Goal: Task Accomplishment & Management: Manage account settings

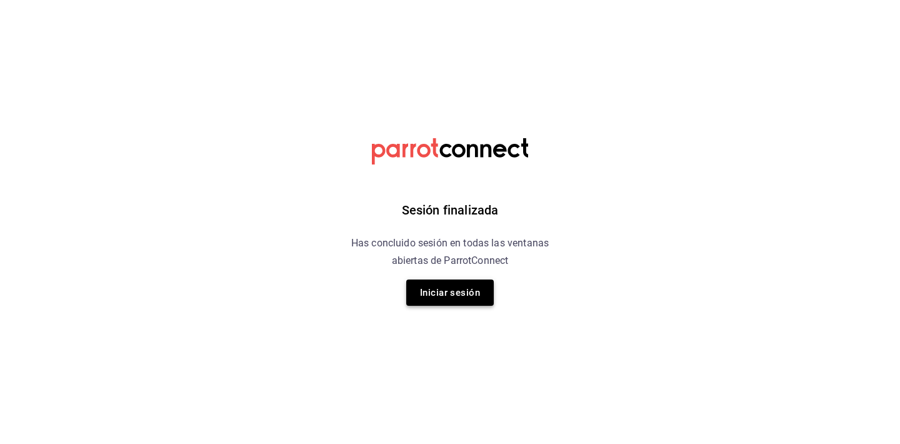
click at [456, 283] on button "Iniciar sesión" at bounding box center [450, 292] width 88 height 26
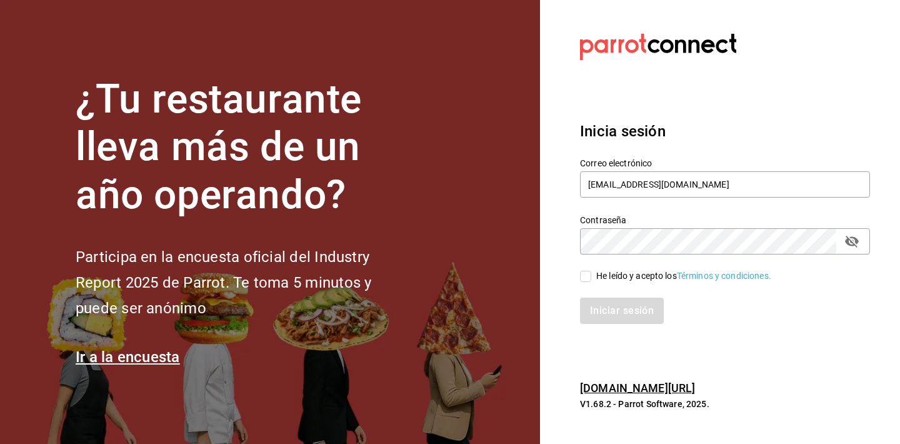
type input "gerente.esca.tepepan@debocaenboca.net"
click at [854, 243] on icon "passwordField" at bounding box center [851, 241] width 15 height 15
click at [586, 277] on input "He leído y acepto los Términos y condiciones." at bounding box center [585, 276] width 11 height 11
checkbox input "true"
click at [592, 303] on button "Iniciar sesión" at bounding box center [622, 311] width 85 height 26
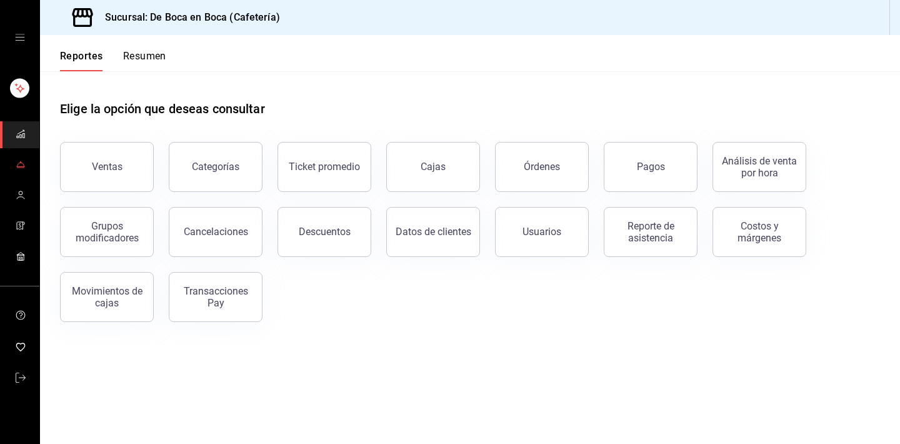
click at [16, 164] on icon "mailbox folders" at bounding box center [21, 164] width 10 height 10
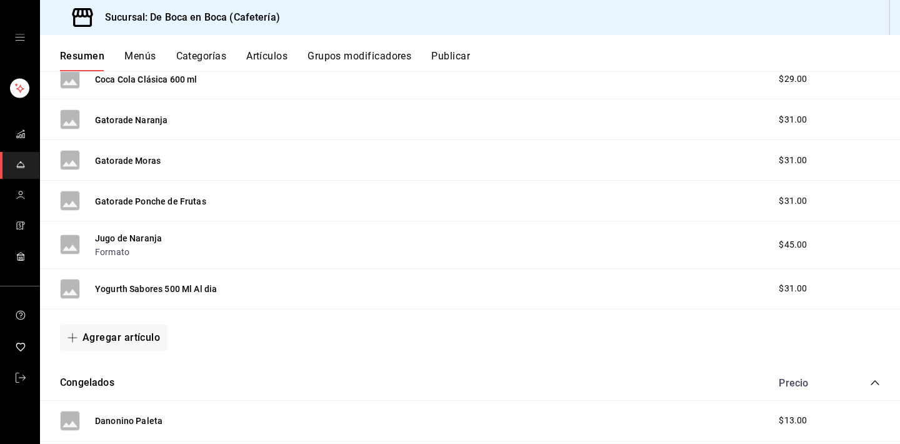
scroll to position [284, 0]
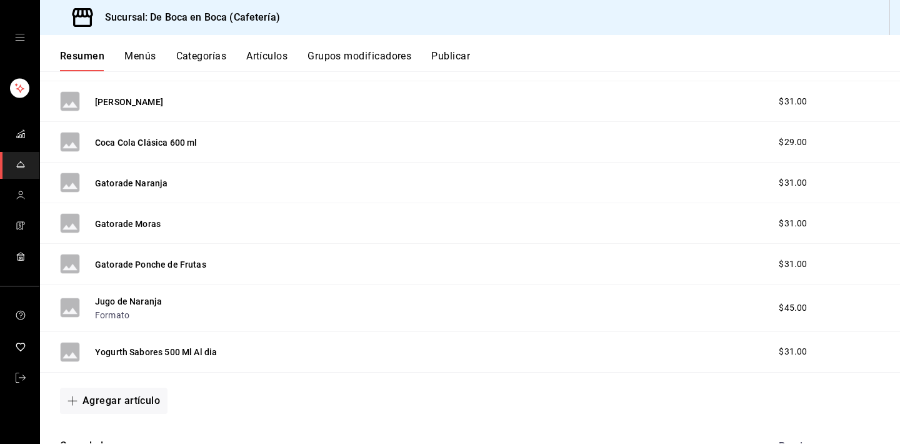
click at [269, 64] on button "Artículos" at bounding box center [266, 60] width 41 height 21
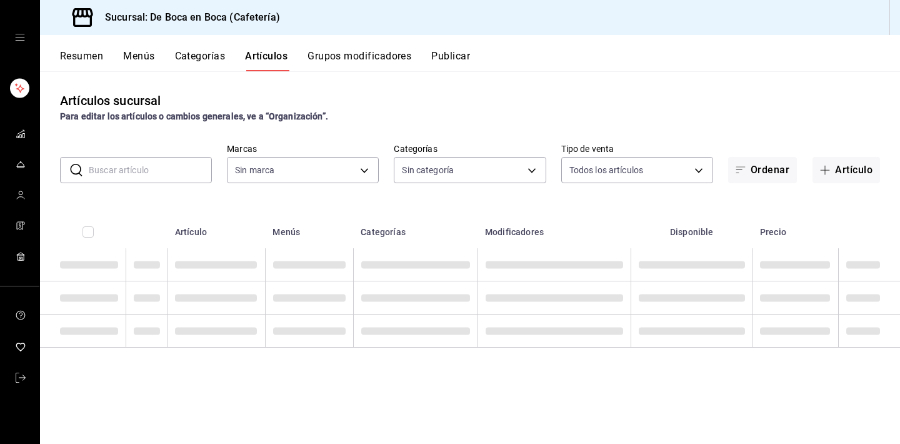
type input "4eab8db2-e1dc-4fb3-9b1f-7fa82010a4f3"
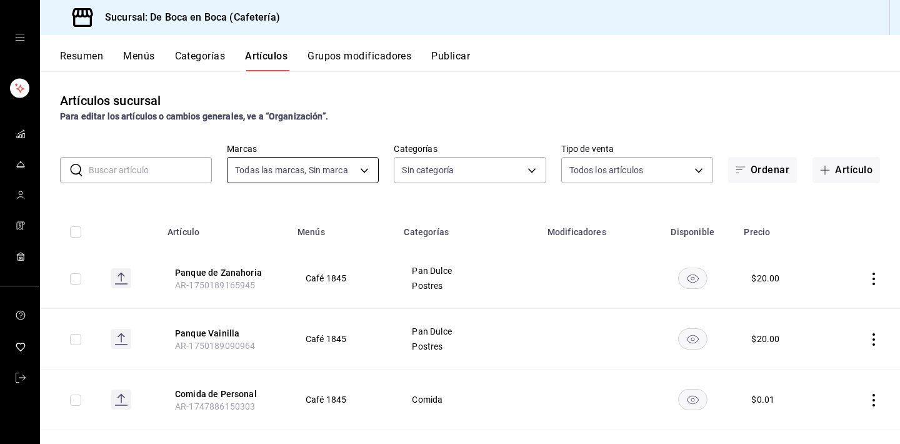
type input "96b92fd8-ecd9-4917-ae34-a503a6ec1cb7,f4369217-5354-4a5e-b4ff-cedfdf5bd663,09da8…"
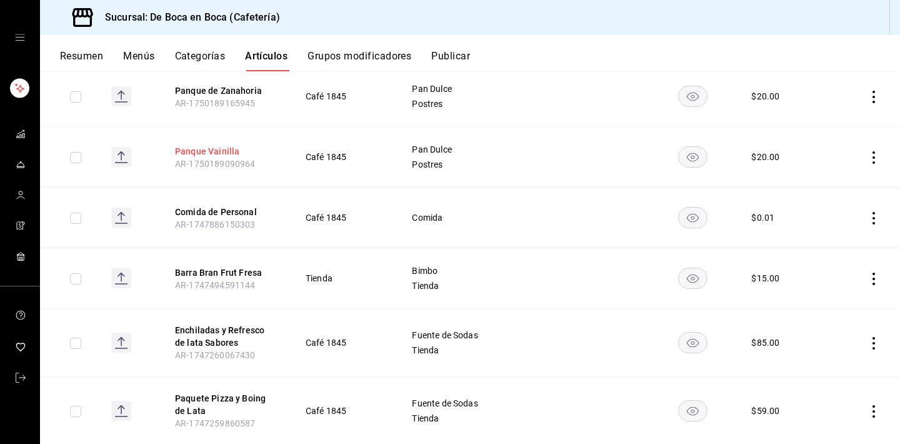
scroll to position [185, 0]
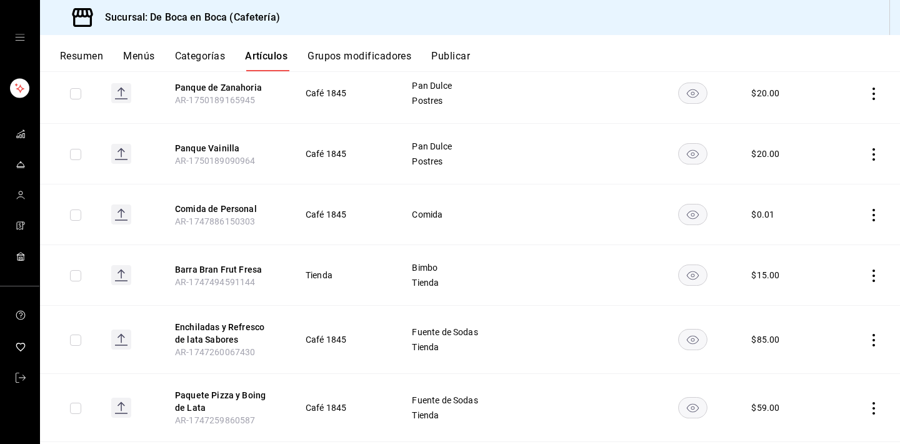
click at [876, 276] on icon "actions" at bounding box center [874, 275] width 13 height 13
click at [805, 361] on icon at bounding box center [803, 356] width 9 height 11
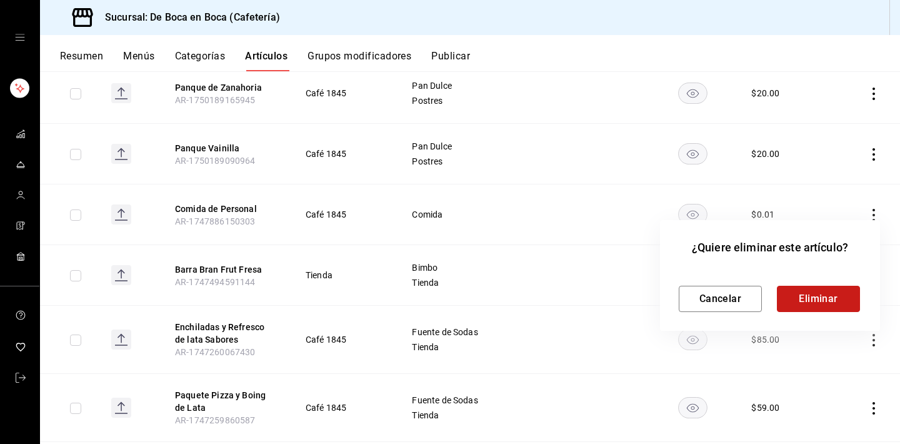
click at [828, 293] on button "Eliminar" at bounding box center [818, 299] width 83 height 26
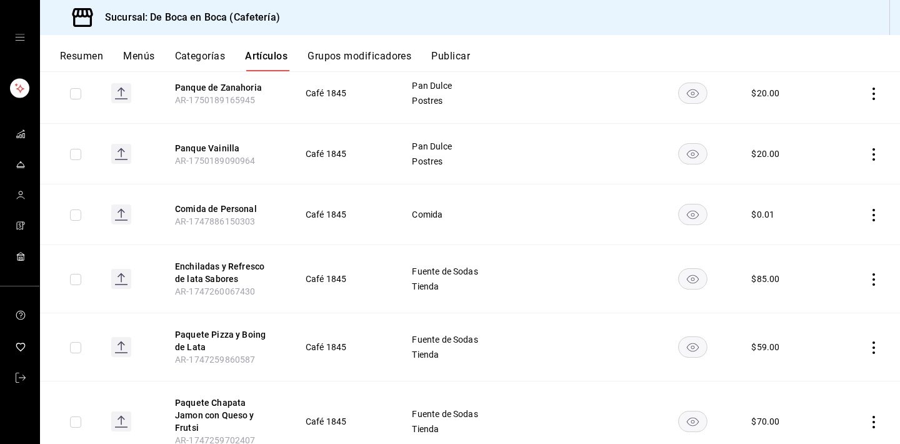
click at [876, 281] on icon "actions" at bounding box center [874, 279] width 13 height 13
click at [831, 356] on span "Eliminar" at bounding box center [836, 359] width 32 height 10
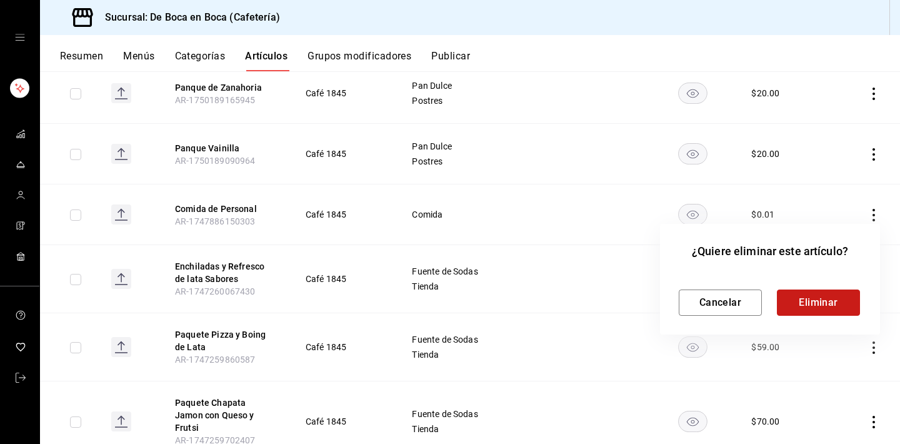
click at [826, 295] on button "Eliminar" at bounding box center [818, 302] width 83 height 26
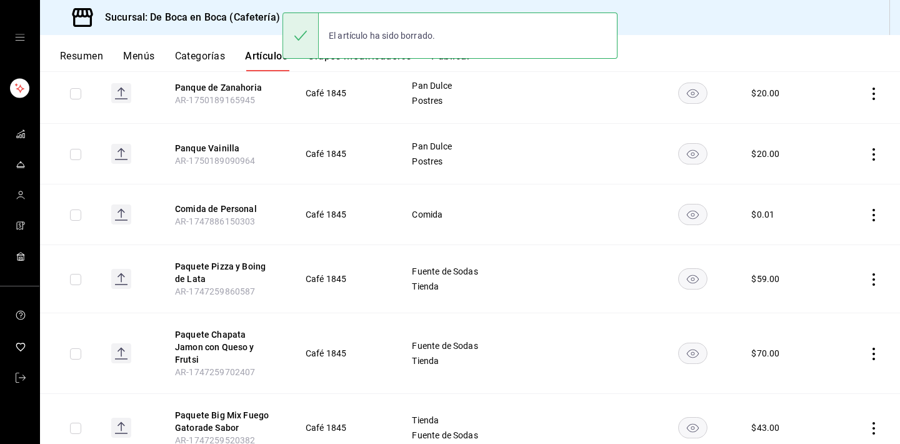
click at [874, 281] on icon "actions" at bounding box center [874, 279] width 13 height 13
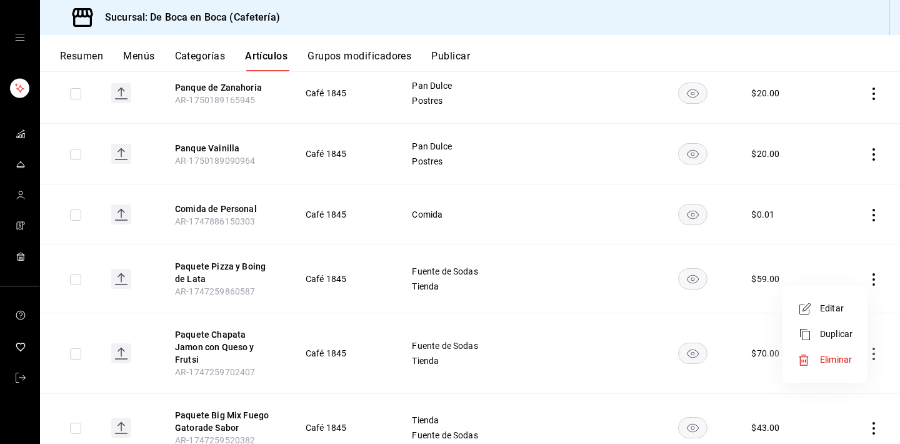
click at [822, 358] on span "Eliminar" at bounding box center [836, 359] width 32 height 10
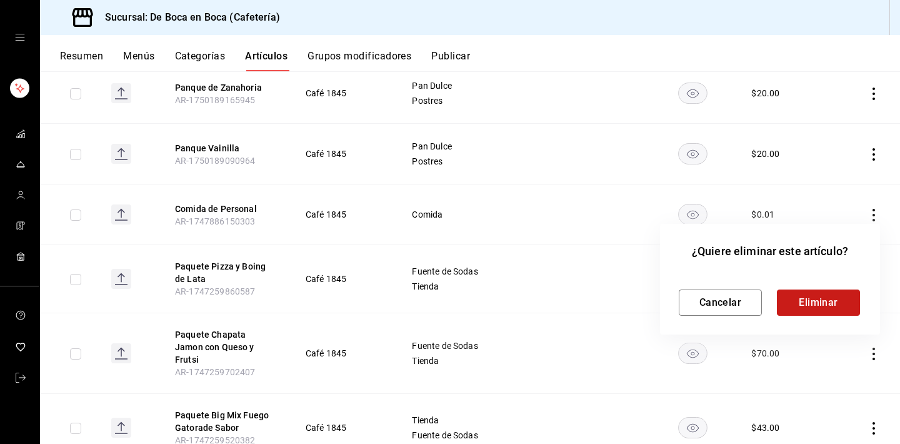
click at [834, 294] on button "Eliminar" at bounding box center [818, 302] width 83 height 26
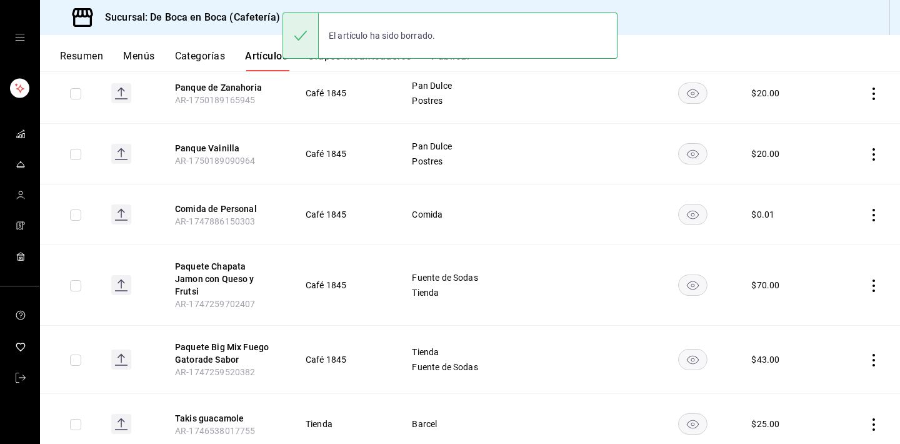
click at [876, 279] on icon "actions" at bounding box center [874, 285] width 13 height 13
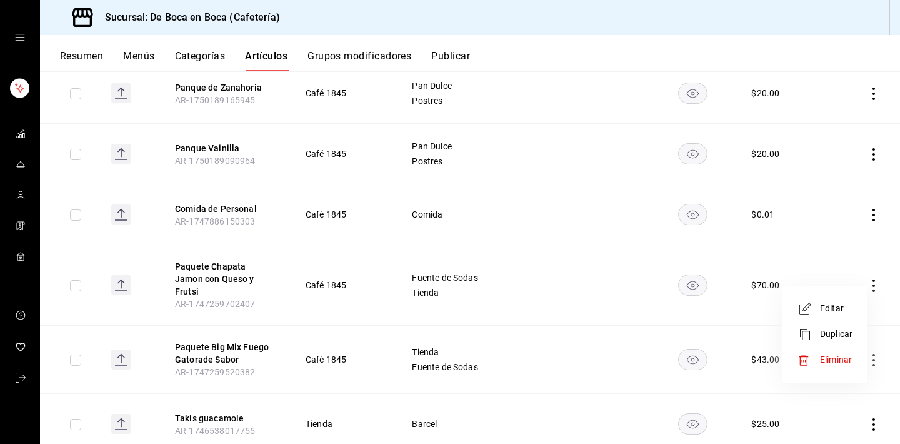
click at [833, 361] on span "Eliminar" at bounding box center [836, 359] width 32 height 10
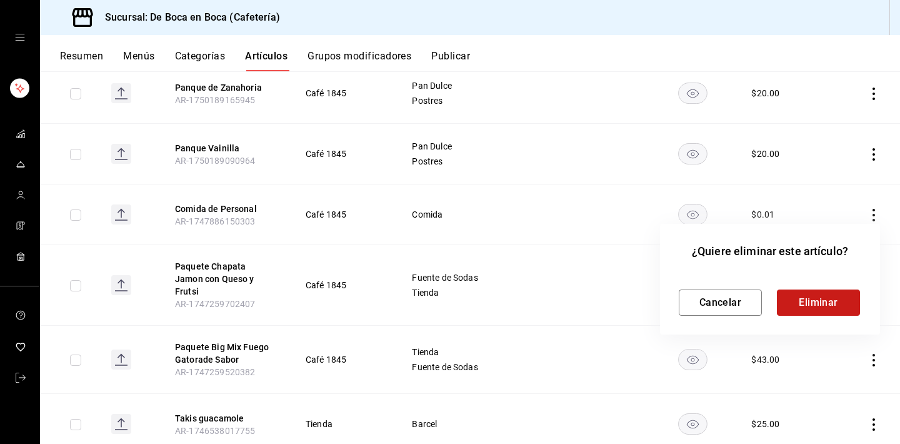
click at [833, 302] on button "Eliminar" at bounding box center [818, 302] width 83 height 26
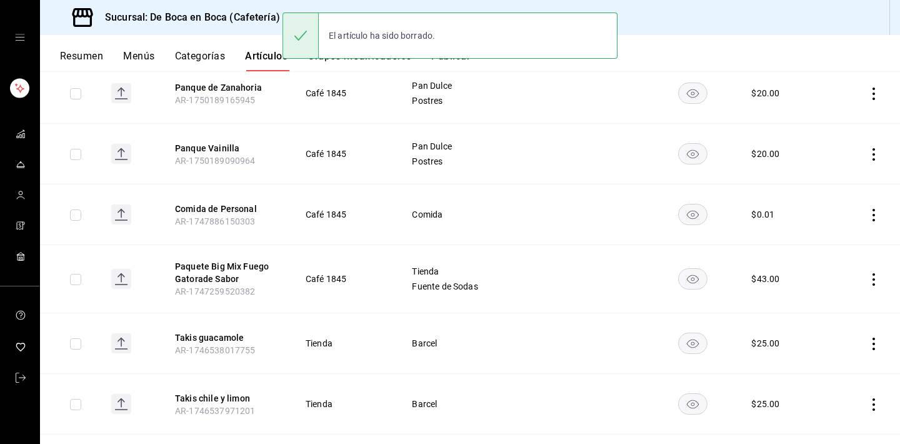
click at [876, 281] on icon "actions" at bounding box center [874, 279] width 13 height 13
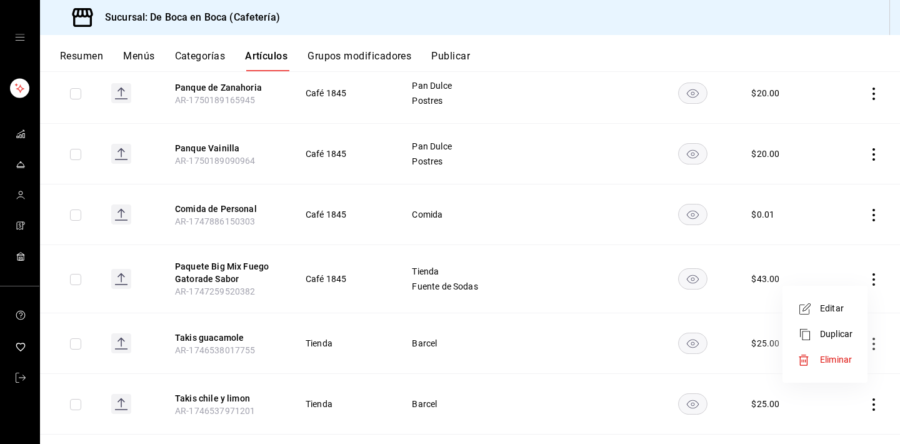
click at [824, 358] on span "Eliminar" at bounding box center [836, 359] width 32 height 10
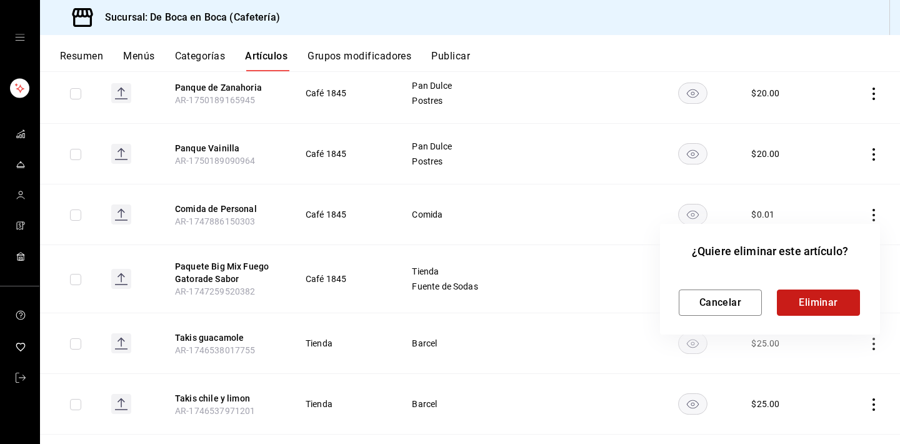
click at [829, 303] on button "Eliminar" at bounding box center [818, 302] width 83 height 26
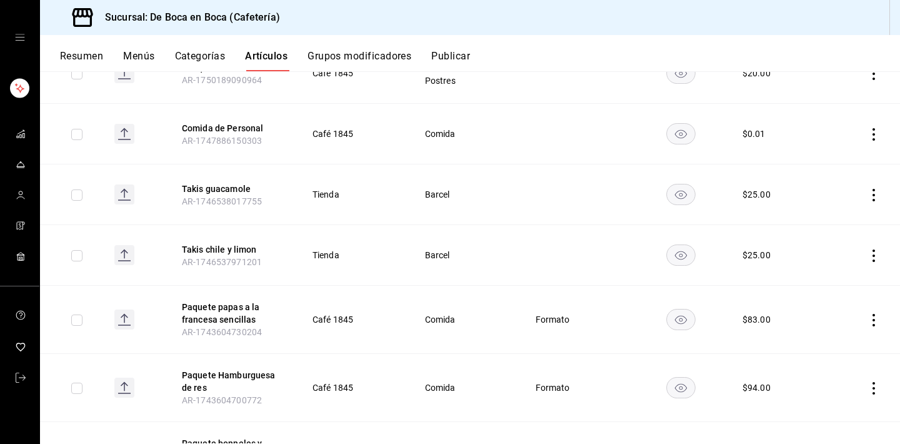
scroll to position [267, 0]
click at [870, 253] on icon "actions" at bounding box center [874, 254] width 13 height 13
click at [871, 229] on div at bounding box center [450, 222] width 900 height 444
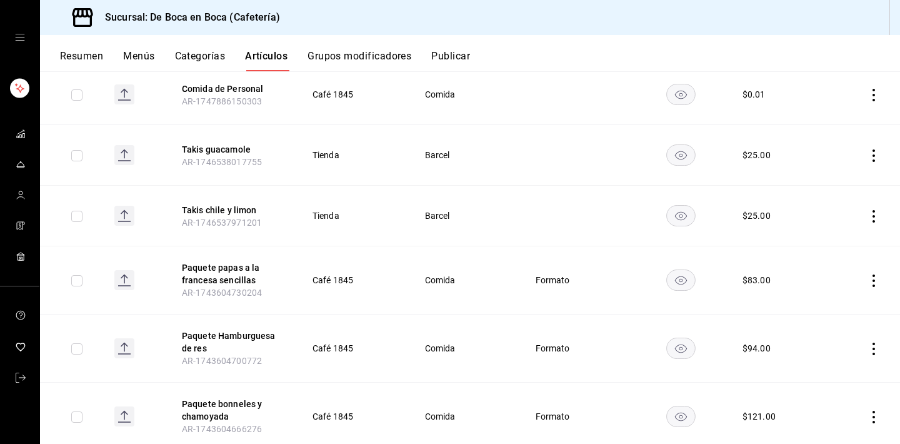
scroll to position [306, 0]
click at [877, 279] on icon "actions" at bounding box center [874, 280] width 13 height 13
click at [839, 356] on span "Eliminar" at bounding box center [836, 360] width 32 height 10
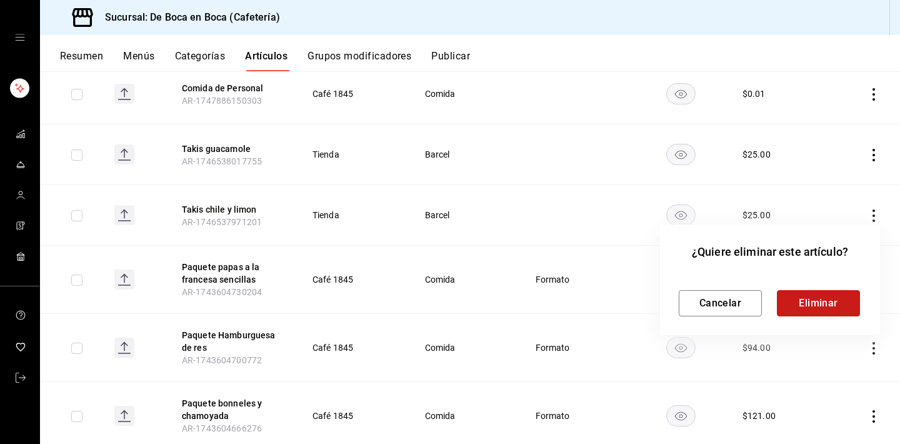
click at [829, 301] on button "Eliminar" at bounding box center [818, 303] width 83 height 26
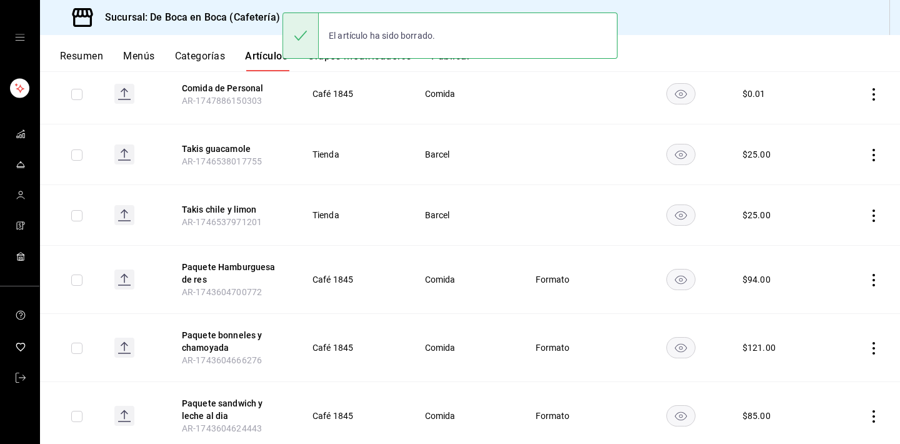
click at [882, 279] on td at bounding box center [863, 280] width 74 height 68
click at [874, 281] on icon "actions" at bounding box center [874, 280] width 3 height 13
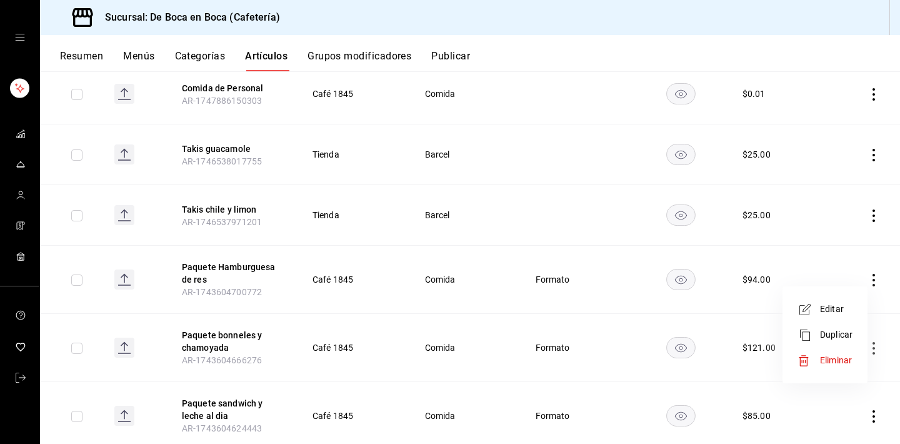
click at [829, 358] on span "Eliminar" at bounding box center [836, 360] width 32 height 10
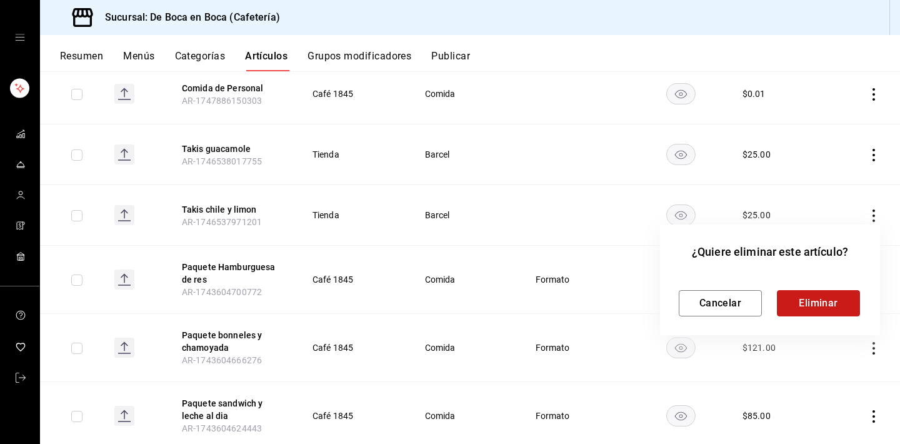
click at [829, 301] on button "Eliminar" at bounding box center [818, 303] width 83 height 26
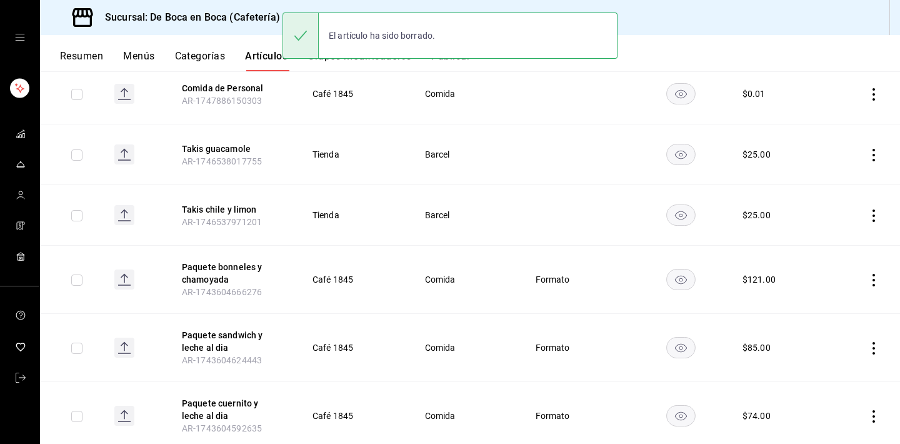
click at [874, 279] on icon "actions" at bounding box center [874, 280] width 3 height 13
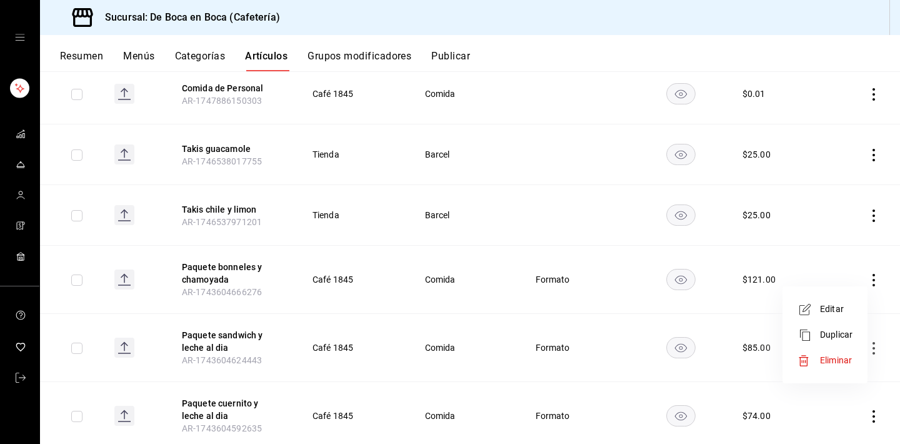
click at [833, 353] on li "Eliminar" at bounding box center [825, 361] width 75 height 26
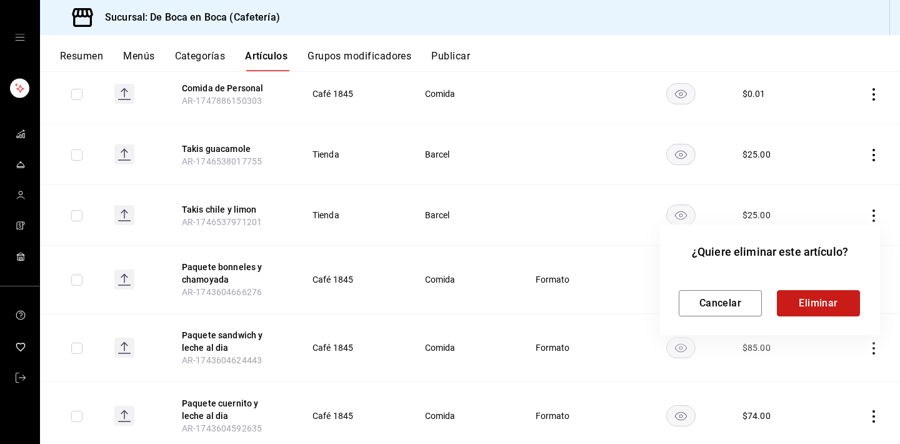
click at [826, 306] on button "Eliminar" at bounding box center [818, 303] width 83 height 26
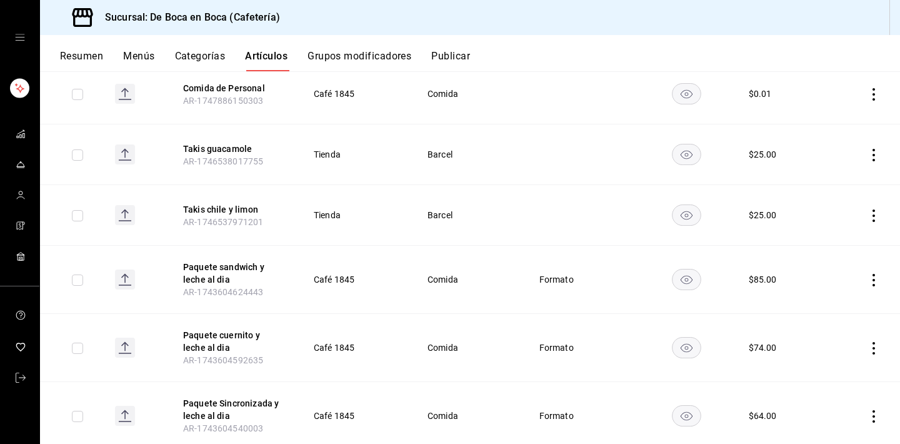
click at [877, 277] on icon "actions" at bounding box center [874, 280] width 13 height 13
click at [832, 348] on li "Eliminar" at bounding box center [825, 361] width 75 height 26
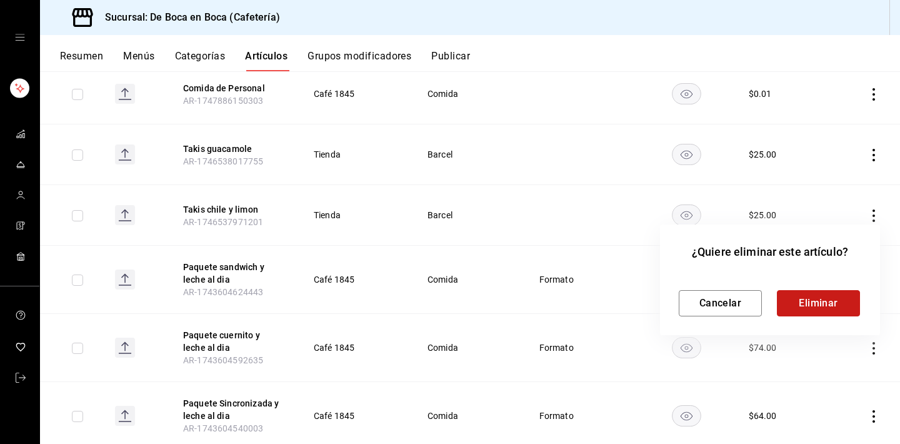
click at [829, 304] on button "Eliminar" at bounding box center [818, 303] width 83 height 26
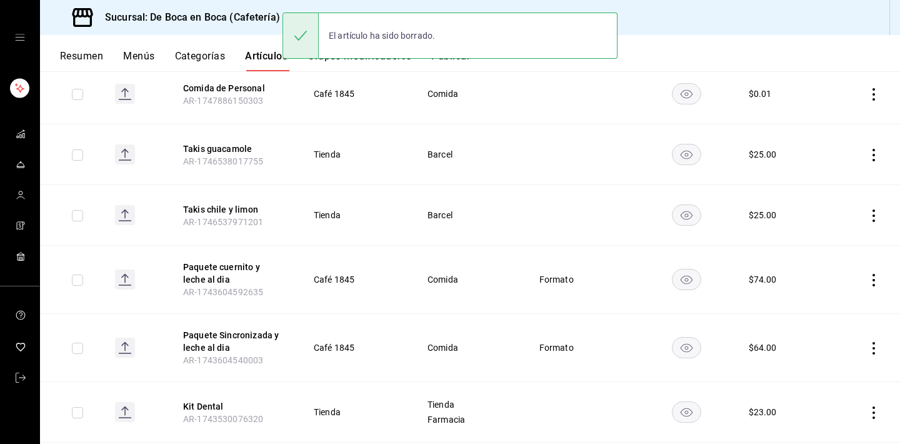
click at [878, 284] on icon "actions" at bounding box center [874, 280] width 13 height 13
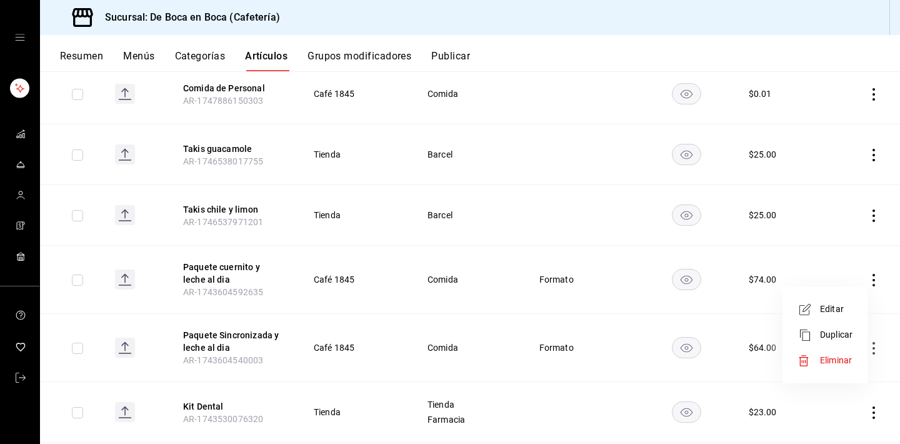
click at [836, 359] on span "Eliminar" at bounding box center [836, 360] width 32 height 10
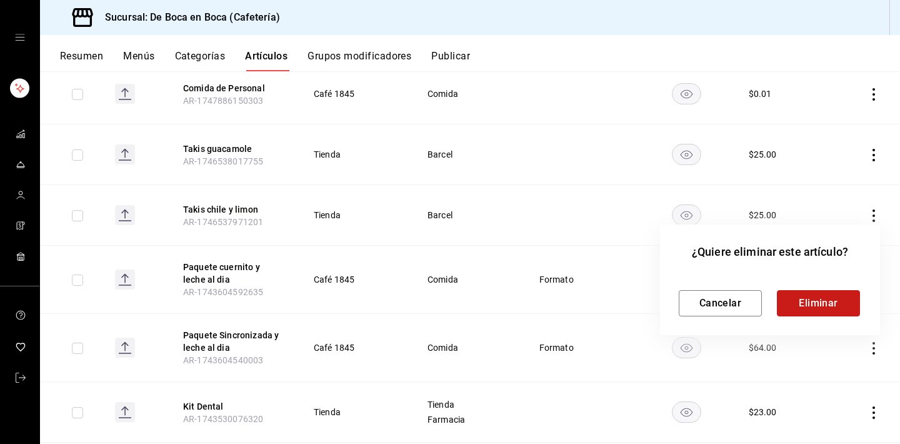
click at [829, 311] on button "Eliminar" at bounding box center [818, 303] width 83 height 26
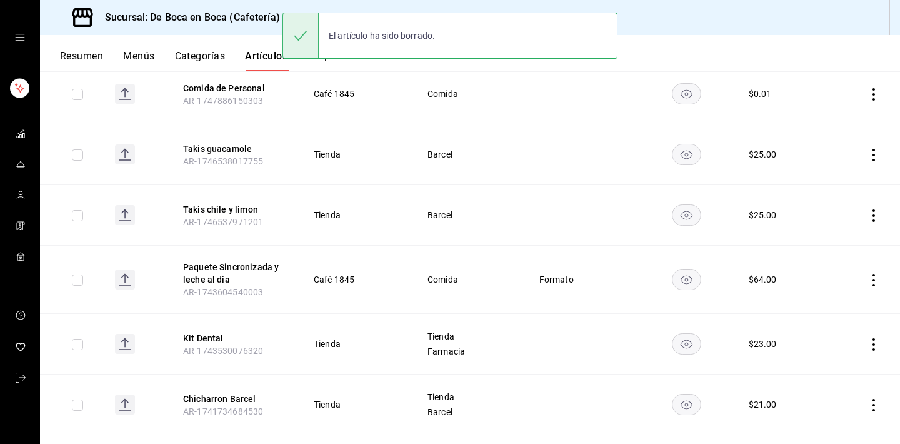
click at [876, 283] on icon "actions" at bounding box center [874, 280] width 13 height 13
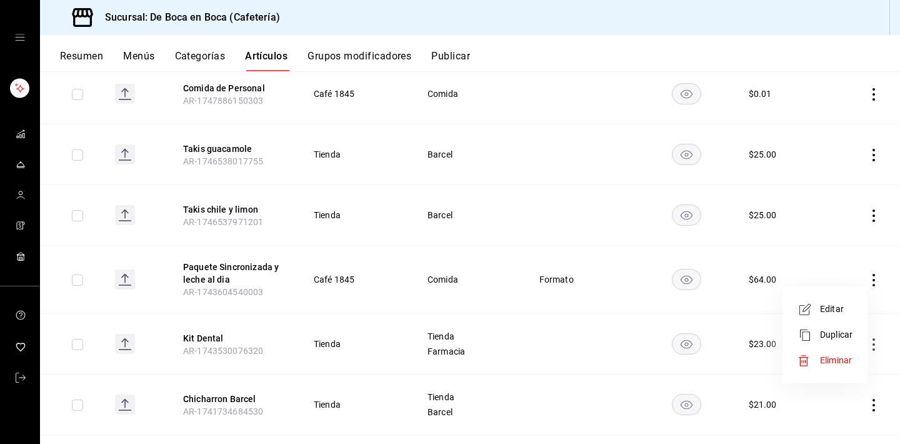
click at [822, 358] on span "Eliminar" at bounding box center [836, 360] width 32 height 10
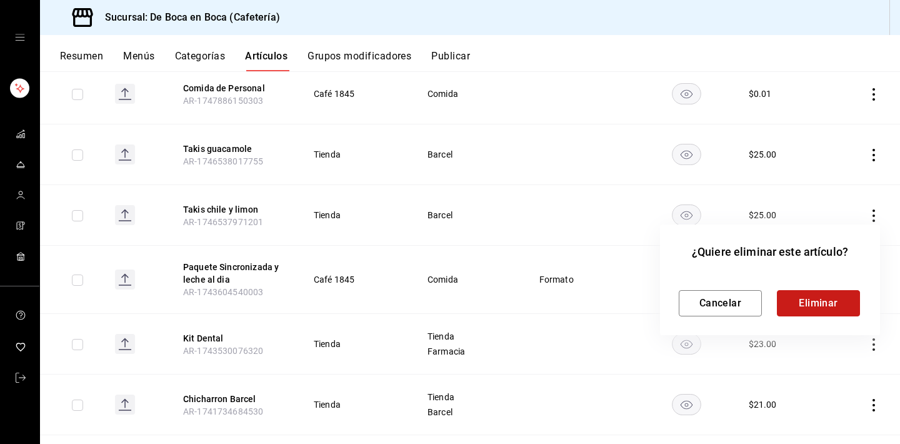
click at [826, 301] on button "Eliminar" at bounding box center [818, 303] width 83 height 26
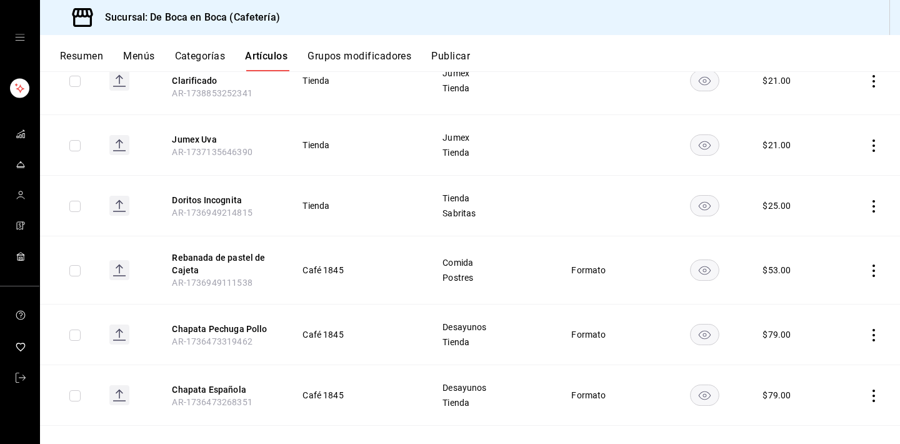
scroll to position [1127, 0]
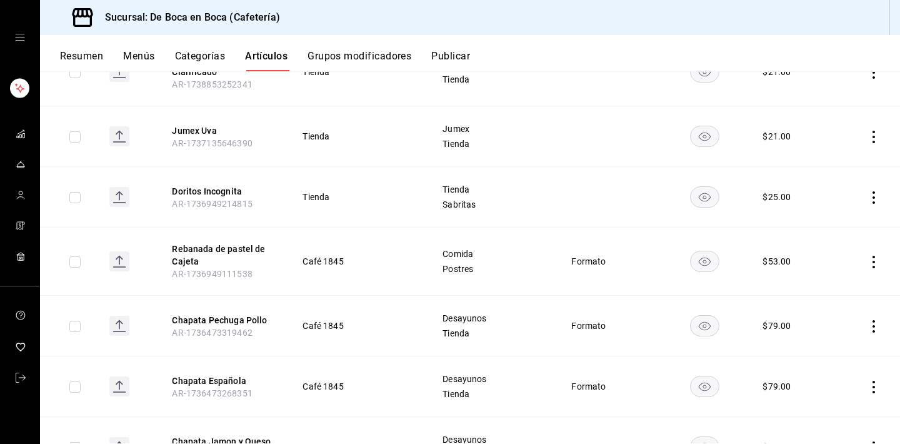
click at [789, 325] on div "$ 79.00" at bounding box center [777, 325] width 28 height 13
click at [206, 323] on button "Chapata Pechuga Pollo" at bounding box center [222, 320] width 100 height 13
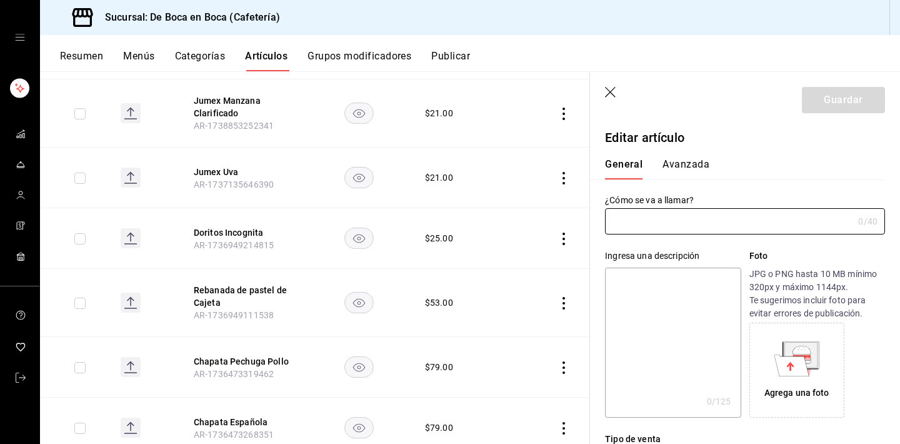
type input "Chapata Pechuga Pollo"
type input "$79.00"
type input "AR-1736473319462"
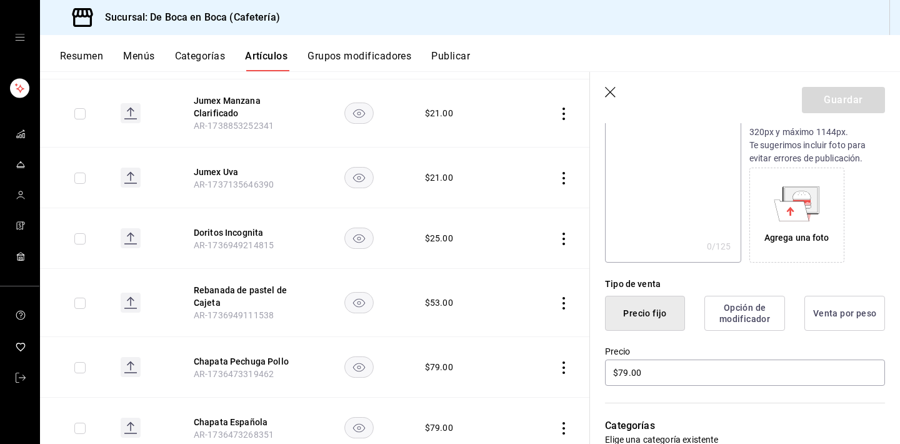
scroll to position [168, 0]
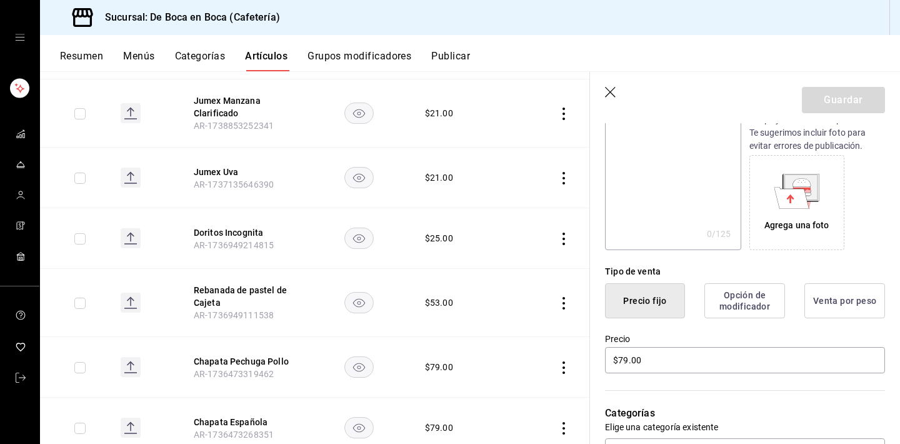
click at [525, 123] on td at bounding box center [549, 113] width 81 height 68
click at [611, 93] on icon "button" at bounding box center [610, 92] width 11 height 11
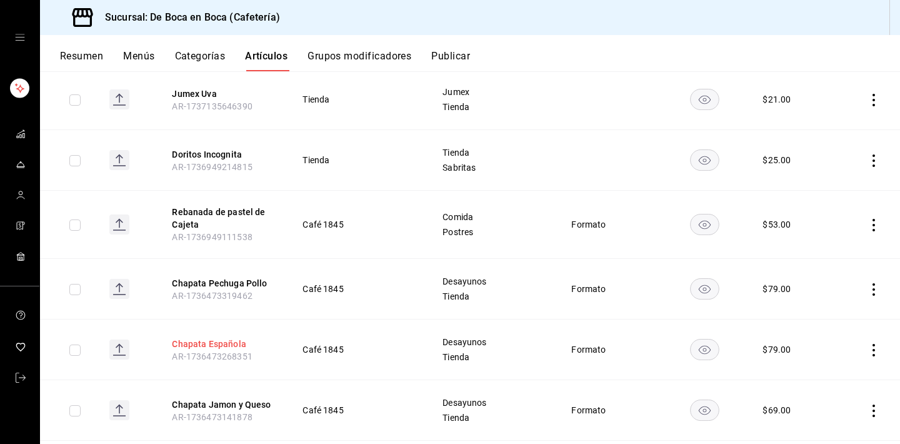
scroll to position [1184, 0]
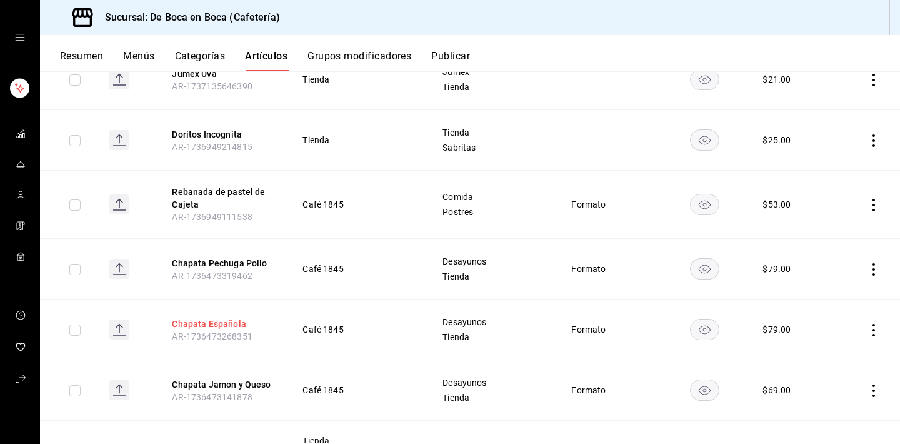
click at [243, 324] on button "Chapata Española" at bounding box center [222, 324] width 100 height 13
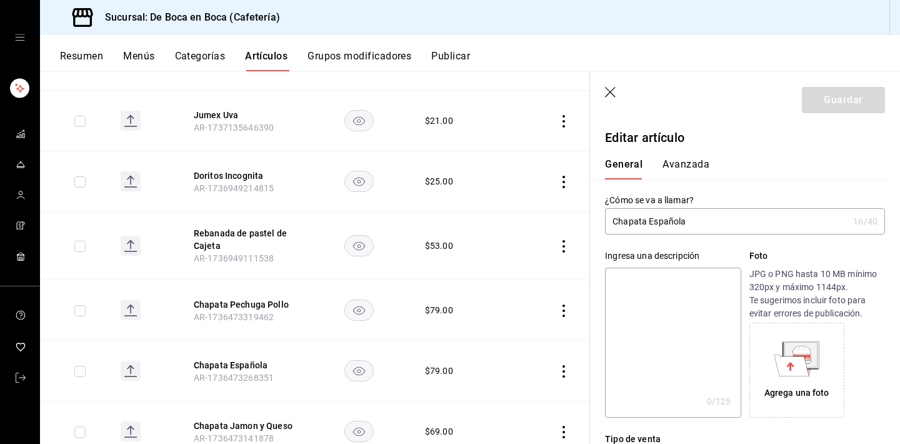
click at [610, 93] on icon "button" at bounding box center [610, 92] width 11 height 11
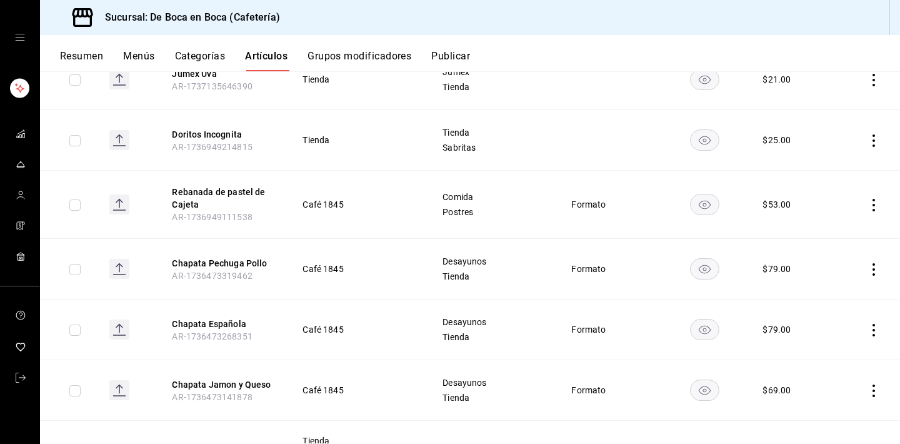
click at [878, 333] on icon "actions" at bounding box center [874, 330] width 13 height 13
click at [833, 408] on span "Eliminar" at bounding box center [836, 410] width 32 height 10
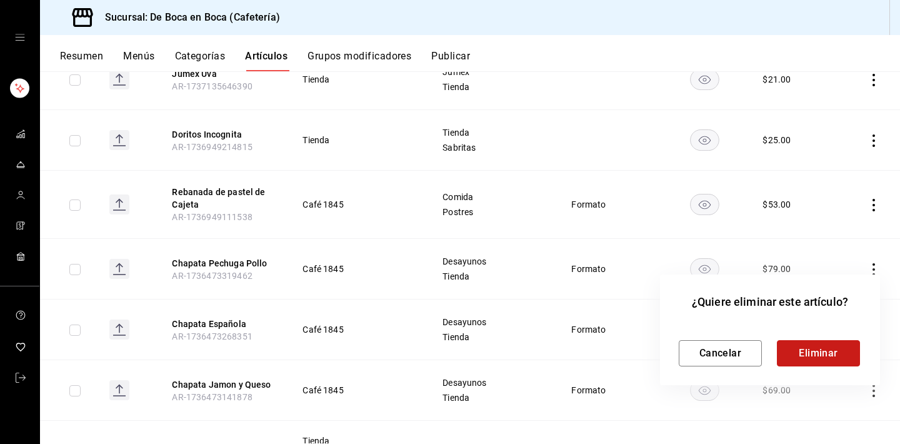
click at [818, 357] on button "Eliminar" at bounding box center [818, 353] width 83 height 26
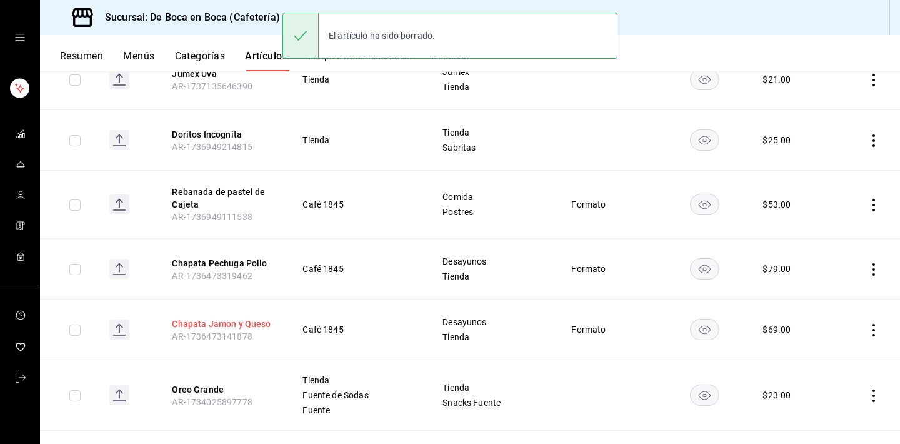
click at [246, 319] on button "Chapata Jamon y Queso" at bounding box center [222, 324] width 100 height 13
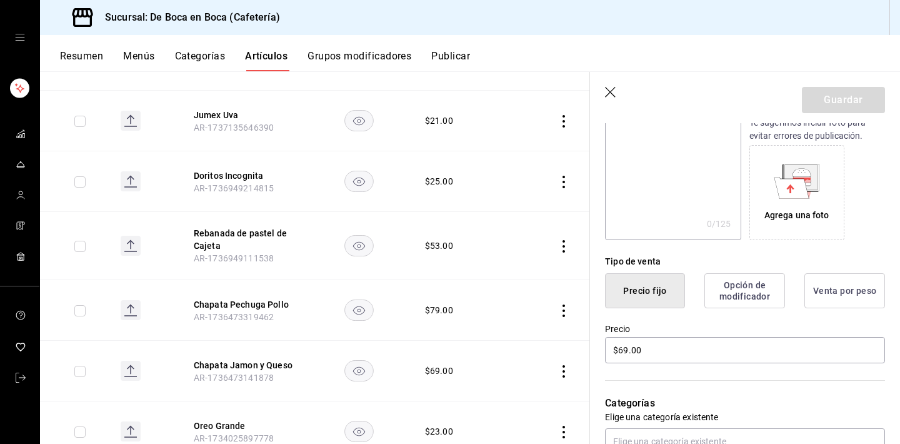
scroll to position [183, 0]
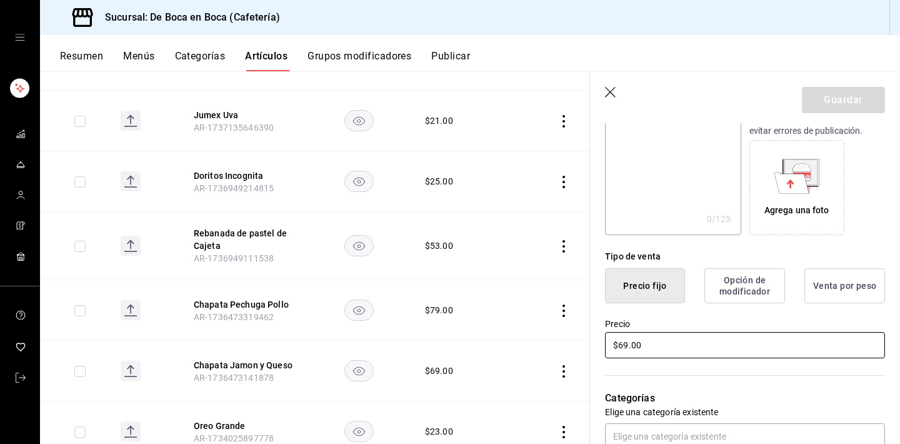
click at [671, 348] on input "$69.00" at bounding box center [745, 345] width 280 height 26
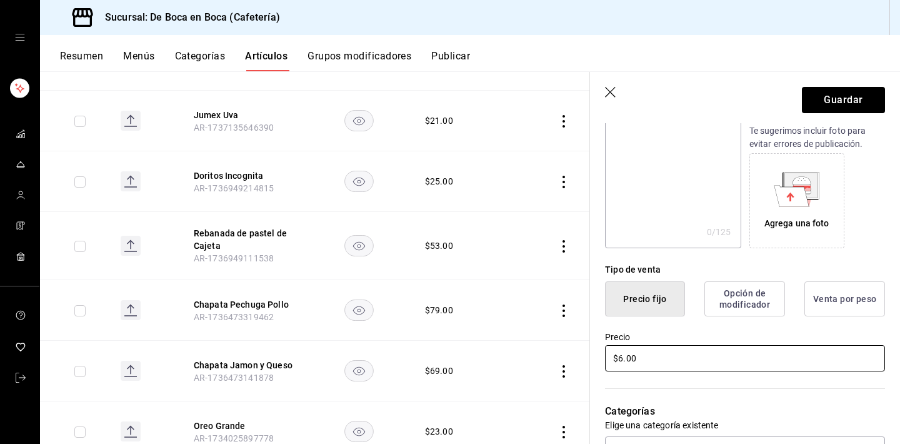
scroll to position [171, 0]
type input "$60.00"
click at [840, 93] on button "Guardar" at bounding box center [843, 100] width 83 height 26
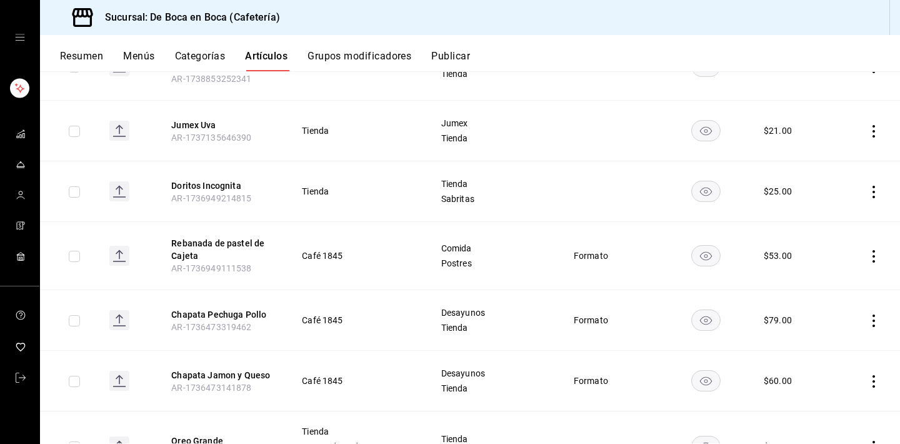
scroll to position [1830, 0]
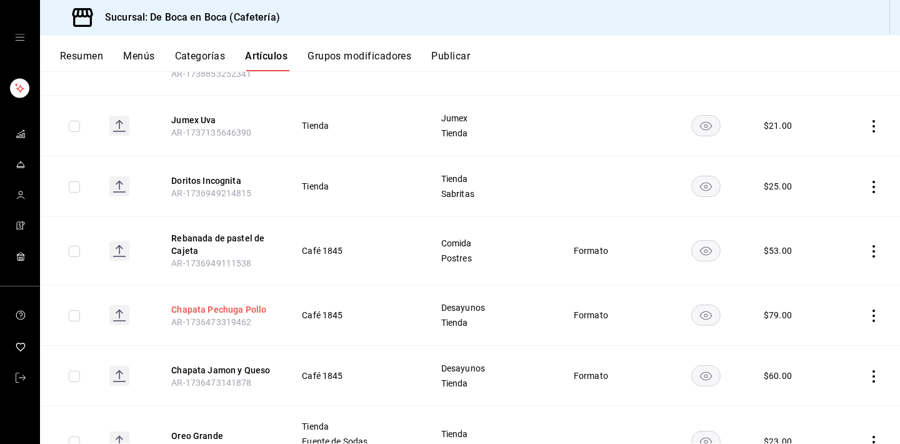
click at [219, 303] on button "Chapata Pechuga Pollo" at bounding box center [221, 309] width 100 height 13
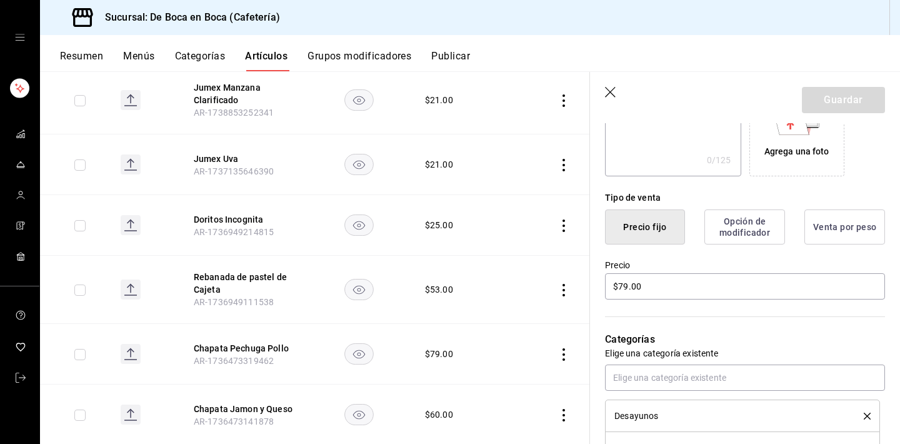
scroll to position [269, 0]
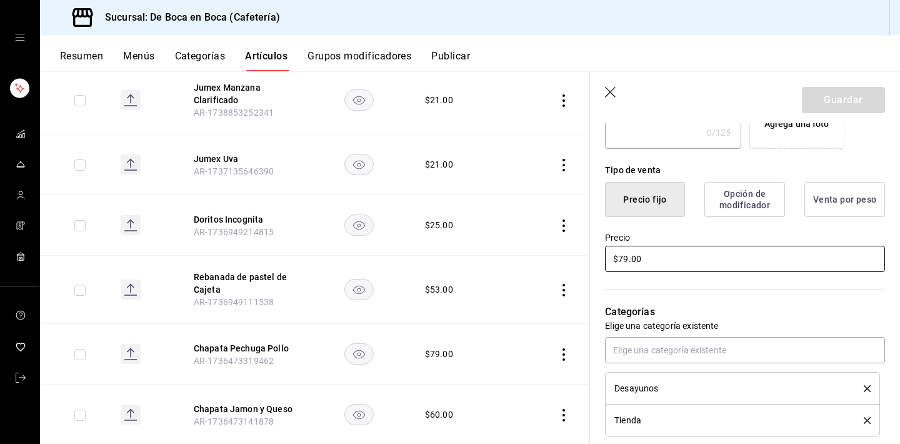
click at [656, 263] on input "$79.00" at bounding box center [745, 259] width 280 height 26
type input "$75.00"
click at [830, 103] on button "Guardar" at bounding box center [843, 100] width 83 height 26
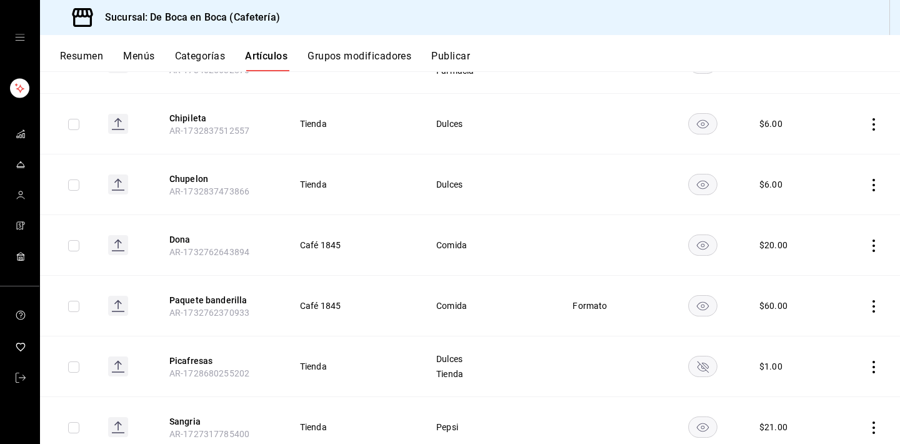
scroll to position [2346, 0]
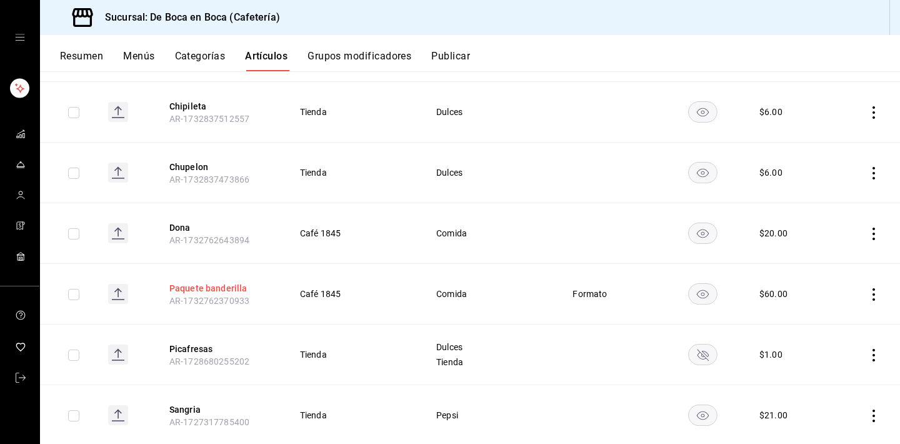
click at [204, 282] on button "Paquete banderilla" at bounding box center [219, 288] width 100 height 13
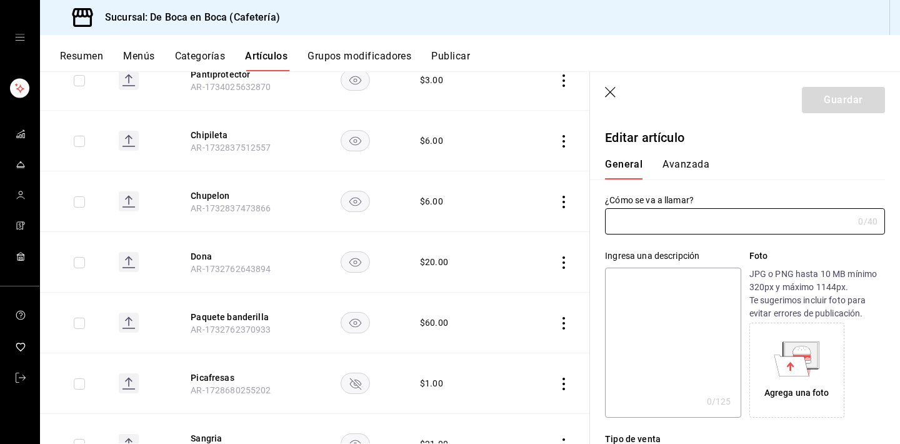
type input "Paquete banderilla"
type input "$60.00"
radio input "false"
radio input "true"
type input "AR-1732762370933"
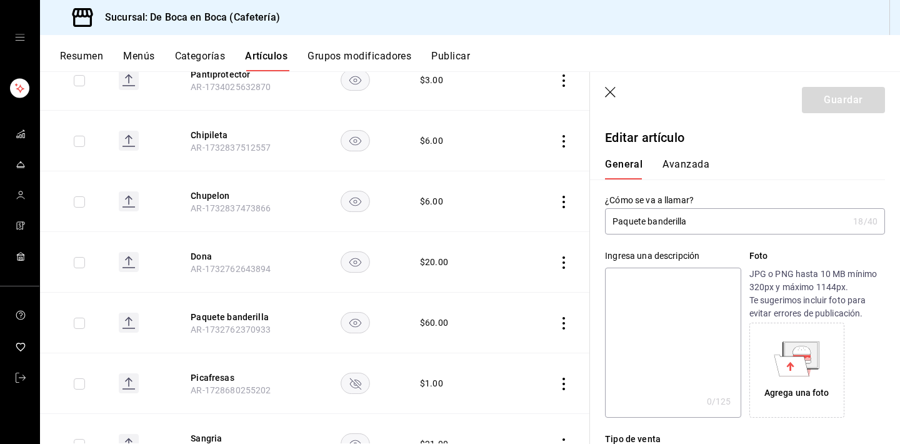
click at [653, 225] on input "Paquete banderilla" at bounding box center [726, 221] width 243 height 25
click at [704, 214] on input "Banderilla" at bounding box center [726, 221] width 243 height 25
click at [698, 218] on input "Banderilla" at bounding box center [726, 221] width 243 height 25
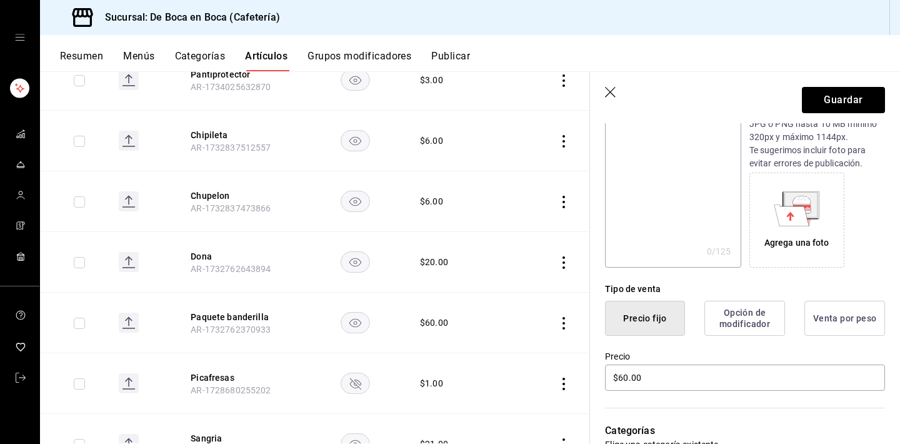
scroll to position [151, 0]
type input "Banderilla con Papas"
click at [823, 101] on button "Guardar" at bounding box center [843, 100] width 83 height 26
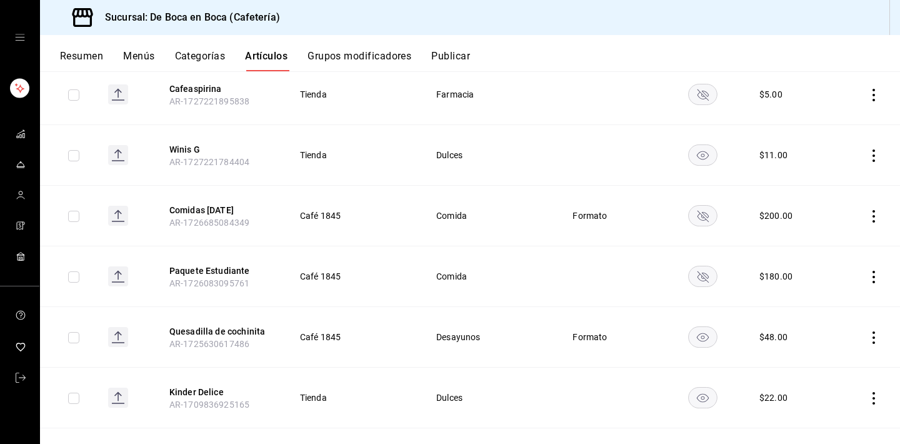
scroll to position [2796, 0]
click at [876, 270] on icon "actions" at bounding box center [874, 276] width 13 height 13
click at [823, 343] on span "Eliminar" at bounding box center [836, 341] width 32 height 10
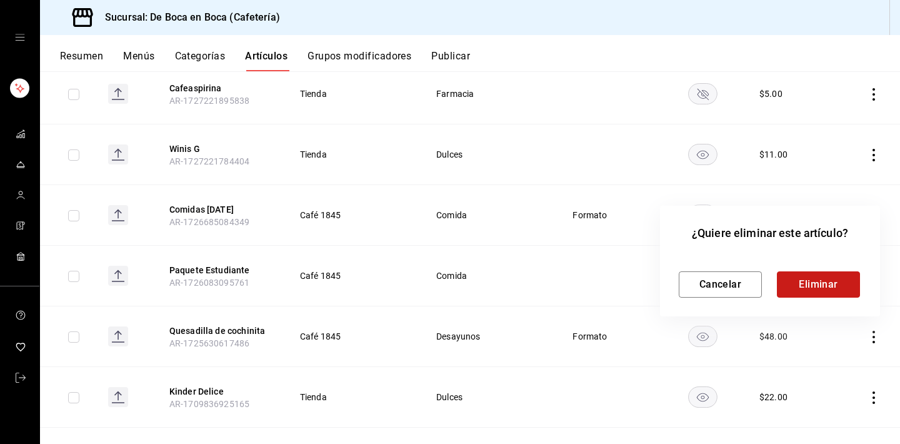
click at [818, 287] on button "Eliminar" at bounding box center [818, 284] width 83 height 26
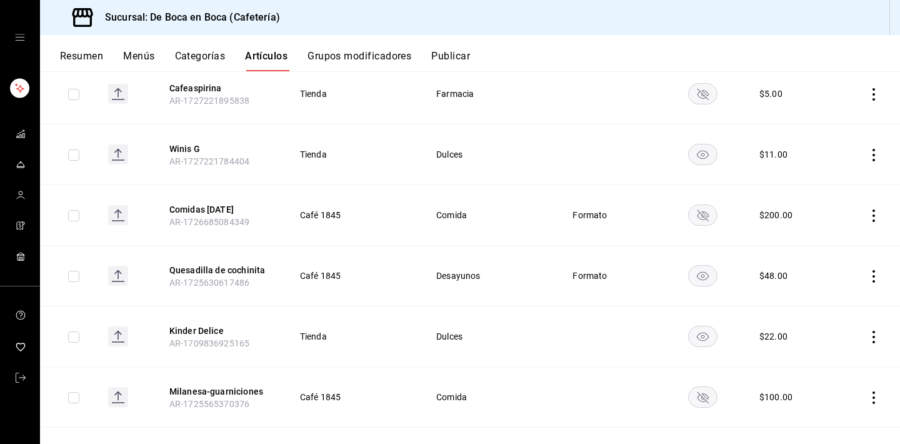
click at [874, 270] on icon "actions" at bounding box center [874, 276] width 13 height 13
click at [844, 337] on span "Eliminar" at bounding box center [836, 341] width 32 height 10
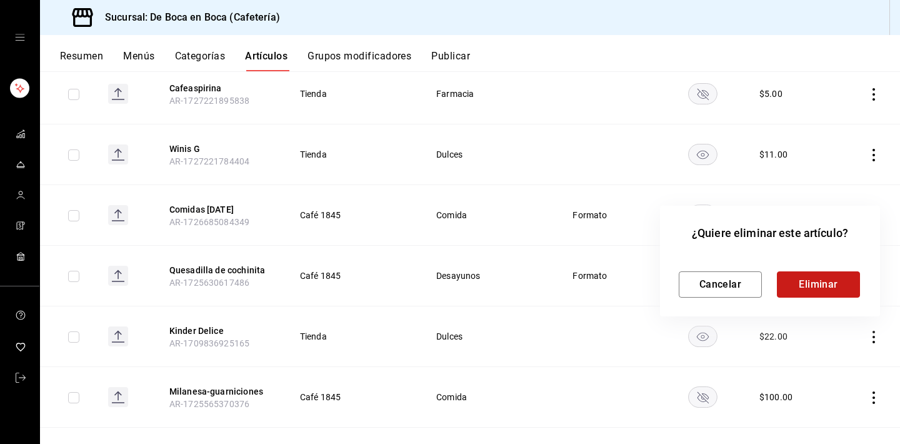
click at [830, 286] on button "Eliminar" at bounding box center [818, 284] width 83 height 26
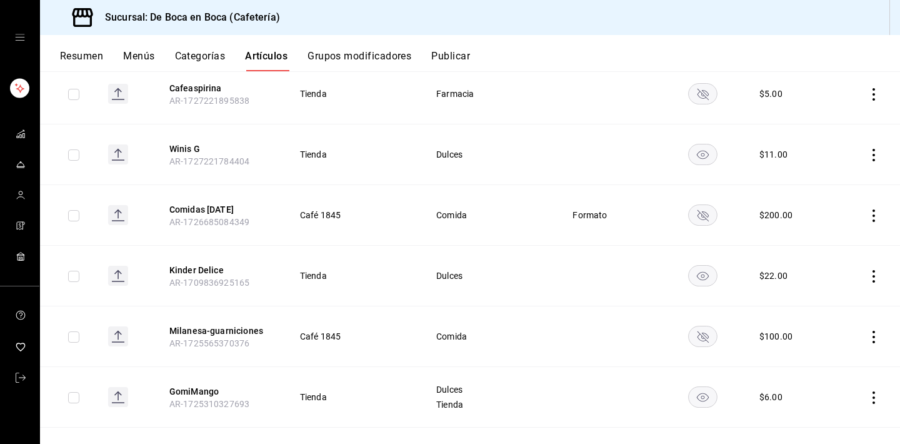
click at [876, 331] on icon "actions" at bounding box center [874, 337] width 13 height 13
click at [841, 404] on span "Eliminar" at bounding box center [836, 402] width 32 height 10
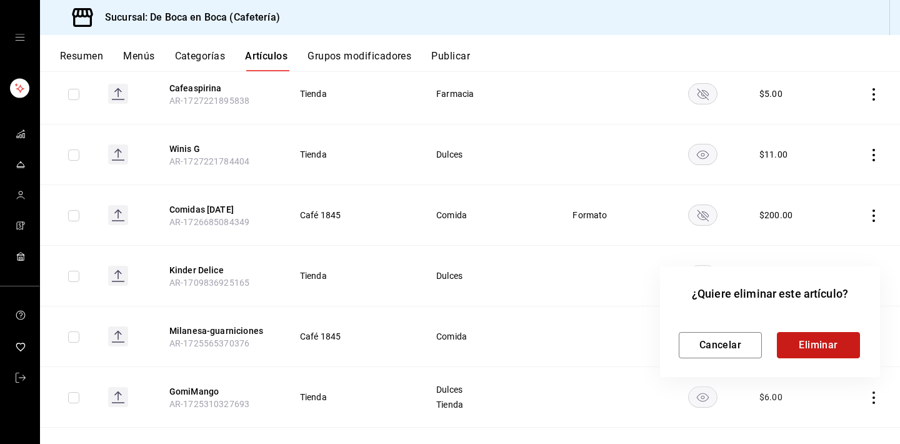
click at [832, 345] on button "Eliminar" at bounding box center [818, 345] width 83 height 26
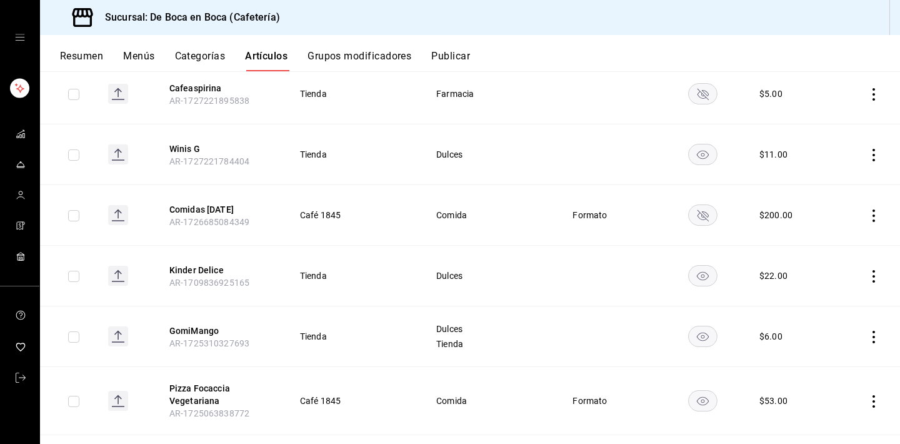
click at [873, 331] on icon "actions" at bounding box center [874, 337] width 3 height 13
click at [838, 400] on span "Eliminar" at bounding box center [836, 402] width 32 height 10
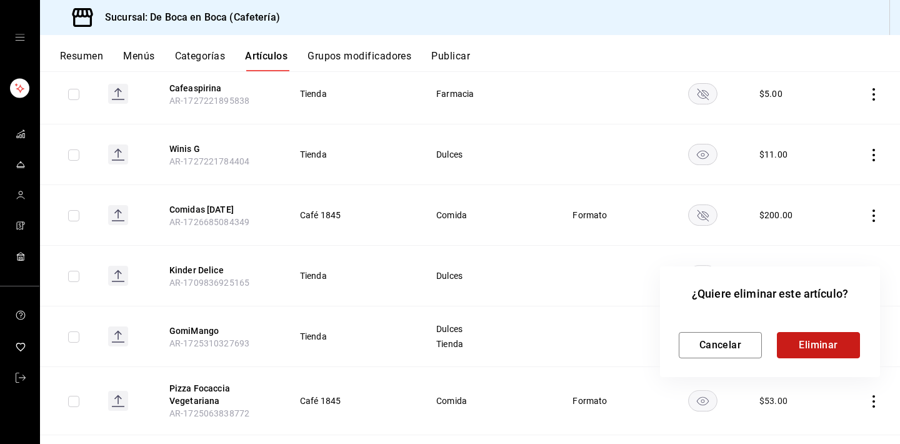
click at [824, 346] on button "Eliminar" at bounding box center [818, 345] width 83 height 26
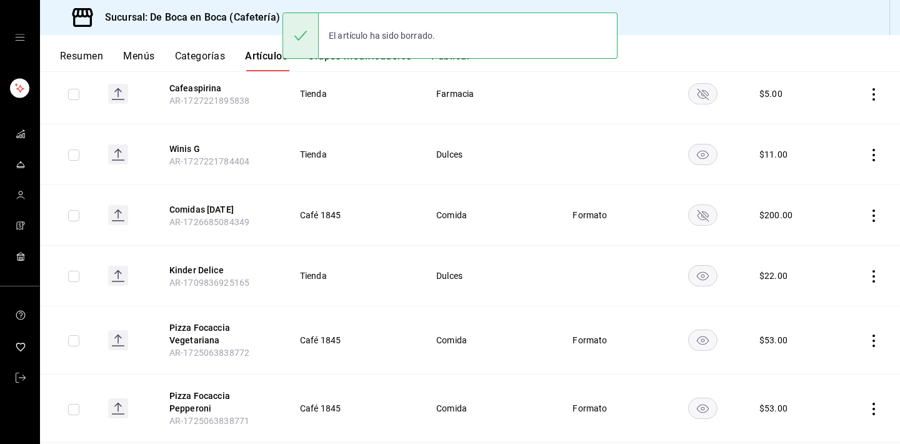
click at [874, 334] on icon "actions" at bounding box center [874, 340] width 13 height 13
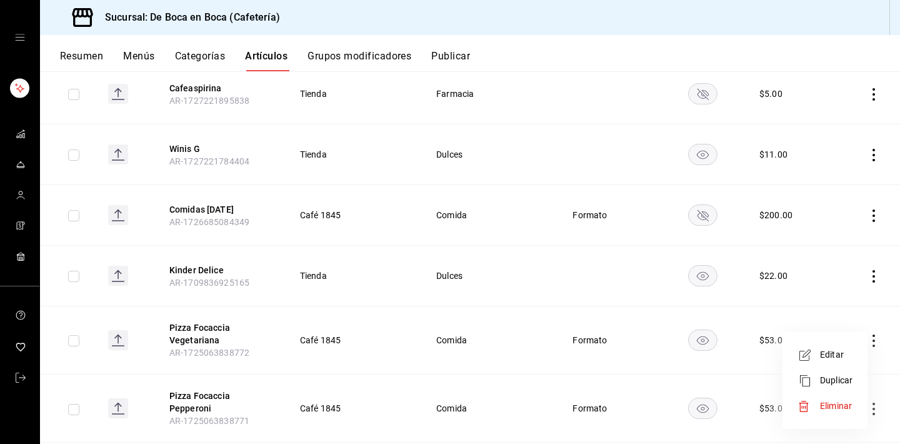
click at [819, 400] on div at bounding box center [809, 406] width 23 height 13
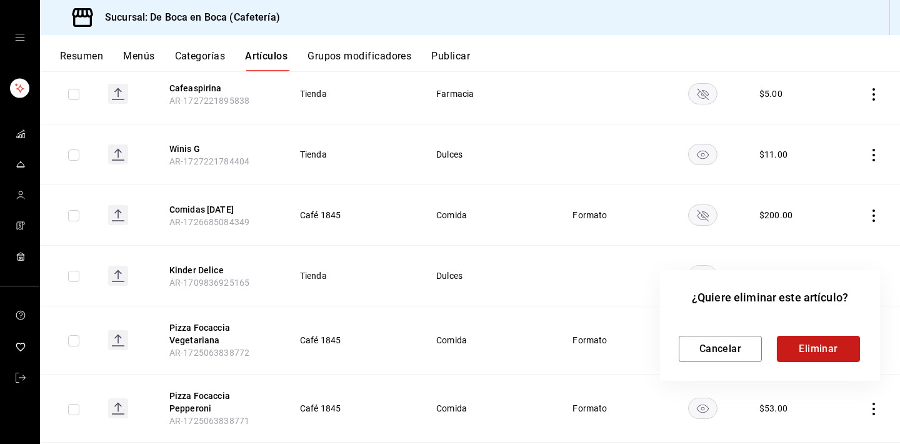
click at [819, 339] on button "Eliminar" at bounding box center [818, 349] width 83 height 26
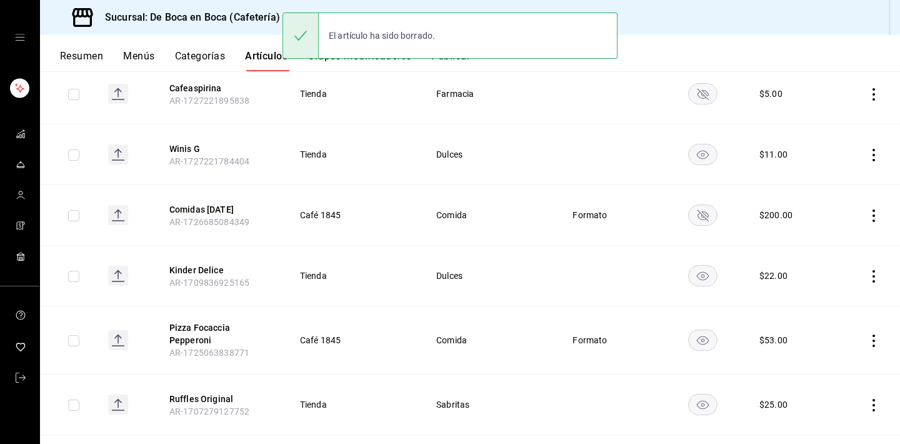
click at [874, 334] on icon "actions" at bounding box center [874, 340] width 3 height 13
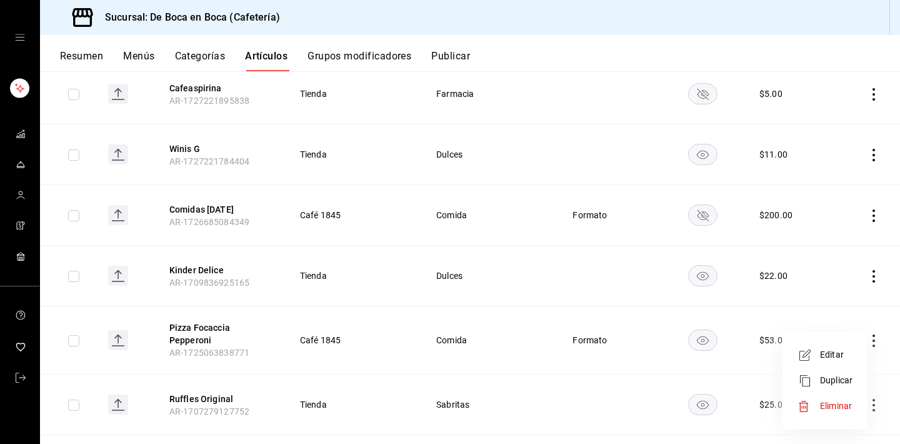
click at [842, 398] on li "Eliminar" at bounding box center [825, 406] width 75 height 26
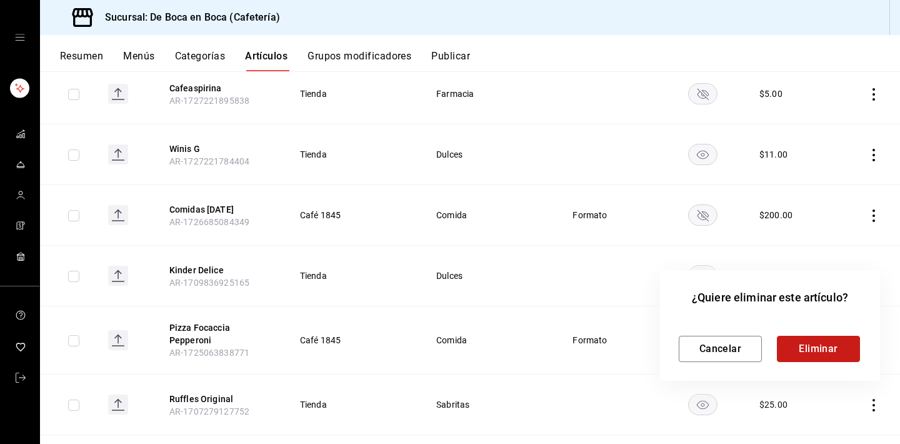
click at [824, 353] on button "Eliminar" at bounding box center [818, 349] width 83 height 26
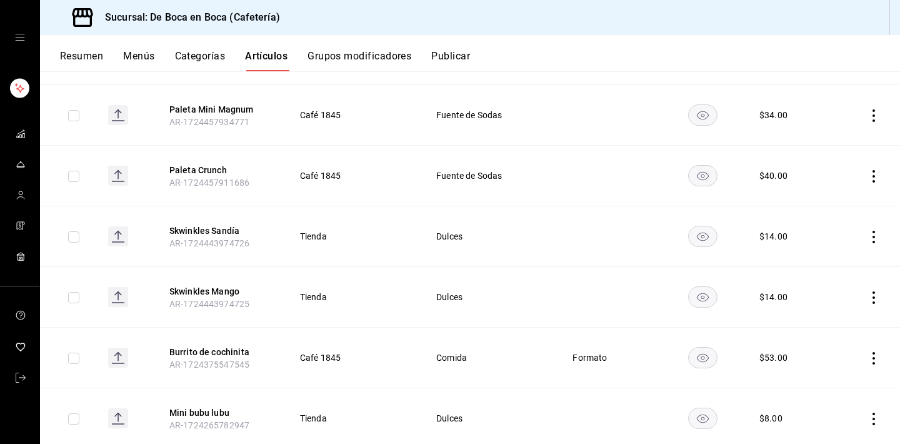
scroll to position [3079, 0]
click at [877, 351] on icon "actions" at bounding box center [874, 357] width 13 height 13
click at [839, 409] on span "Eliminar" at bounding box center [836, 411] width 32 height 10
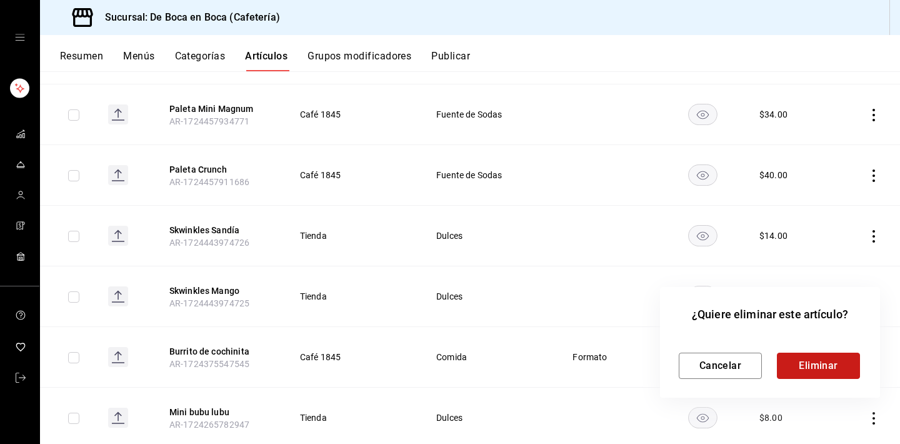
click at [826, 373] on button "Eliminar" at bounding box center [818, 366] width 83 height 26
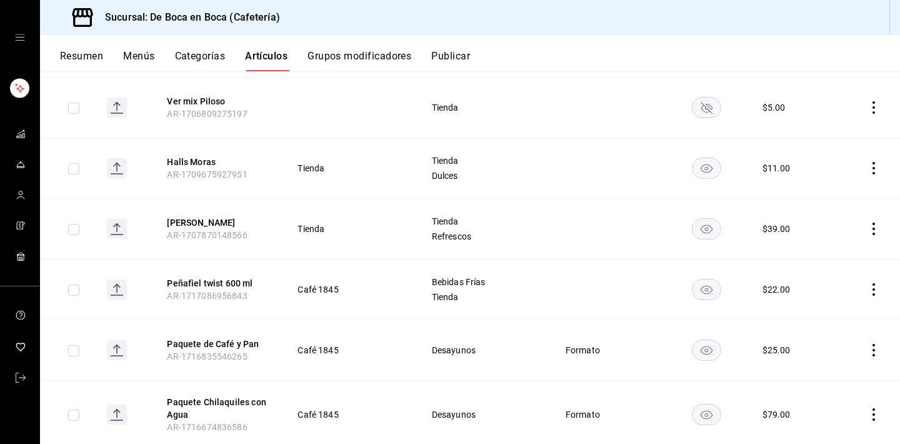
scroll to position [5701, 0]
click at [866, 318] on td at bounding box center [867, 348] width 66 height 61
click at [876, 343] on icon "actions" at bounding box center [874, 349] width 13 height 13
click at [829, 352] on span "Eliminar" at bounding box center [836, 354] width 32 height 10
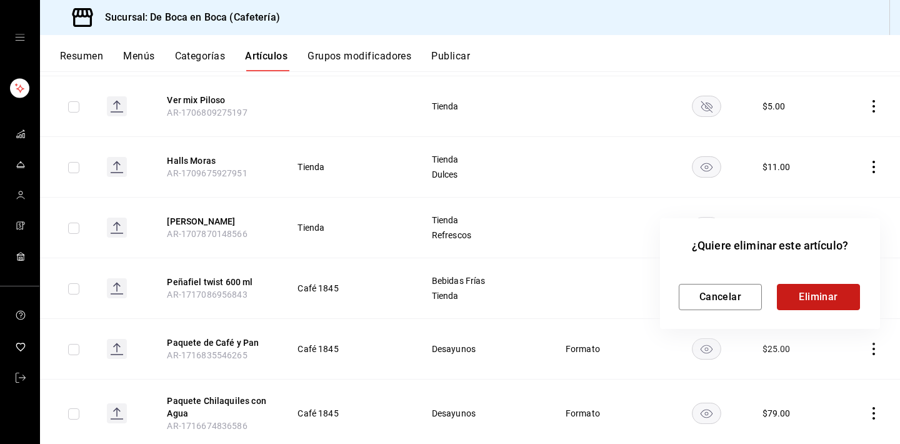
click at [823, 299] on button "Eliminar" at bounding box center [818, 297] width 83 height 26
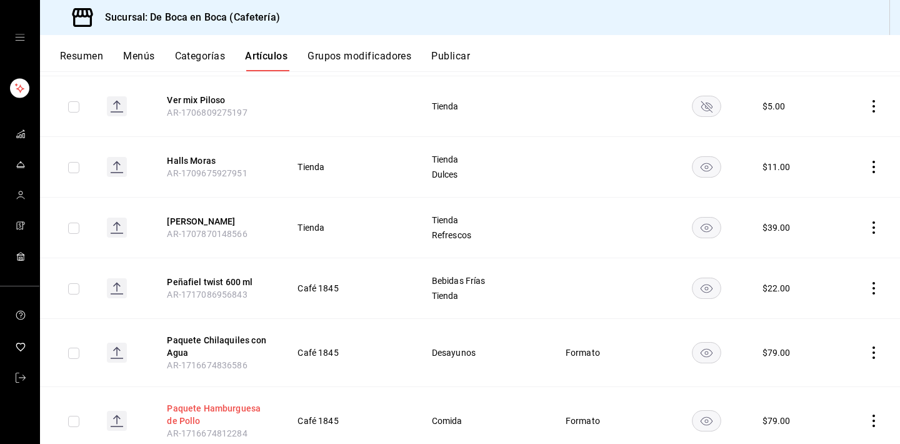
click at [237, 402] on button "Paquete Hamburguesa de Pollo" at bounding box center [217, 414] width 100 height 25
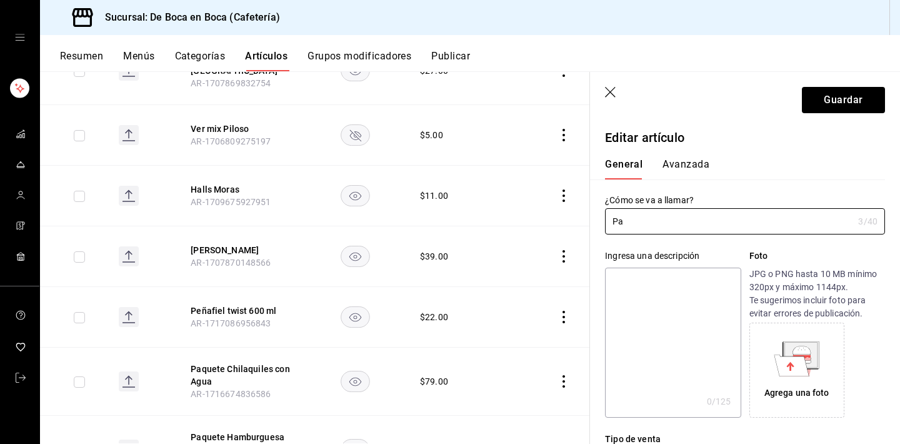
type input "P"
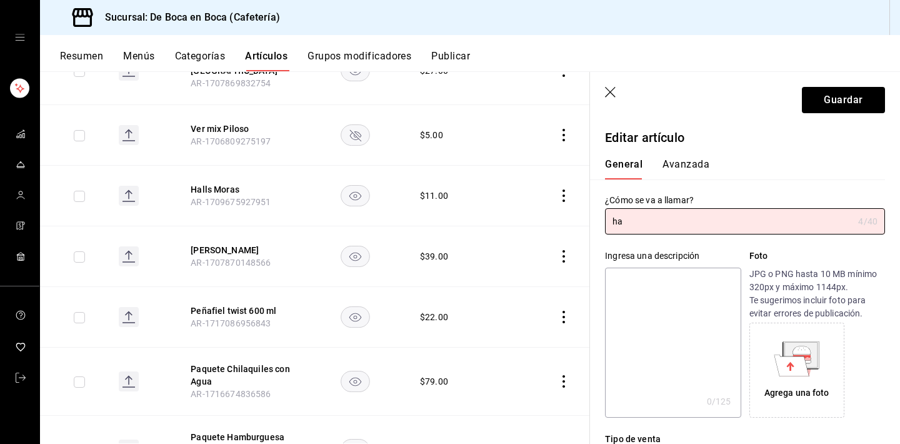
type input "h"
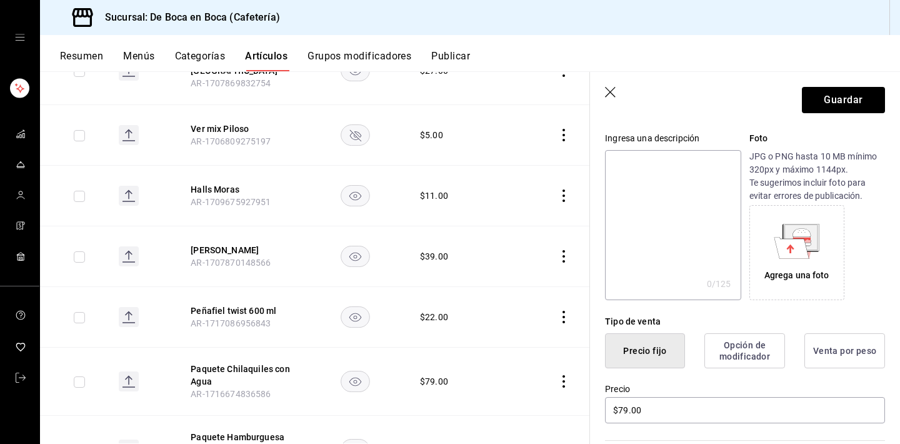
scroll to position [144, 0]
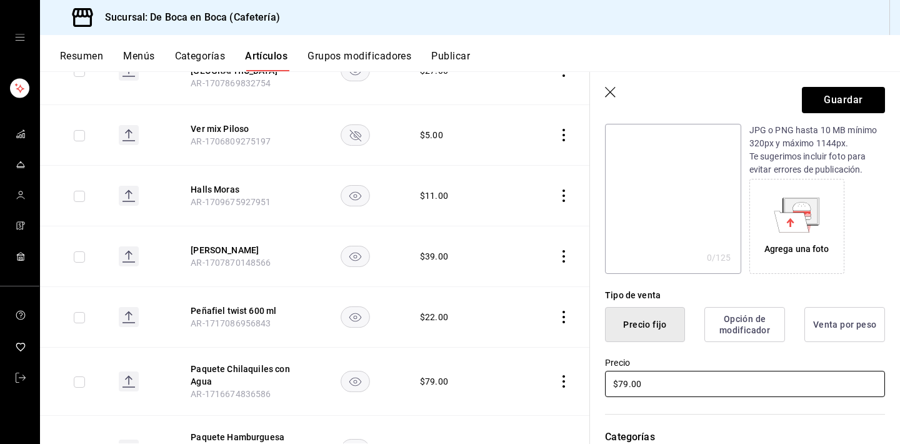
type input "Hamburgeusa de Pollo con Papas"
click at [656, 378] on input "$79.00" at bounding box center [745, 384] width 280 height 26
type input "$80.00"
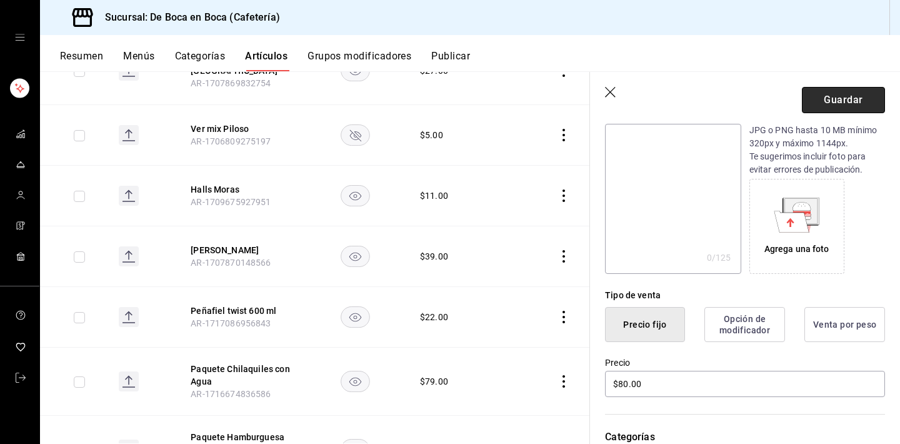
click at [843, 109] on button "Guardar" at bounding box center [843, 100] width 83 height 26
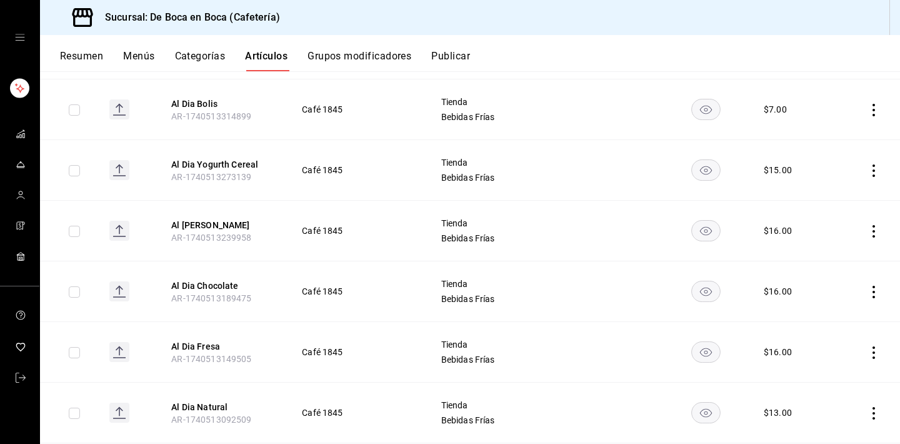
click at [206, 57] on button "Categorías" at bounding box center [200, 60] width 51 height 21
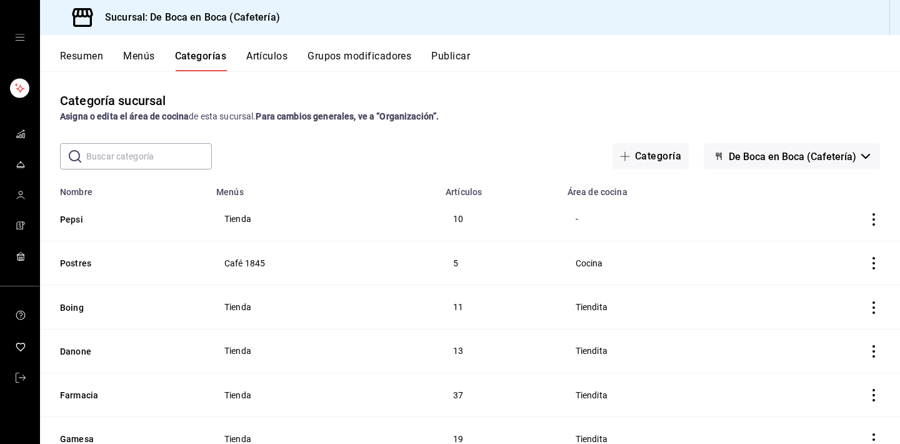
click at [281, 51] on button "Artículos" at bounding box center [266, 60] width 41 height 21
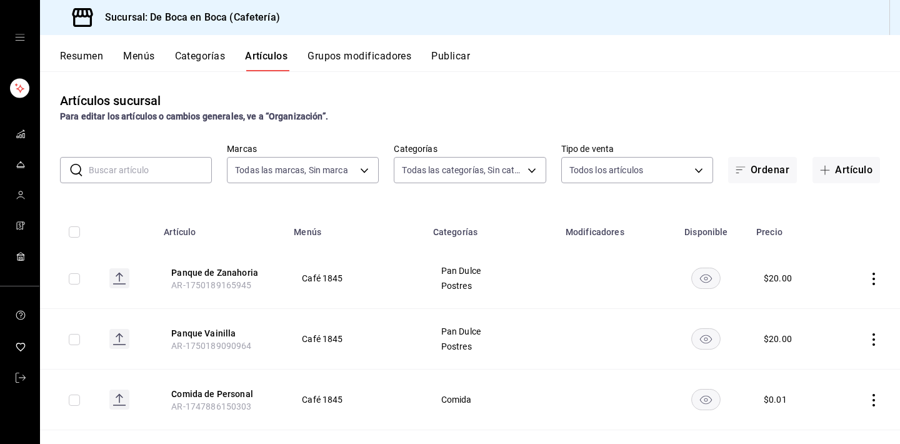
type input "4eab8db2-e1dc-4fb3-9b1f-7fa82010a4f3"
type input "96b92fd8-ecd9-4917-ae34-a503a6ec1cb7,f4369217-5354-4a5e-b4ff-cedfdf5bd663,09da8…"
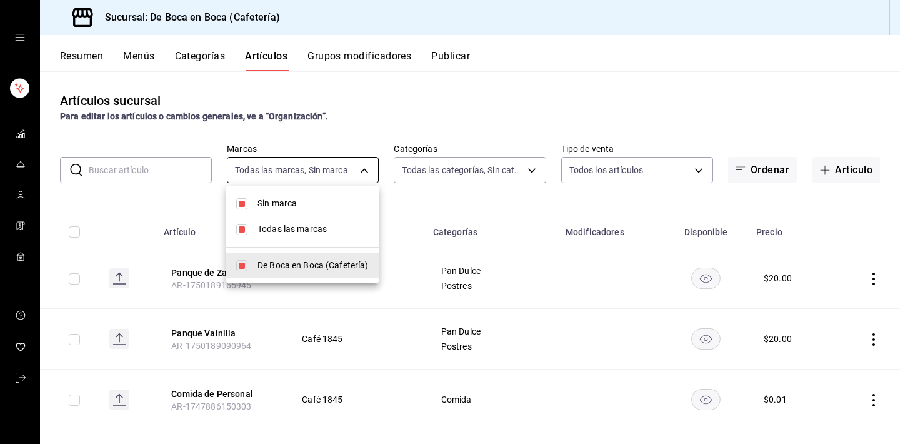
click at [243, 177] on body "Sucursal: De Boca en Boca (Cafetería) Resumen Menús Categorías Artículos Grupos…" at bounding box center [450, 222] width 900 height 444
click at [460, 175] on div at bounding box center [450, 222] width 900 height 444
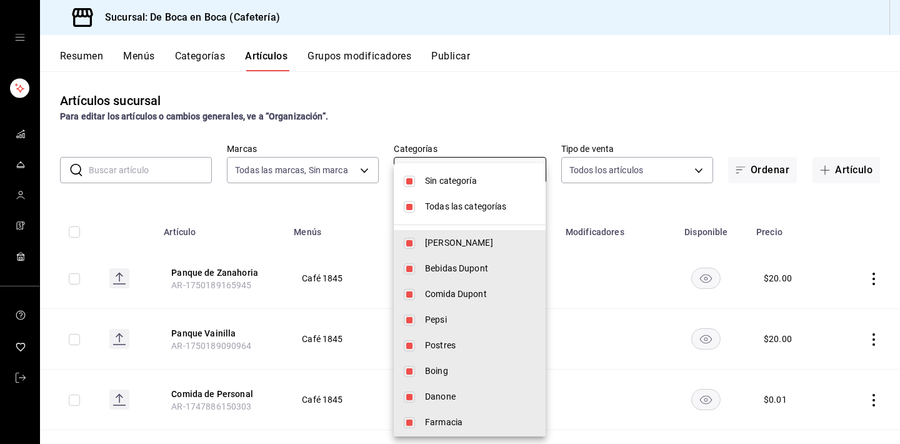
click at [460, 168] on body "Sucursal: De Boca en Boca (Cafetería) Resumen Menús Categorías Artículos Grupos…" at bounding box center [450, 222] width 900 height 444
click at [459, 183] on span "Sin categoría" at bounding box center [480, 180] width 111 height 13
checkbox input "false"
click at [458, 210] on span "Todas las categorías" at bounding box center [480, 206] width 111 height 13
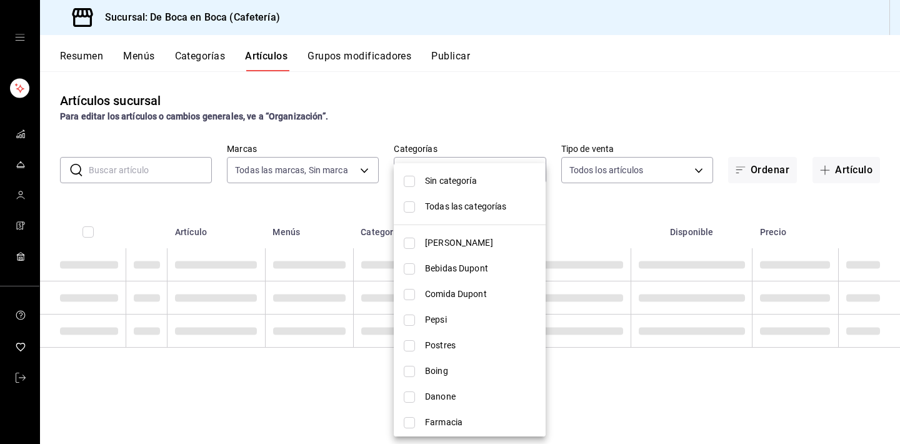
checkbox input "false"
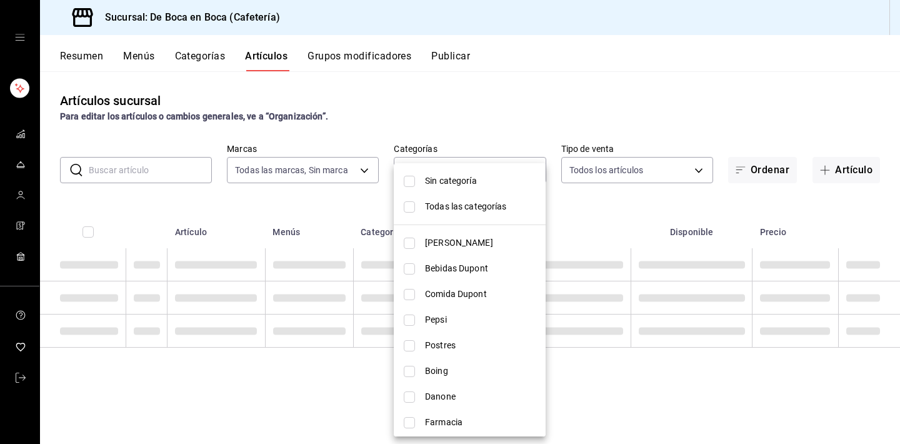
checkbox input "false"
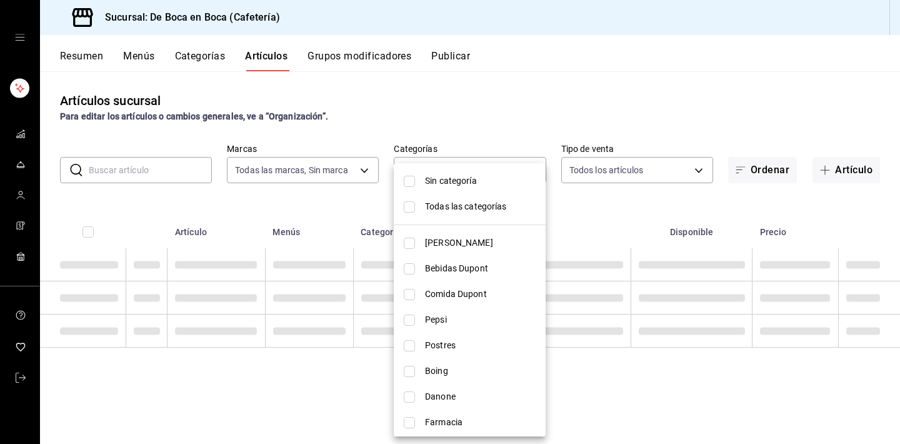
checkbox input "false"
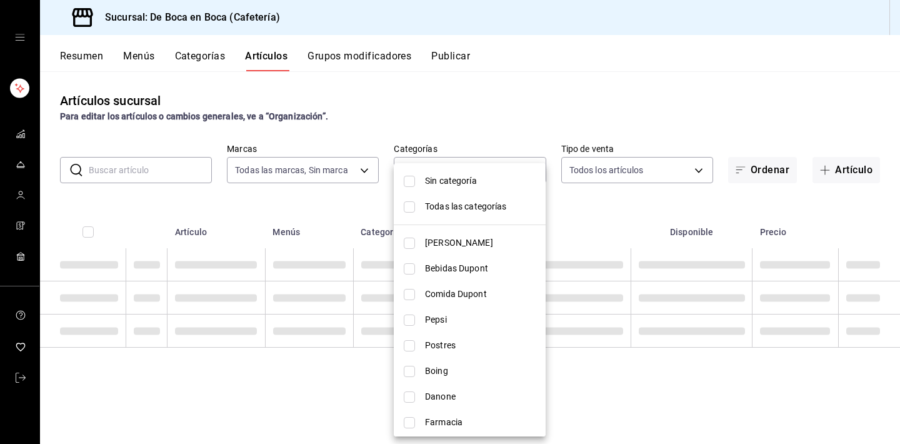
checkbox input "false"
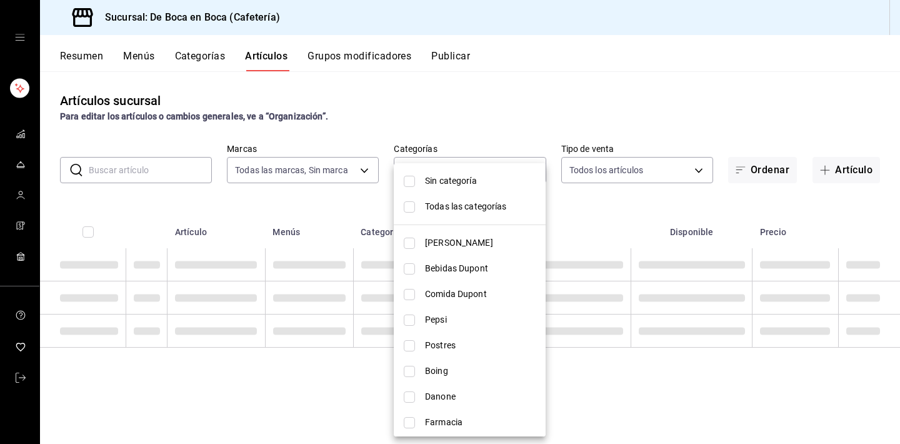
checkbox input "false"
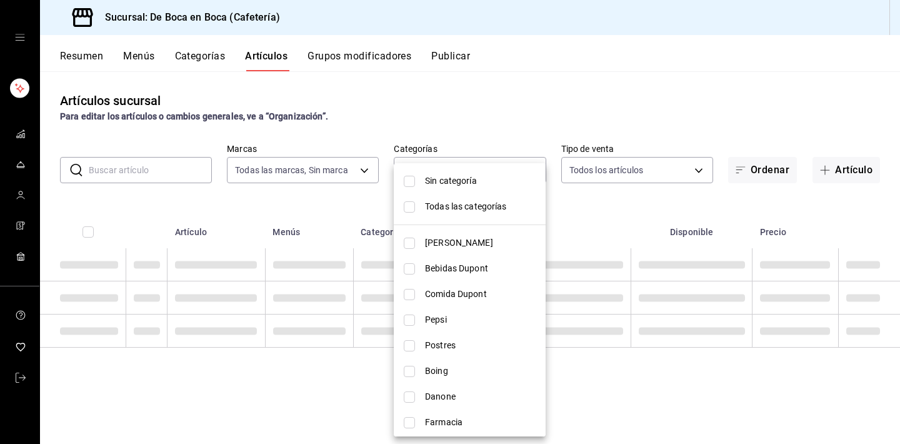
checkbox input "false"
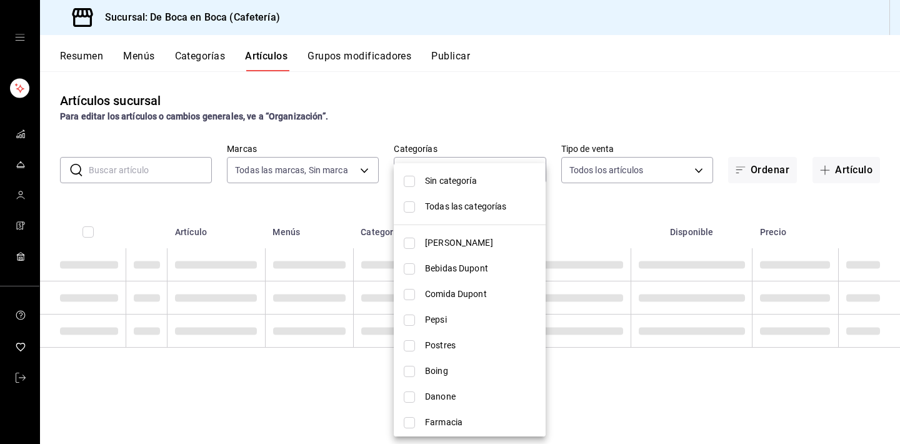
checkbox input "false"
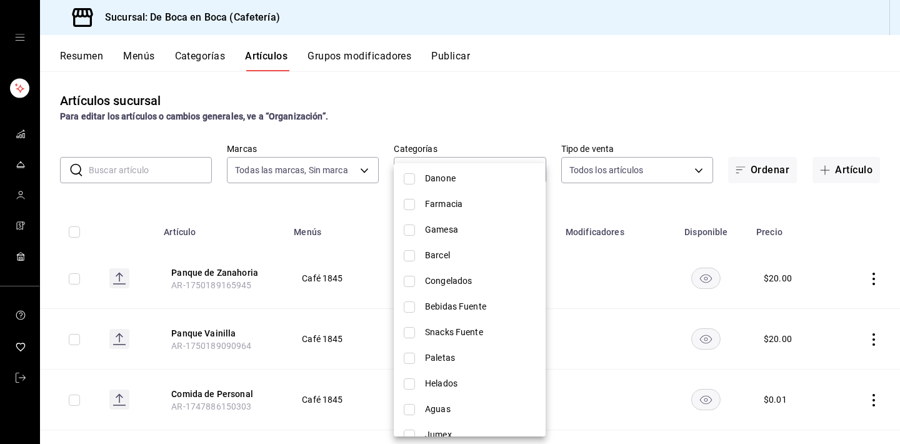
scroll to position [221, 0]
click at [430, 326] on span "Snacks Fuente" at bounding box center [480, 329] width 111 height 13
type input "46403058-6c32-48df-9c02-39ab4adb956b"
checkbox input "true"
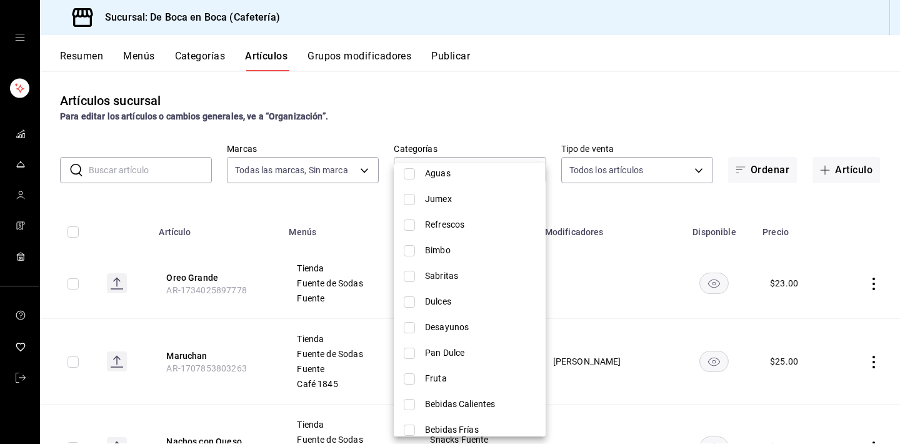
scroll to position [455, 0]
click at [430, 326] on span "Desayunos" at bounding box center [480, 325] width 111 height 13
type input "46403058-6c32-48df-9c02-39ab4adb956b,7b6b1c10-6e0b-411d-946d-10f9c0d5c43f"
checkbox input "true"
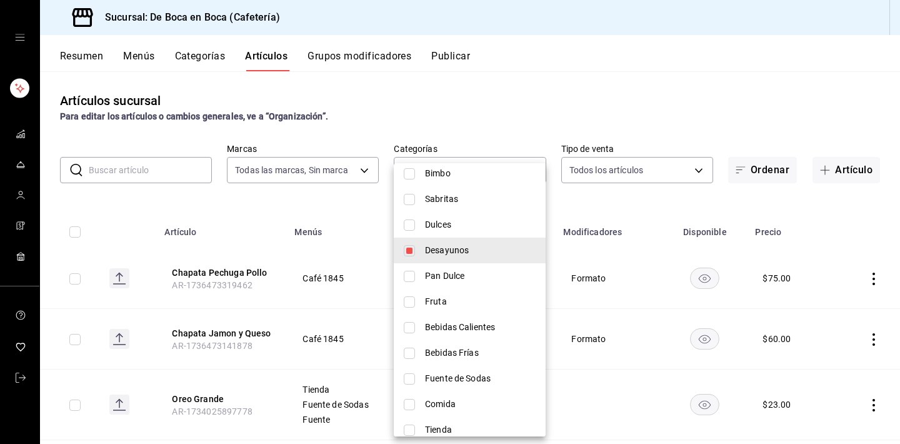
scroll to position [559, 0]
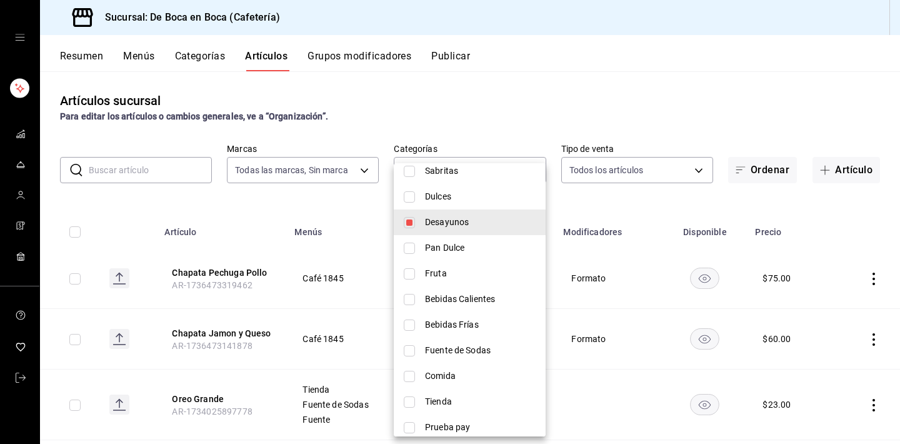
click at [432, 366] on li "Comida" at bounding box center [470, 376] width 152 height 26
type input "46403058-6c32-48df-9c02-39ab4adb956b,7b6b1c10-6e0b-411d-946d-10f9c0d5c43f,853c2…"
checkbox input "true"
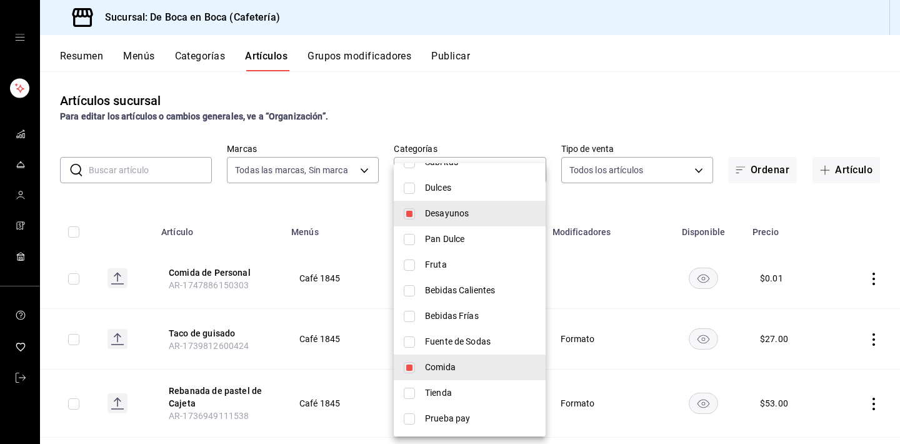
scroll to position [568, 0]
click at [483, 116] on div at bounding box center [450, 222] width 900 height 444
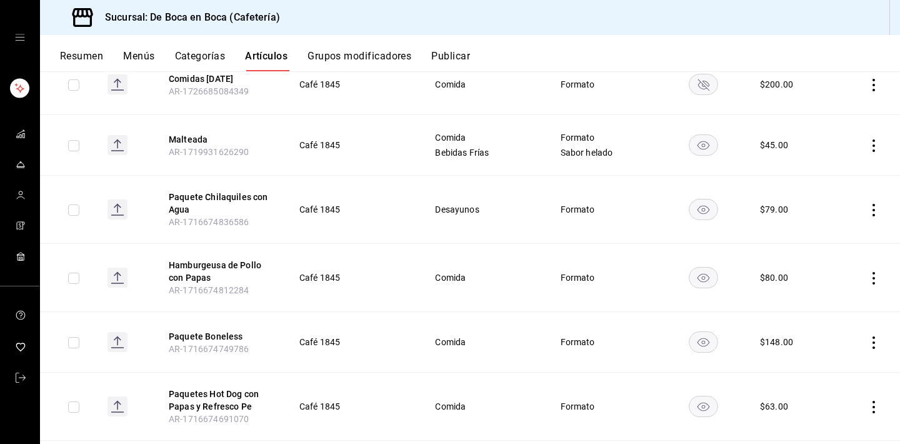
scroll to position [704, 0]
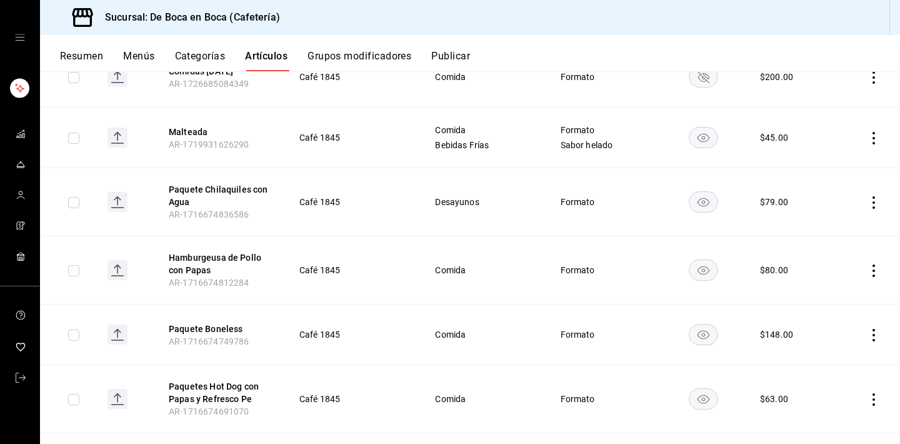
click at [876, 336] on icon "actions" at bounding box center [874, 335] width 13 height 13
click at [844, 404] on span "Eliminar" at bounding box center [836, 410] width 33 height 13
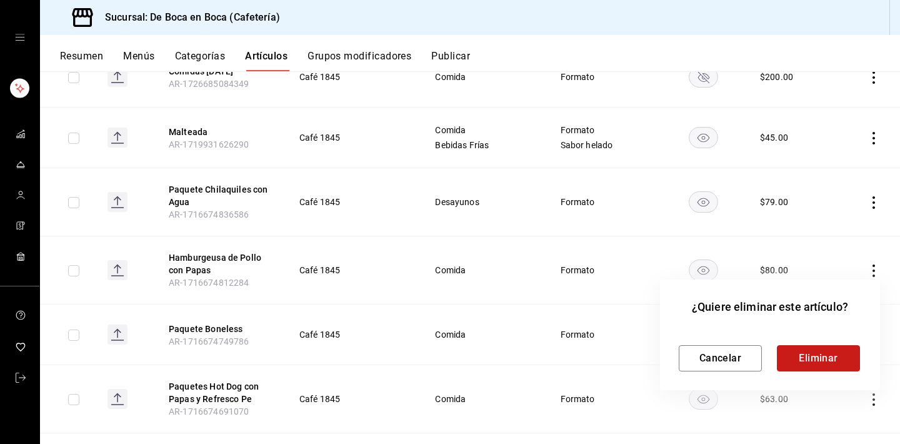
click at [813, 359] on button "Eliminar" at bounding box center [818, 358] width 83 height 26
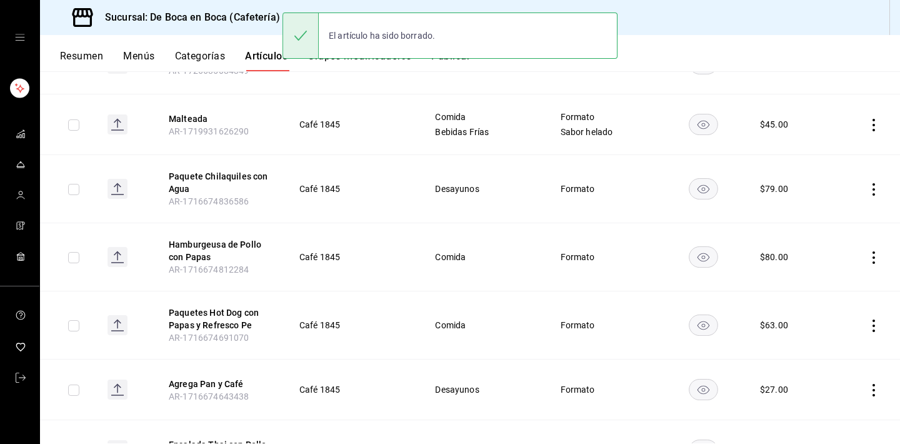
scroll to position [718, 0]
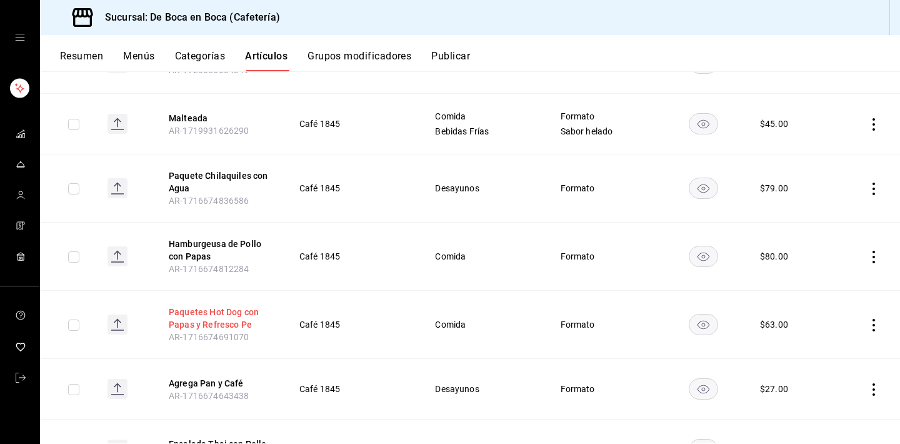
click at [181, 310] on button "Paquetes Hot Dog con Papas y Refresco Pe" at bounding box center [219, 318] width 100 height 25
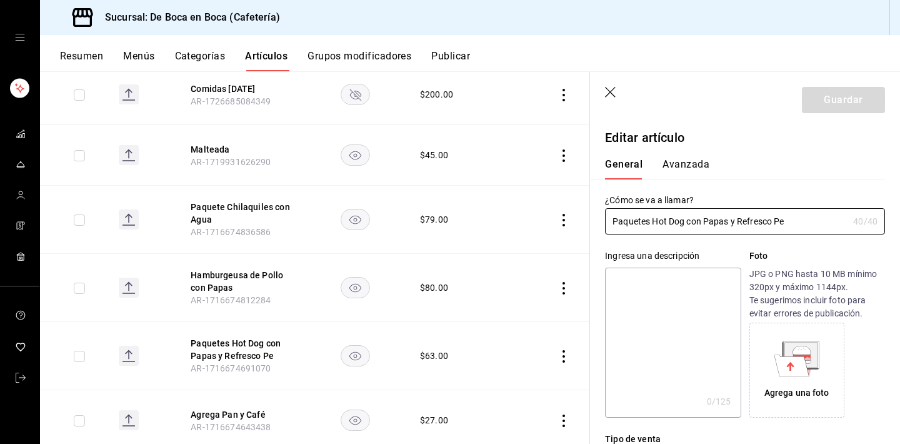
type input "$63.00"
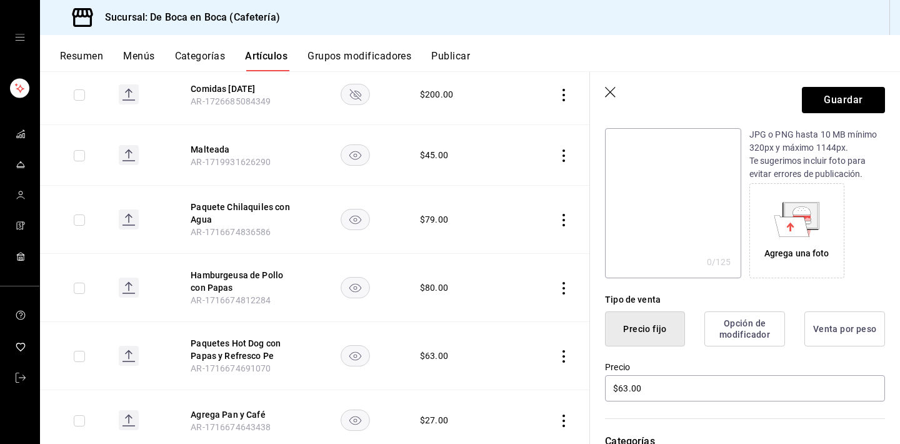
scroll to position [141, 0]
type input "Hot Dog con Papas"
click at [653, 386] on input "$63.00" at bounding box center [745, 387] width 280 height 26
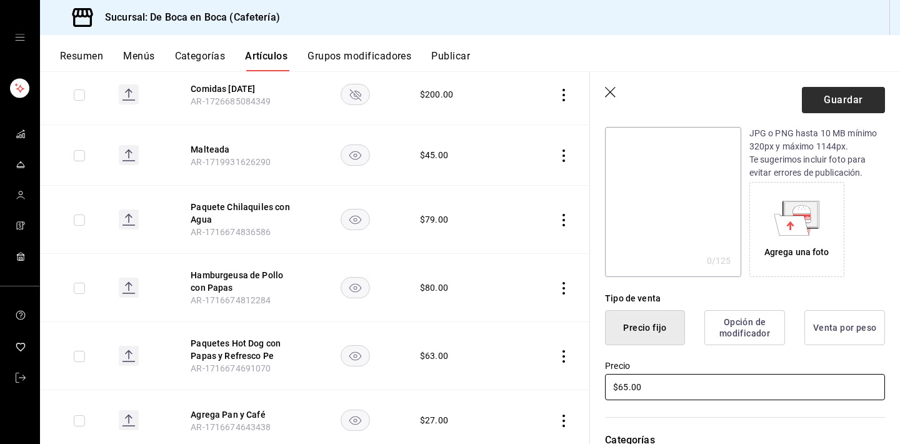
type input "$65.00"
click at [829, 104] on button "Guardar" at bounding box center [843, 100] width 83 height 26
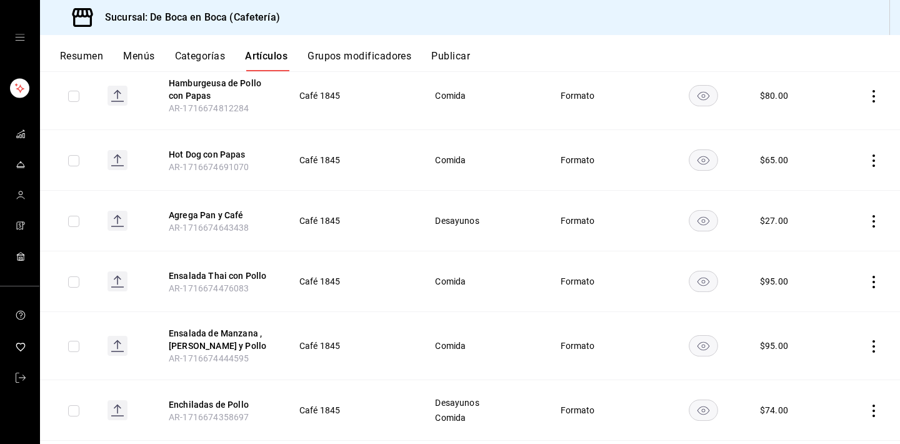
scroll to position [879, 0]
click at [872, 218] on icon "actions" at bounding box center [874, 220] width 13 height 13
click at [834, 299] on span "Eliminar" at bounding box center [836, 300] width 32 height 10
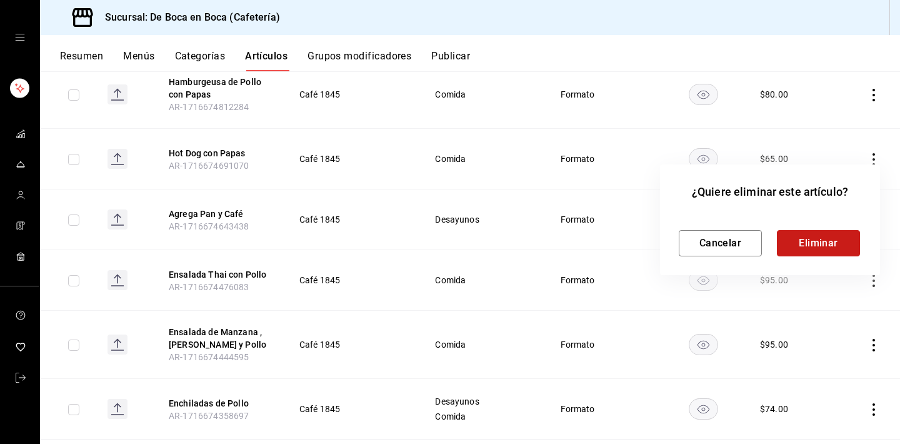
click at [821, 247] on button "Eliminar" at bounding box center [818, 243] width 83 height 26
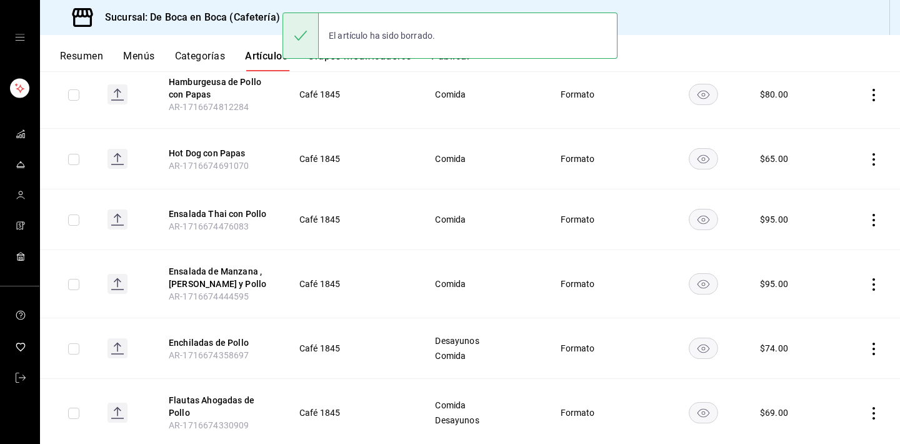
click at [876, 221] on icon "actions" at bounding box center [874, 220] width 13 height 13
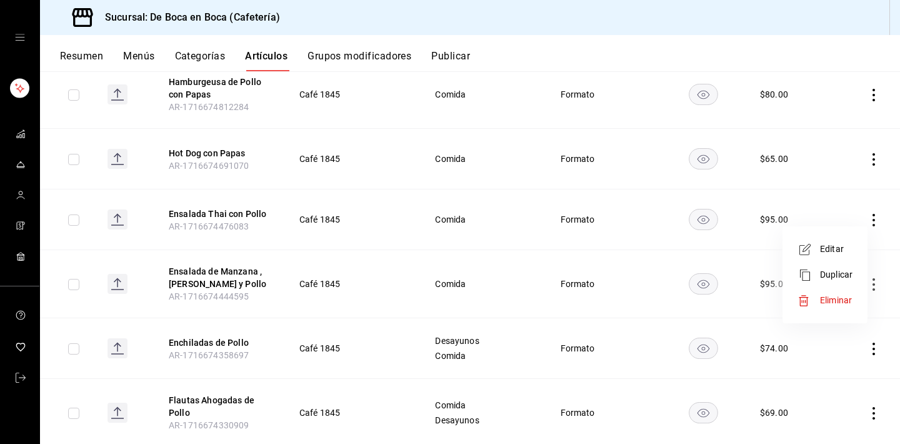
click at [850, 297] on span "Eliminar" at bounding box center [836, 300] width 32 height 10
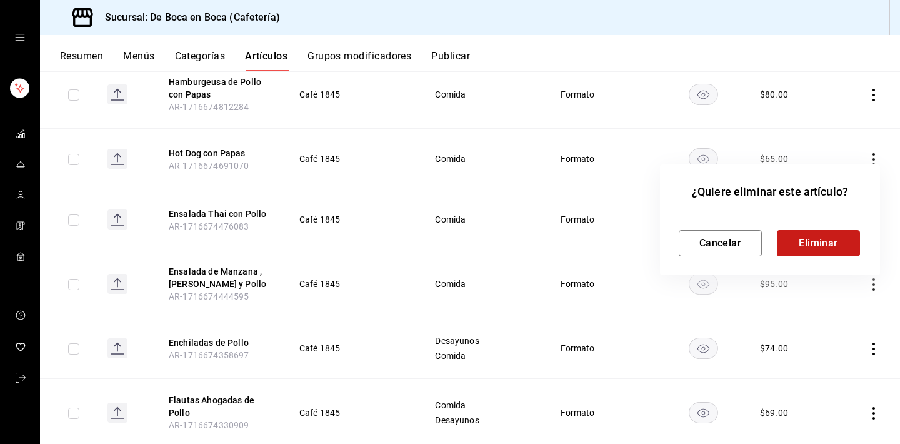
click at [825, 246] on button "Eliminar" at bounding box center [818, 243] width 83 height 26
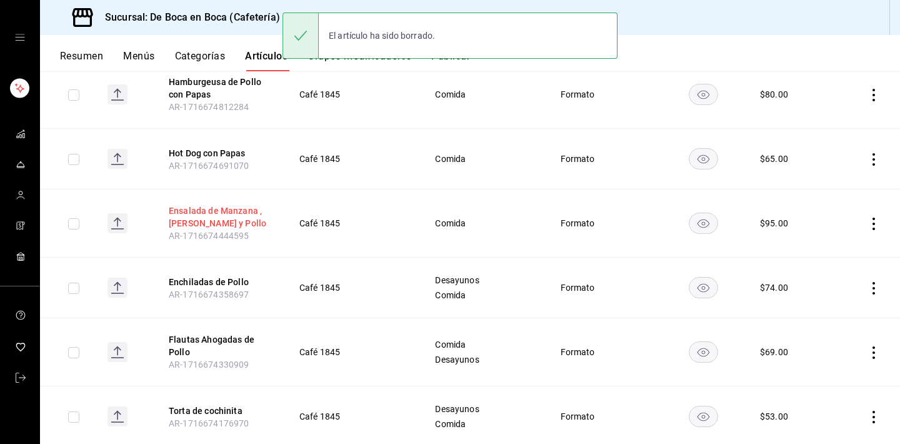
click at [209, 211] on button "Ensalada de Manzana , [PERSON_NAME] y Pollo" at bounding box center [219, 216] width 100 height 25
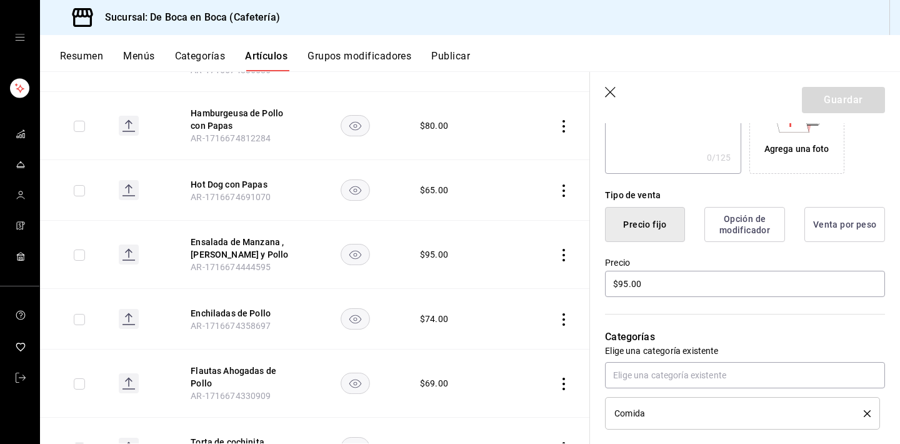
scroll to position [246, 0]
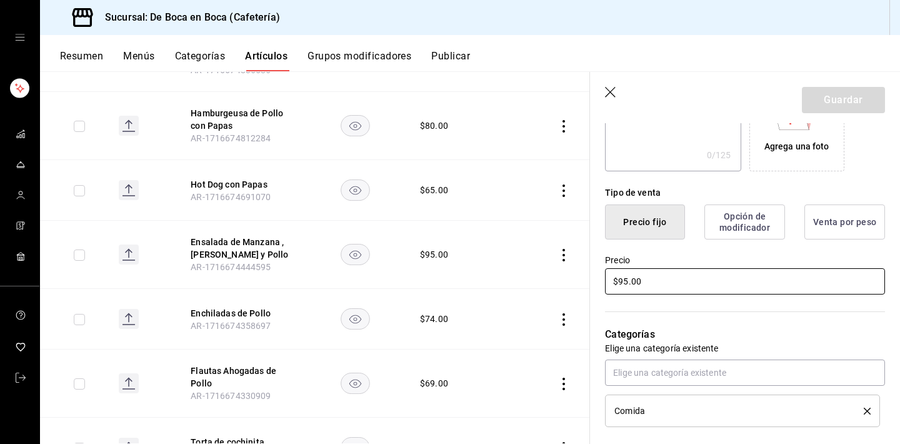
click at [710, 284] on input "$95.00" at bounding box center [745, 281] width 280 height 26
type input "$110.00"
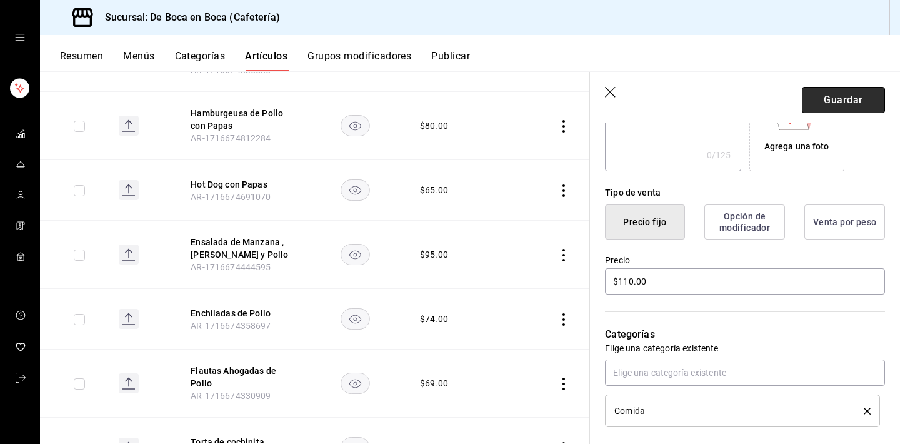
click at [837, 91] on button "Guardar" at bounding box center [843, 100] width 83 height 26
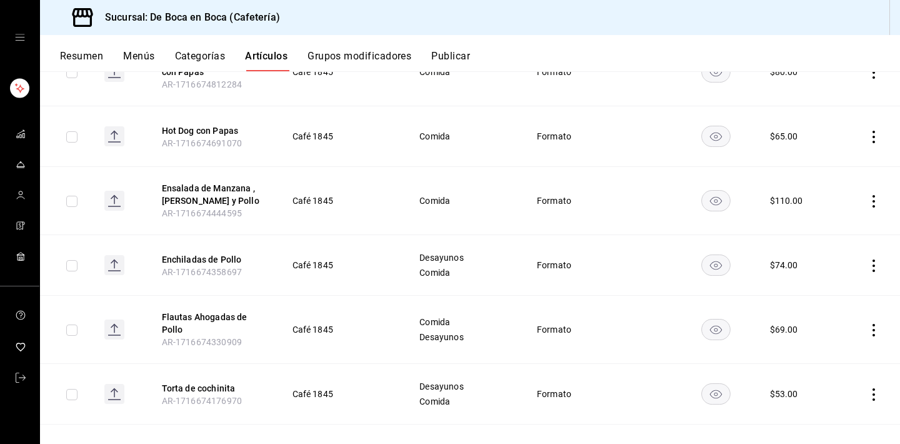
scroll to position [901, 0]
click at [876, 267] on icon "actions" at bounding box center [874, 267] width 13 height 13
click at [834, 341] on span "Eliminar" at bounding box center [836, 347] width 33 height 13
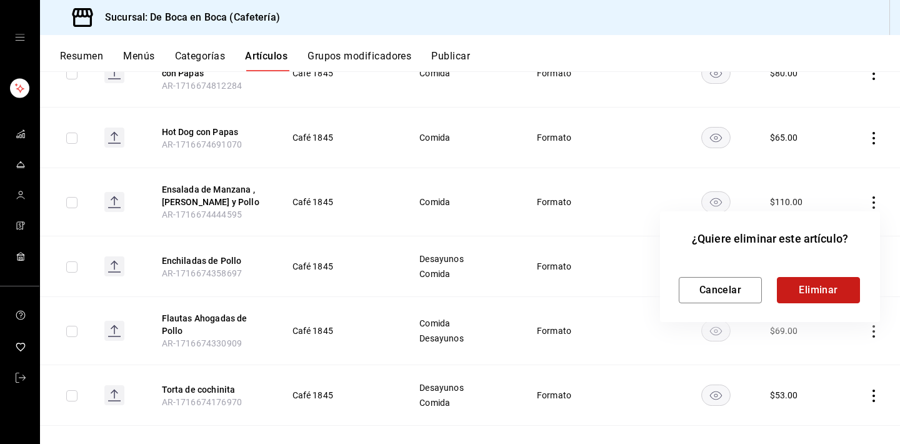
click at [823, 296] on button "Eliminar" at bounding box center [818, 290] width 83 height 26
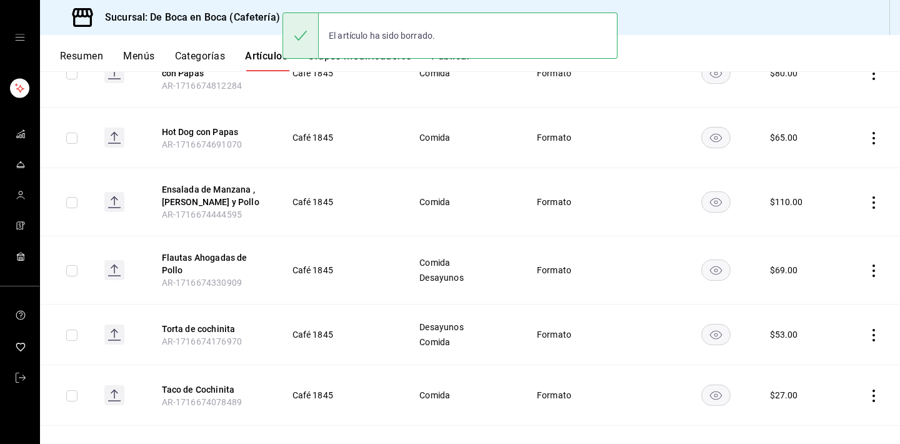
click at [879, 271] on icon "actions" at bounding box center [874, 270] width 13 height 13
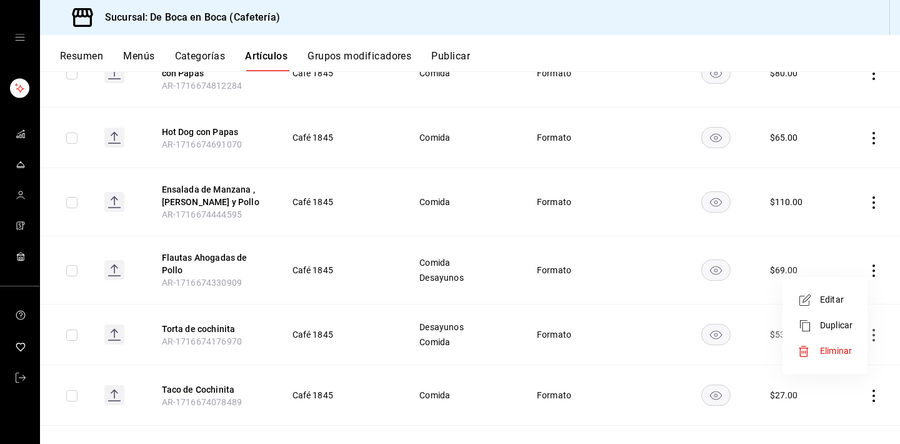
click at [841, 353] on span "Eliminar" at bounding box center [836, 351] width 32 height 10
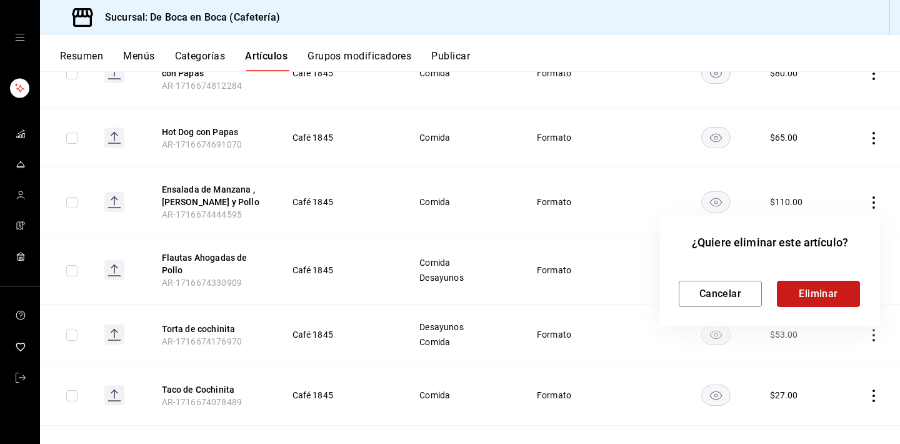
click at [828, 289] on button "Eliminar" at bounding box center [818, 294] width 83 height 26
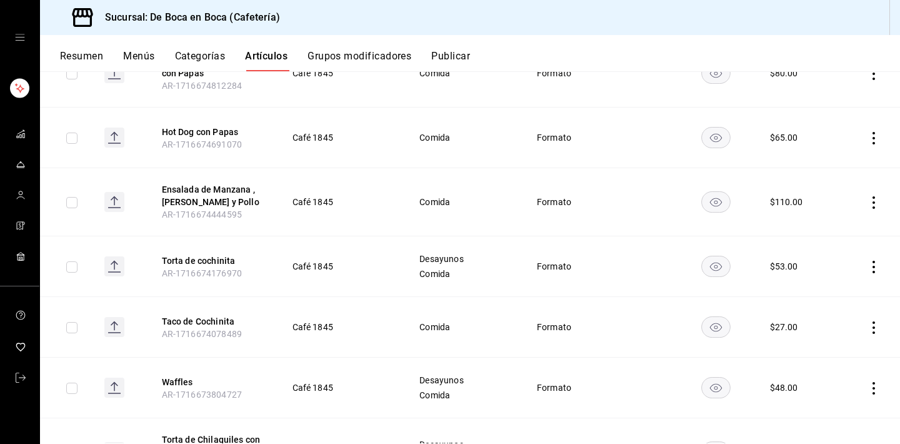
click at [873, 268] on icon "actions" at bounding box center [874, 267] width 3 height 13
click at [208, 257] on div at bounding box center [450, 222] width 900 height 444
click at [211, 263] on button "Torta de cochinita" at bounding box center [212, 260] width 100 height 13
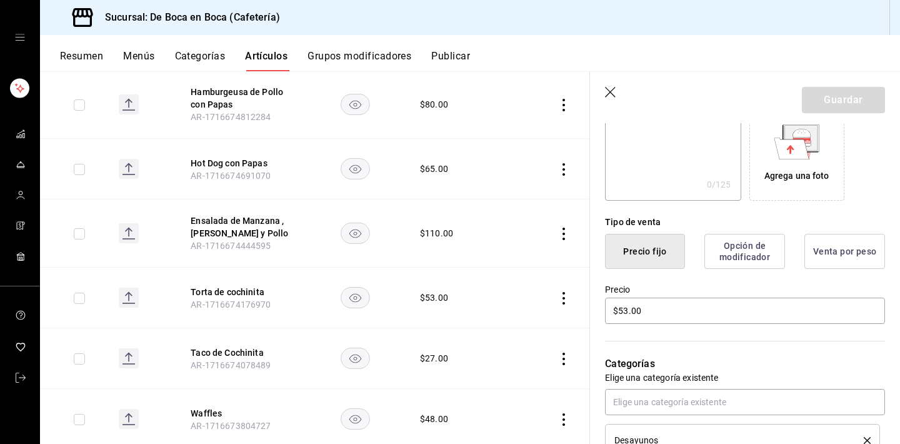
scroll to position [219, 0]
click at [658, 312] on input "$53.00" at bounding box center [745, 309] width 280 height 26
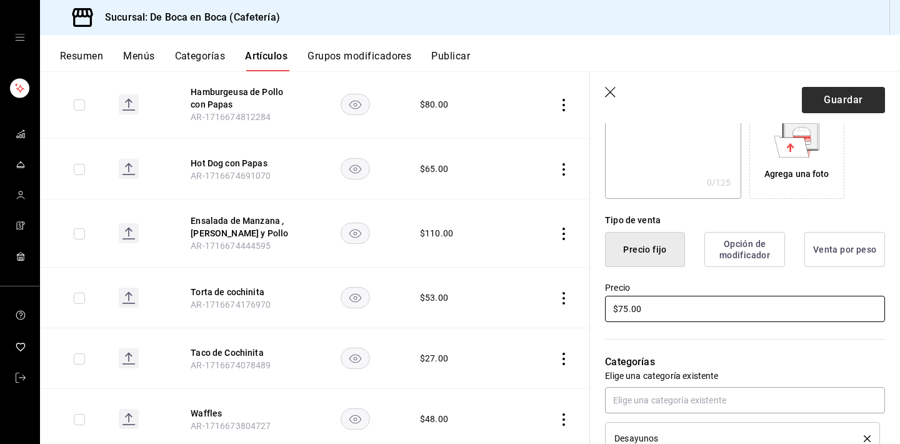
type input "$75.00"
click at [831, 106] on button "Guardar" at bounding box center [843, 100] width 83 height 26
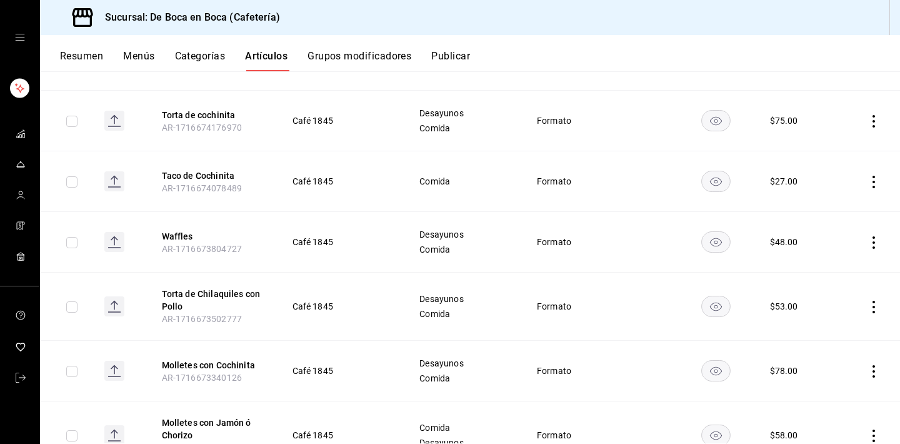
scroll to position [1015, 0]
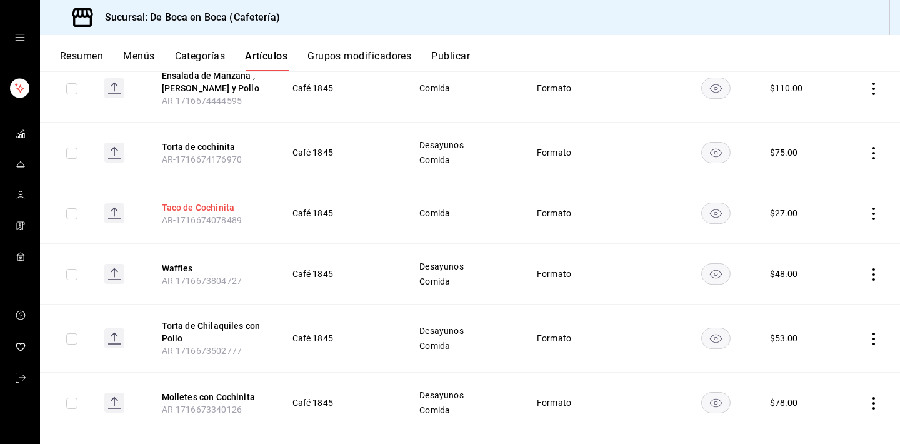
click at [219, 209] on button "Taco de Cochinita" at bounding box center [212, 207] width 100 height 13
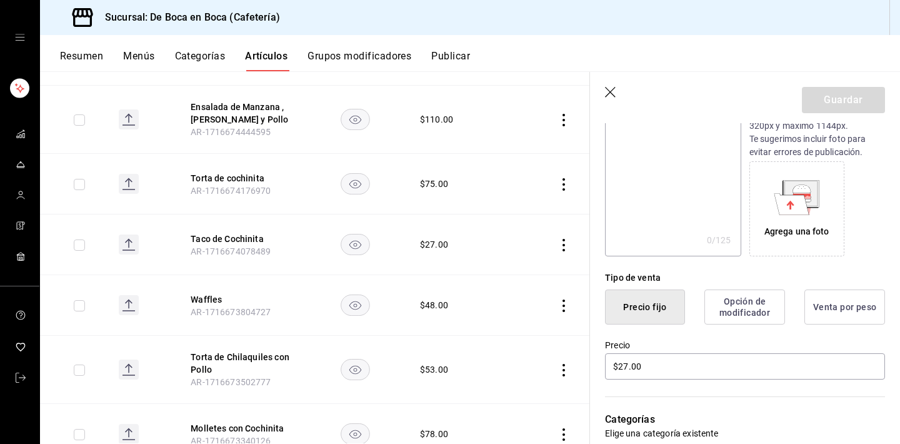
scroll to position [172, 0]
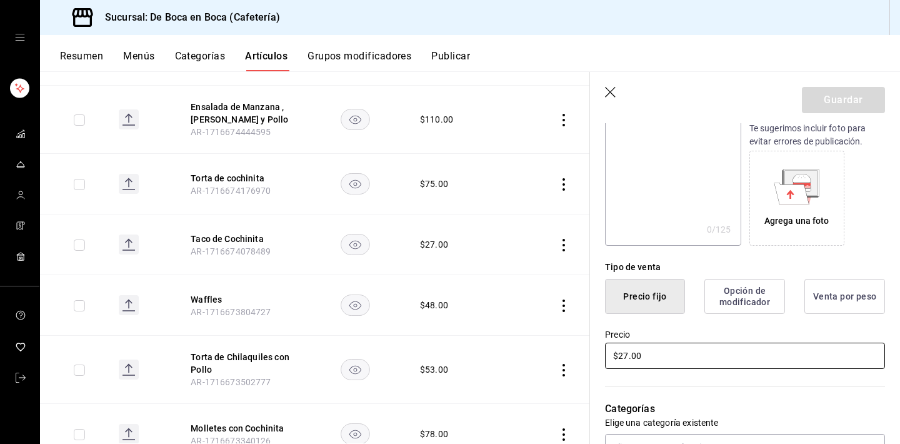
click at [648, 350] on input "$27.00" at bounding box center [745, 356] width 280 height 26
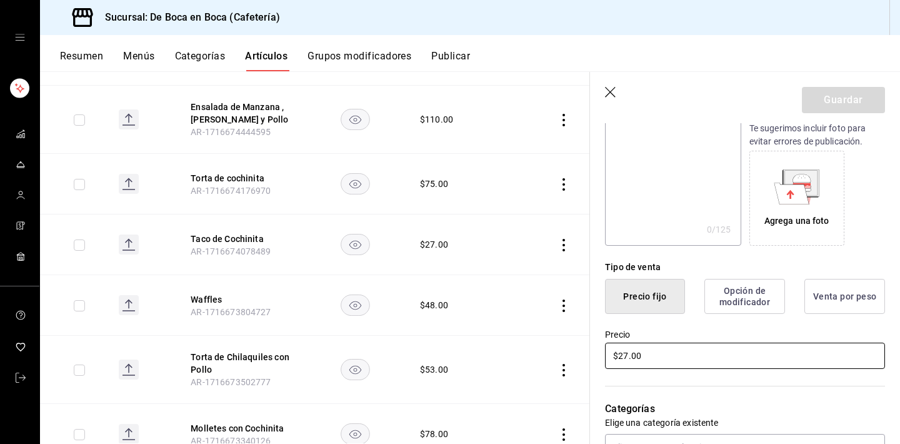
click at [648, 350] on input "$27.00" at bounding box center [745, 356] width 280 height 26
type input "$28.00"
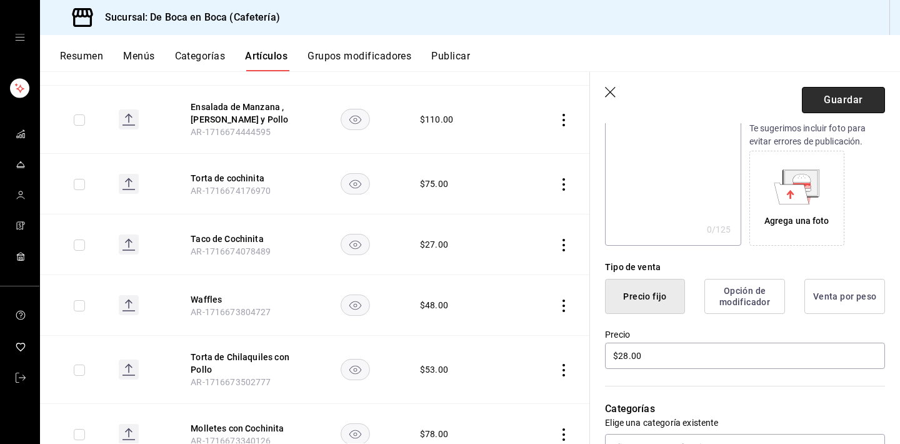
click at [863, 95] on button "Guardar" at bounding box center [843, 100] width 83 height 26
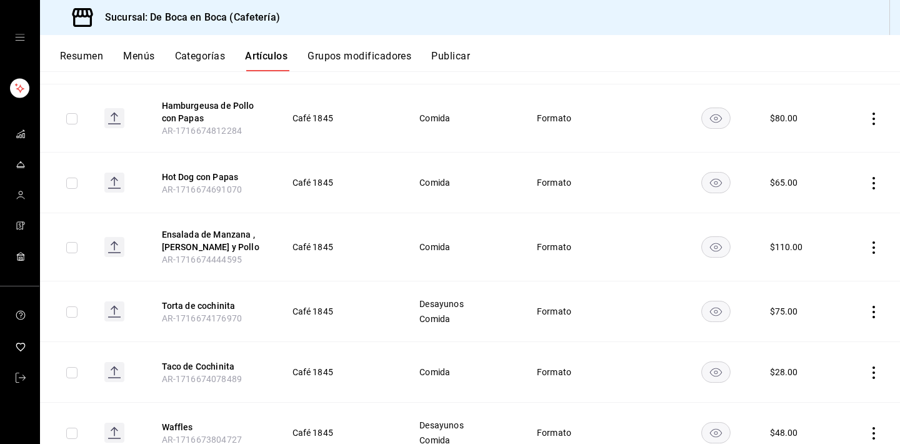
scroll to position [866, 0]
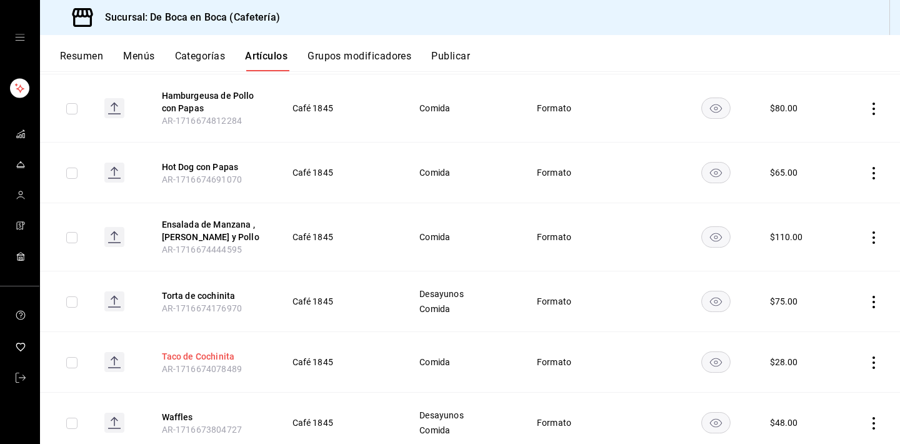
click at [211, 359] on button "Taco de Cochinita" at bounding box center [212, 356] width 100 height 13
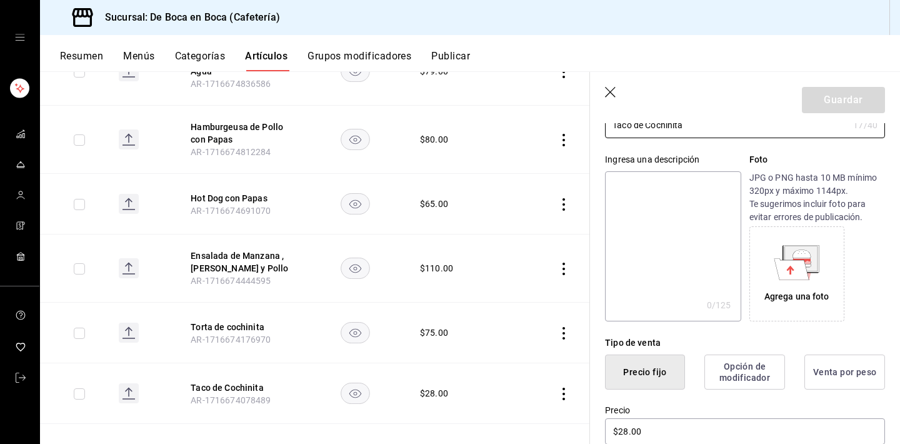
scroll to position [104, 0]
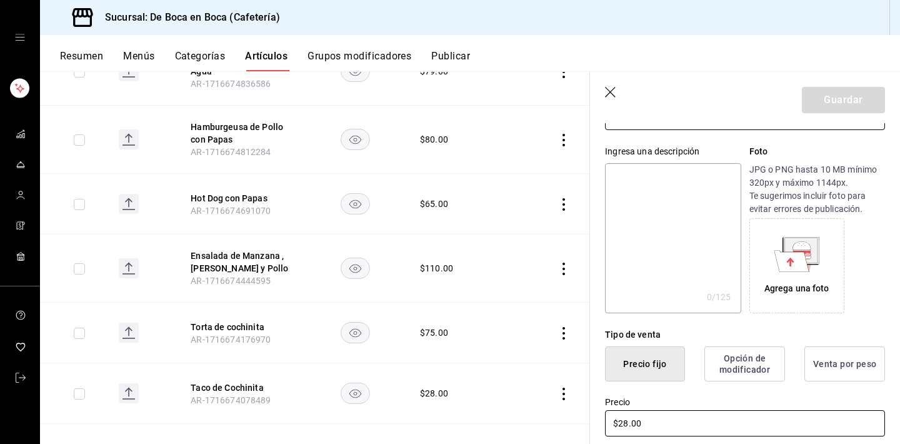
click at [656, 423] on input "$28.00" at bounding box center [745, 423] width 280 height 26
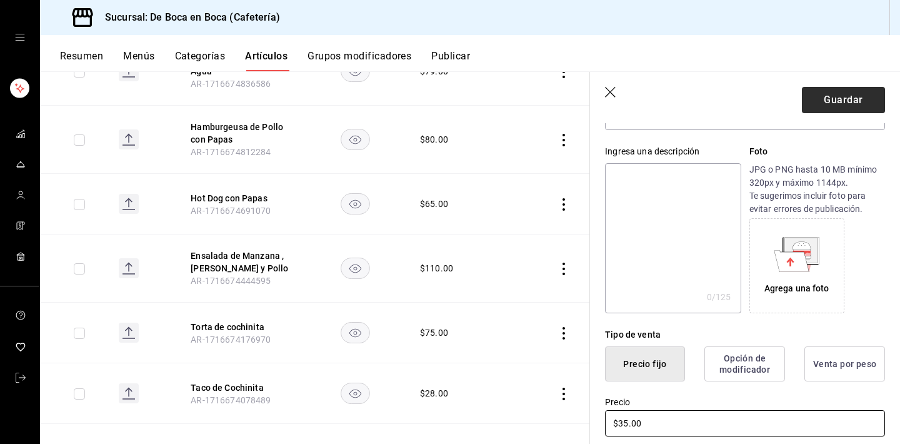
type input "$35.00"
click at [839, 103] on button "Guardar" at bounding box center [843, 100] width 83 height 26
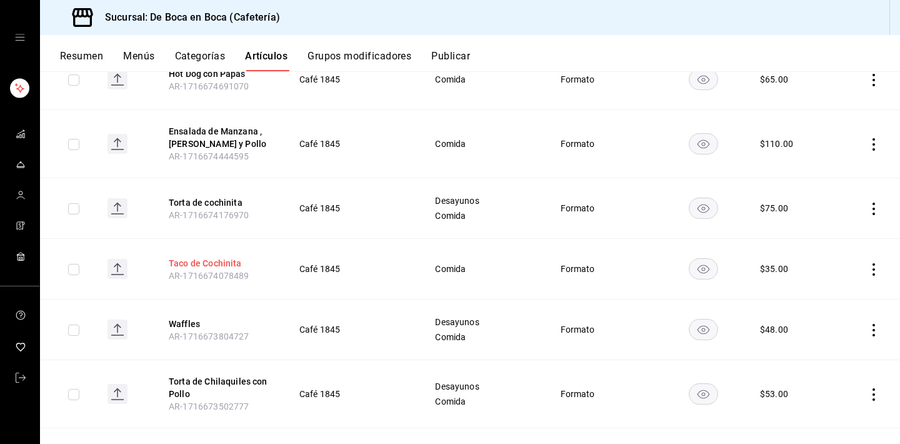
scroll to position [961, 0]
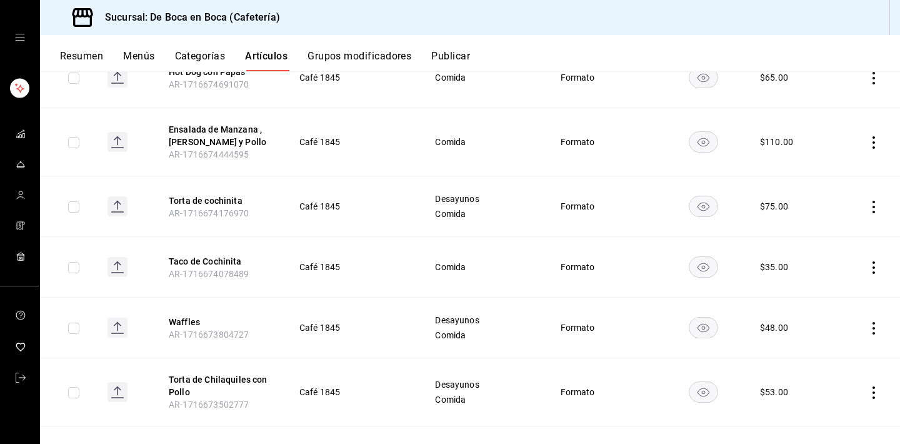
click at [878, 329] on icon "actions" at bounding box center [874, 328] width 13 height 13
click at [831, 405] on span "Eliminar" at bounding box center [836, 408] width 32 height 10
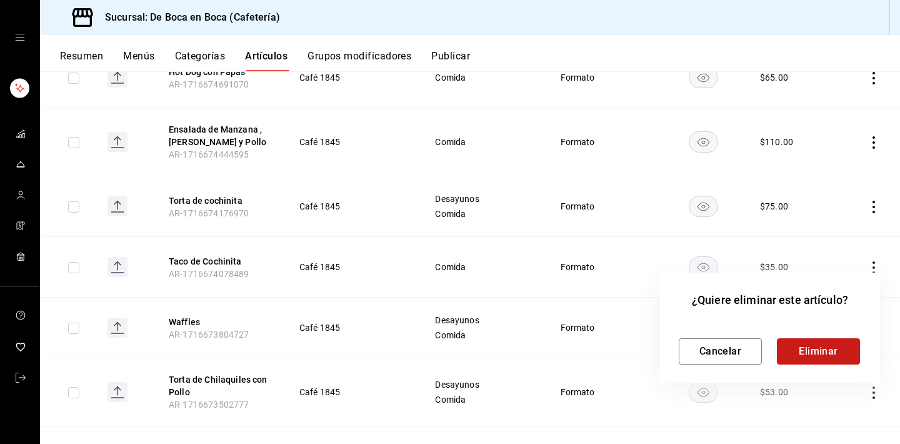
click at [820, 349] on button "Eliminar" at bounding box center [818, 351] width 83 height 26
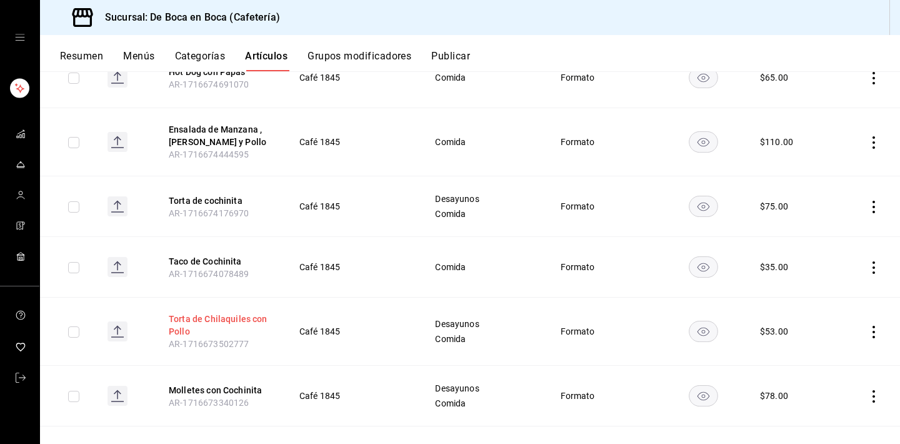
click at [228, 320] on button "Torta de Chilaquiles con Pollo" at bounding box center [219, 325] width 100 height 25
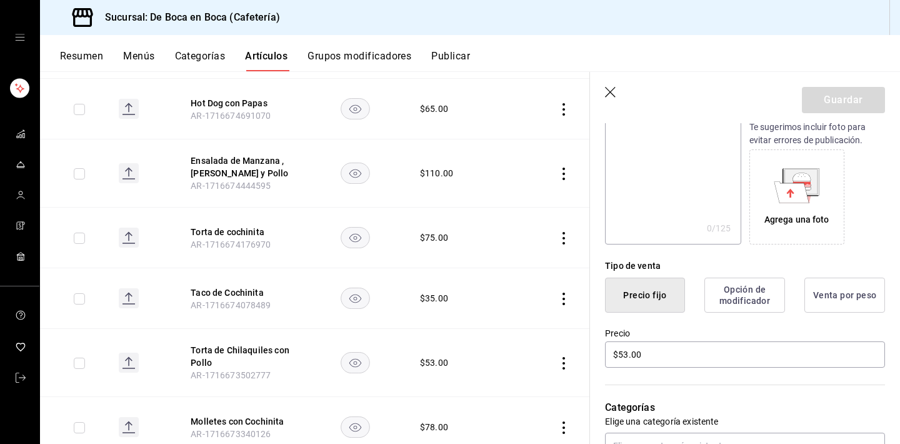
scroll to position [178, 0]
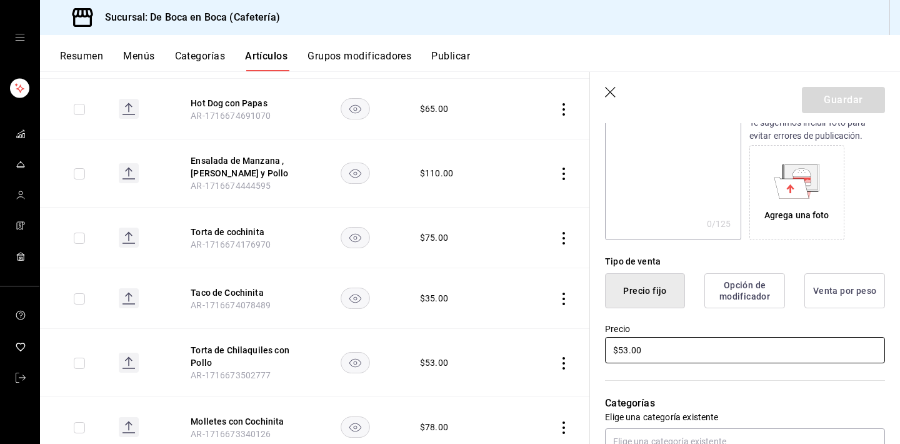
click at [656, 357] on input "$53.00" at bounding box center [745, 350] width 280 height 26
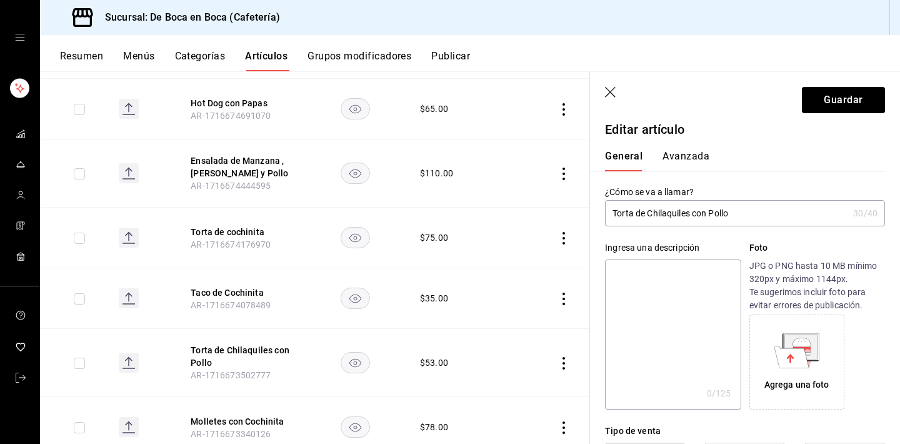
scroll to position [3, 0]
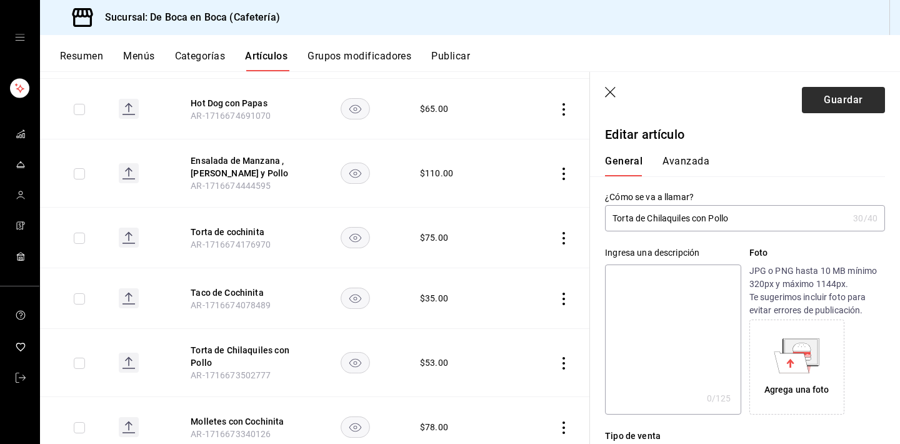
type input "$60.00"
click at [819, 93] on button "Guardar" at bounding box center [843, 100] width 83 height 26
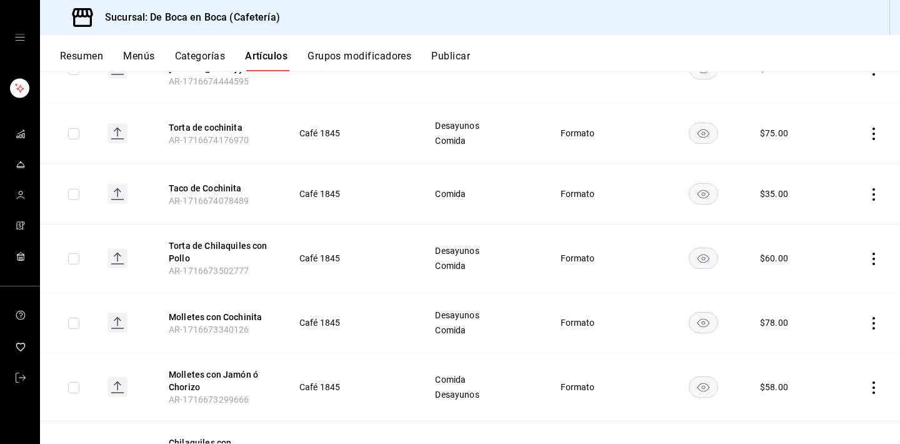
scroll to position [1036, 0]
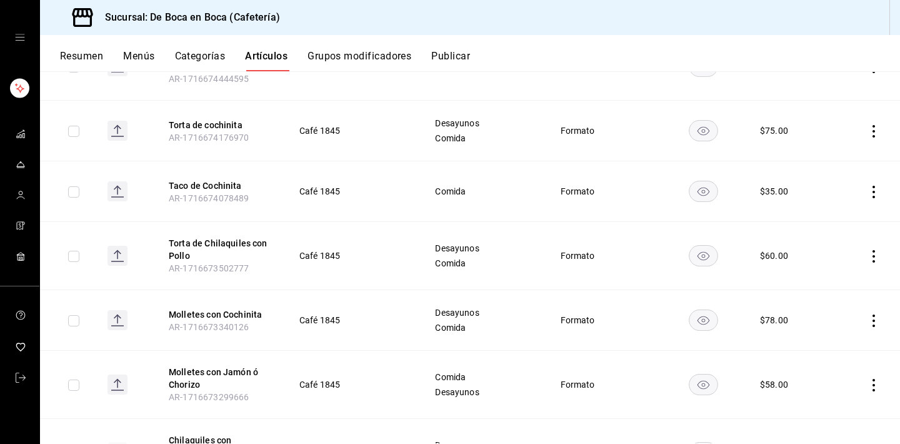
click at [875, 322] on icon "actions" at bounding box center [874, 320] width 13 height 13
click at [829, 398] on span "Eliminar" at bounding box center [836, 401] width 32 height 10
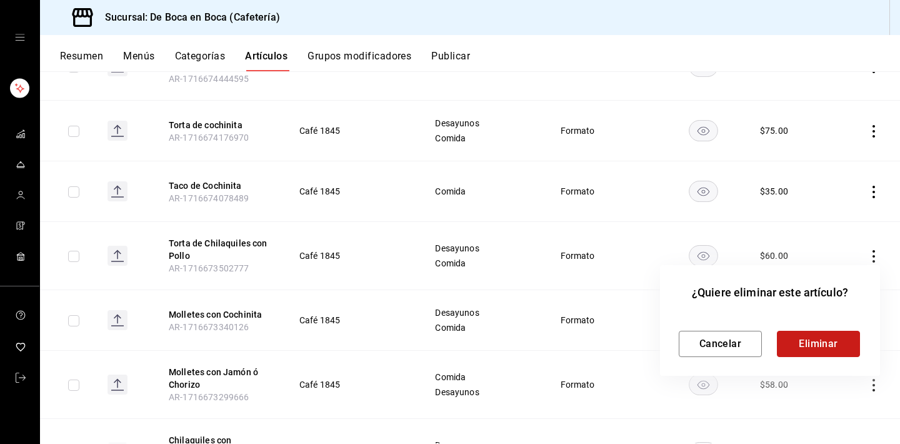
click at [823, 347] on button "Eliminar" at bounding box center [818, 344] width 83 height 26
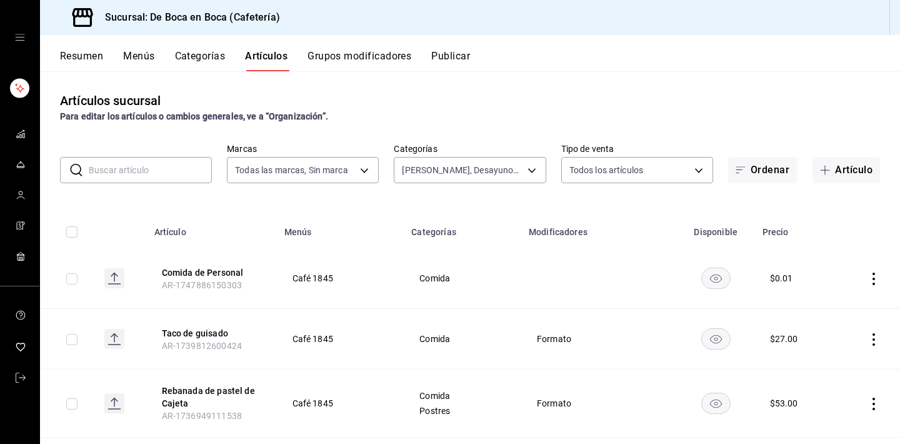
scroll to position [0, 0]
click at [141, 169] on input "text" at bounding box center [150, 170] width 123 height 25
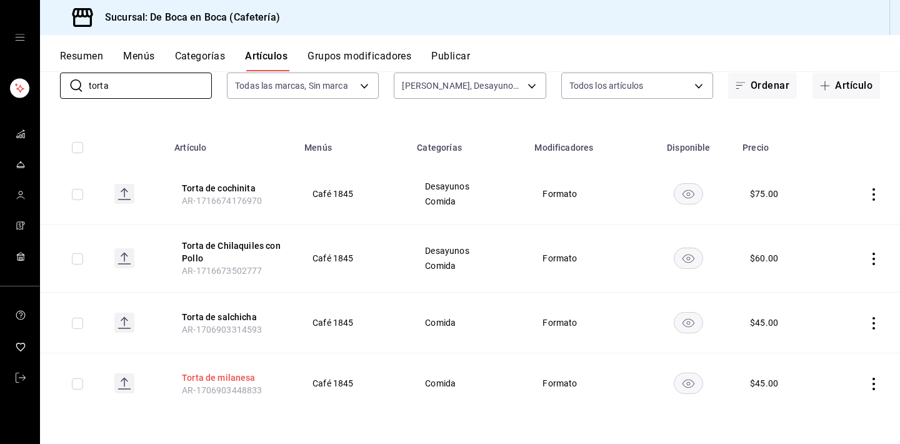
type input "torta"
click at [227, 376] on button "Torta de milanesa" at bounding box center [232, 377] width 100 height 13
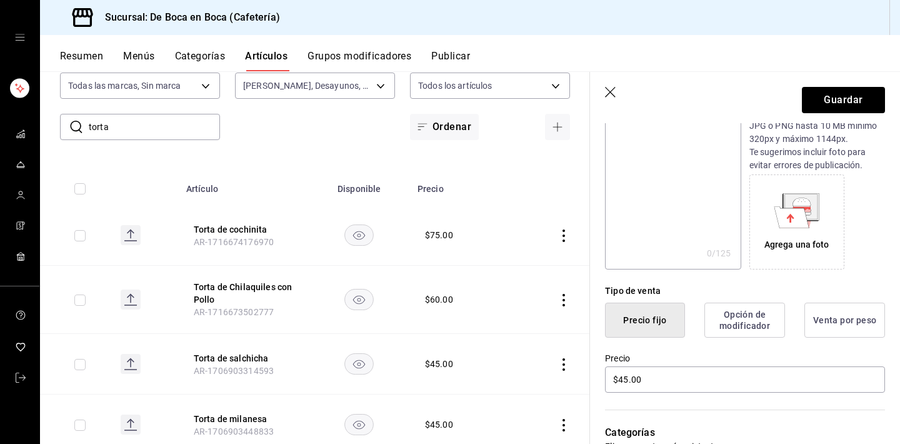
scroll to position [156, 0]
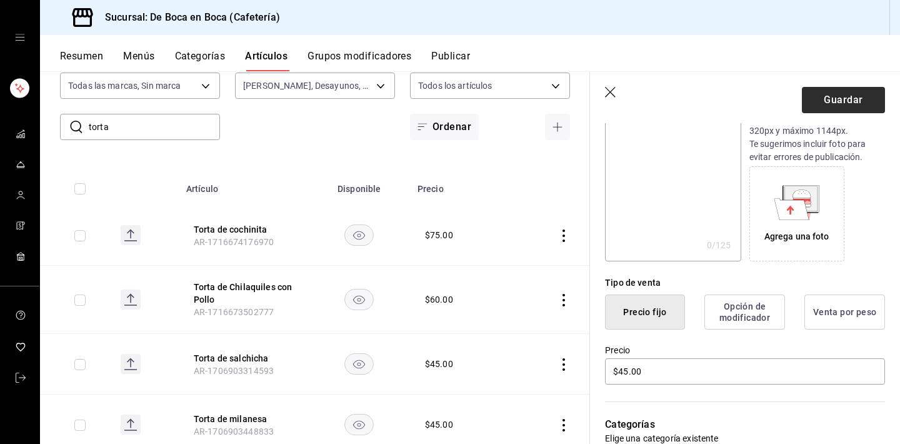
type input "Torta de Jamon"
click at [852, 98] on button "Guardar" at bounding box center [843, 100] width 83 height 26
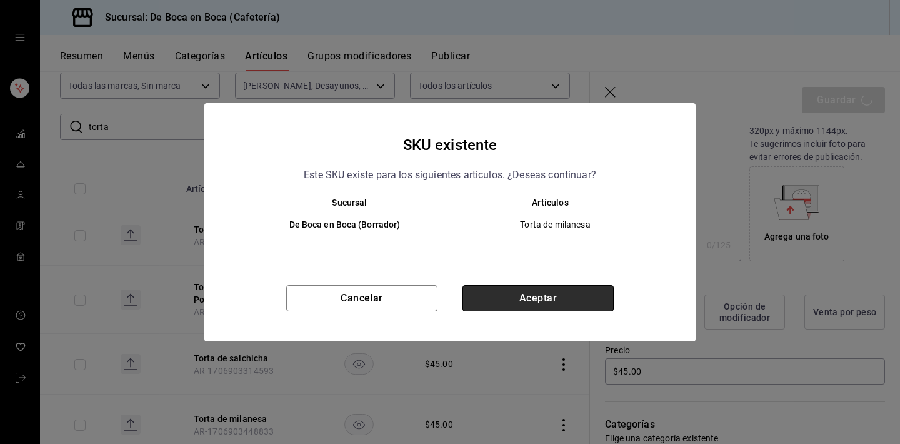
click at [537, 289] on button "Aceptar" at bounding box center [538, 298] width 151 height 26
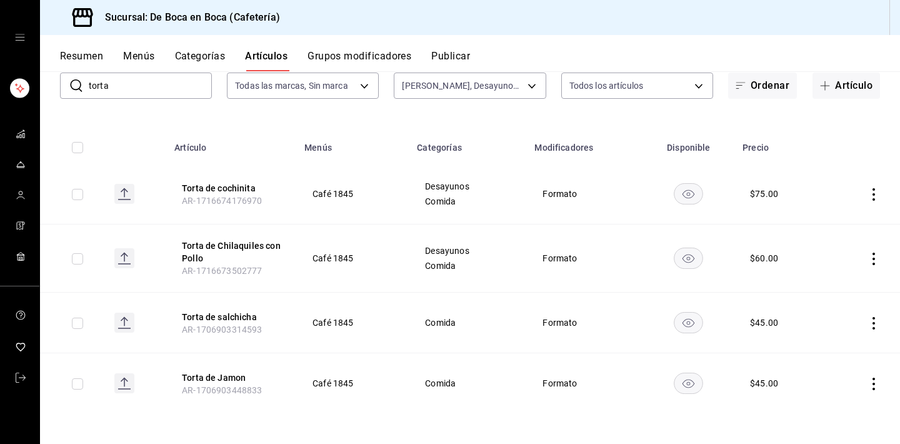
scroll to position [84, 0]
click at [851, 87] on button "Artículo" at bounding box center [847, 86] width 68 height 26
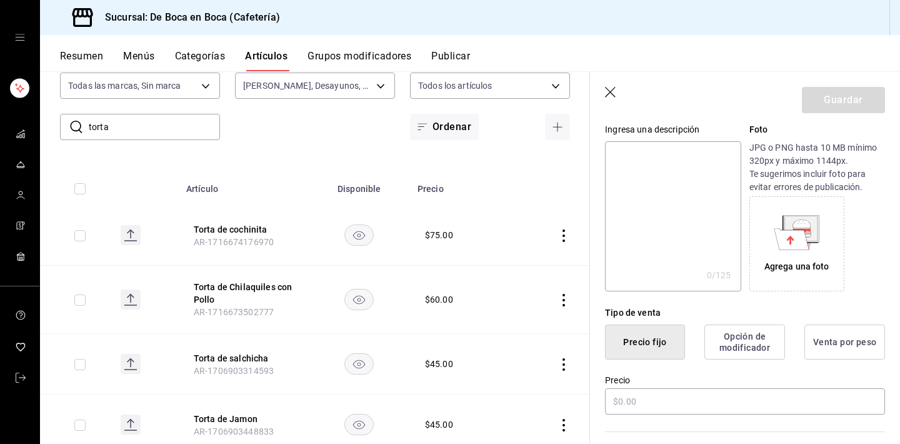
scroll to position [128, 0]
type input "Torta de Huevo"
click at [648, 392] on input "text" at bounding box center [745, 399] width 280 height 26
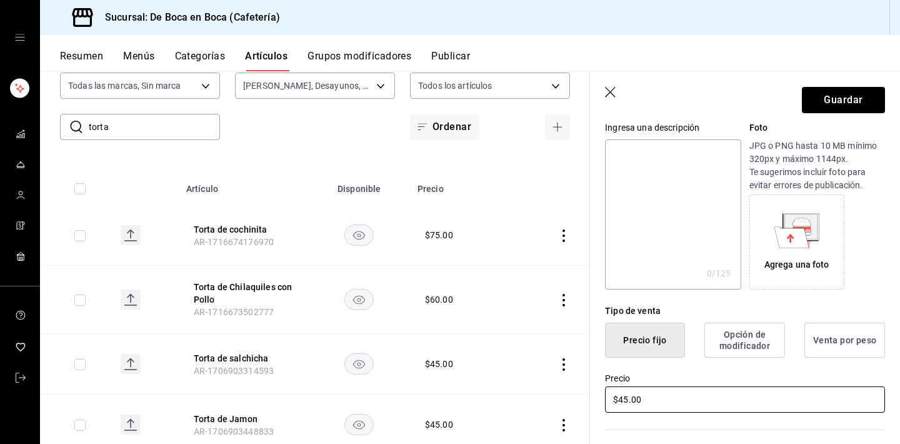
type input "$4.00"
type input "$45.00"
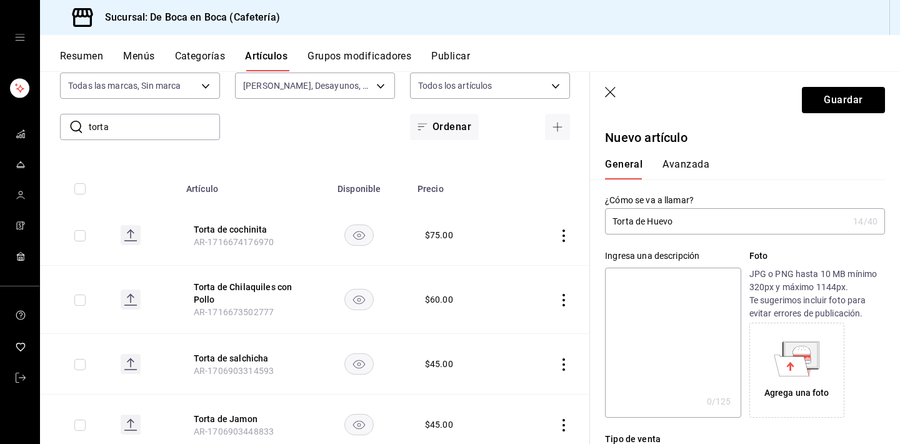
scroll to position [-1, 0]
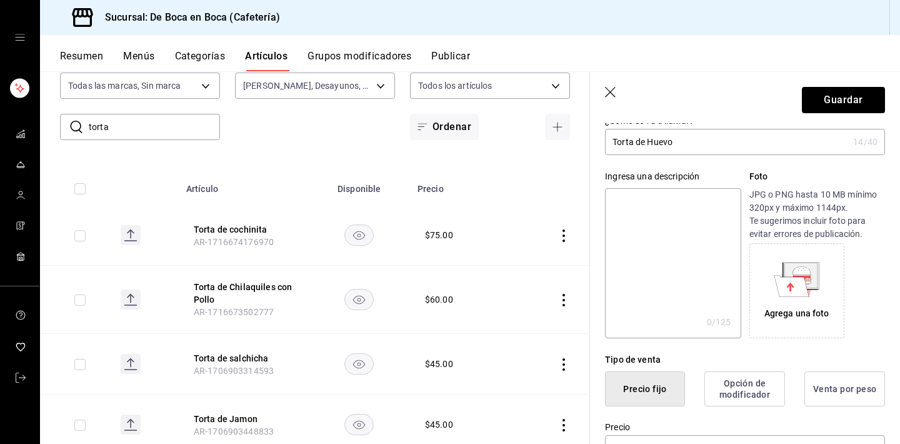
scroll to position [13, 0]
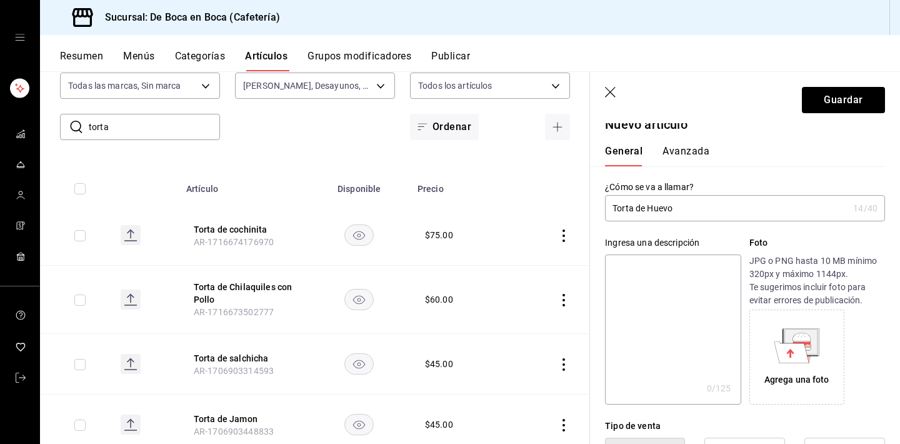
type input "$45.00"
click at [689, 155] on button "Avanzada" at bounding box center [686, 155] width 47 height 21
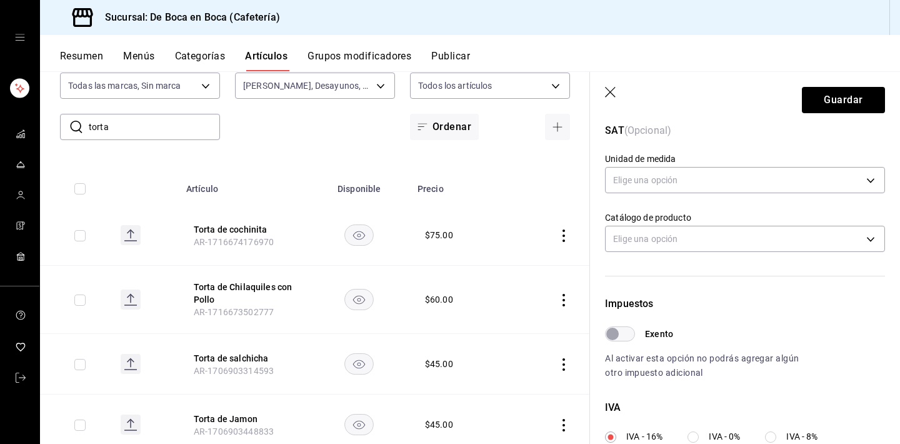
scroll to position [209, 0]
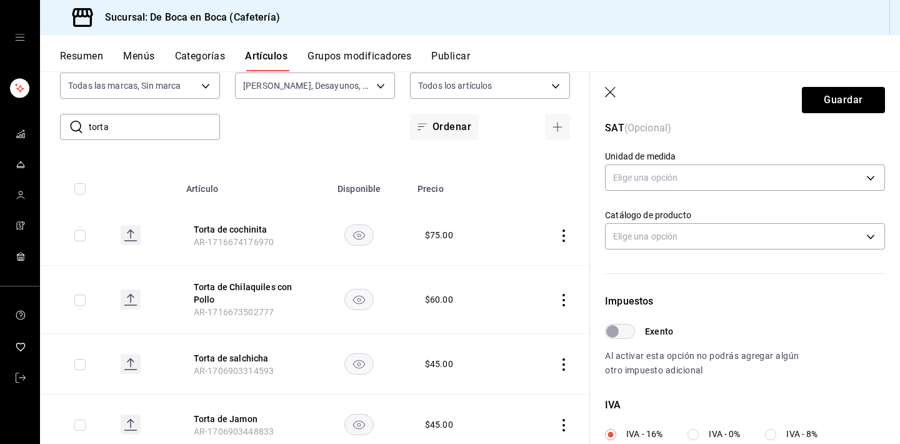
click at [628, 330] on input "Exento" at bounding box center [612, 331] width 45 height 15
checkbox input "true"
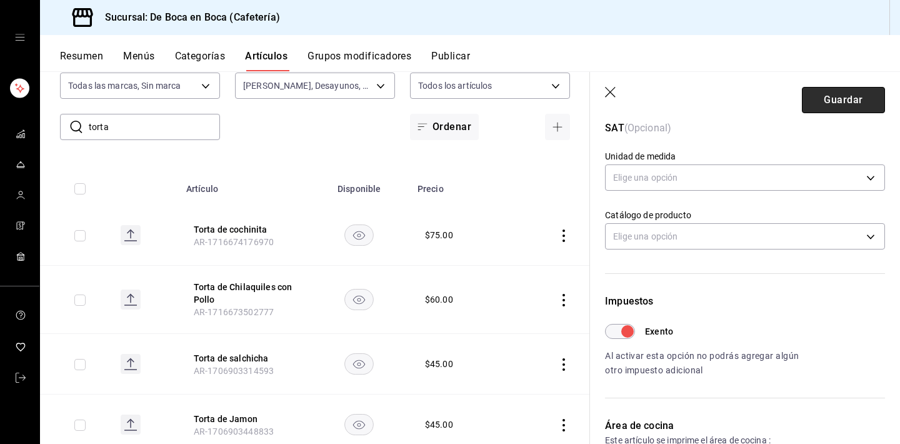
click at [810, 103] on button "Guardar" at bounding box center [843, 100] width 83 height 26
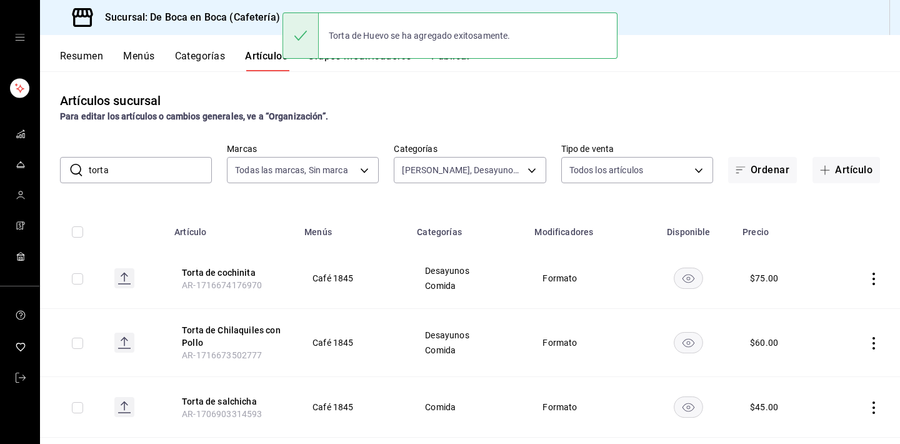
click at [131, 170] on input "torta" at bounding box center [150, 170] width 123 height 25
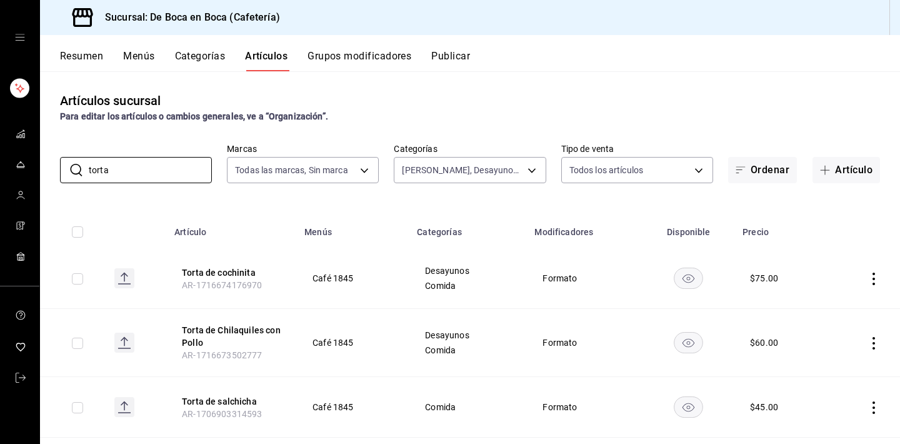
click at [496, 81] on div "Artículos sucursal Para editar los artículos o cambios generales, ve a “Organiz…" at bounding box center [470, 257] width 860 height 372
click at [145, 170] on input "torta" at bounding box center [150, 170] width 123 height 25
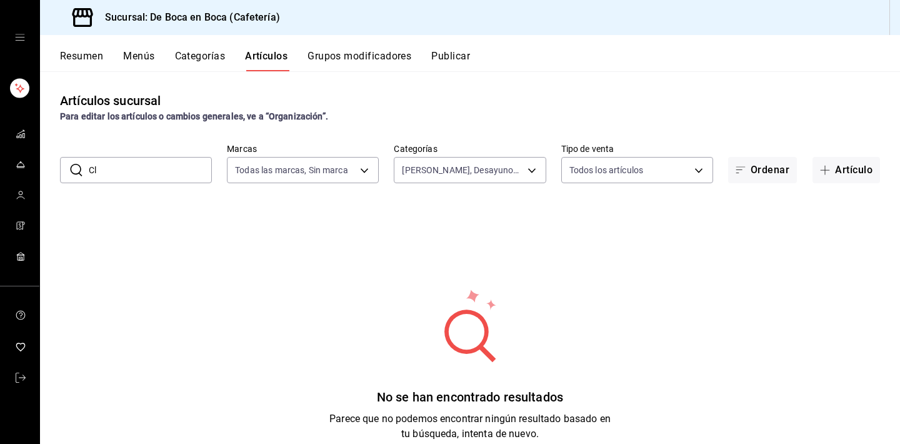
type input "C"
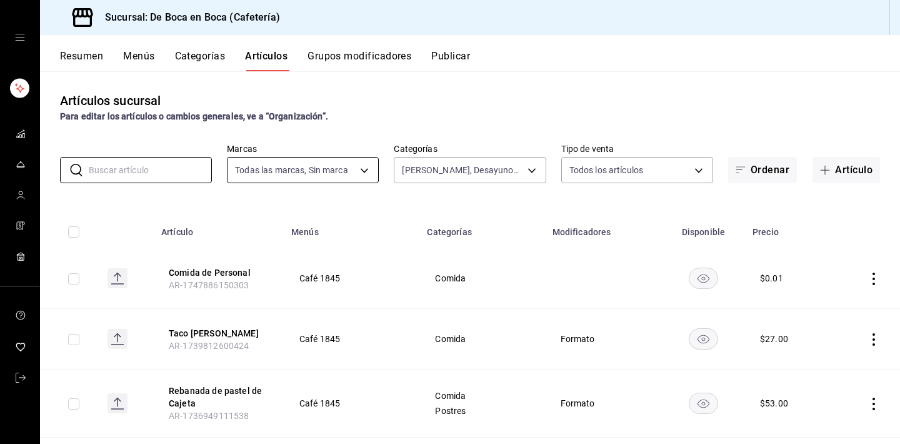
click at [379, 169] on body "Sucursal: De Boca en Boca (Cafetería) Resumen Menús Categorías Artículos Grupos…" at bounding box center [450, 222] width 900 height 444
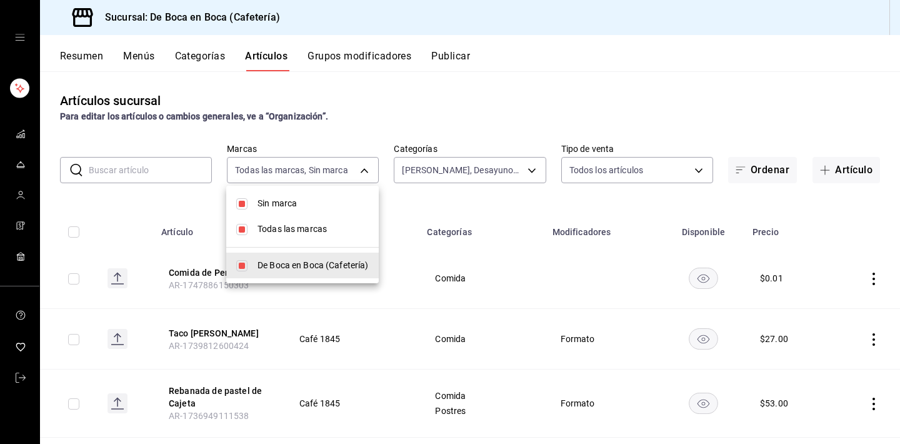
click at [443, 171] on div at bounding box center [450, 222] width 900 height 444
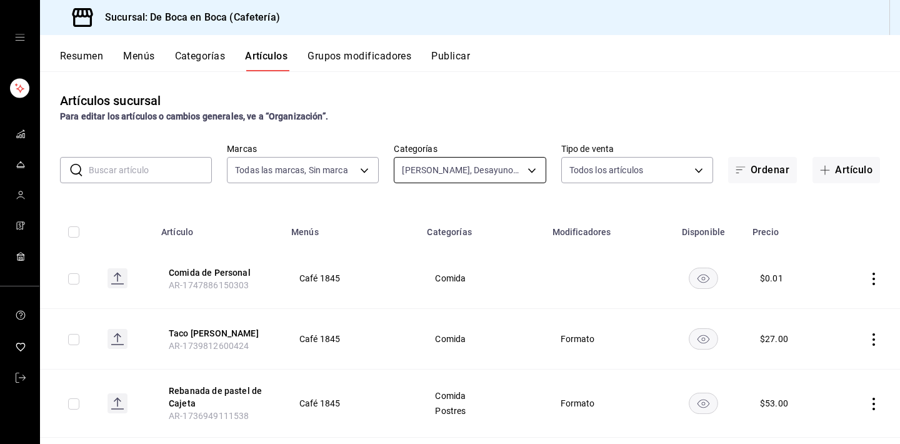
click at [454, 168] on body "Sucursal: De Boca en Boca (Cafetería) Resumen Menús Categorías Artículos Grupos…" at bounding box center [450, 222] width 900 height 444
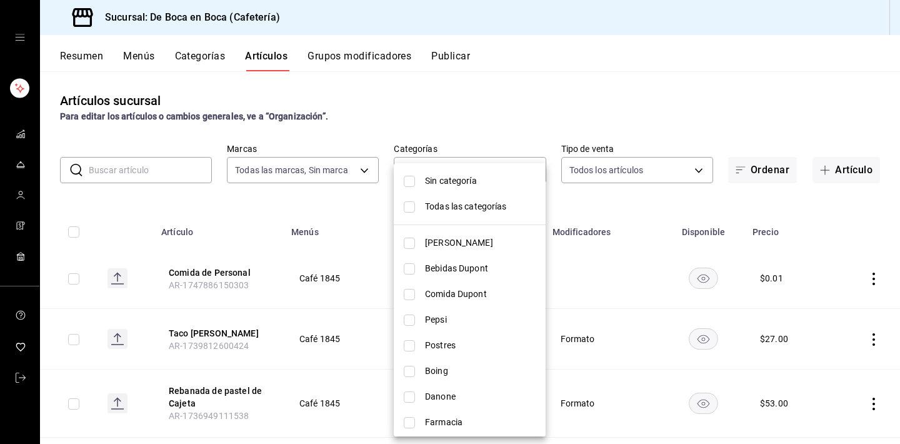
click at [453, 200] on span "Todas las categorías" at bounding box center [480, 206] width 111 height 13
type input "96b92fd8-ecd9-4917-ae34-a503a6ec1cb7,f4369217-5354-4a5e-b4ff-cedfdf5bd663,09da8…"
checkbox input "true"
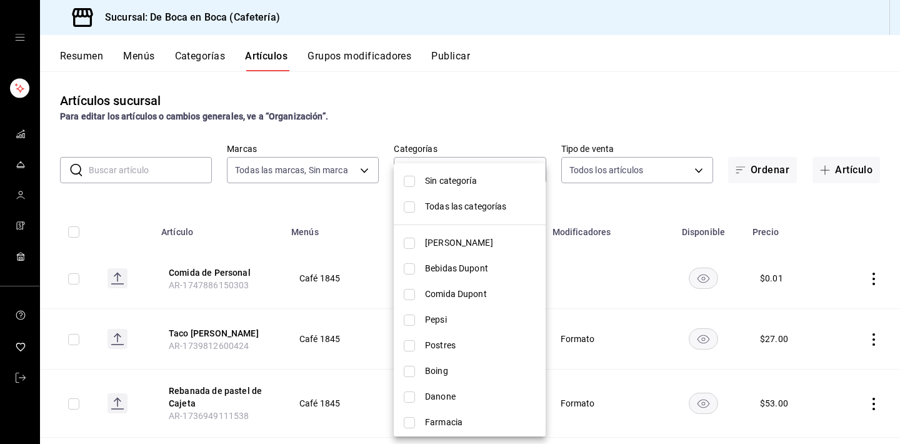
checkbox input "true"
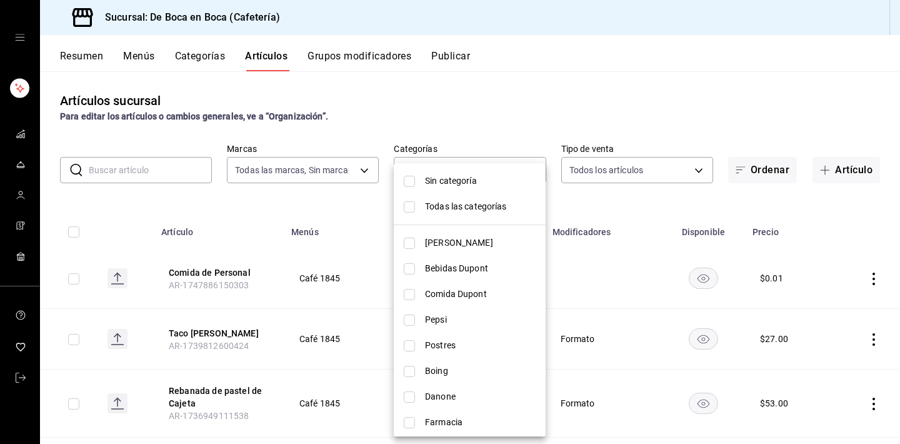
checkbox input "true"
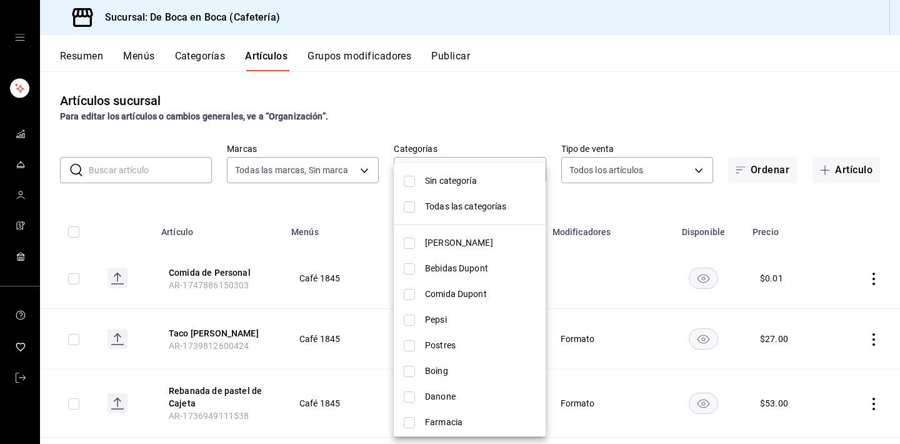
checkbox input "true"
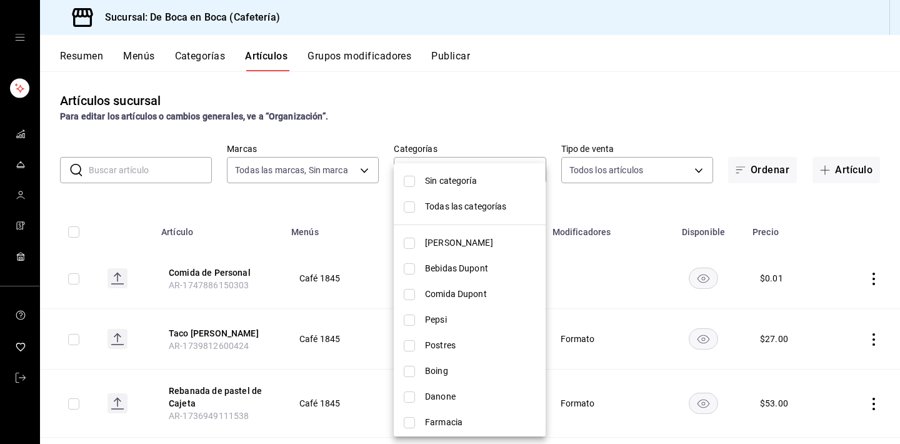
checkbox input "true"
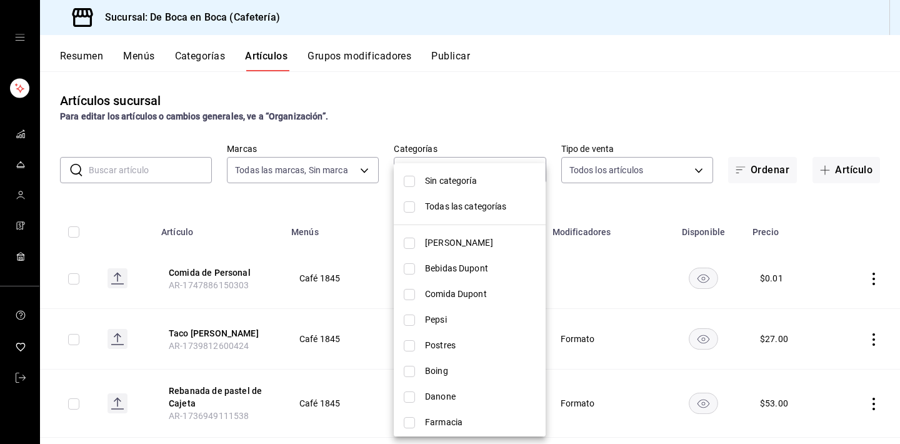
checkbox input "true"
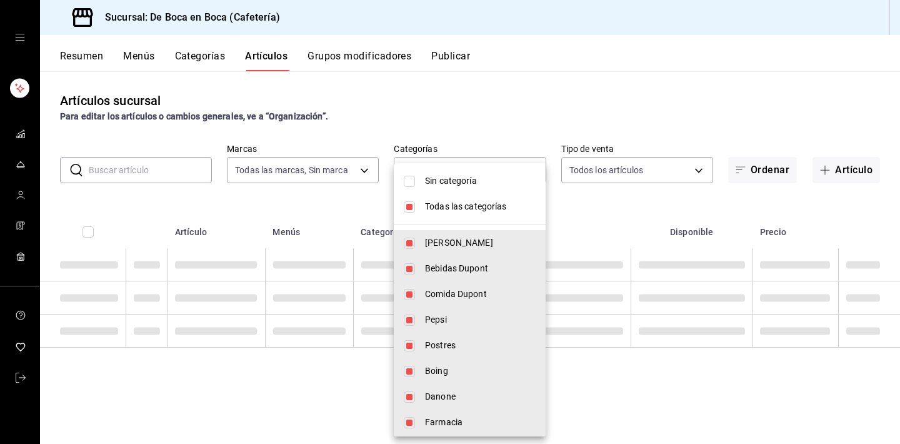
click at [449, 184] on span "Sin categoría" at bounding box center [480, 180] width 111 height 13
checkbox input "true"
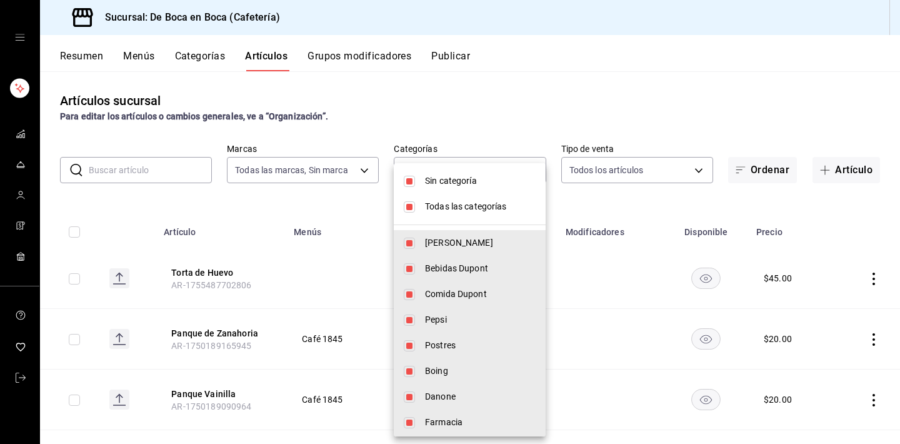
click at [329, 218] on div at bounding box center [450, 222] width 900 height 444
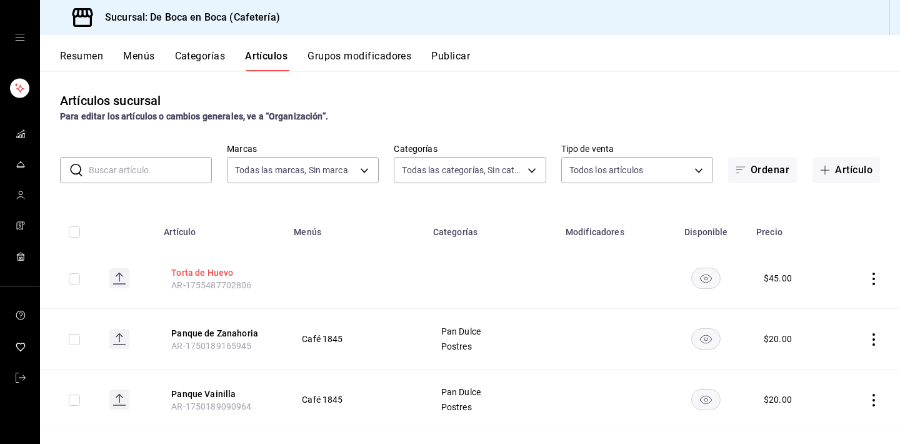
click at [206, 273] on button "Torta de Huevo" at bounding box center [221, 272] width 100 height 13
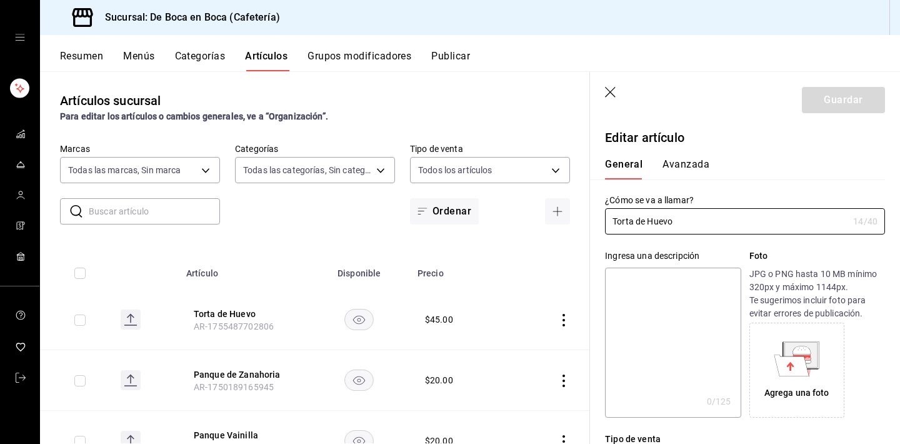
type input "$45.00"
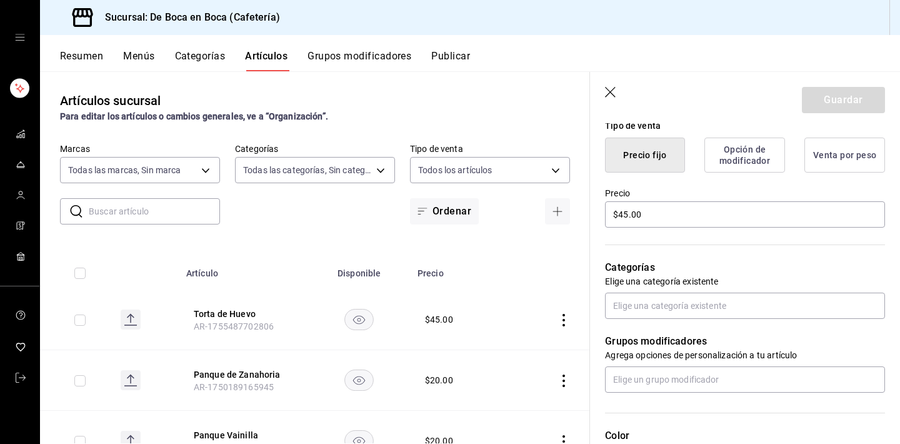
scroll to position [314, 0]
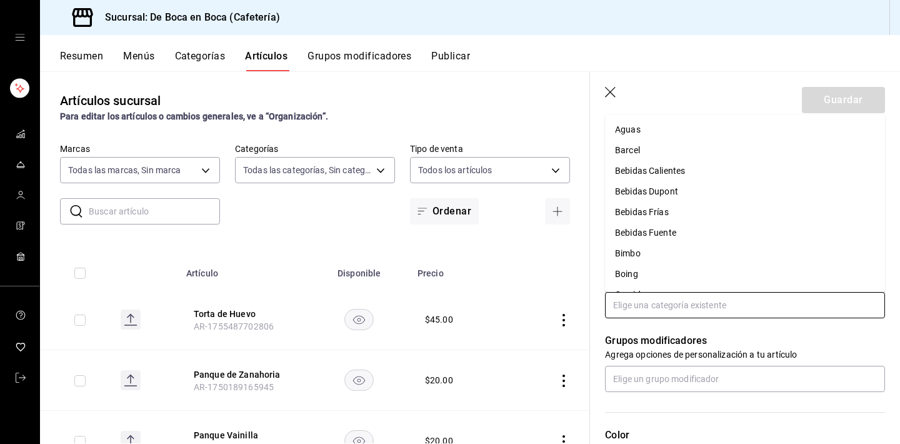
click at [692, 299] on input "text" at bounding box center [745, 305] width 280 height 26
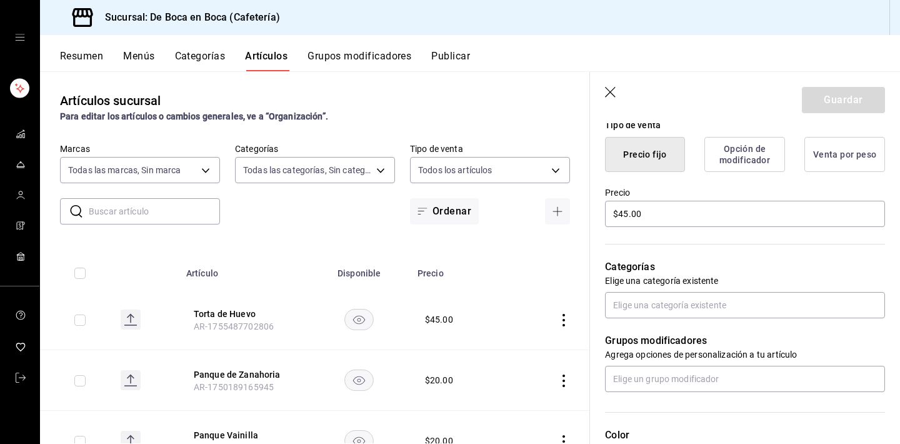
click at [606, 89] on icon "button" at bounding box center [611, 93] width 13 height 13
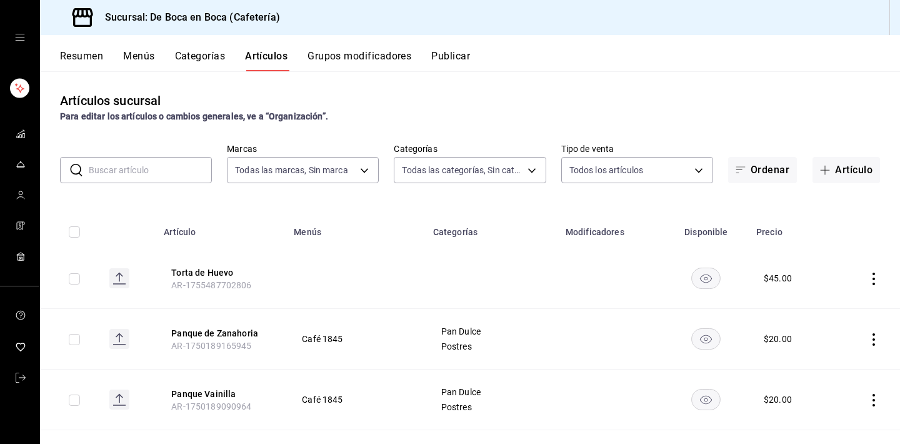
click at [163, 178] on input "text" at bounding box center [150, 170] width 123 height 25
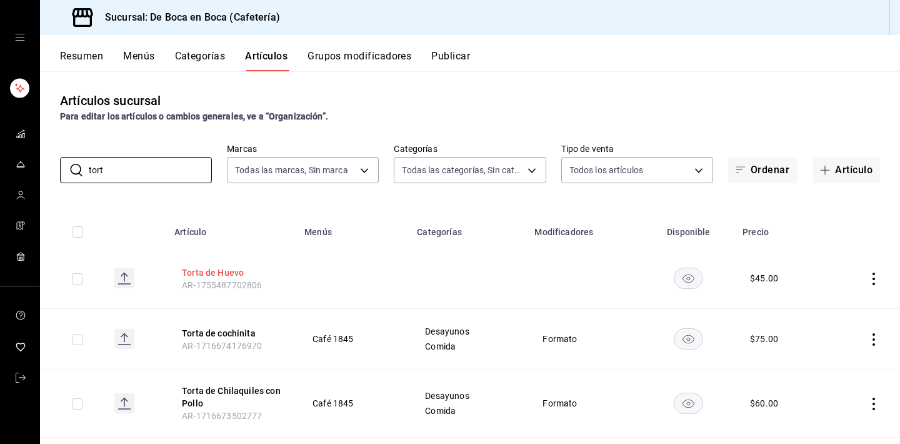
type input "tort"
click at [228, 269] on button "Torta de Huevo" at bounding box center [232, 272] width 100 height 13
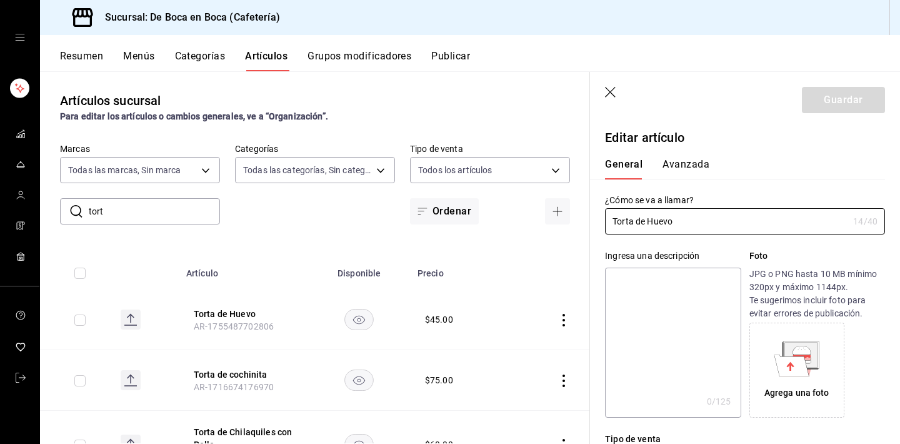
type input "$45.00"
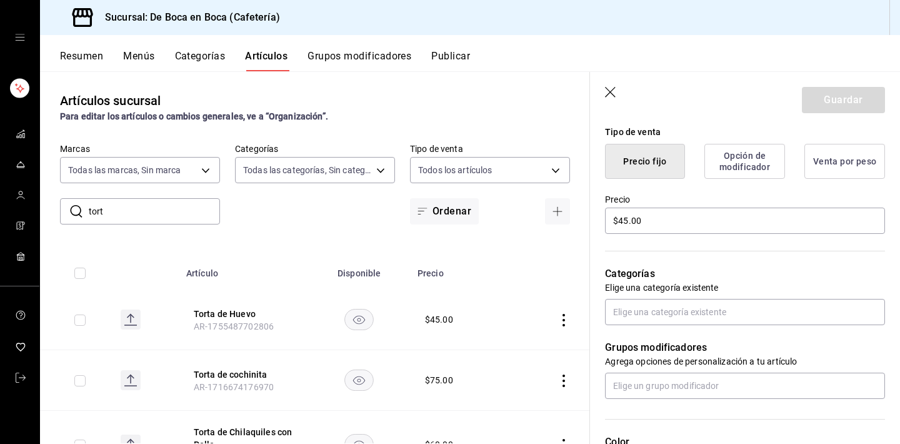
scroll to position [371, 0]
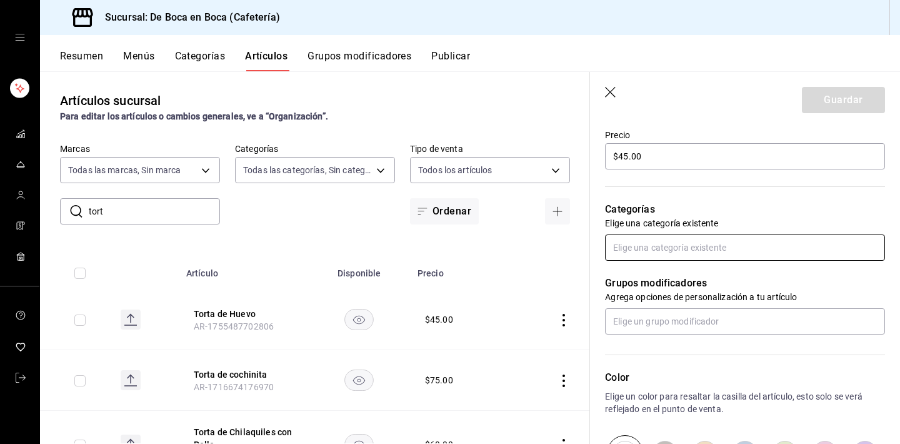
click at [713, 249] on input "text" at bounding box center [745, 247] width 280 height 26
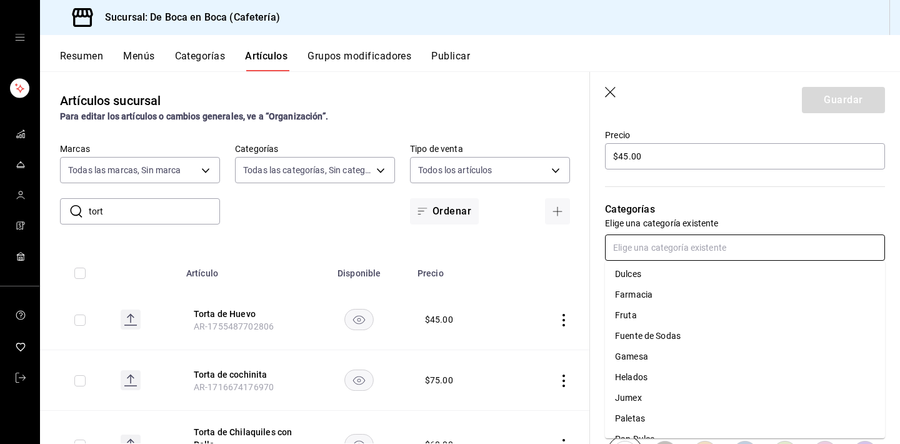
scroll to position [246, 0]
click at [685, 276] on li "Desayunos" at bounding box center [745, 277] width 280 height 21
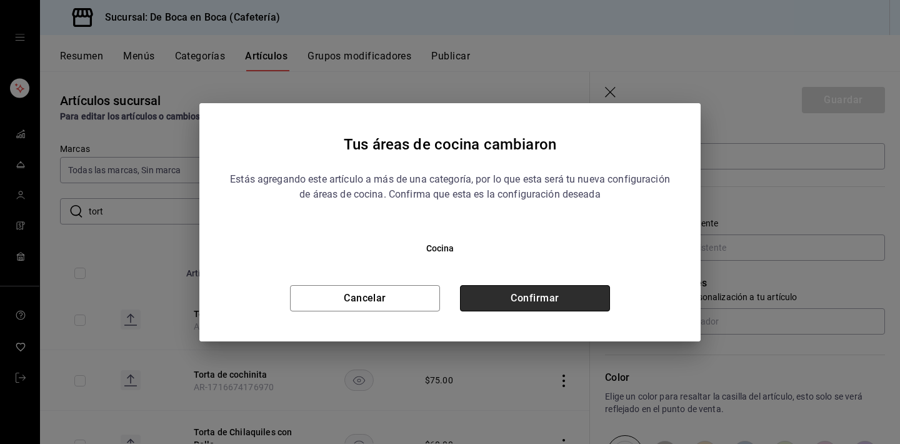
click at [568, 298] on button "Confirmar" at bounding box center [535, 298] width 150 height 26
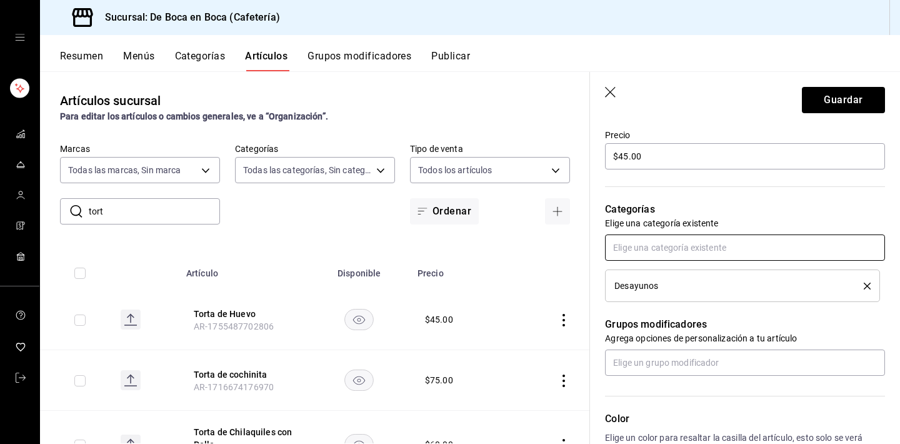
scroll to position [376, 0]
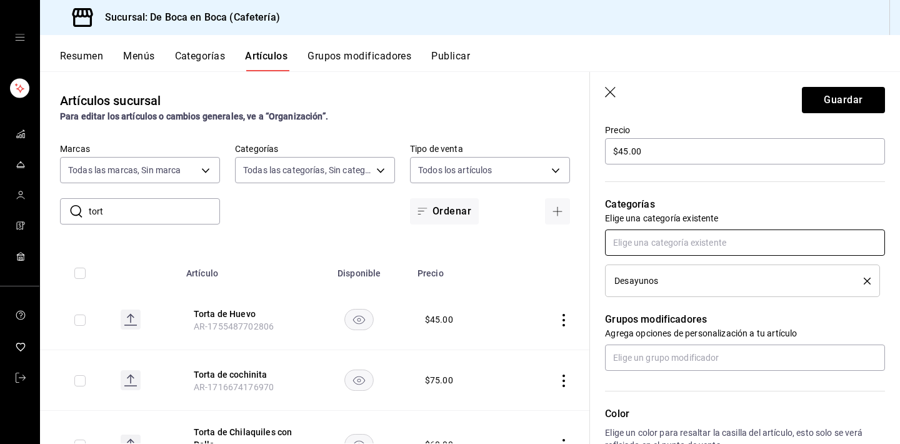
click at [676, 260] on div "Desayunos" at bounding box center [745, 263] width 280 height 68
click at [678, 239] on input "text" at bounding box center [745, 242] width 280 height 26
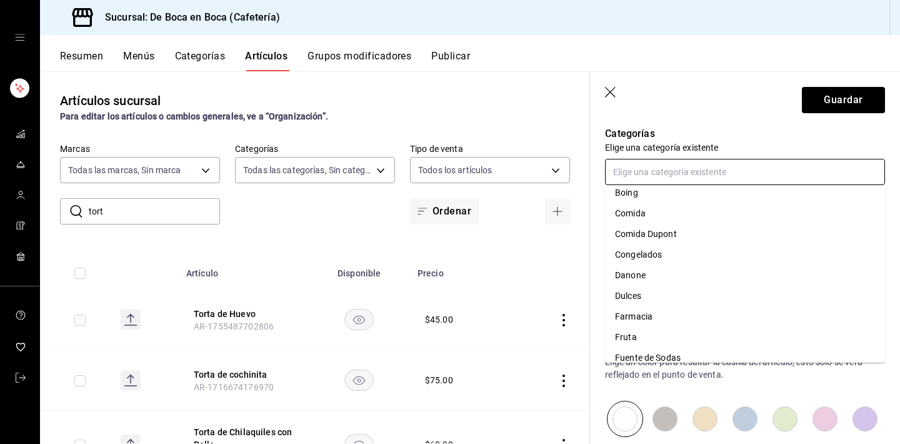
scroll to position [151, 0]
click at [646, 208] on li "Comida" at bounding box center [745, 214] width 280 height 21
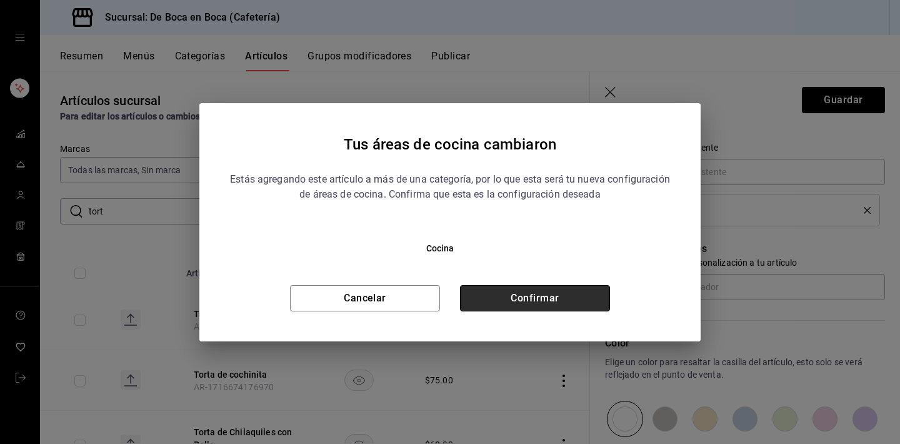
click at [546, 300] on button "Confirmar" at bounding box center [535, 298] width 150 height 26
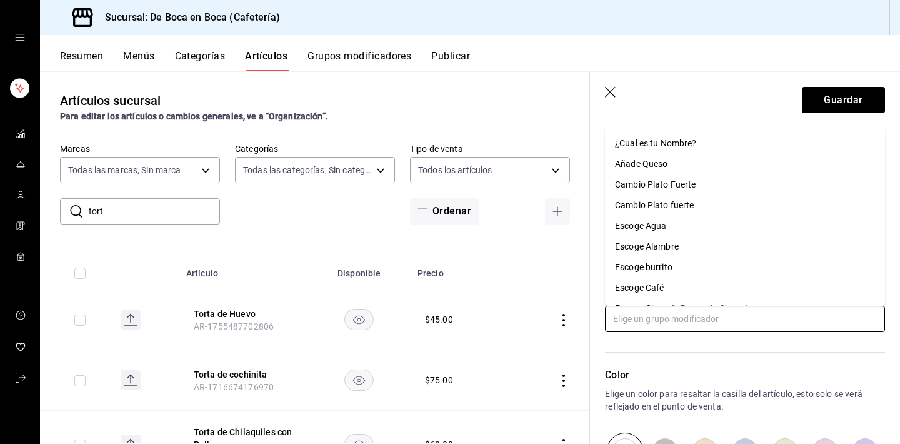
click at [646, 322] on input "text" at bounding box center [745, 319] width 280 height 26
click at [548, 93] on div "Artículos sucursal Para editar los artículos o cambios generales, ve a “Organiz…" at bounding box center [315, 107] width 550 height 32
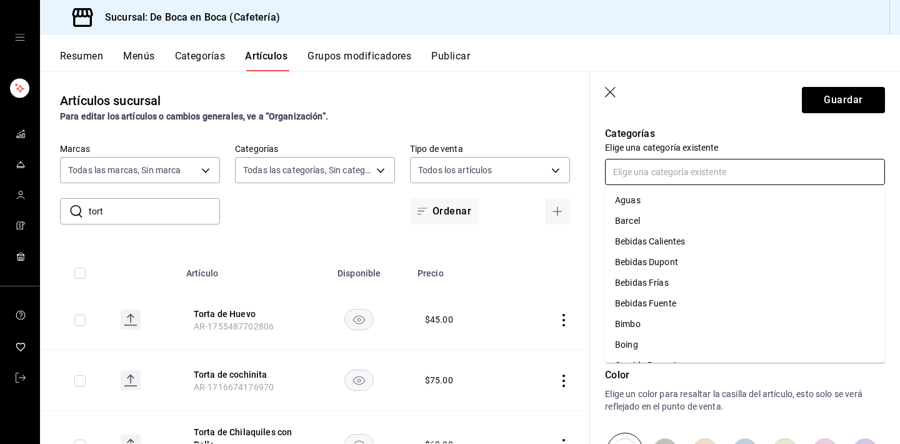
click at [728, 177] on input "text" at bounding box center [745, 172] width 280 height 26
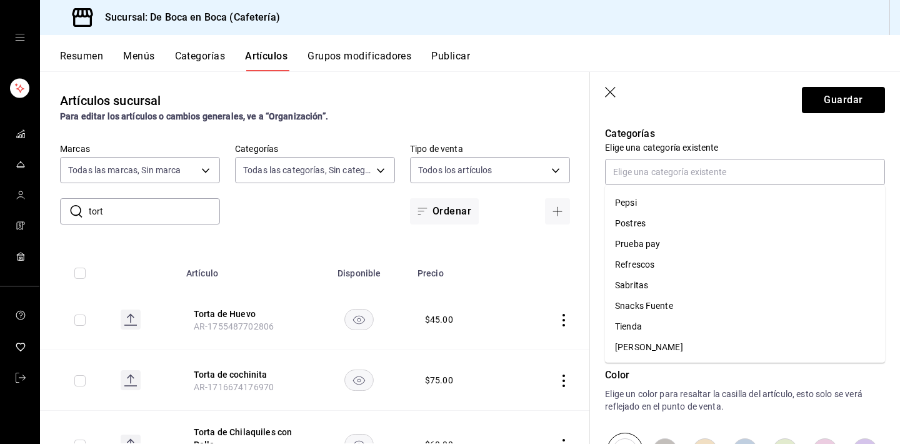
click at [738, 113] on header "Guardar" at bounding box center [745, 97] width 310 height 51
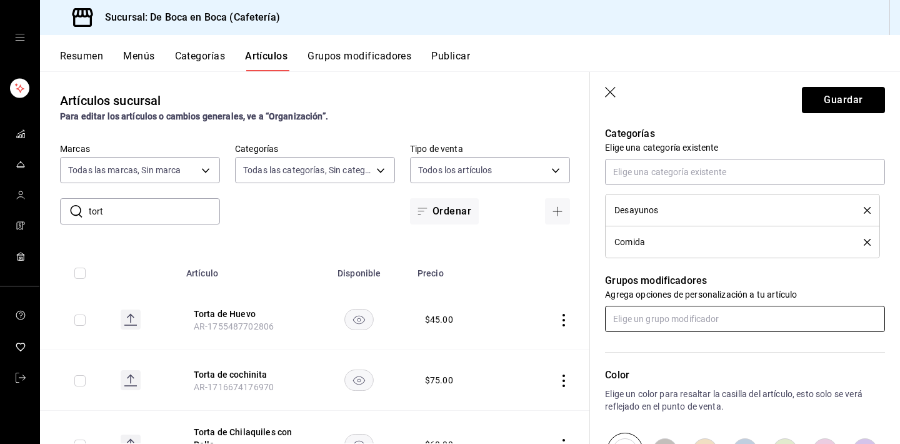
click at [791, 310] on input "text" at bounding box center [745, 319] width 280 height 26
click at [833, 99] on button "Guardar" at bounding box center [843, 100] width 83 height 26
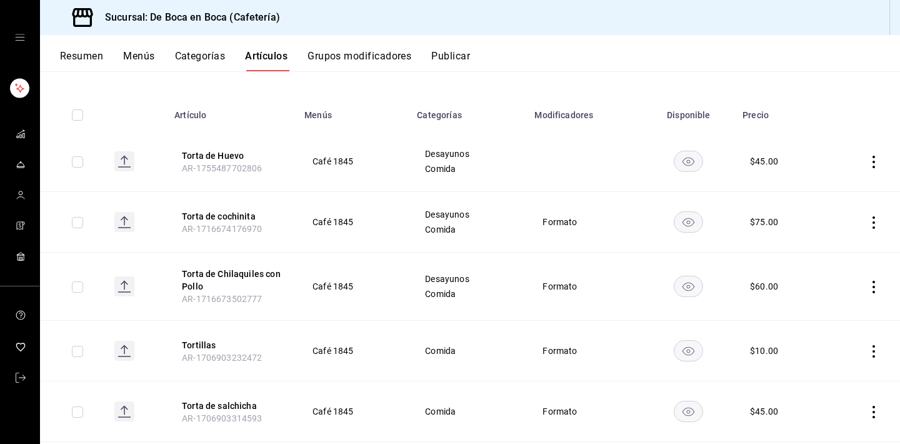
scroll to position [47, 0]
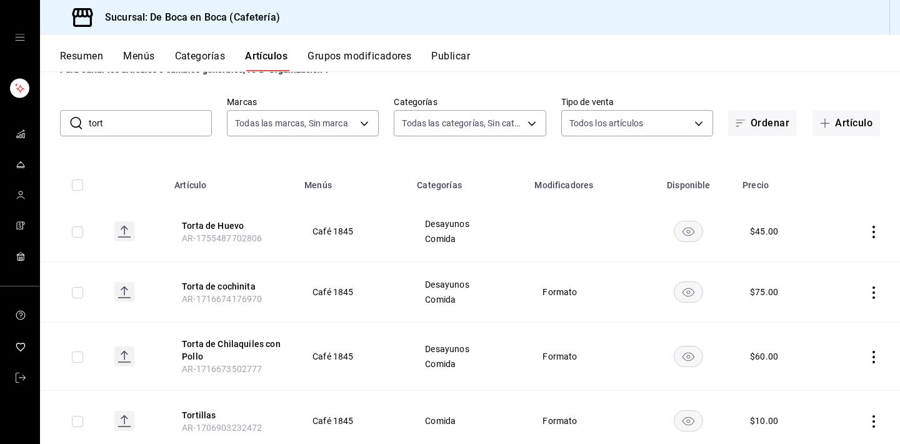
click at [174, 124] on input "tort" at bounding box center [150, 123] width 123 height 25
click at [868, 124] on button "Artículo" at bounding box center [847, 123] width 68 height 26
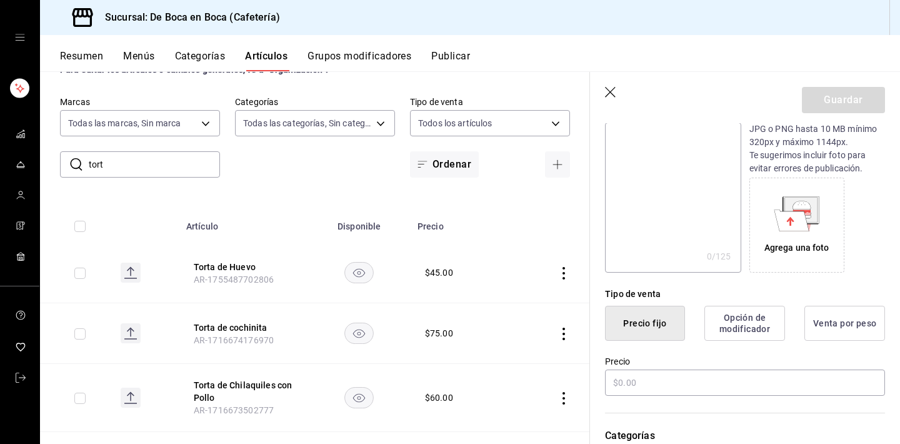
scroll to position [151, 0]
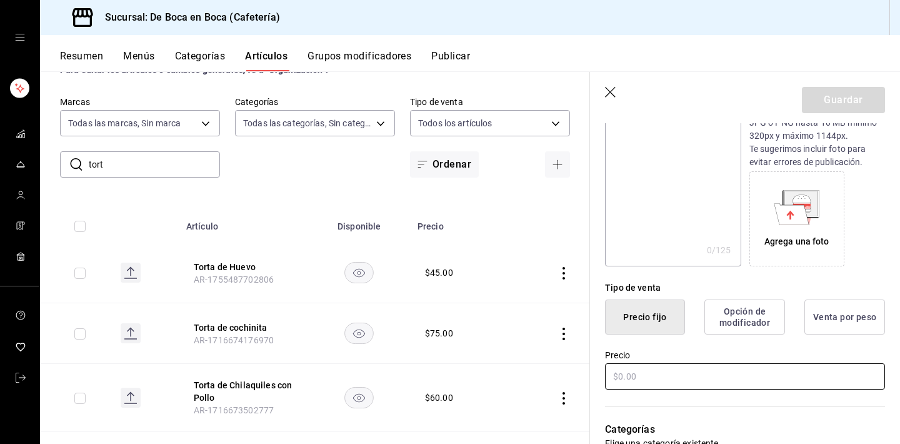
type input "Club Sandwich"
click at [655, 373] on input "text" at bounding box center [745, 376] width 280 height 26
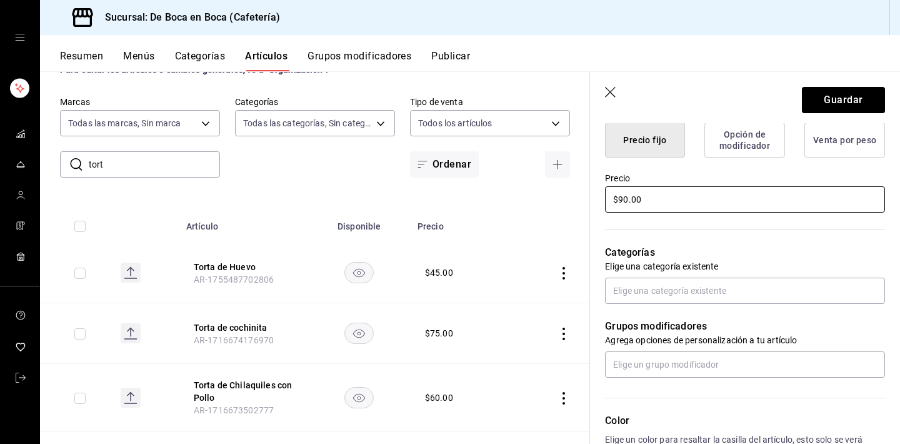
scroll to position [344, 0]
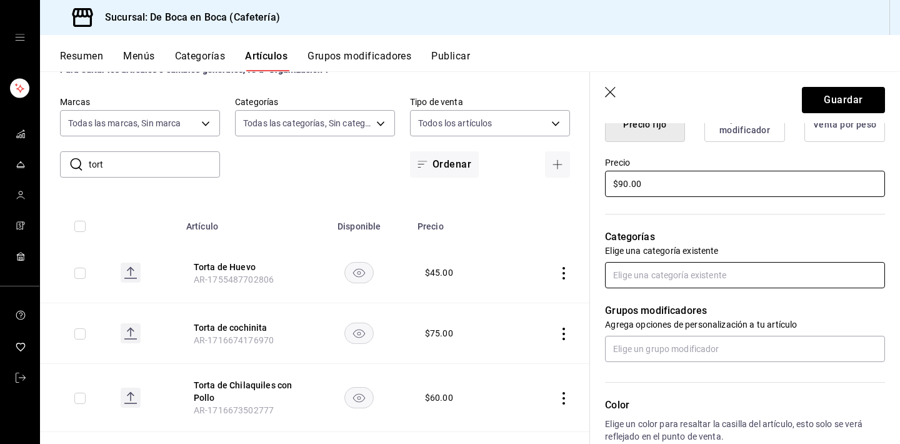
type input "$90.00"
click at [707, 279] on input "text" at bounding box center [745, 275] width 280 height 26
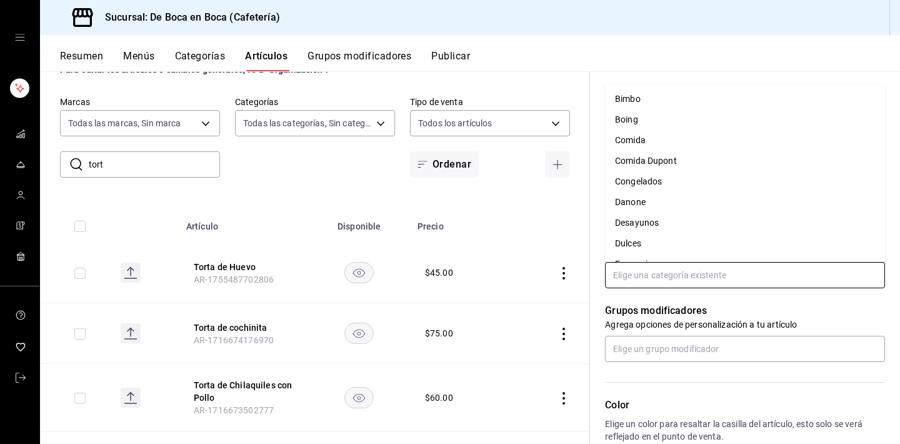
scroll to position [122, 0]
click at [683, 220] on li "Desayunos" at bounding box center [745, 225] width 280 height 21
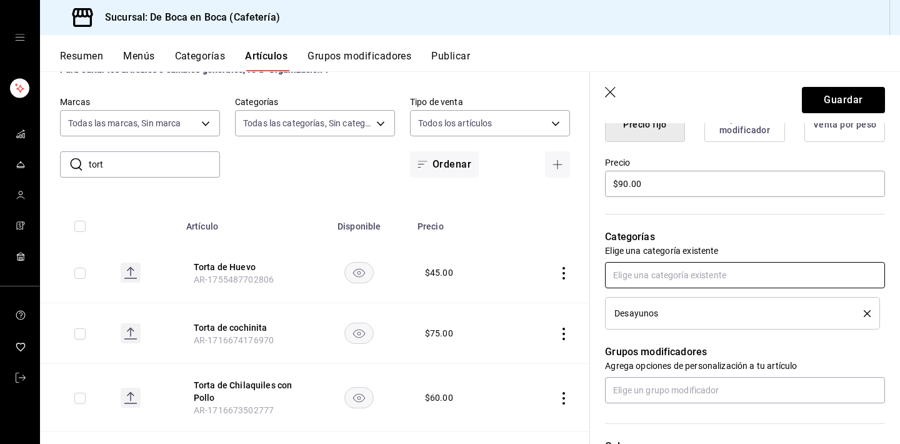
click at [669, 269] on input "text" at bounding box center [745, 275] width 280 height 26
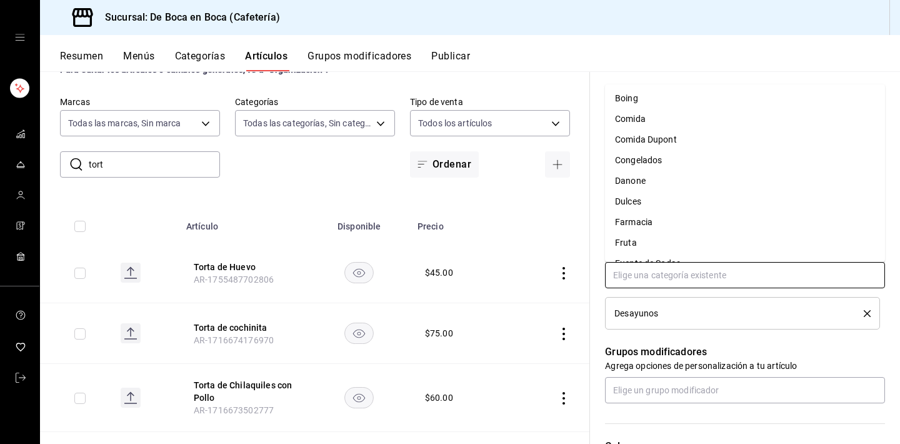
scroll to position [146, 0]
click at [680, 125] on li "Comida" at bounding box center [745, 118] width 280 height 21
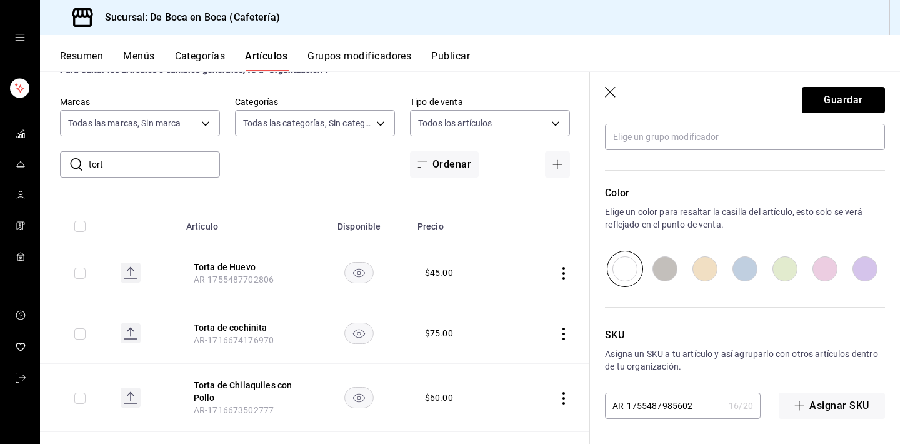
scroll to position [361, 0]
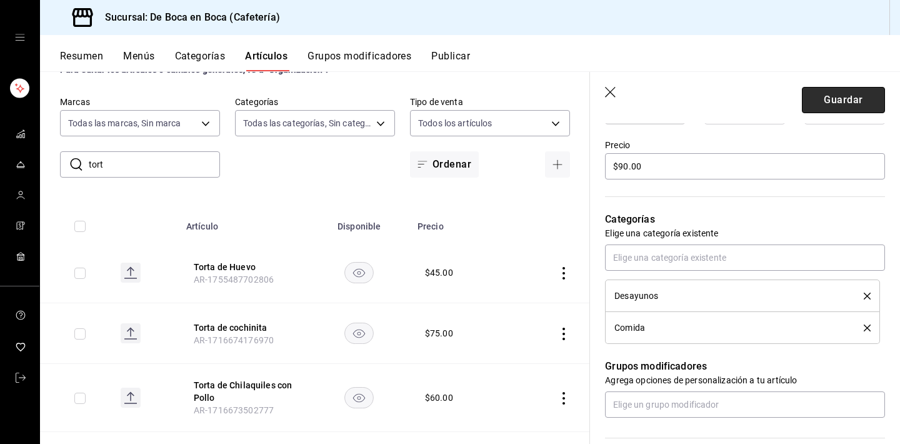
click at [857, 98] on button "Guardar" at bounding box center [843, 100] width 83 height 26
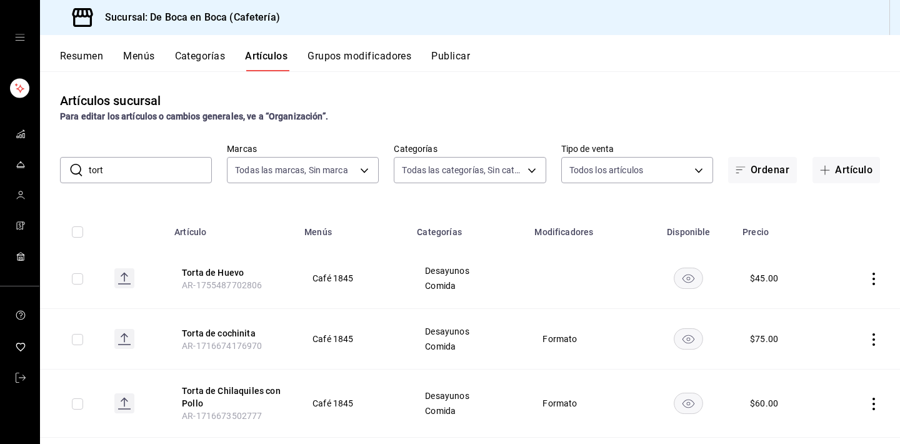
click at [183, 172] on input "tort" at bounding box center [150, 170] width 123 height 25
type input "t"
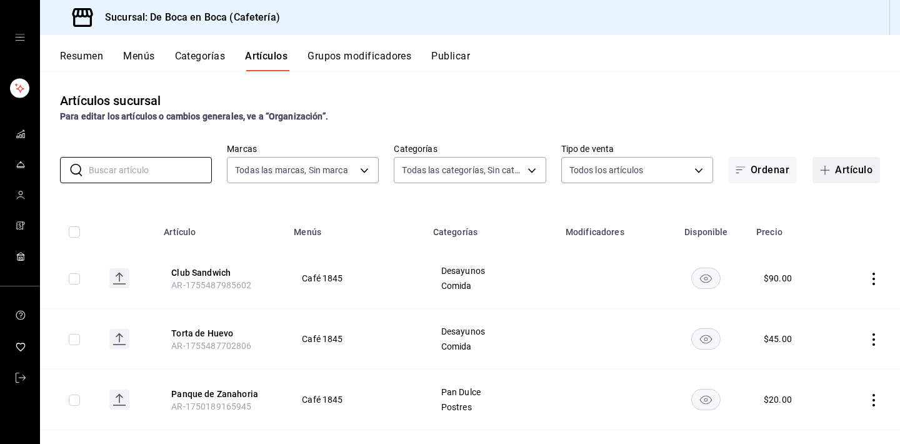
click at [859, 166] on button "Artículo" at bounding box center [847, 170] width 68 height 26
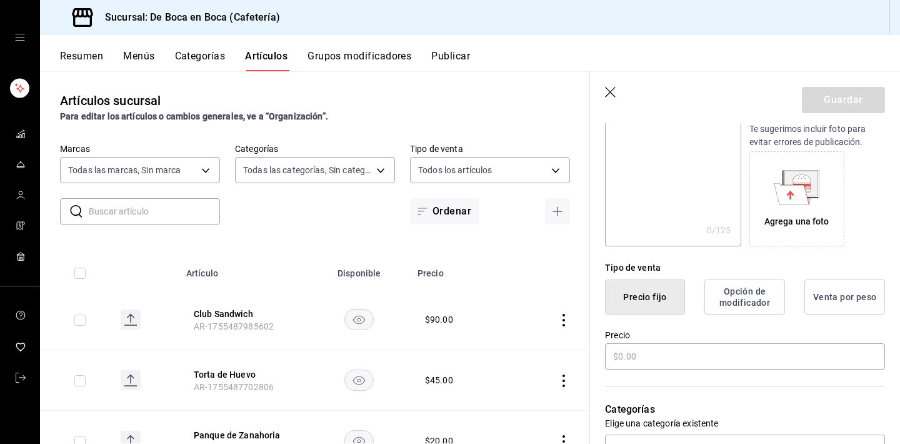
scroll to position [188, 0]
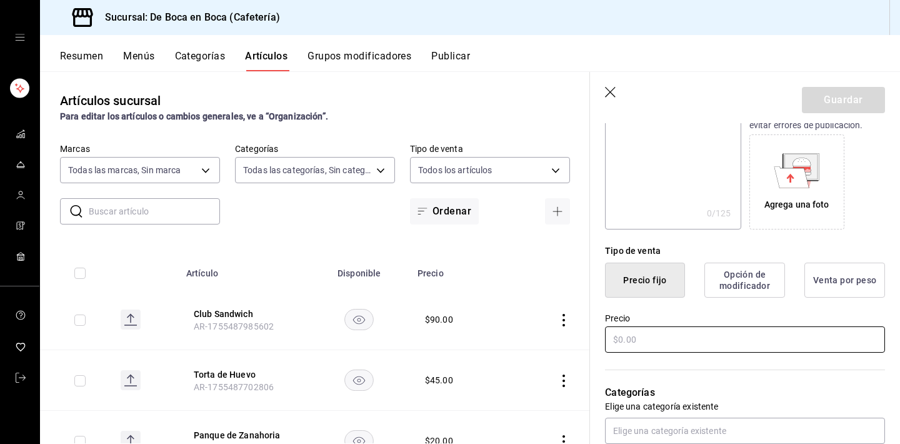
type input "Cuerno Burguer"
click at [651, 334] on input "text" at bounding box center [745, 339] width 280 height 26
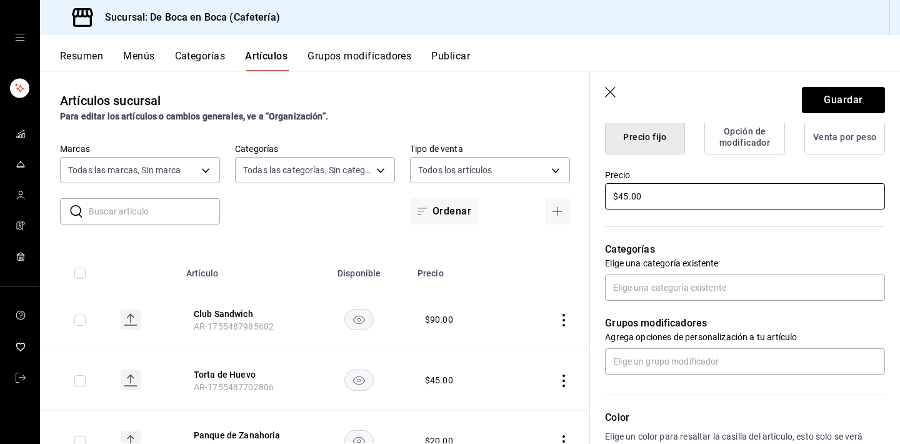
scroll to position [347, 0]
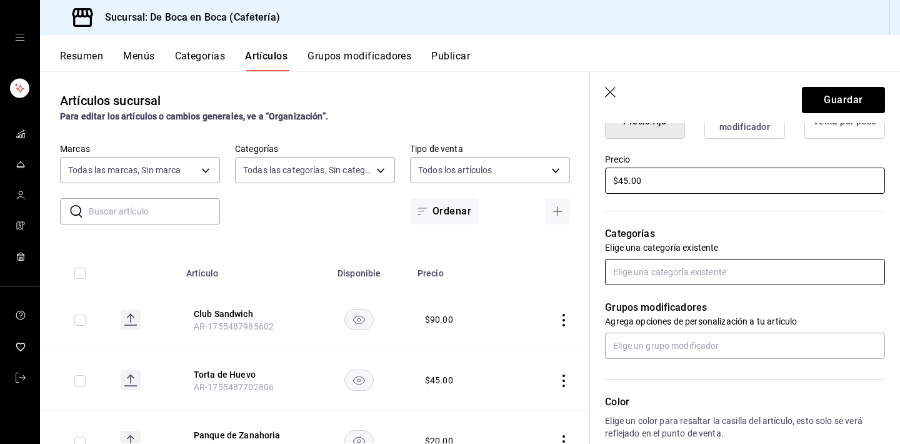
type input "$45.00"
click at [678, 279] on input "text" at bounding box center [745, 272] width 280 height 26
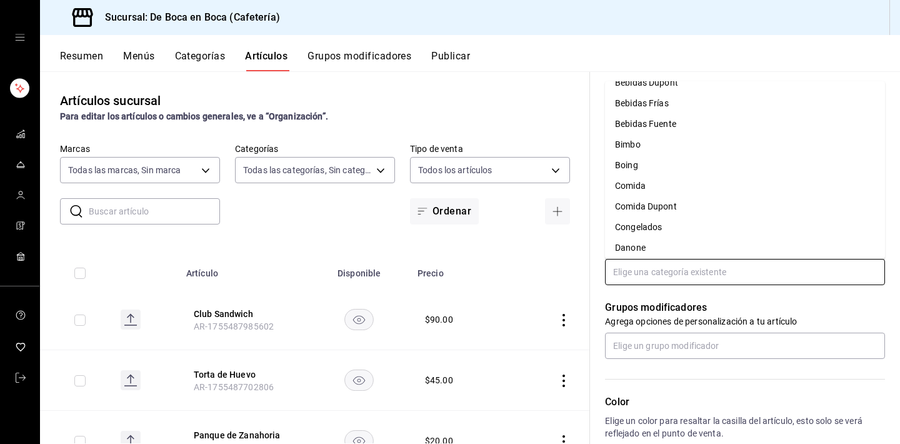
scroll to position [76, 0]
click at [670, 183] on li "Comida" at bounding box center [745, 185] width 280 height 21
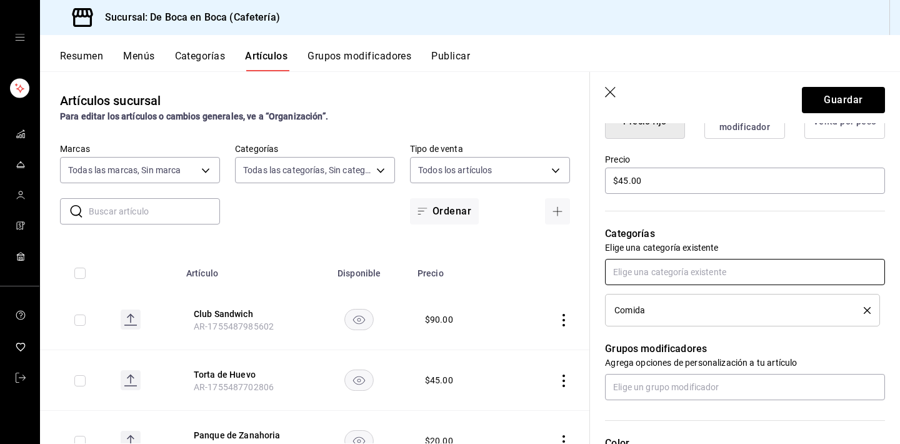
click at [683, 269] on input "text" at bounding box center [745, 272] width 280 height 26
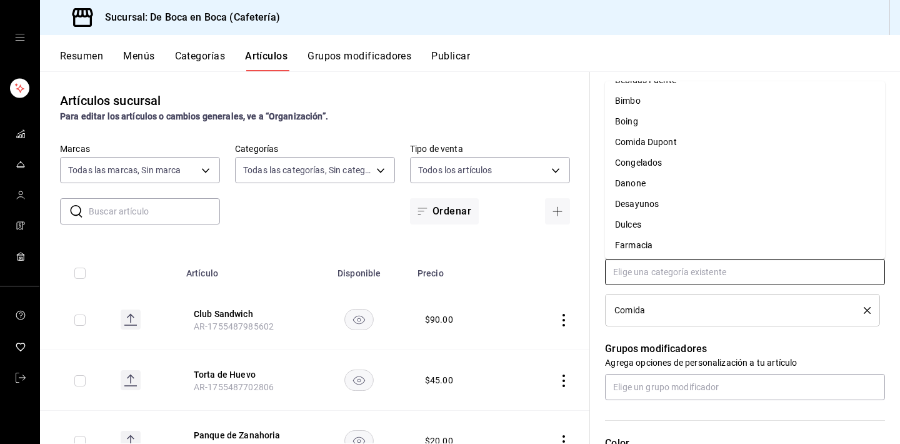
scroll to position [121, 0]
click at [676, 199] on li "Desayunos" at bounding box center [745, 202] width 280 height 21
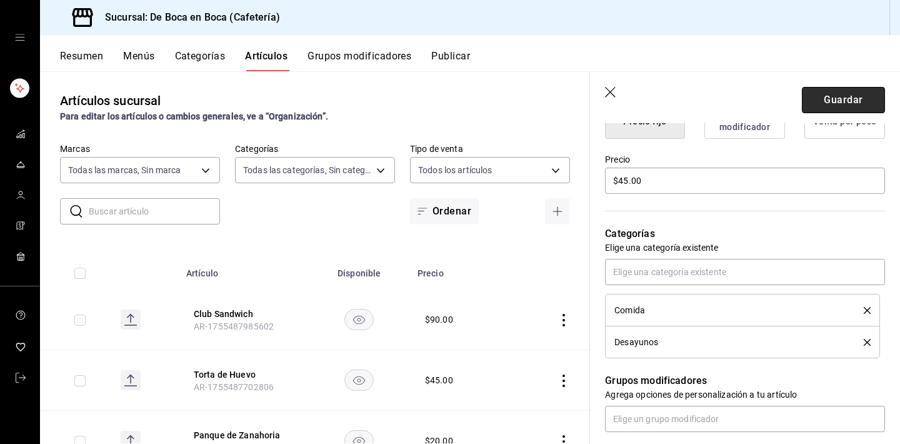
click at [838, 101] on button "Guardar" at bounding box center [843, 100] width 83 height 26
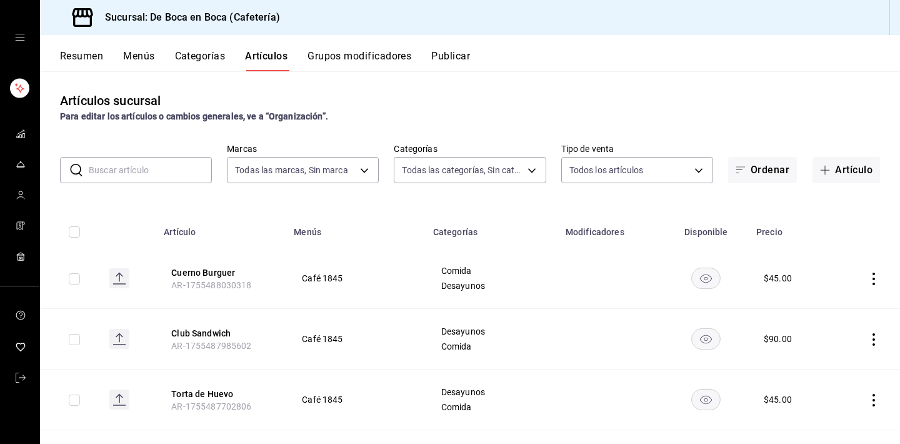
click at [137, 173] on input "text" at bounding box center [150, 170] width 123 height 25
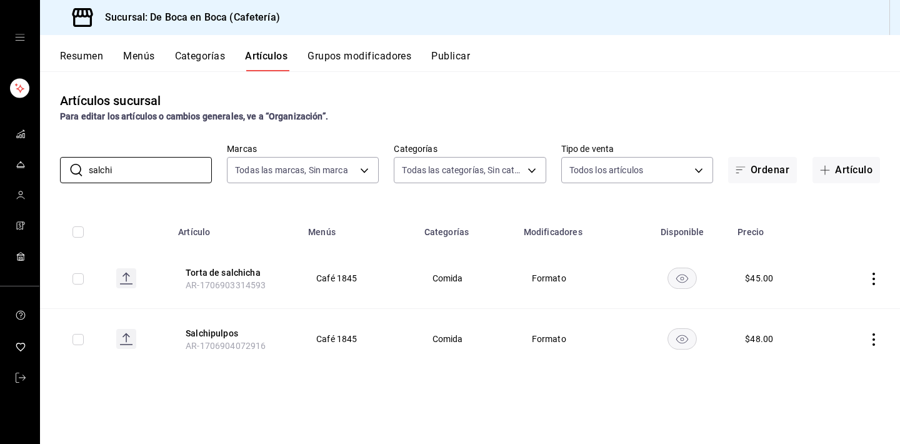
type input "salchi"
drag, startPoint x: 218, startPoint y: 2, endPoint x: 222, endPoint y: 330, distance: 328.2
click at [222, 330] on button "Salchipulpos" at bounding box center [236, 333] width 100 height 13
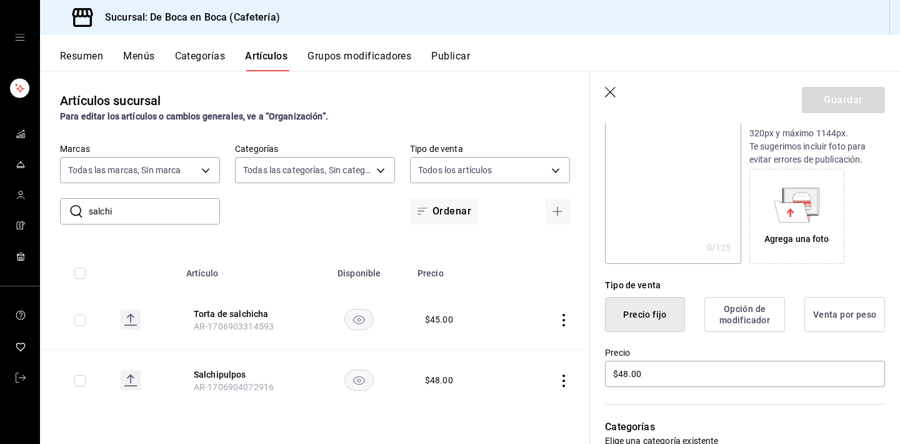
scroll to position [174, 0]
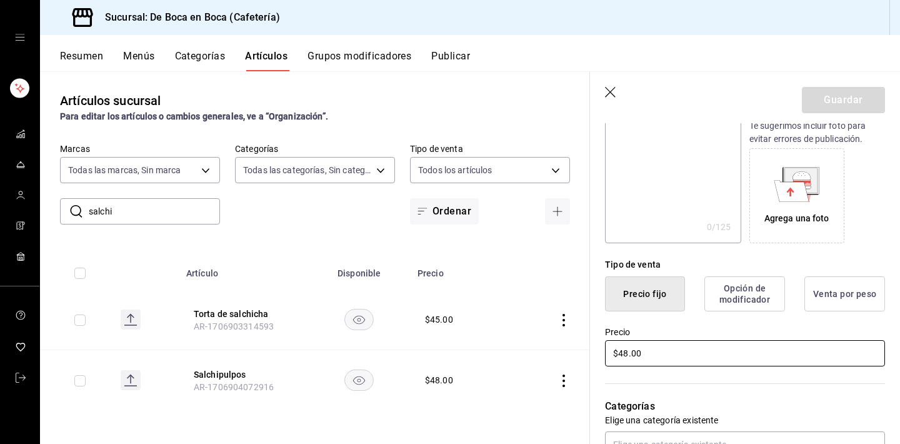
click at [648, 353] on input "$48.00" at bounding box center [745, 353] width 280 height 26
type input "$45.00"
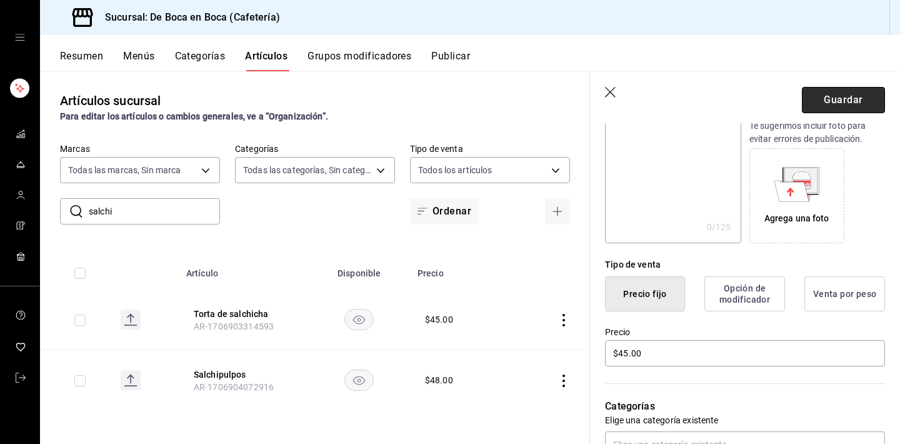
click at [846, 101] on button "Guardar" at bounding box center [843, 100] width 83 height 26
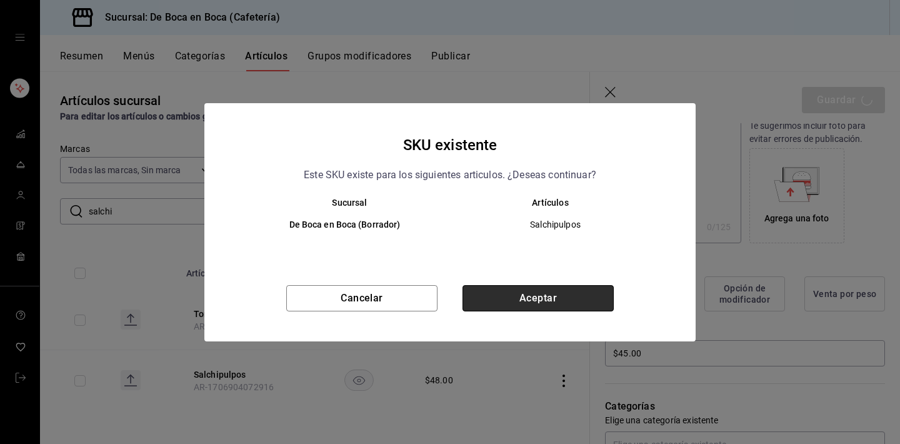
click at [533, 296] on button "Aceptar" at bounding box center [538, 298] width 151 height 26
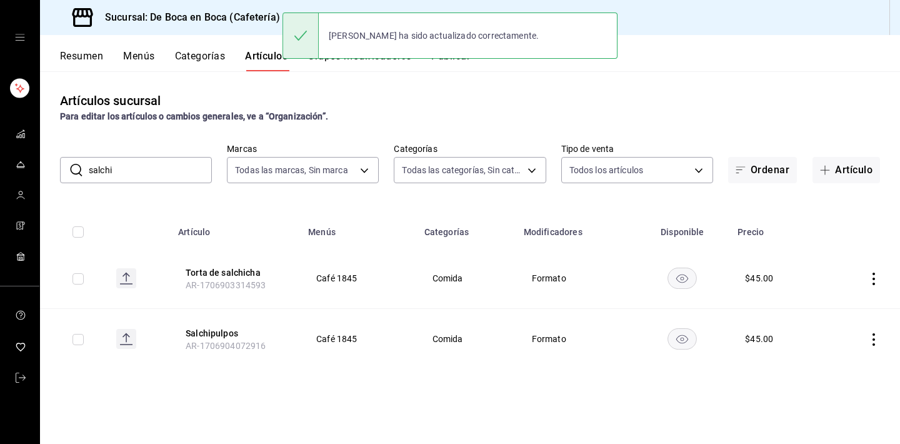
click at [160, 171] on input "salchi" at bounding box center [150, 170] width 123 height 25
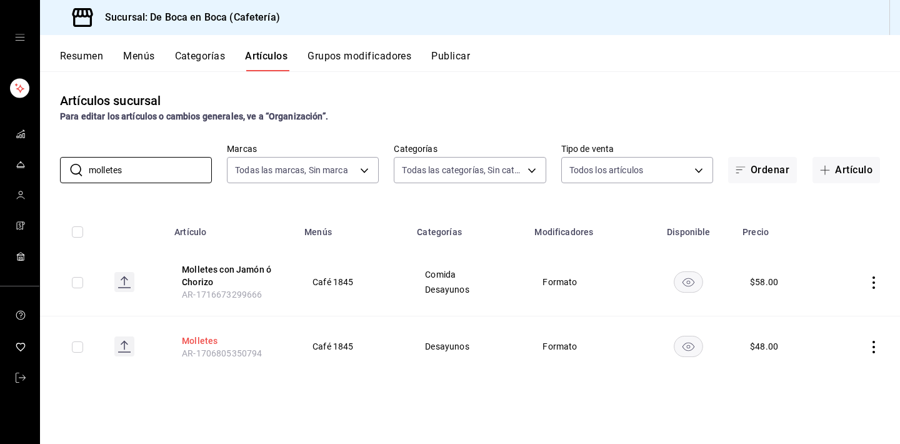
type input "molletes"
click at [200, 344] on button "Molletes" at bounding box center [232, 340] width 100 height 13
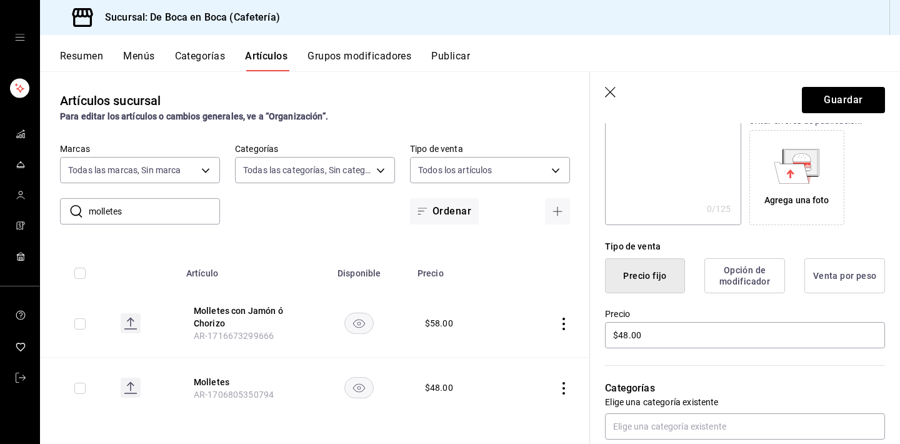
scroll to position [203, 0]
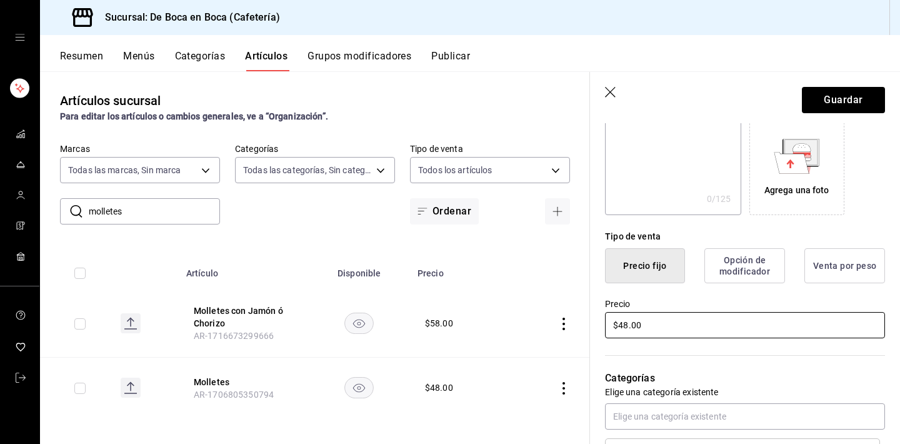
type input "Molletes Sencillos"
click at [667, 321] on input "$48.00" at bounding box center [745, 325] width 280 height 26
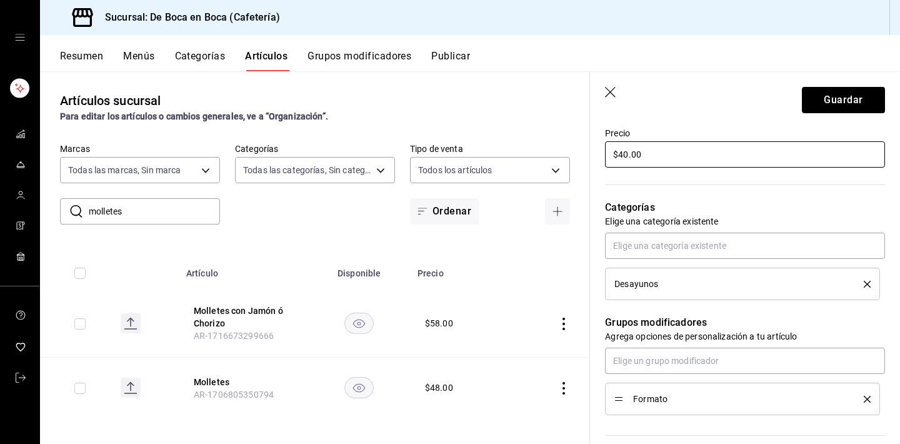
scroll to position [377, 0]
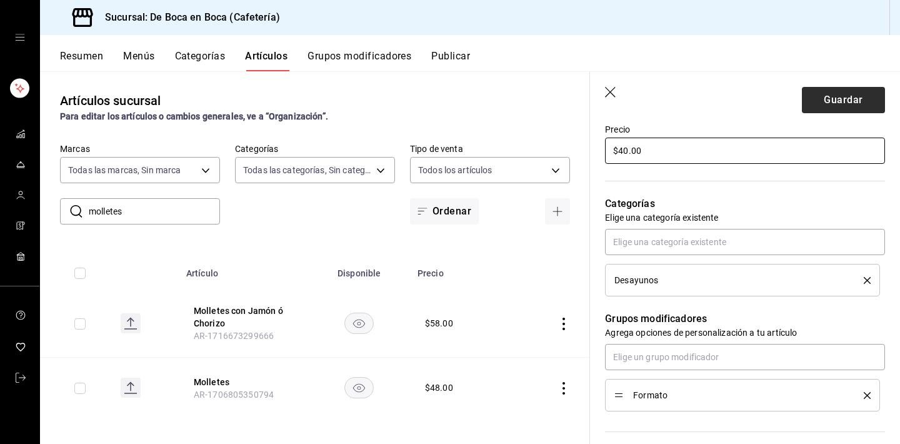
type input "$40.00"
click at [836, 99] on button "Guardar" at bounding box center [843, 100] width 83 height 26
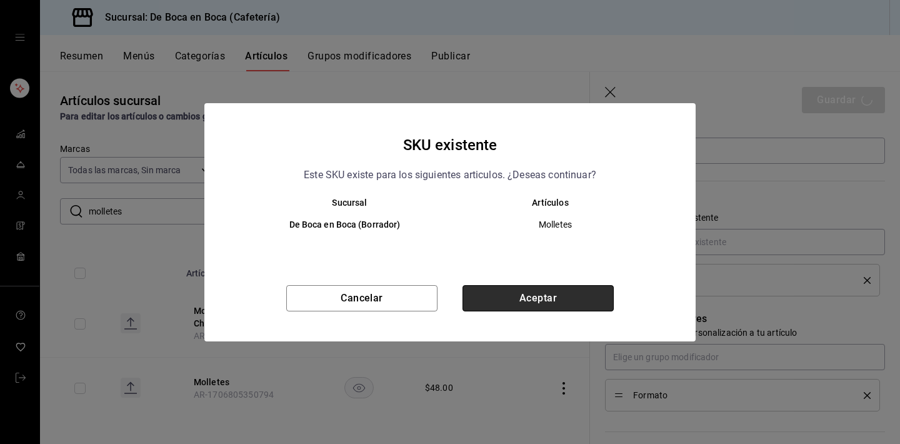
click at [506, 299] on button "Aceptar" at bounding box center [538, 298] width 151 height 26
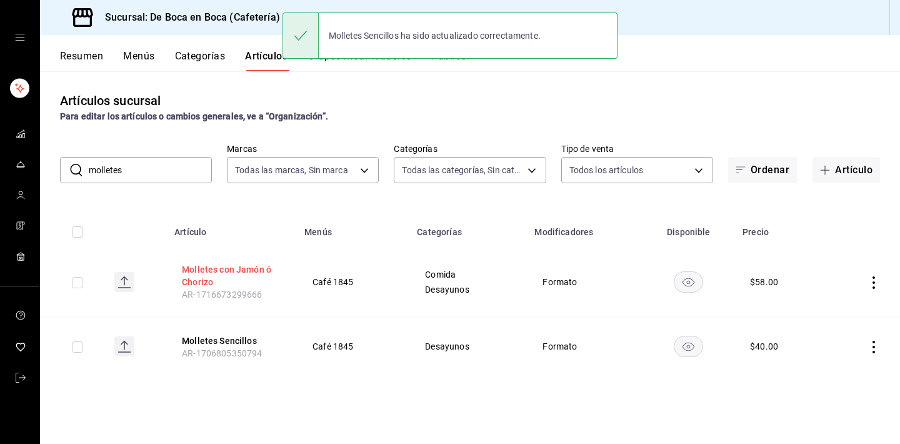
click at [266, 273] on button "Molletes con Jamón ó Chorizo" at bounding box center [232, 275] width 100 height 25
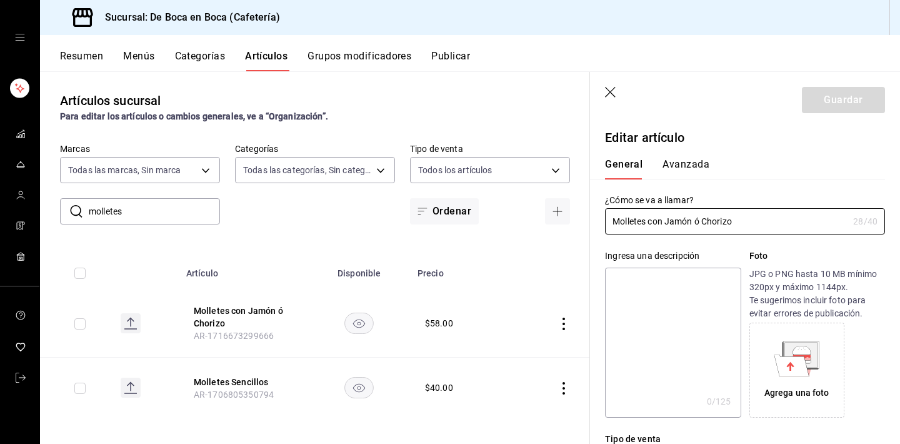
type input "$58.00"
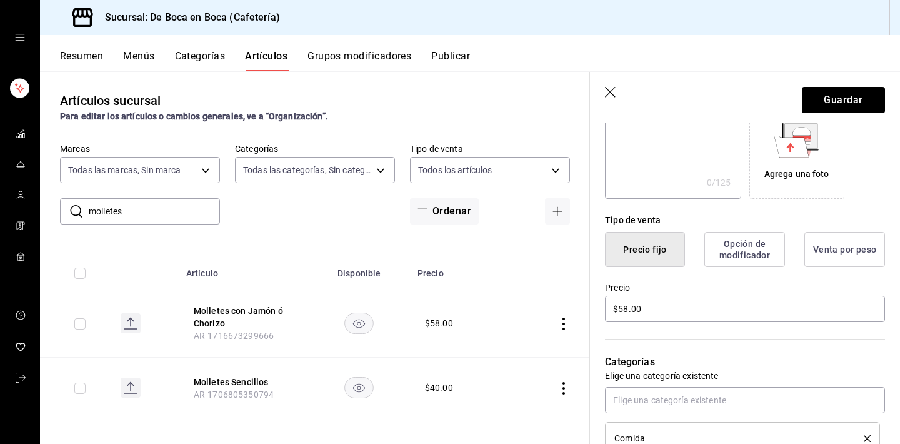
scroll to position [222, 0]
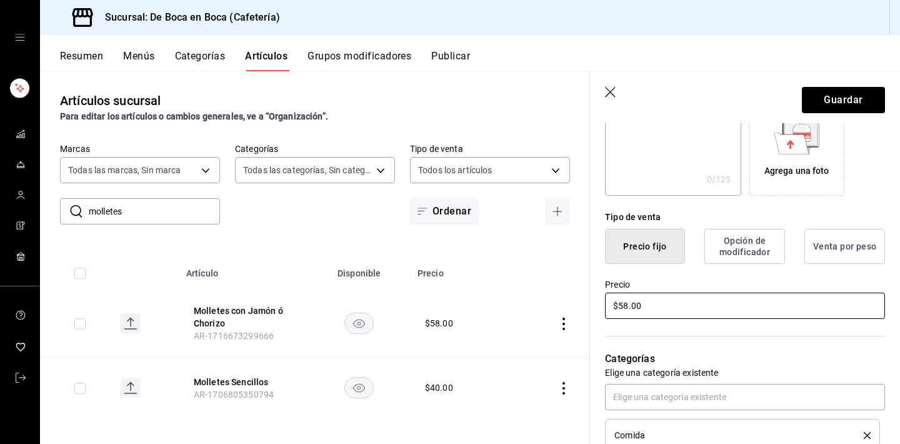
type input "Molletes con Jamón o Chorizo"
click at [659, 308] on input "$58.00" at bounding box center [745, 306] width 280 height 26
type input "$4.00"
type input "$50.00"
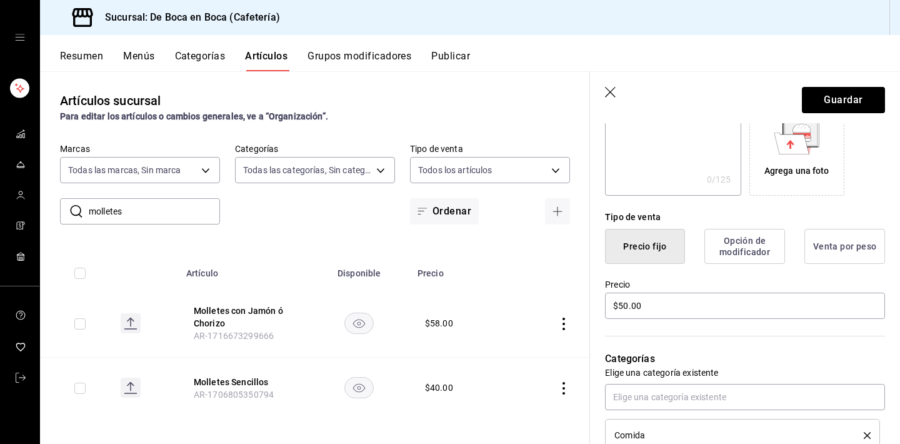
click at [604, 88] on header "Guardar" at bounding box center [745, 97] width 310 height 51
click at [609, 89] on icon "button" at bounding box center [611, 93] width 13 height 13
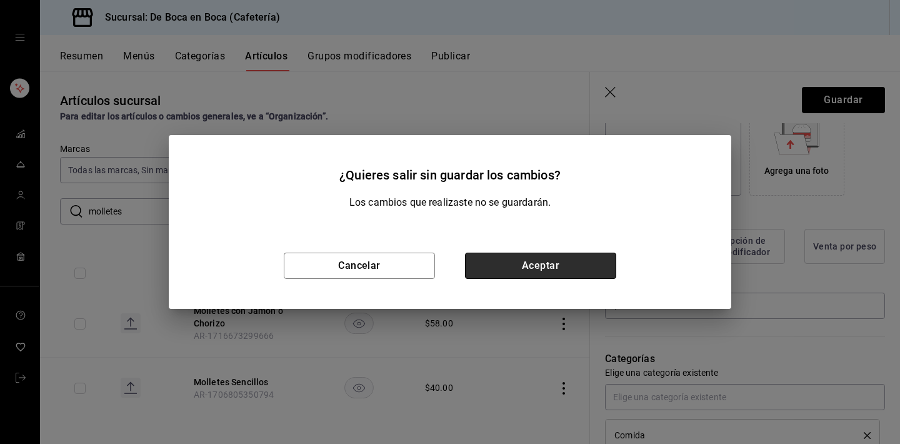
click at [523, 263] on button "Aceptar" at bounding box center [540, 266] width 151 height 26
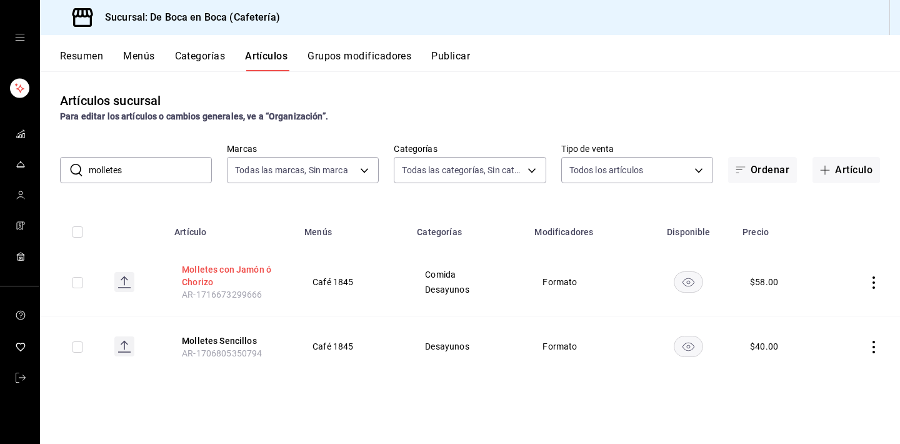
click at [244, 271] on button "Molletes con Jamón ó Chorizo" at bounding box center [232, 275] width 100 height 25
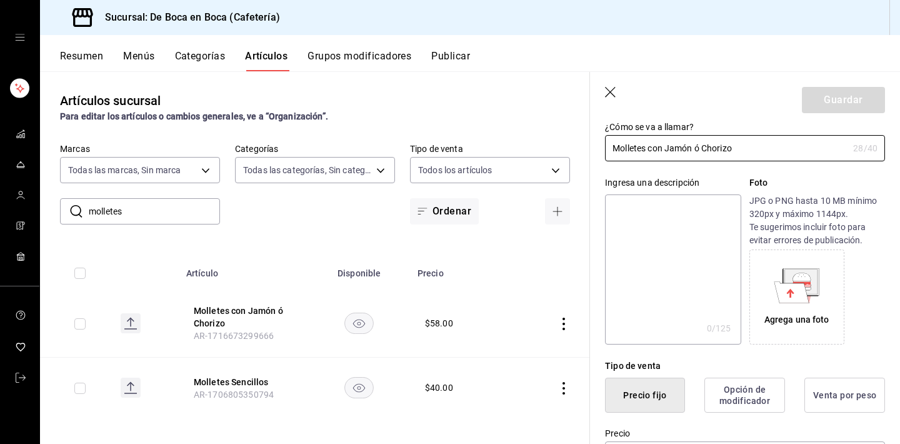
scroll to position [114, 0]
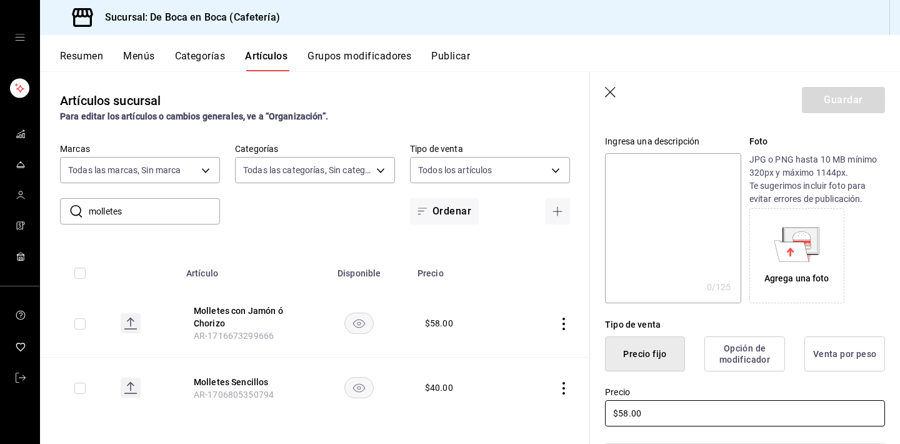
click at [664, 419] on input "$58.00" at bounding box center [745, 413] width 280 height 26
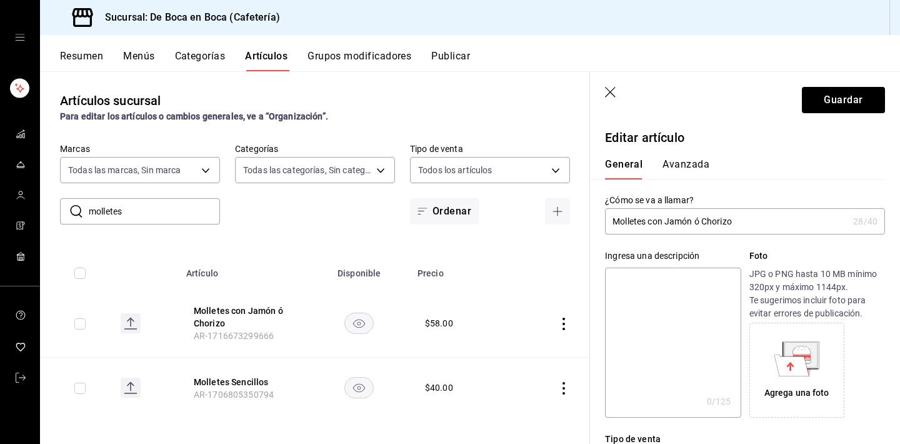
scroll to position [0, 0]
type input "$50.00"
click at [848, 103] on button "Guardar" at bounding box center [843, 100] width 83 height 26
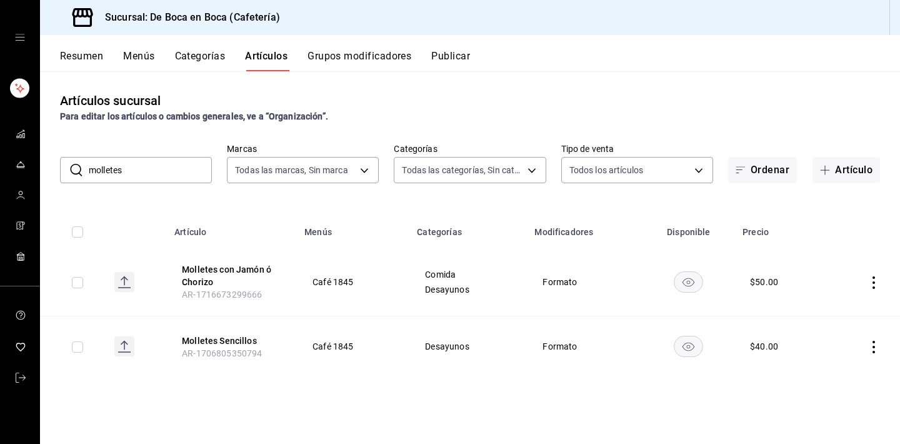
click at [163, 172] on input "molletes" at bounding box center [150, 170] width 123 height 25
type input "m"
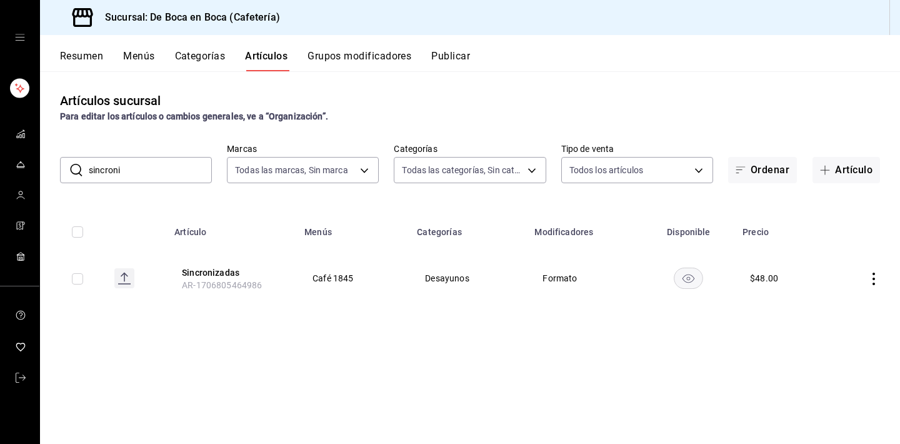
type input "sincroni"
drag, startPoint x: 128, startPoint y: 162, endPoint x: 206, endPoint y: 276, distance: 138.0
click at [206, 276] on button "Sincronizadas" at bounding box center [232, 272] width 100 height 13
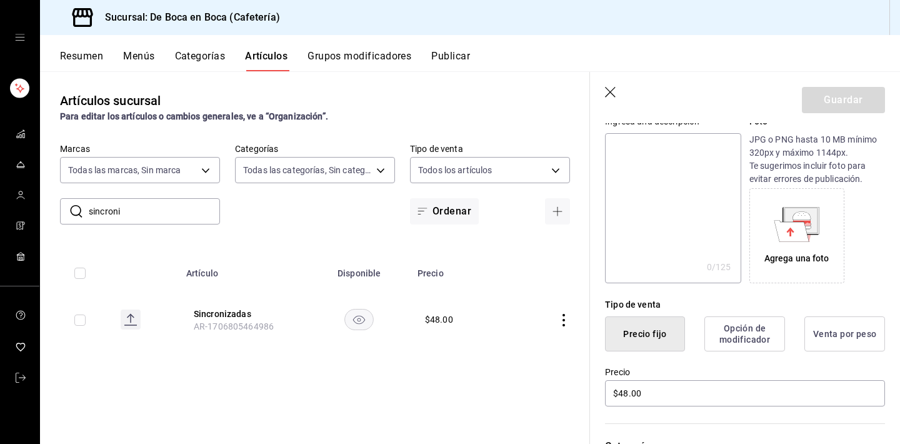
scroll to position [150, 0]
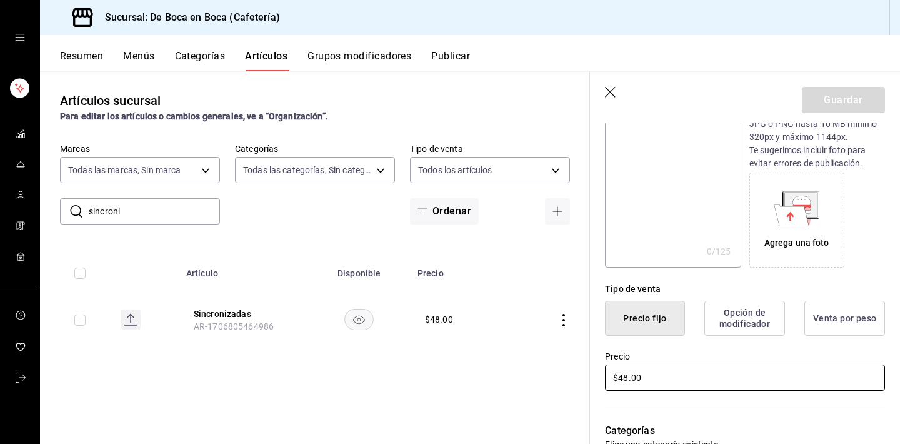
click at [693, 375] on input "$48.00" at bounding box center [745, 377] width 280 height 26
type input "$4.00"
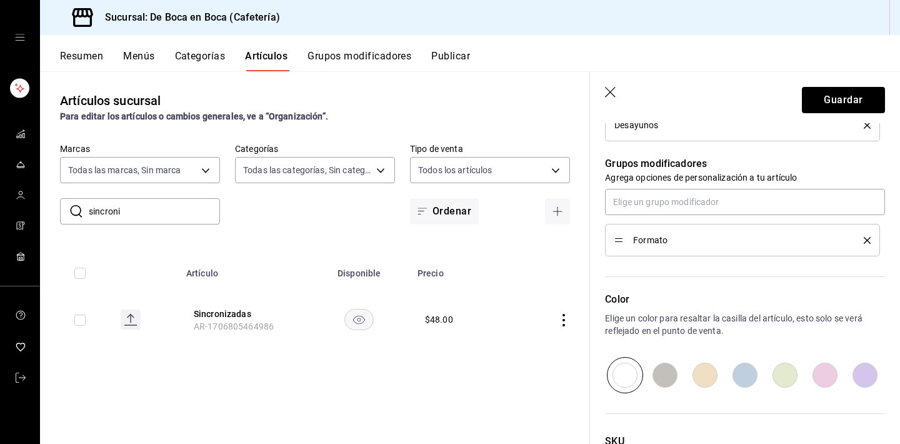
scroll to position [575, 0]
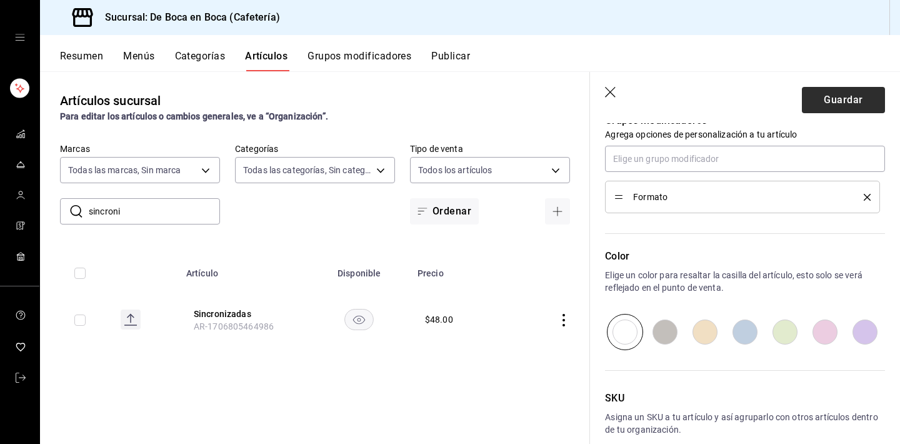
type input "$30.00"
click at [835, 106] on button "Guardar" at bounding box center [843, 100] width 83 height 26
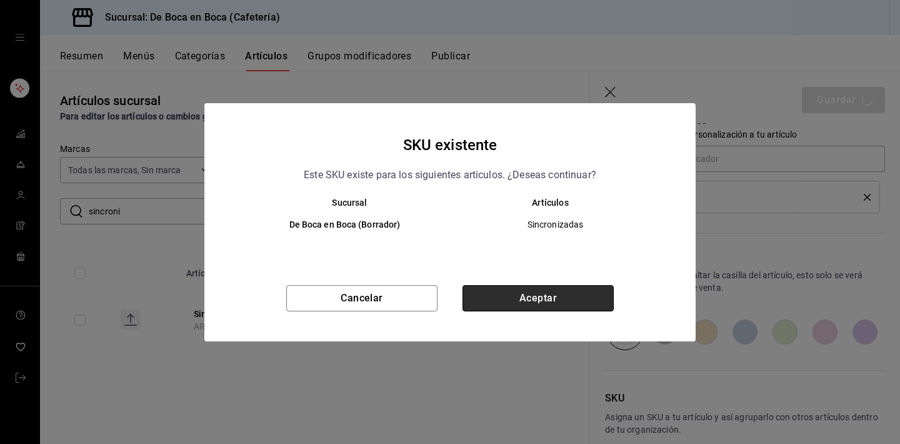
click at [565, 304] on button "Aceptar" at bounding box center [538, 298] width 151 height 26
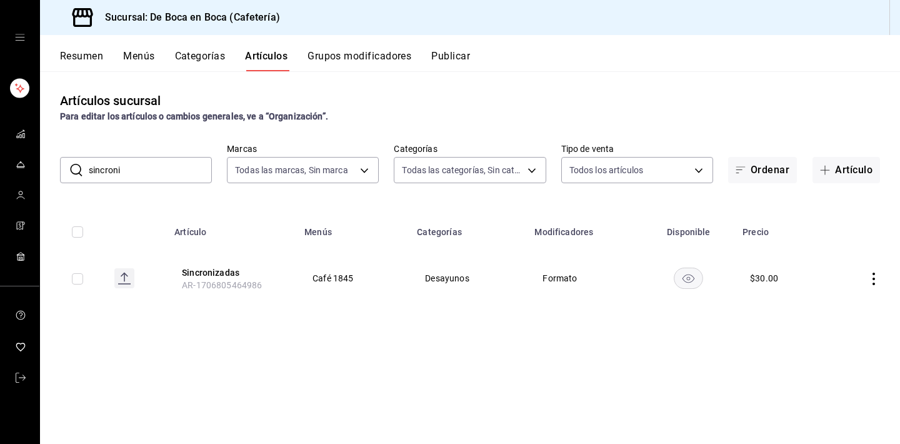
click at [154, 175] on input "sincroni" at bounding box center [150, 170] width 123 height 25
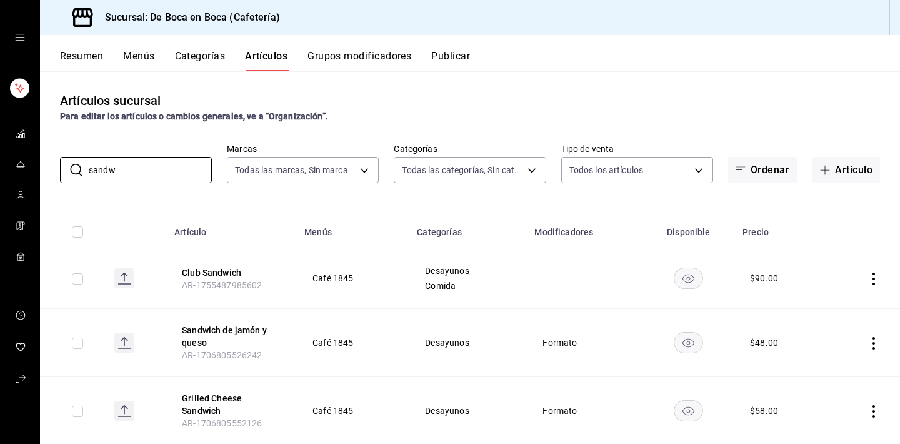
type input "sandw"
drag, startPoint x: 301, startPoint y: 371, endPoint x: 247, endPoint y: 329, distance: 68.3
click at [247, 329] on button "Sandwich de jamón y queso" at bounding box center [232, 336] width 100 height 25
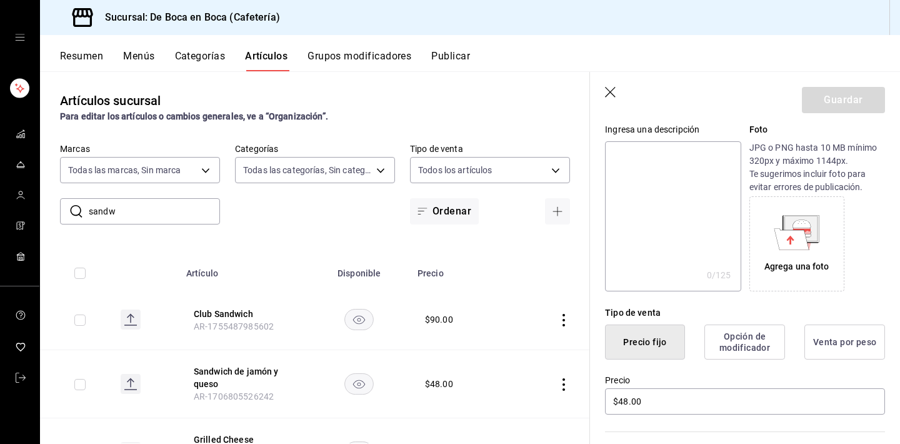
scroll to position [137, 0]
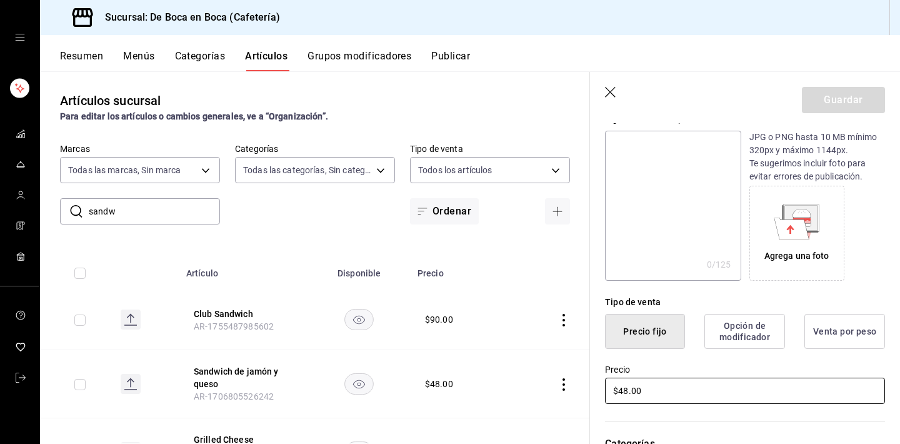
click at [665, 391] on input "$48.00" at bounding box center [745, 391] width 280 height 26
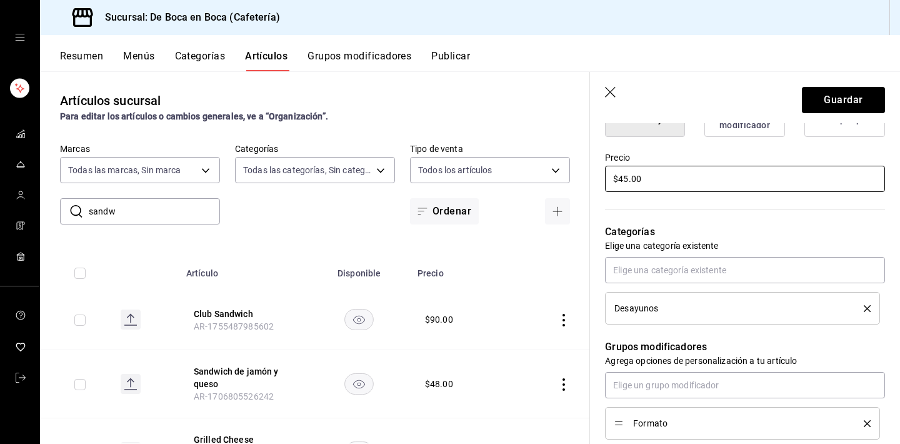
scroll to position [363, 0]
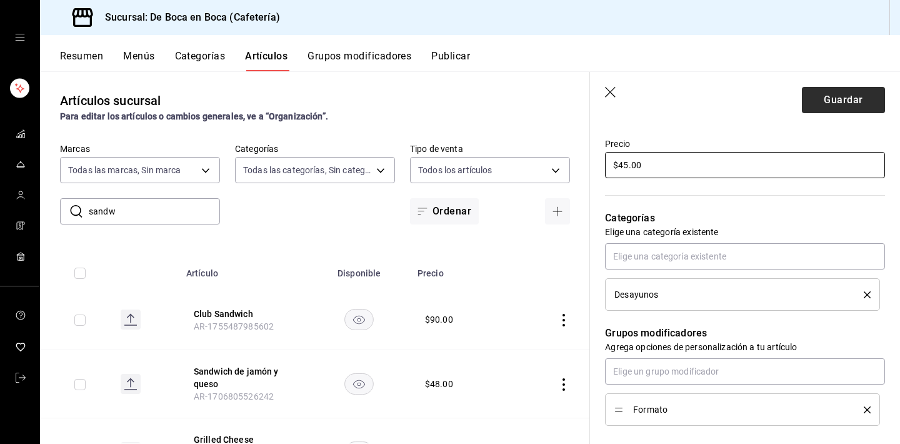
type input "$45.00"
click at [835, 99] on button "Guardar" at bounding box center [843, 100] width 83 height 26
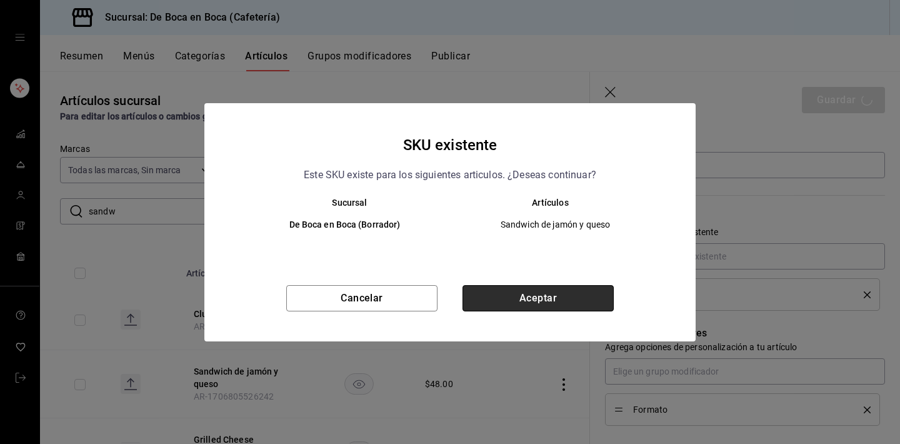
click at [514, 299] on button "Aceptar" at bounding box center [538, 298] width 151 height 26
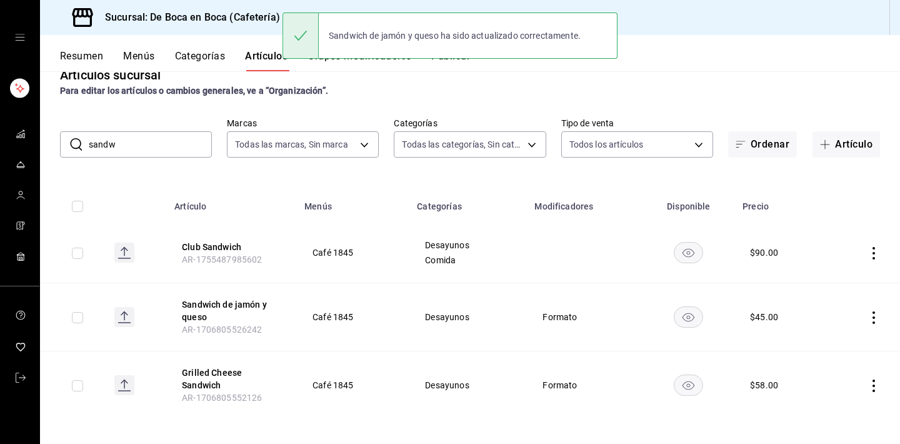
scroll to position [24, 0]
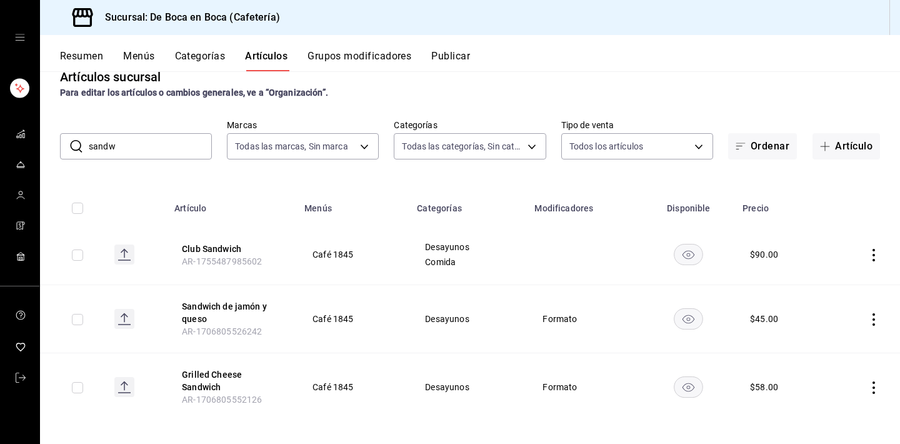
click at [874, 384] on icon "actions" at bounding box center [874, 387] width 3 height 13
click at [828, 419] on li "Eliminar" at bounding box center [825, 411] width 75 height 26
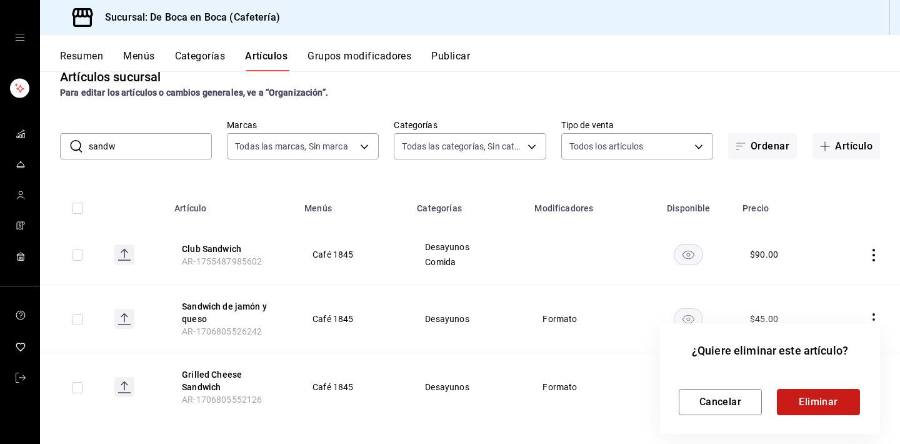
click at [820, 406] on button "Eliminar" at bounding box center [818, 402] width 83 height 26
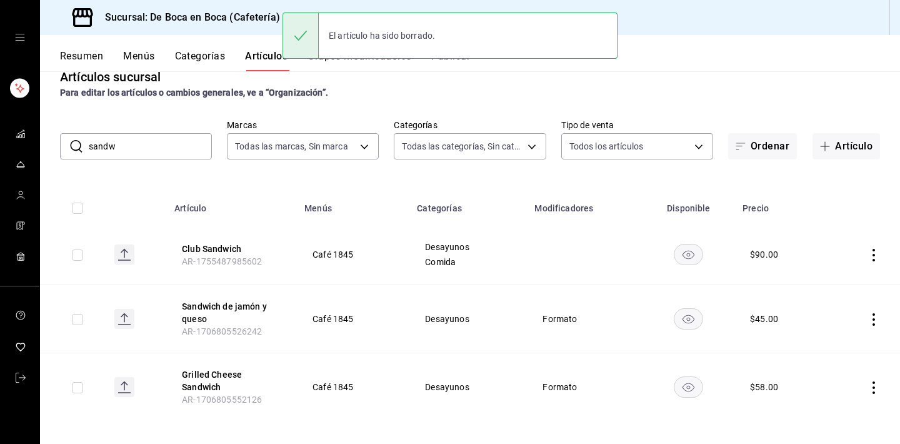
scroll to position [0, 0]
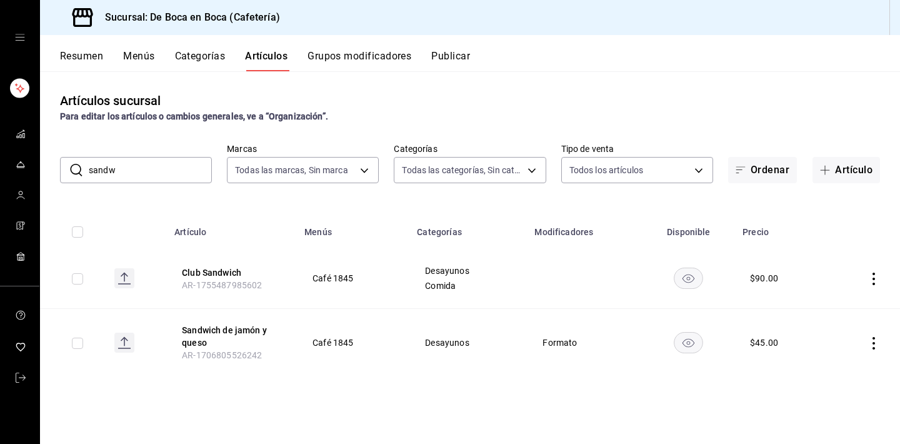
click at [136, 179] on input "sandw" at bounding box center [150, 170] width 123 height 25
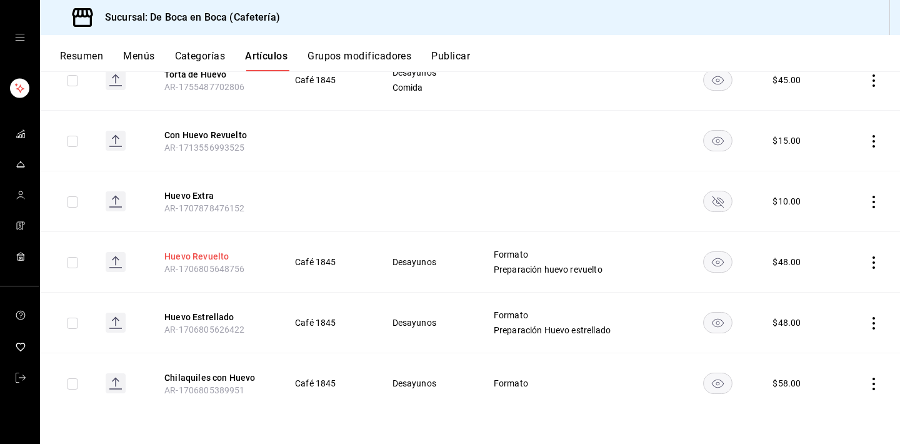
type input "huevo"
click at [186, 254] on button "Huevo Revuelto" at bounding box center [214, 256] width 100 height 13
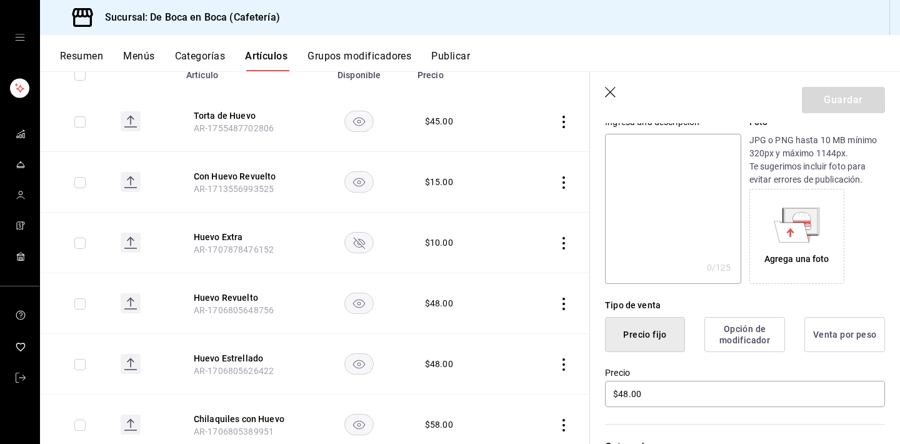
scroll to position [136, 0]
click at [666, 392] on input "$48.00" at bounding box center [745, 391] width 280 height 26
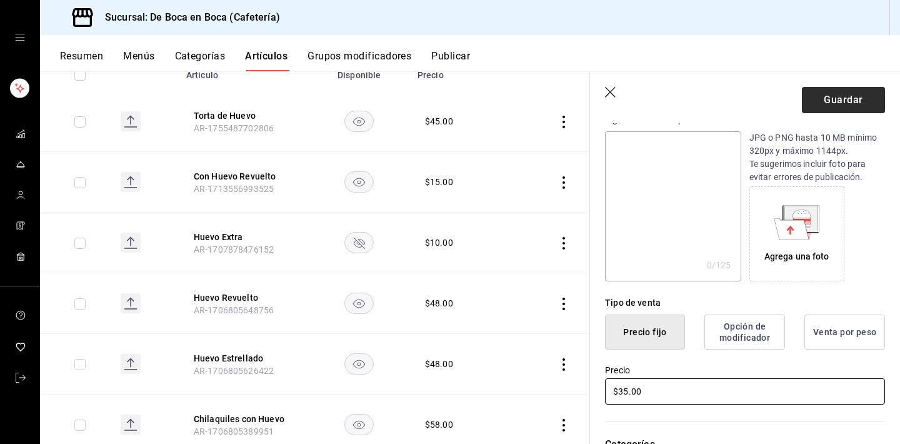
type input "$35.00"
click at [857, 98] on button "Guardar" at bounding box center [843, 100] width 83 height 26
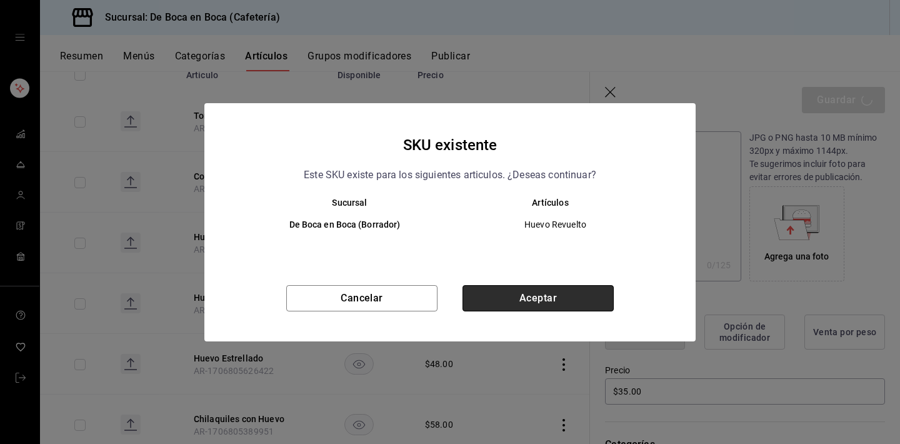
click at [559, 301] on button "Aceptar" at bounding box center [538, 298] width 151 height 26
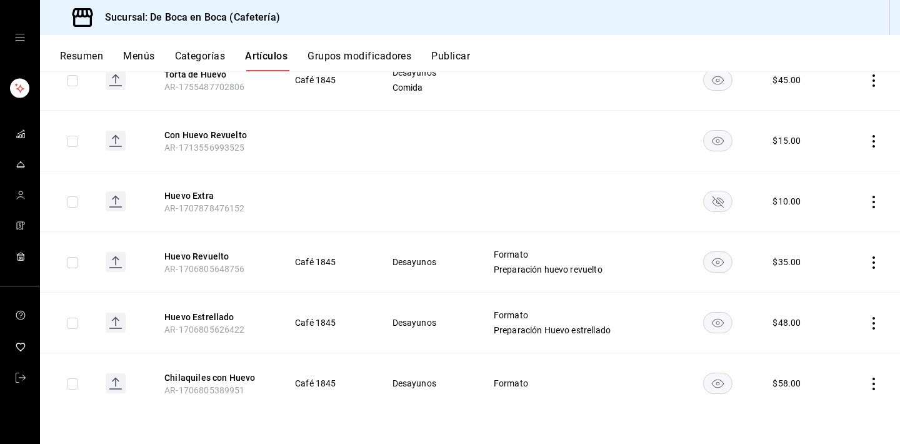
scroll to position [198, 0]
click at [232, 315] on button "Huevo Estrellado" at bounding box center [214, 317] width 100 height 13
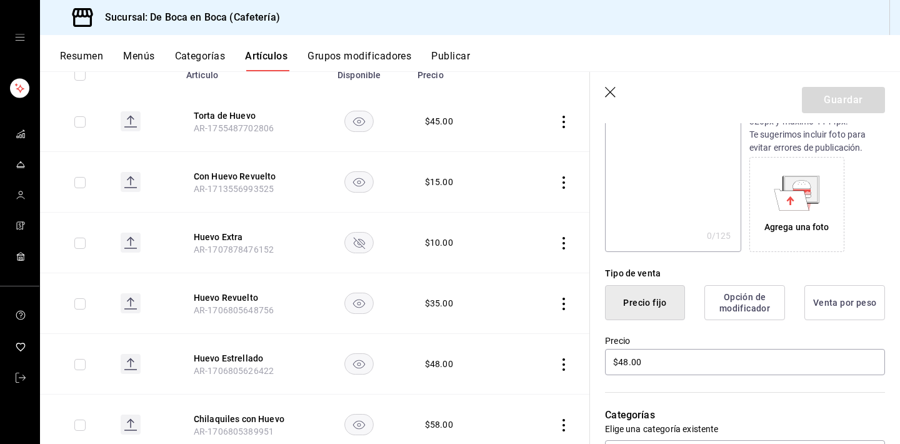
scroll to position [242, 0]
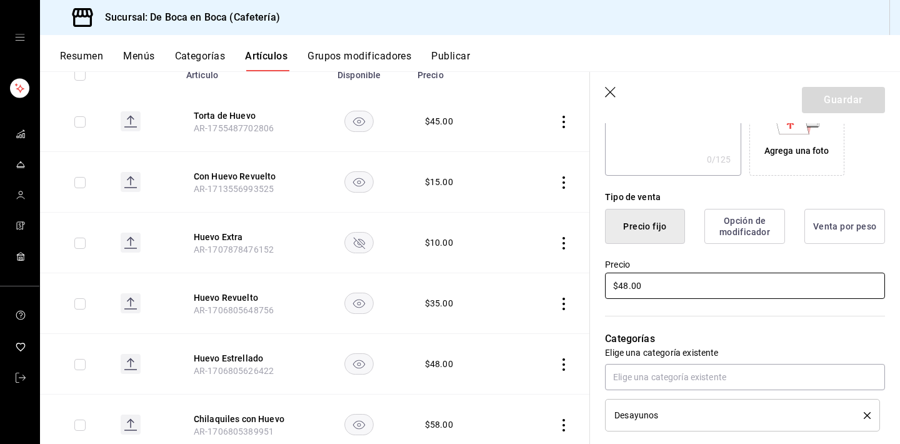
click at [656, 289] on input "$48.00" at bounding box center [745, 286] width 280 height 26
type input "$4.00"
type input "$35.00"
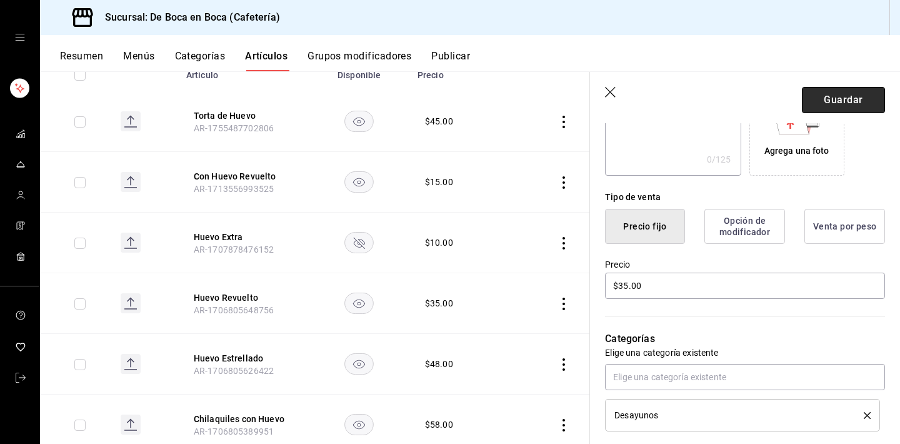
click at [860, 96] on button "Guardar" at bounding box center [843, 100] width 83 height 26
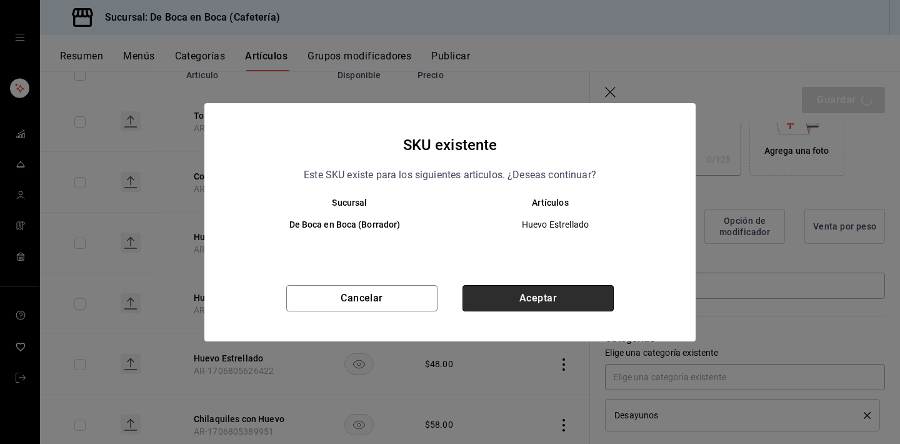
click at [566, 292] on button "Aceptar" at bounding box center [538, 298] width 151 height 26
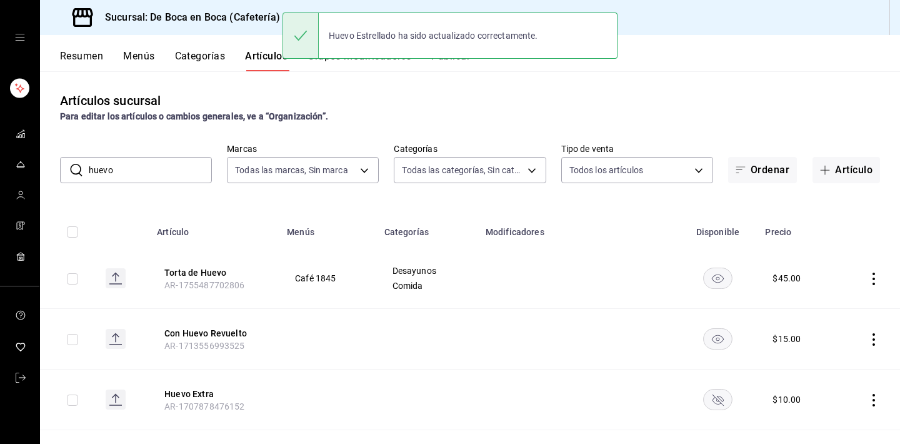
click at [155, 167] on input "huevo" at bounding box center [150, 170] width 123 height 25
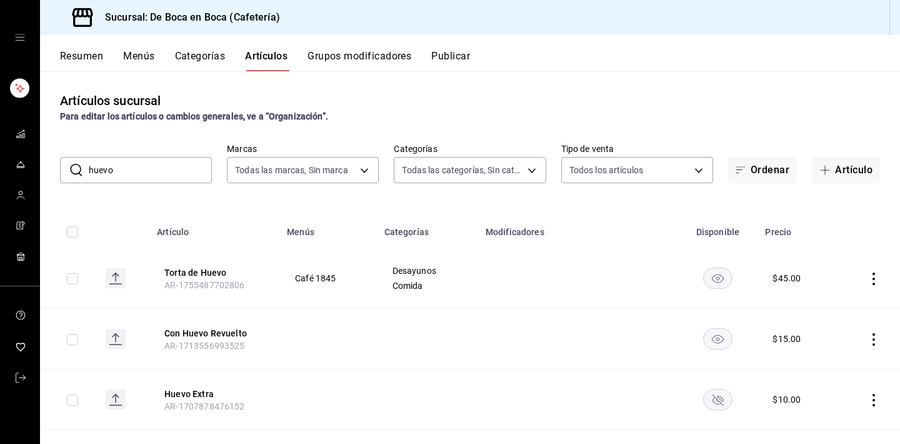
click at [155, 167] on input "huevo" at bounding box center [150, 170] width 123 height 25
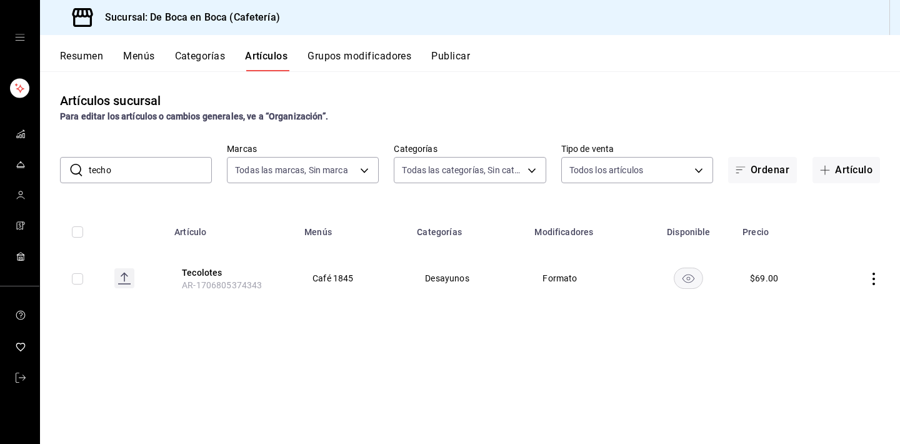
type input "techo"
drag, startPoint x: 155, startPoint y: 167, endPoint x: 221, endPoint y: 278, distance: 128.6
click at [221, 278] on button "Tecolotes" at bounding box center [232, 272] width 100 height 13
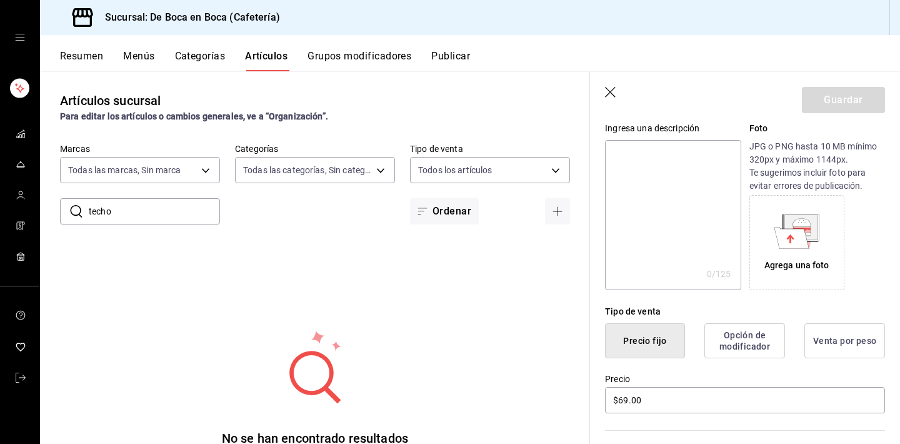
scroll to position [155, 0]
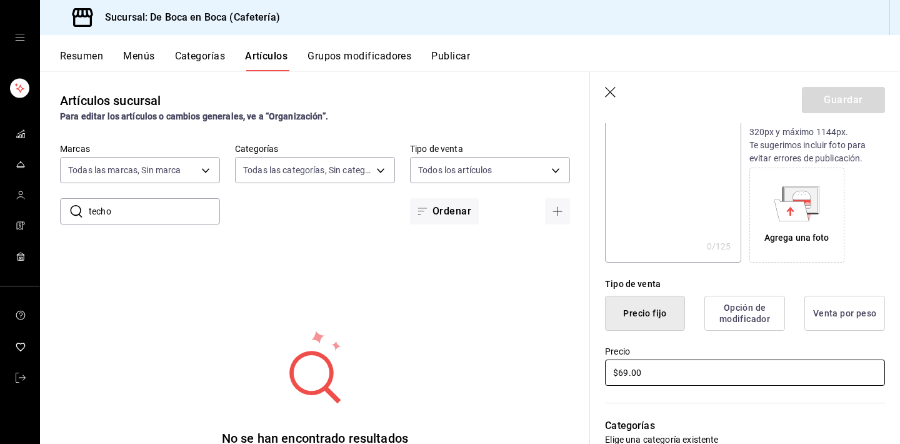
click at [675, 378] on input "$69.00" at bounding box center [745, 372] width 280 height 26
type input "$4.00"
type input "$50.00"
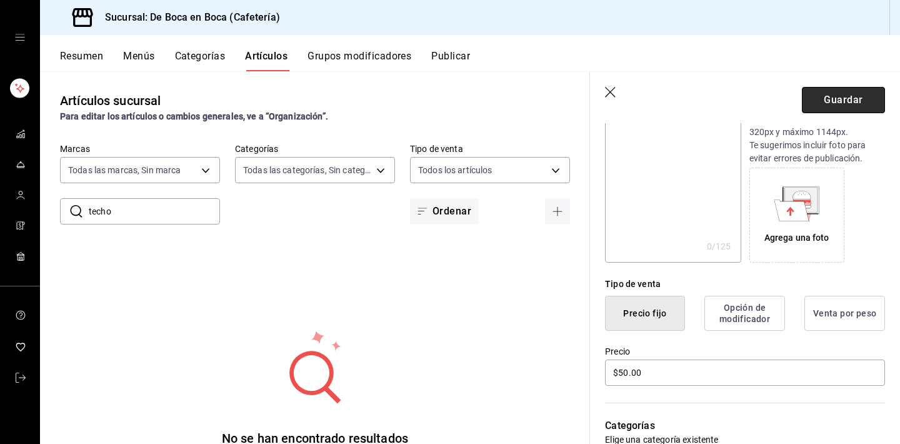
click at [828, 101] on button "Guardar" at bounding box center [843, 100] width 83 height 26
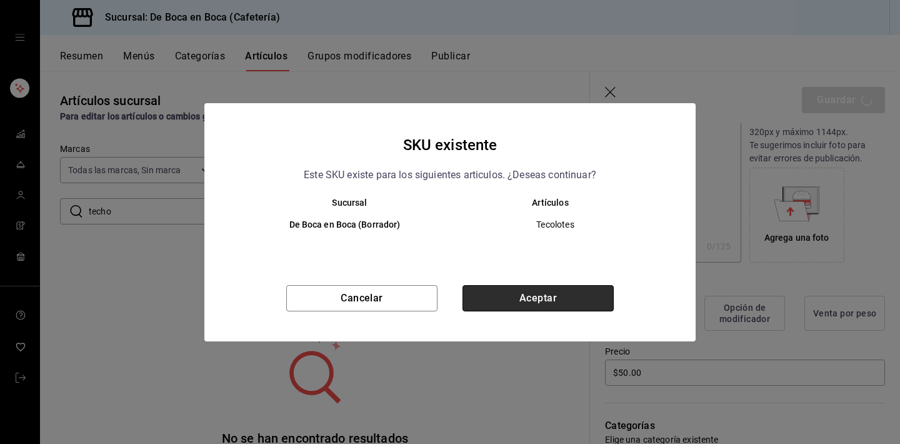
click at [556, 300] on button "Aceptar" at bounding box center [538, 298] width 151 height 26
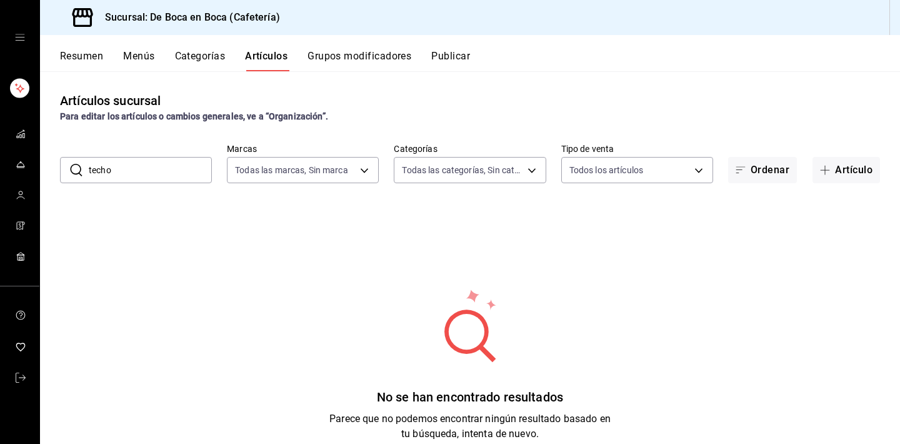
click at [199, 3] on div "Sucursal: De Boca en Boca (Cafetería)" at bounding box center [167, 17] width 235 height 35
click at [134, 177] on input "techo" at bounding box center [150, 170] width 123 height 25
click at [856, 169] on button "Artículo" at bounding box center [847, 170] width 68 height 26
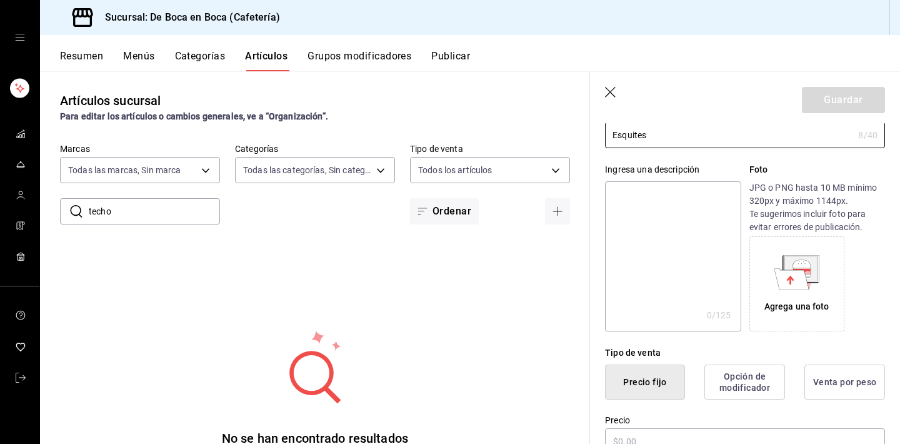
scroll to position [126, 0]
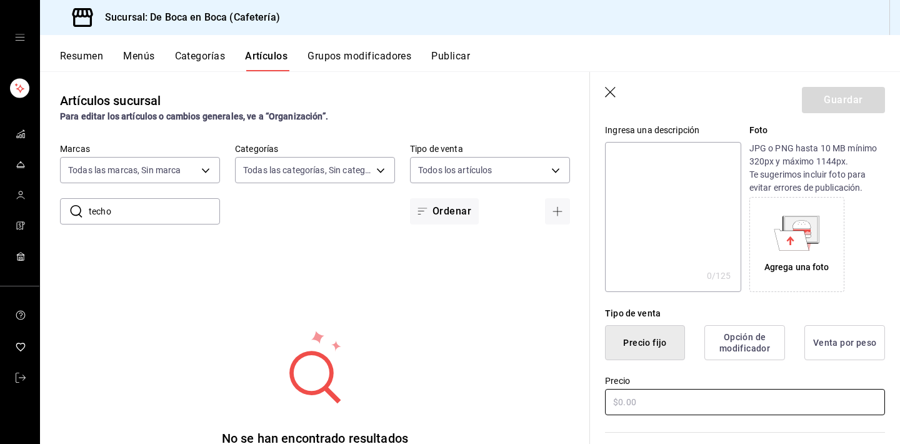
type input "Esquites"
click at [644, 396] on input "text" at bounding box center [745, 402] width 280 height 26
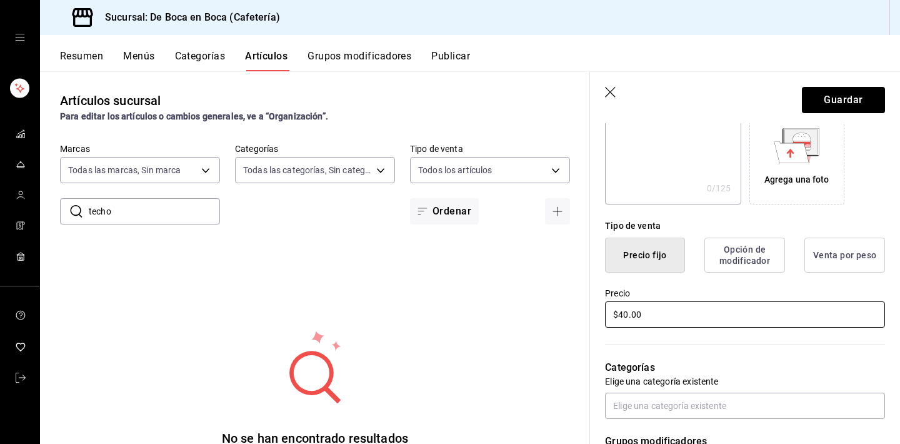
scroll to position [219, 0]
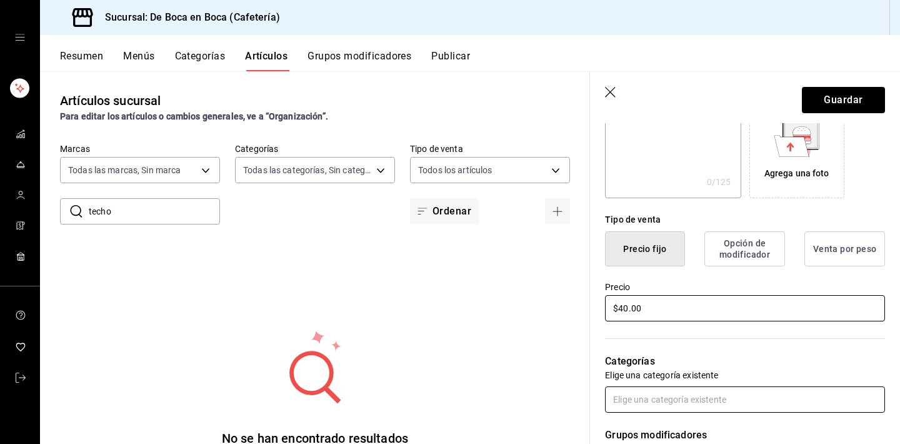
type input "$40.00"
click at [689, 399] on input "text" at bounding box center [745, 399] width 280 height 26
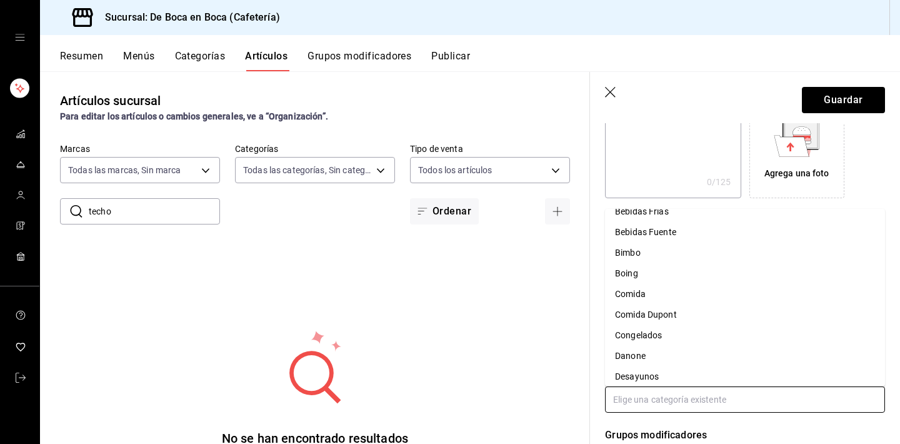
scroll to position [103, 0]
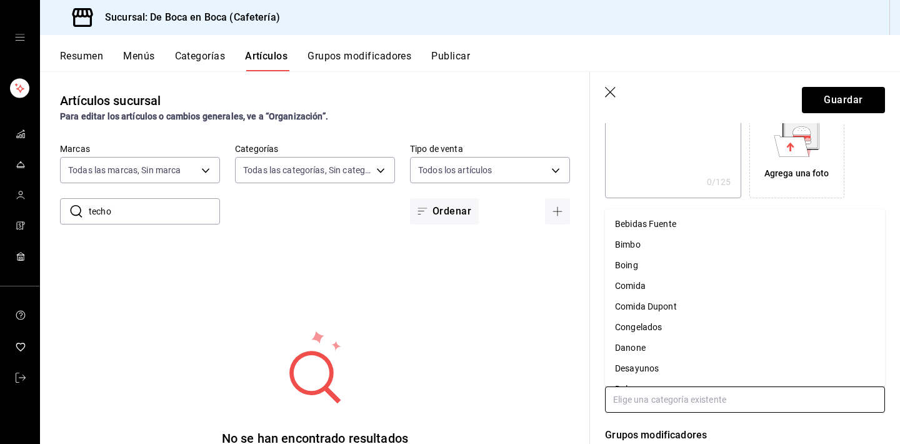
click at [655, 287] on li "Comida" at bounding box center [745, 286] width 280 height 21
click at [666, 398] on input "text" at bounding box center [745, 399] width 280 height 26
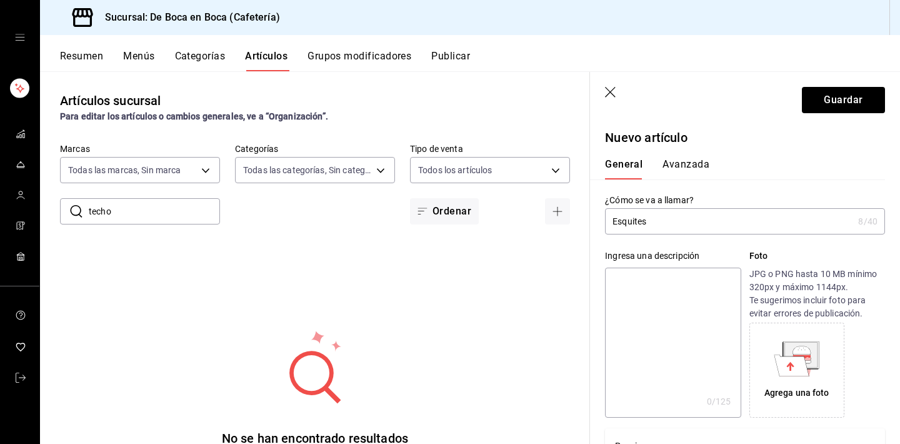
scroll to position [0, 0]
click at [697, 165] on button "Avanzada" at bounding box center [686, 168] width 47 height 21
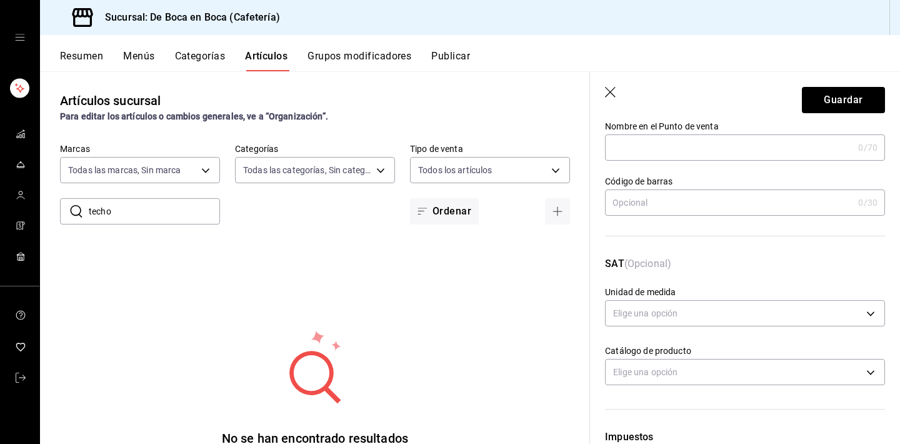
scroll to position [108, 0]
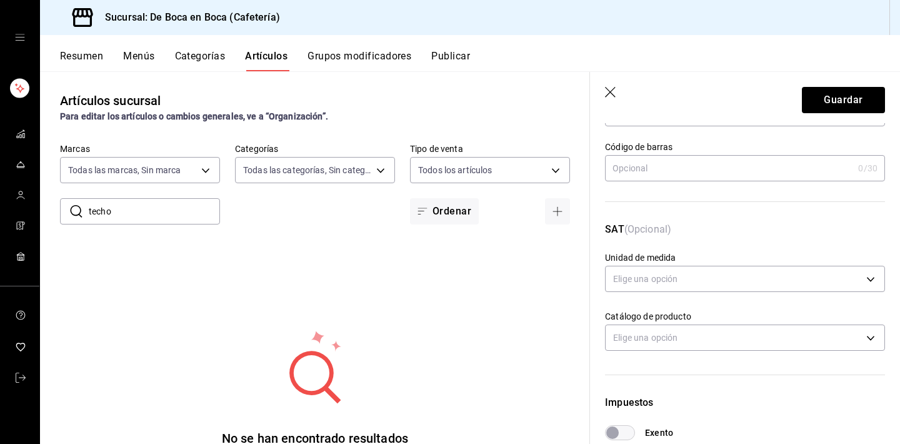
click at [628, 436] on input "Exento" at bounding box center [612, 432] width 45 height 15
checkbox input "true"
click at [853, 102] on button "Guardar" at bounding box center [843, 100] width 83 height 26
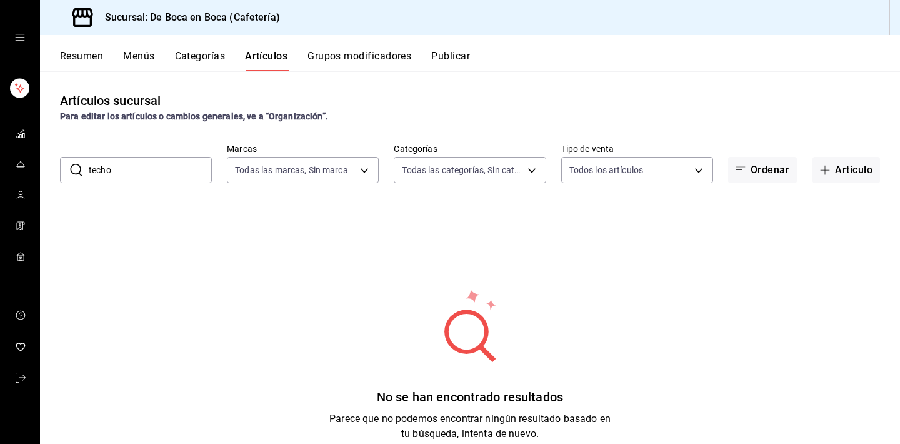
click at [159, 173] on input "techo" at bounding box center [150, 170] width 123 height 25
type input "t"
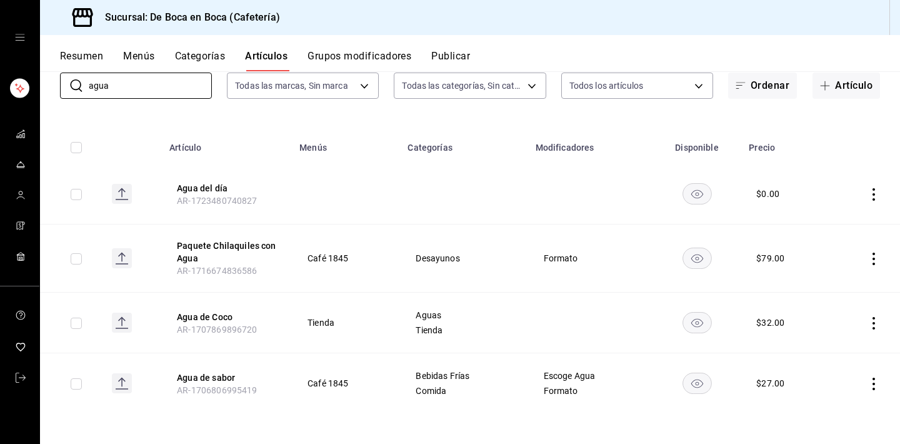
scroll to position [84, 0]
type input "agua"
click at [218, 378] on button "Agua de sabor" at bounding box center [227, 377] width 100 height 13
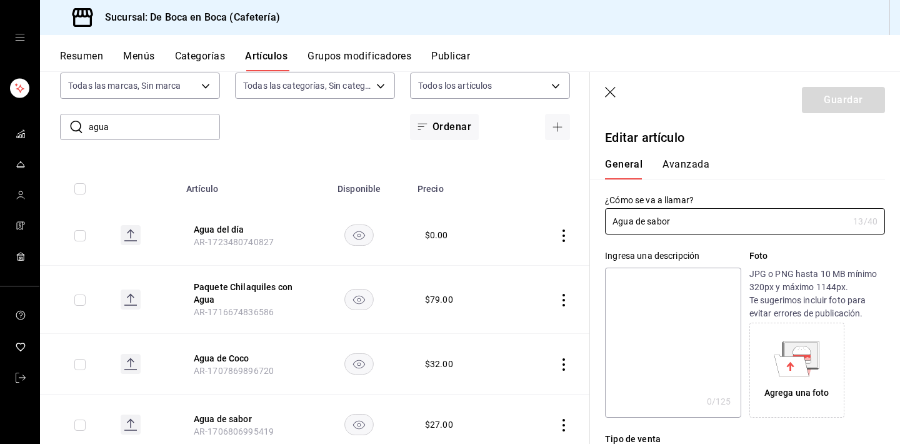
type input "$27.00"
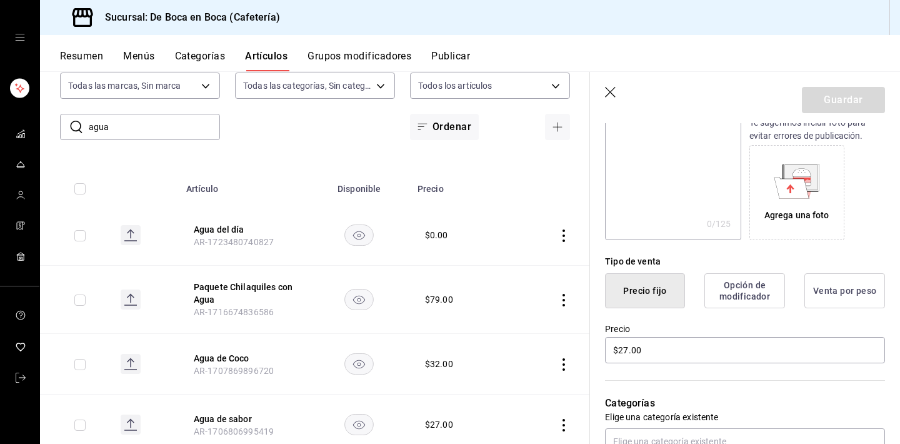
scroll to position [176, 0]
click at [718, 292] on button "Opción de modificador" at bounding box center [744, 291] width 81 height 35
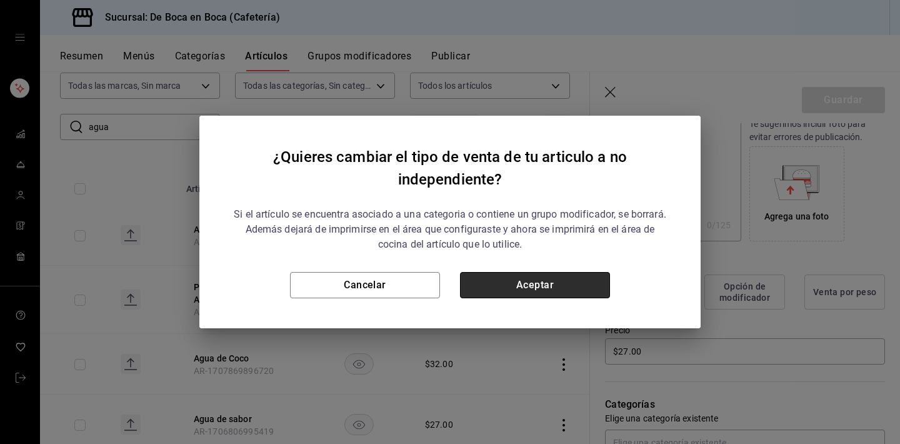
click at [576, 289] on button "Aceptar" at bounding box center [535, 285] width 150 height 26
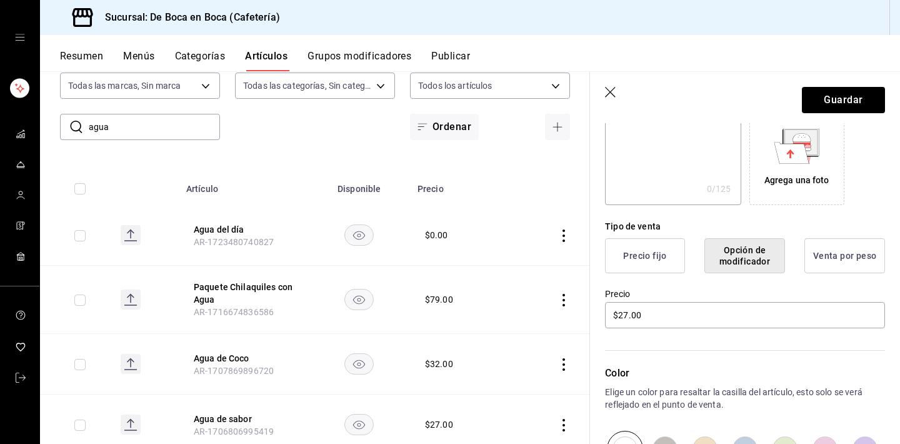
scroll to position [148, 0]
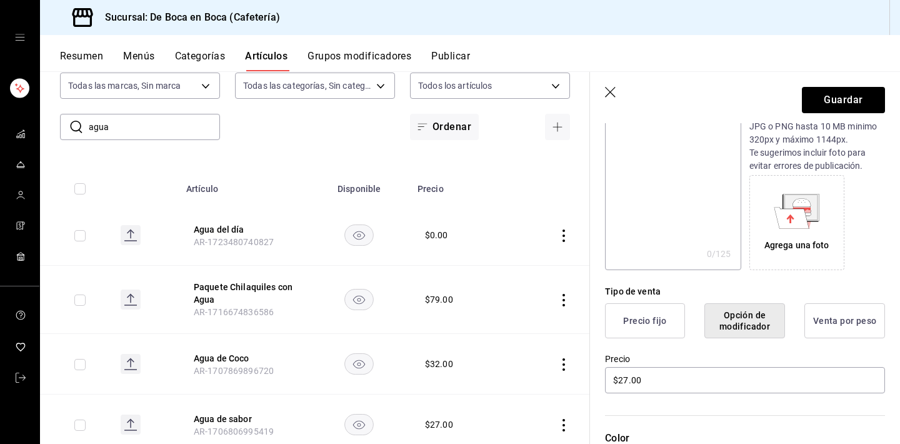
click at [626, 344] on div "Precio $27.00" at bounding box center [737, 366] width 295 height 57
click at [626, 324] on button "Precio fijo" at bounding box center [645, 320] width 80 height 35
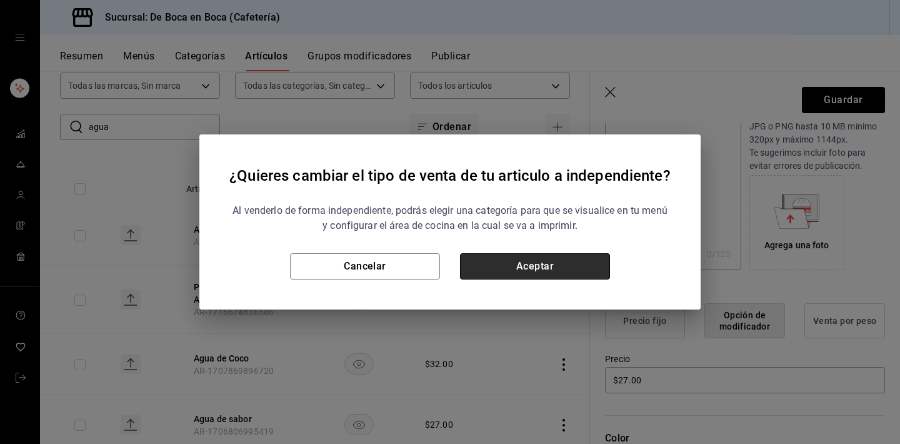
click at [559, 262] on button "Aceptar" at bounding box center [535, 266] width 150 height 26
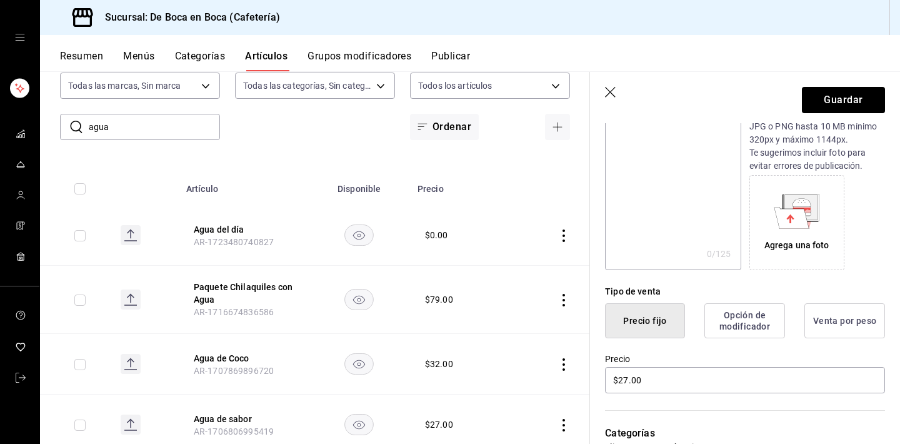
click at [437, 213] on td "$ 0.00" at bounding box center [459, 235] width 99 height 61
click at [612, 91] on icon "button" at bounding box center [611, 93] width 13 height 13
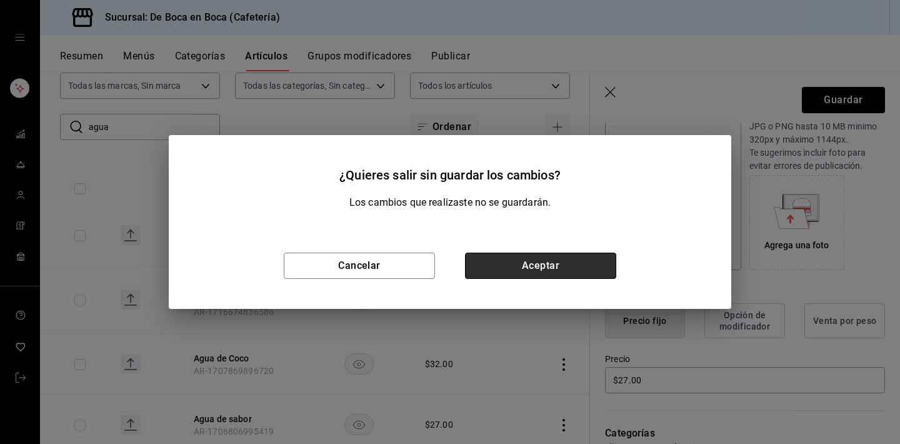
click at [497, 269] on button "Aceptar" at bounding box center [540, 266] width 151 height 26
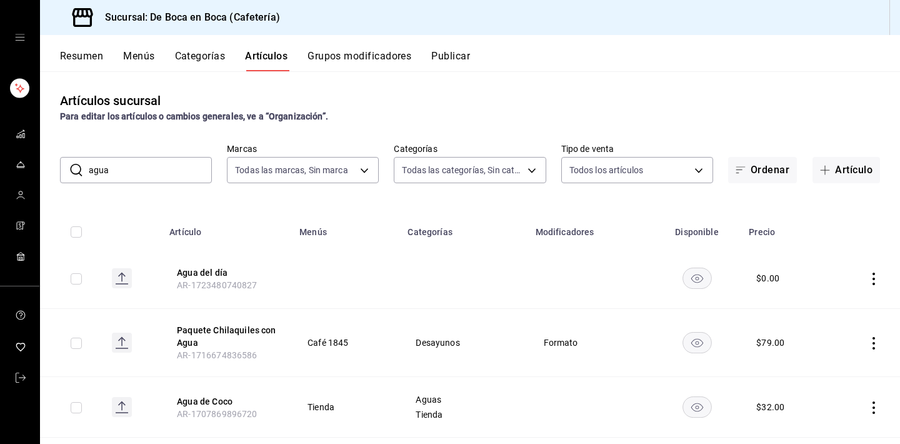
click at [369, 55] on button "Grupos modificadores" at bounding box center [360, 60] width 104 height 21
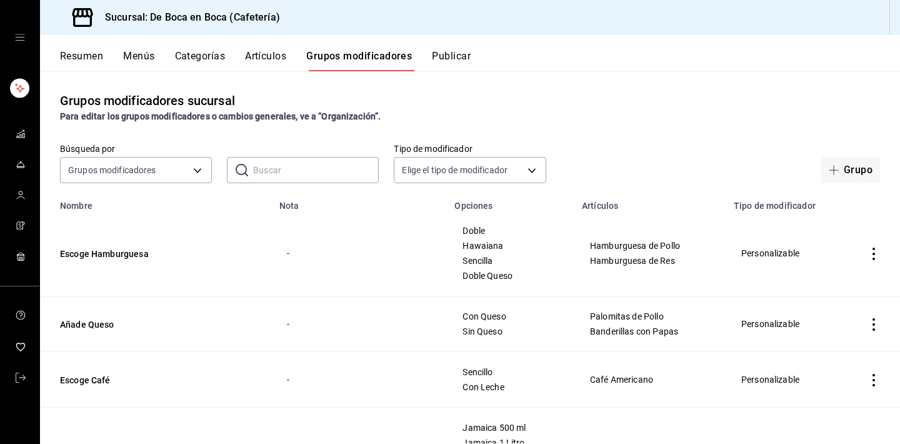
click at [164, 156] on div "Grupos modificadores GROUP" at bounding box center [136, 167] width 152 height 31
click at [163, 164] on body "Sucursal: De Boca en Boca (Cafetería) Resumen Menús Categorías Artículos Grupos…" at bounding box center [450, 222] width 900 height 444
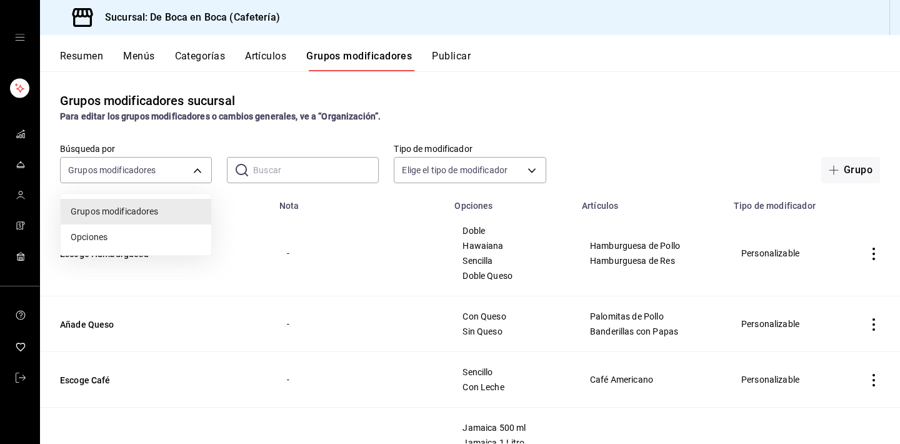
click at [308, 161] on div at bounding box center [450, 222] width 900 height 444
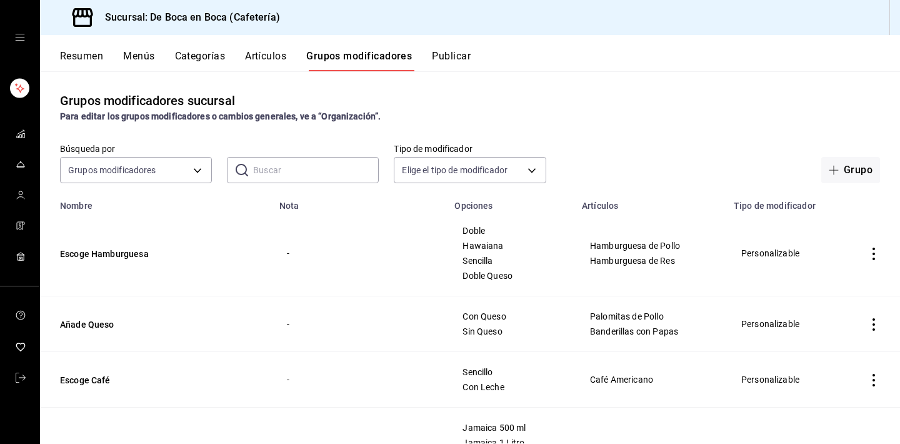
click at [307, 166] on input "text" at bounding box center [316, 170] width 126 height 25
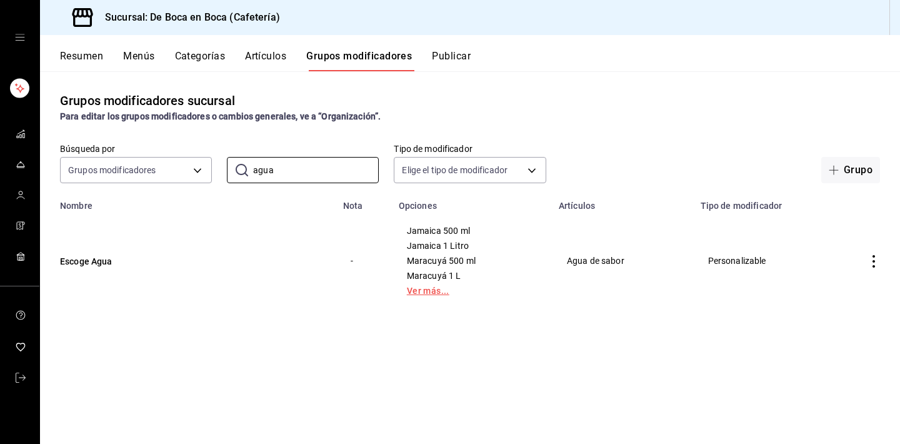
type input "agua"
click at [436, 287] on link "Ver más..." at bounding box center [471, 290] width 129 height 9
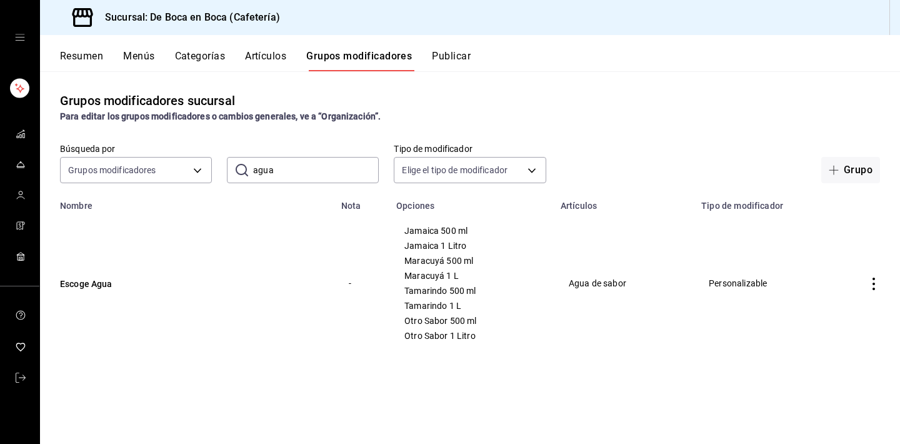
click at [869, 283] on icon "actions" at bounding box center [874, 284] width 13 height 13
click at [841, 314] on span "Editar" at bounding box center [836, 312] width 33 height 13
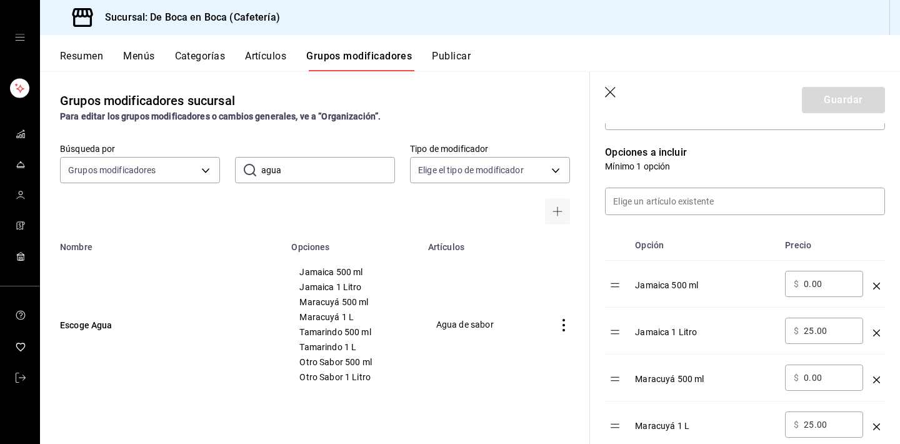
scroll to position [307, 0]
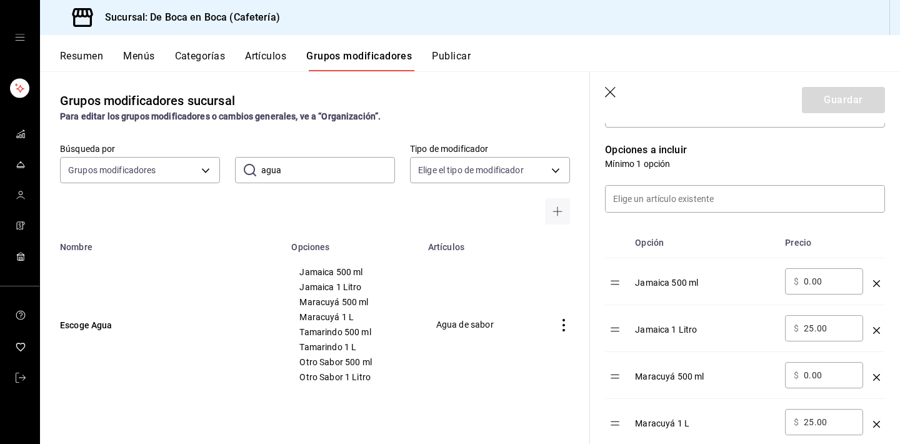
click at [873, 378] on td "optionsTable" at bounding box center [876, 375] width 17 height 47
click at [878, 377] on icon "optionsTable" at bounding box center [876, 377] width 7 height 7
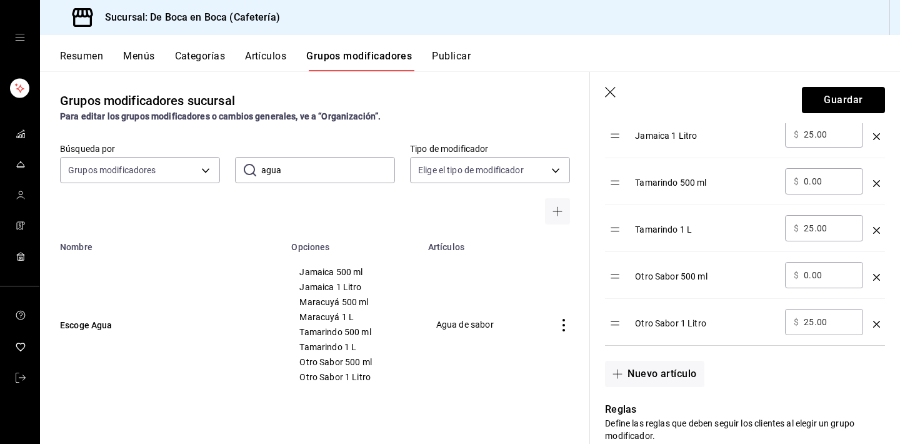
scroll to position [501, 0]
click at [698, 278] on div "Otro Sabor 500 ml" at bounding box center [705, 271] width 140 height 21
click at [678, 276] on div "Otro Sabor 500 ml" at bounding box center [705, 271] width 140 height 21
click at [618, 284] on td "optionsTable" at bounding box center [617, 274] width 25 height 47
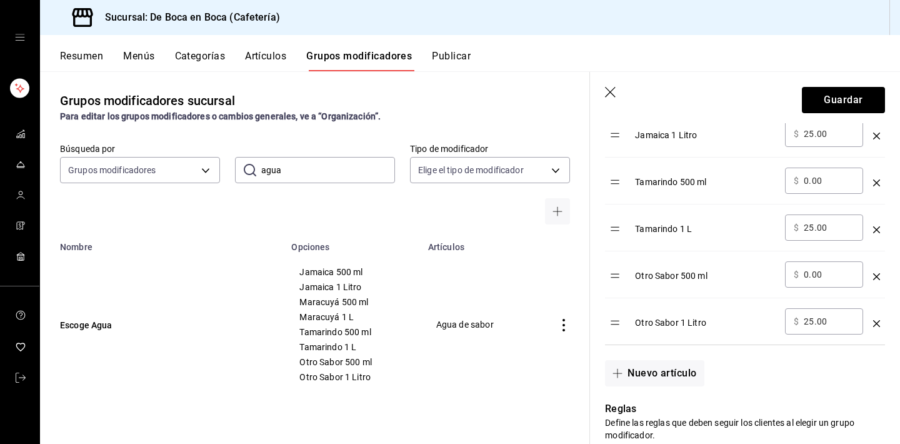
click at [666, 281] on div "Otro Sabor 500 ml" at bounding box center [705, 271] width 140 height 21
click at [668, 274] on div "Otro Sabor 500 ml" at bounding box center [705, 271] width 140 height 21
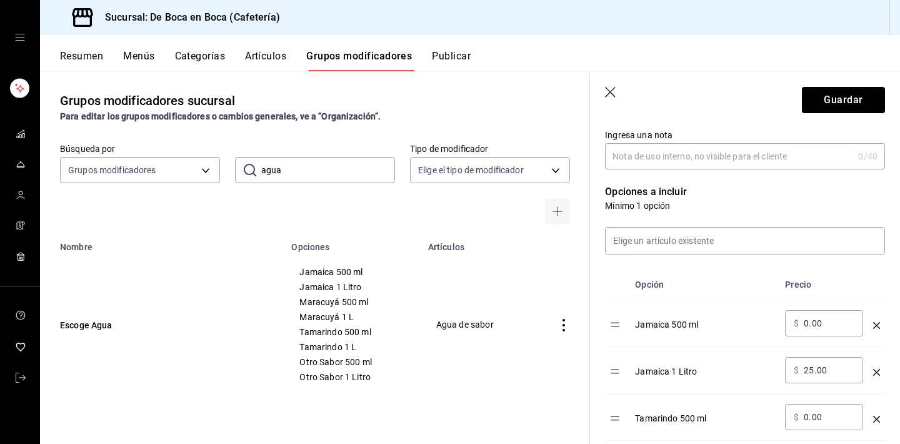
scroll to position [264, 0]
click at [836, 371] on input "25.00" at bounding box center [829, 370] width 51 height 13
type input "8.00"
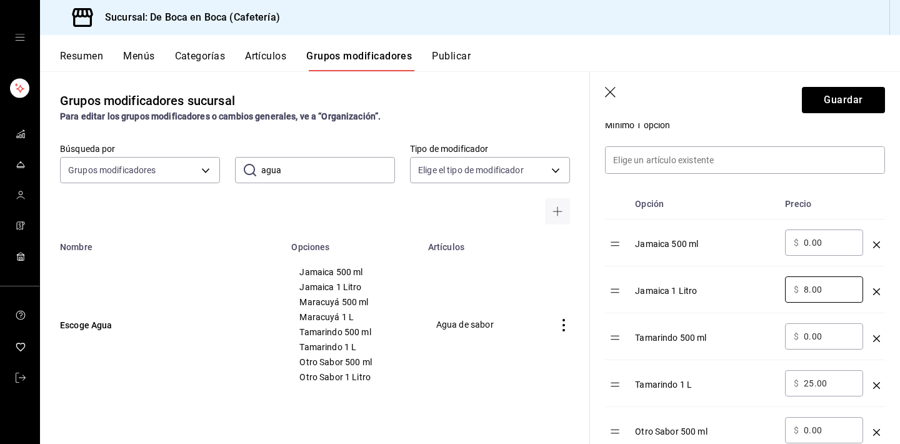
scroll to position [351, 0]
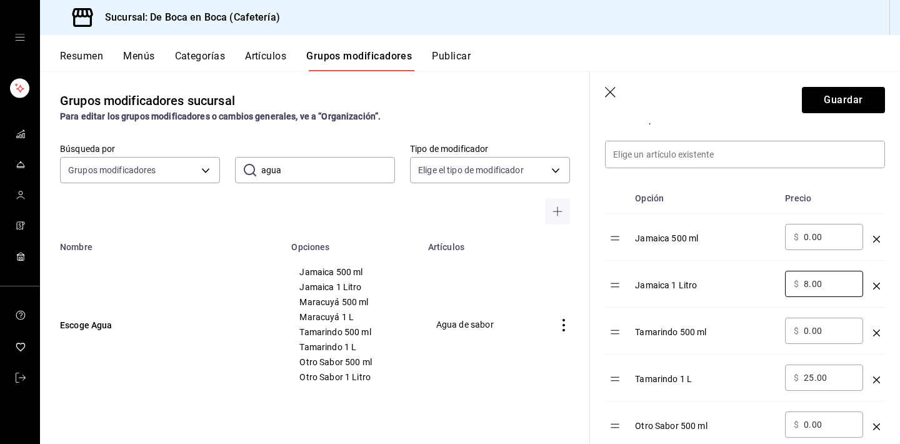
click at [834, 377] on input "25.00" at bounding box center [829, 377] width 51 height 13
type input "8.00"
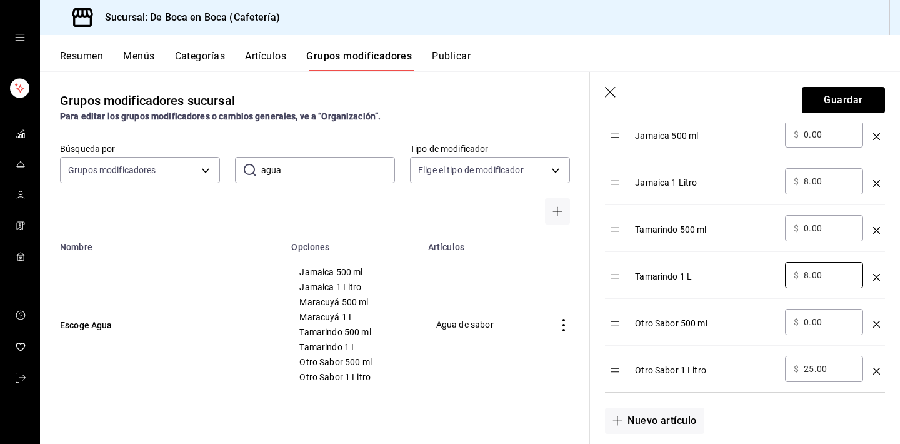
scroll to position [460, 0]
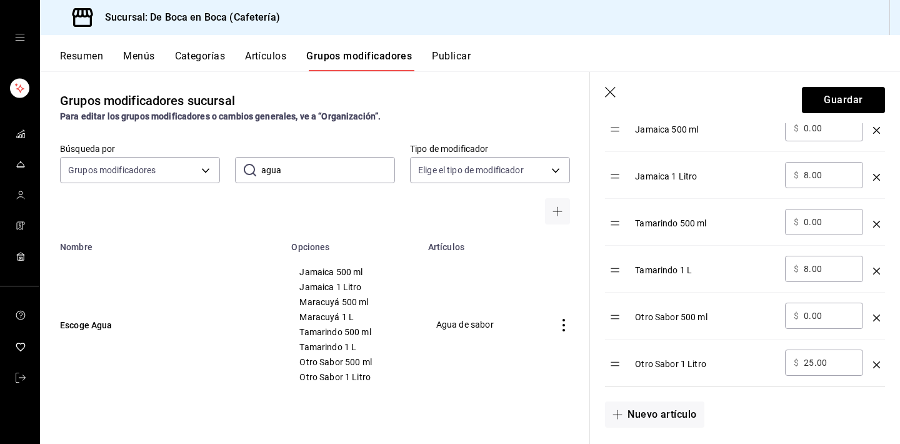
click at [838, 361] on input "25.00" at bounding box center [829, 362] width 51 height 13
type input "8.00"
click at [850, 103] on button "Guardar" at bounding box center [843, 100] width 83 height 26
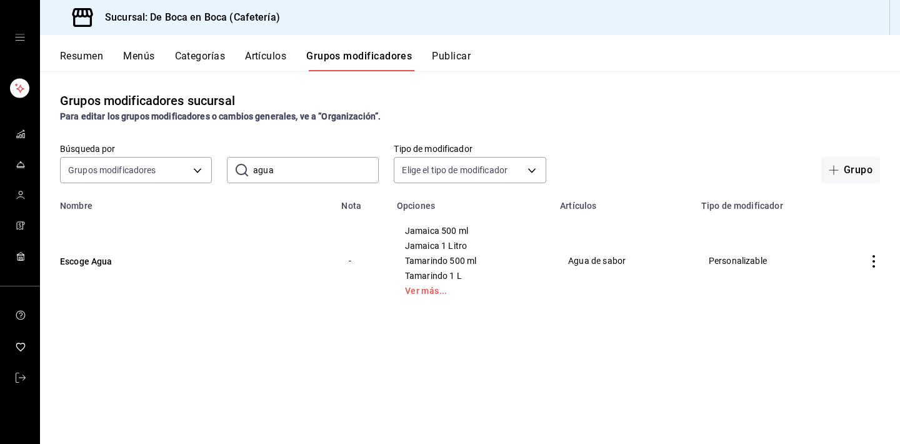
click at [256, 56] on button "Artículos" at bounding box center [265, 60] width 41 height 21
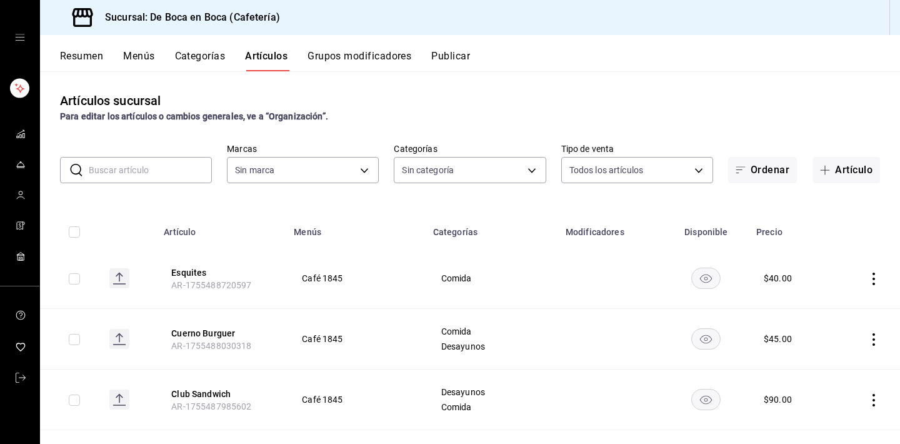
type input "4eab8db2-e1dc-4fb3-9b1f-7fa82010a4f3"
type input "96b92fd8-ecd9-4917-ae34-a503a6ec1cb7,f4369217-5354-4a5e-b4ff-cedfdf5bd663,09da8…"
click at [160, 158] on input "text" at bounding box center [150, 170] width 123 height 25
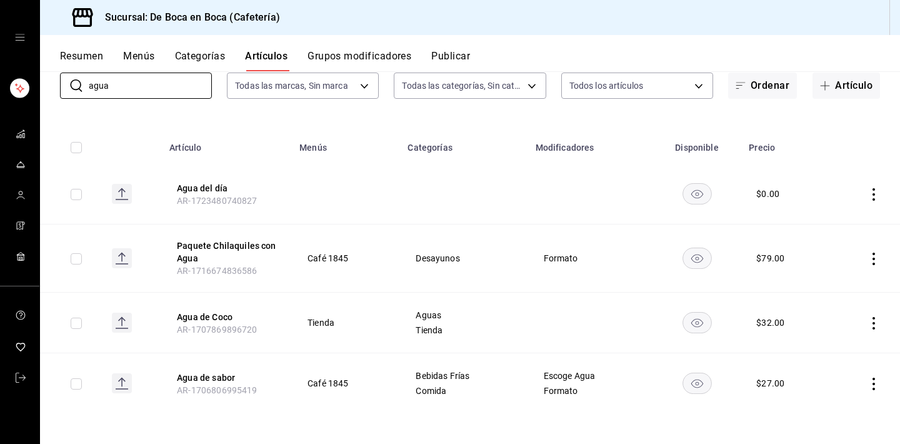
scroll to position [84, 0]
type input "agua"
click at [217, 375] on button "Agua de sabor" at bounding box center [227, 377] width 100 height 13
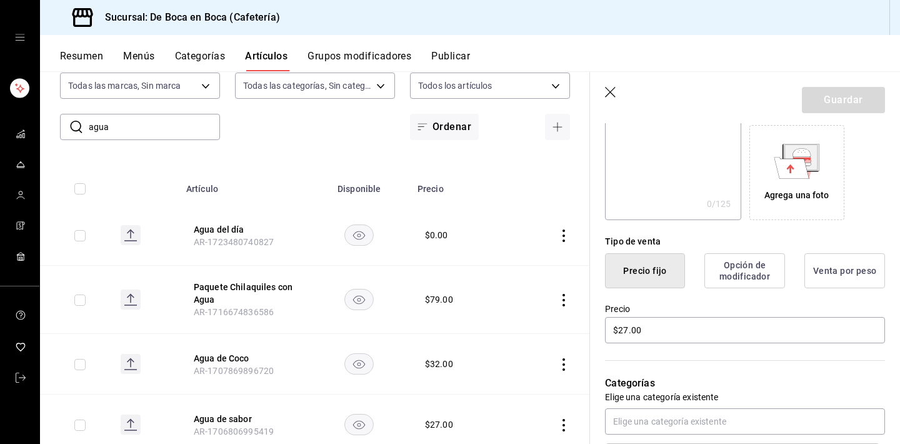
scroll to position [212, 0]
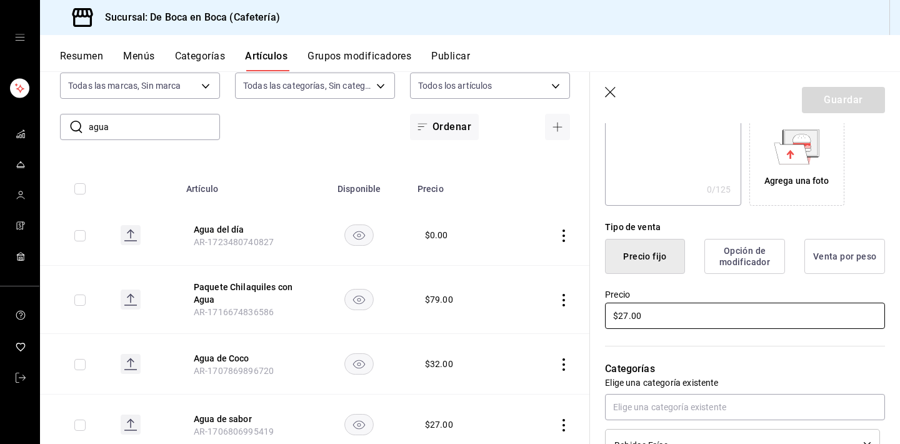
click at [673, 309] on input "$27.00" at bounding box center [745, 316] width 280 height 26
type input "$17.00"
click at [848, 96] on button "Guardar" at bounding box center [843, 100] width 83 height 26
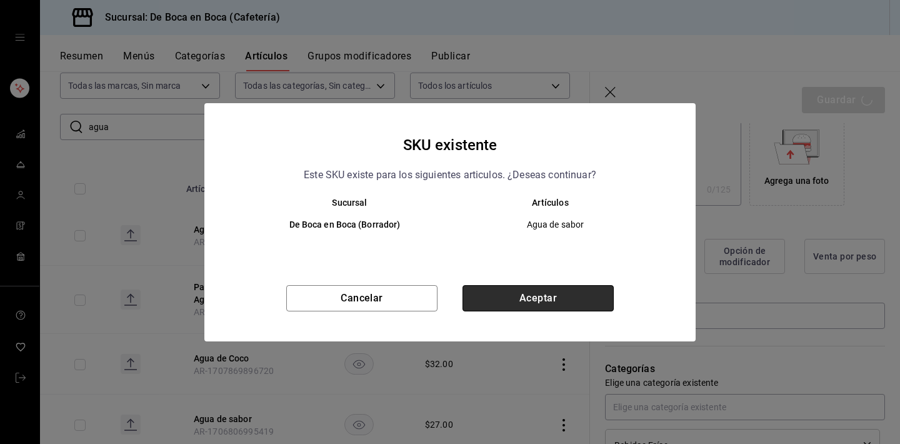
click at [526, 290] on button "Aceptar" at bounding box center [538, 298] width 151 height 26
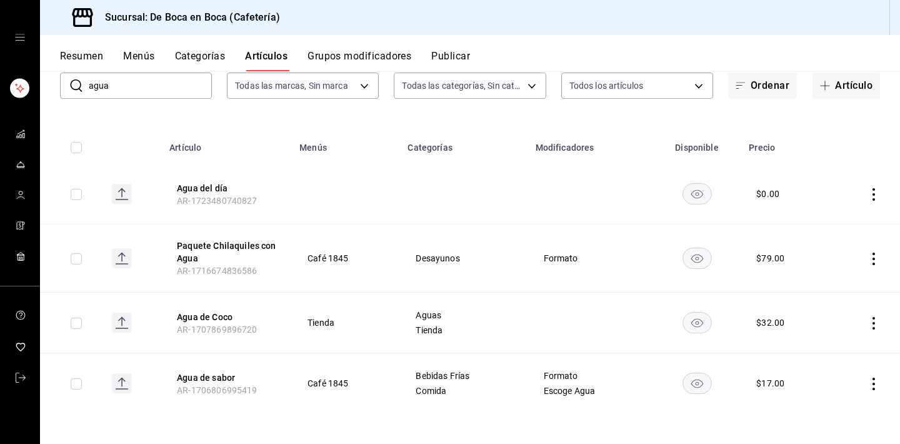
scroll to position [84, 0]
click at [877, 318] on icon "actions" at bounding box center [874, 323] width 13 height 13
click at [839, 399] on span "Eliminar" at bounding box center [836, 403] width 32 height 10
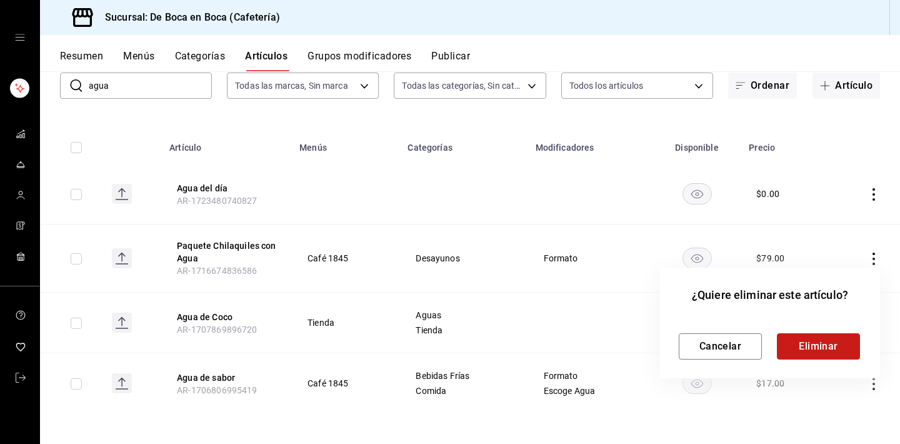
click at [821, 343] on button "Eliminar" at bounding box center [818, 346] width 83 height 26
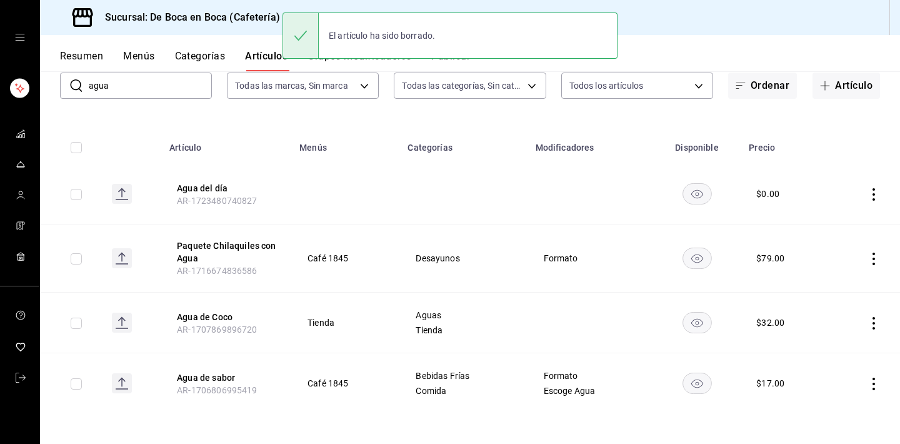
scroll to position [24, 0]
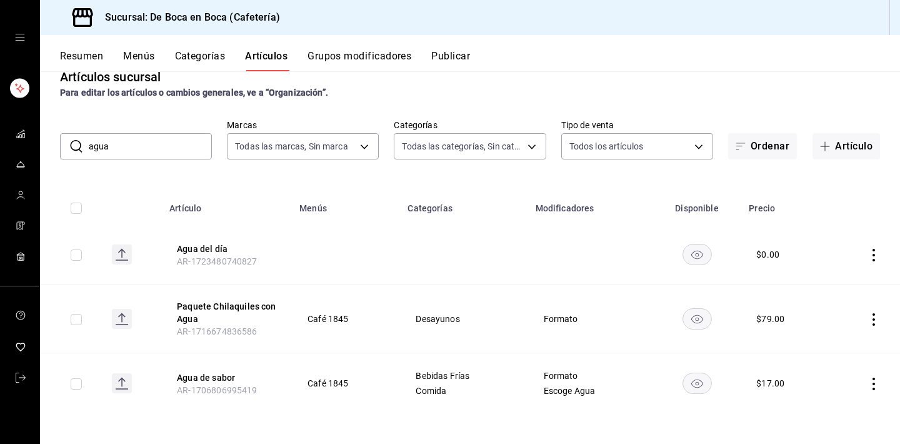
click at [190, 144] on input "agua" at bounding box center [150, 146] width 123 height 25
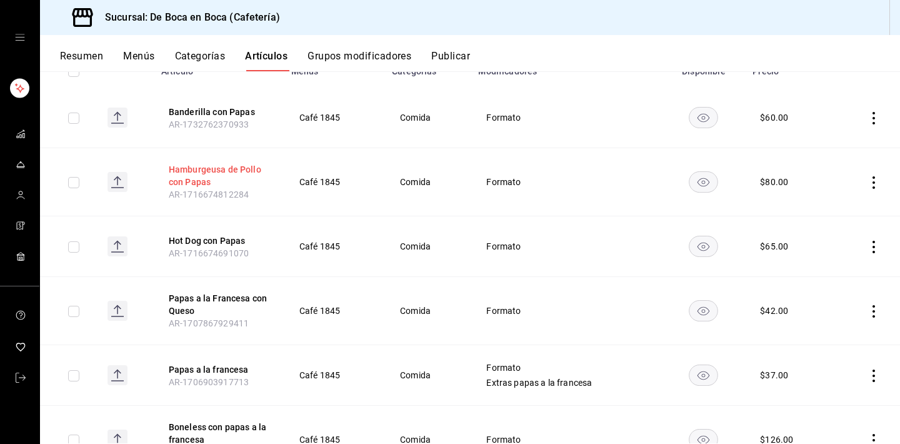
scroll to position [166, 0]
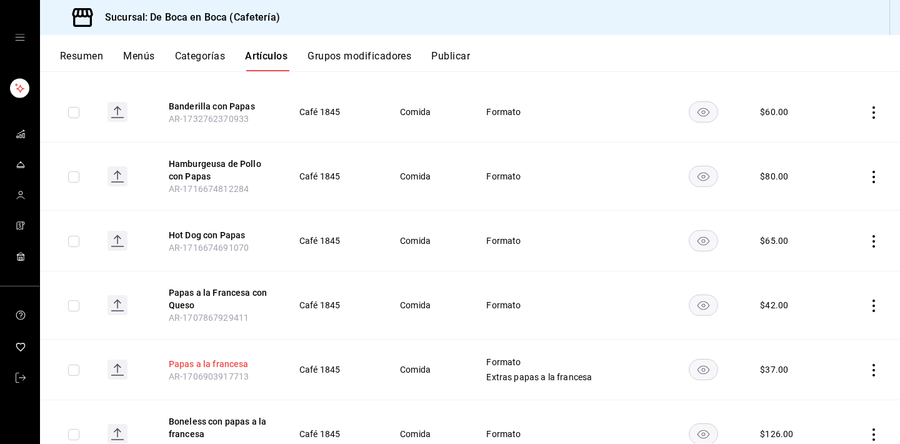
type input "papas"
click at [233, 364] on button "Papas a la francesa" at bounding box center [219, 364] width 100 height 13
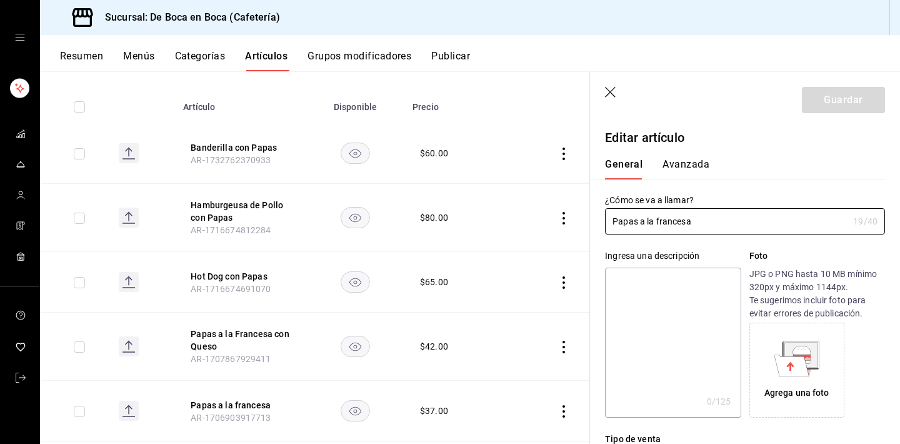
type input "$37.00"
click at [661, 226] on input "Papas a la francesa" at bounding box center [726, 221] width 243 height 25
click at [660, 220] on input "Papas a la francesa" at bounding box center [726, 221] width 243 height 25
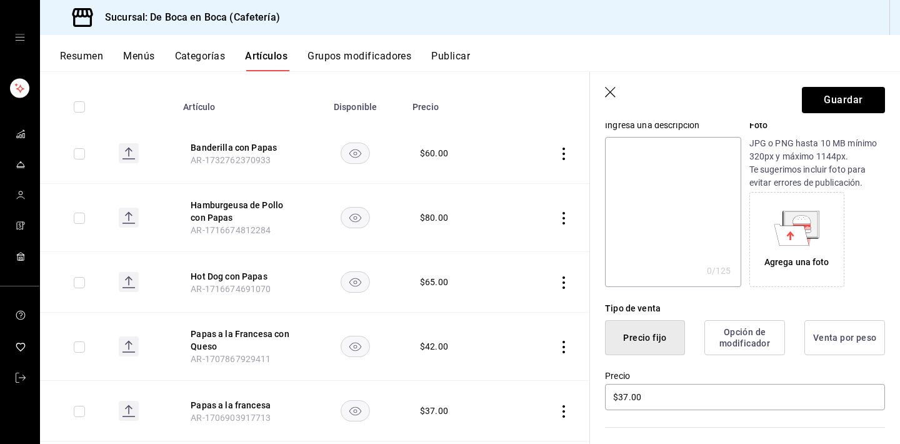
scroll to position [140, 0]
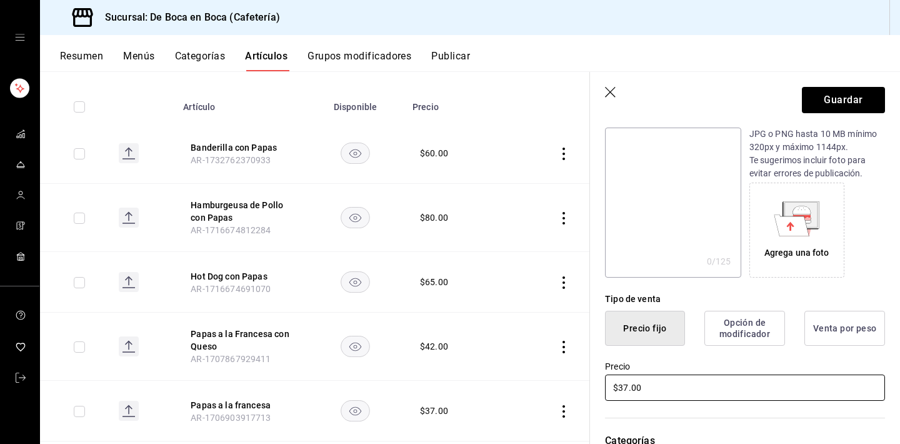
type input "Papas a la Francesa"
click at [686, 379] on input "$37.00" at bounding box center [745, 387] width 280 height 26
type input "$55.00"
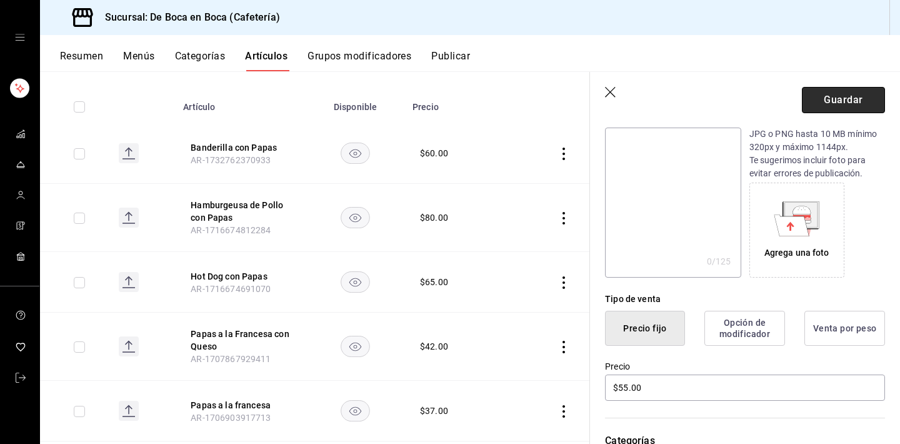
click at [838, 103] on button "Guardar" at bounding box center [843, 100] width 83 height 26
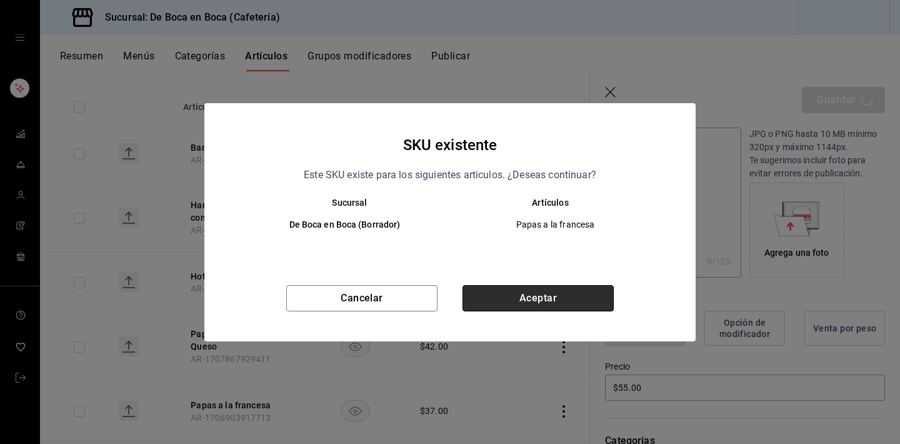
click at [589, 297] on button "Aceptar" at bounding box center [538, 298] width 151 height 26
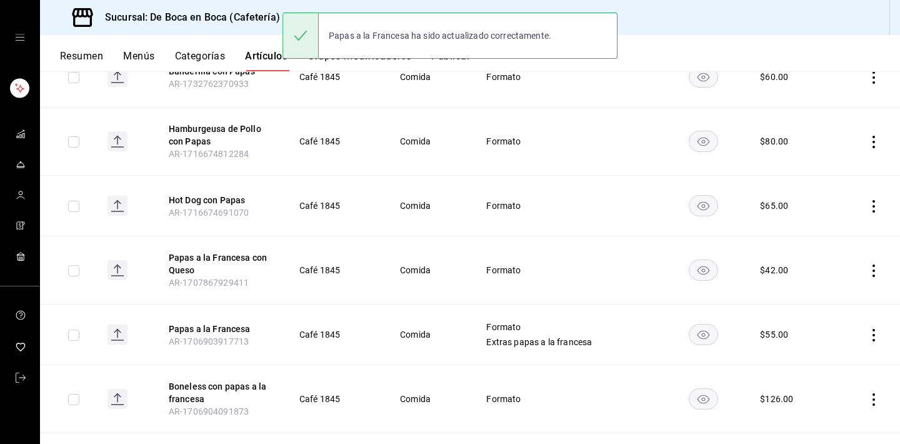
scroll to position [220, 0]
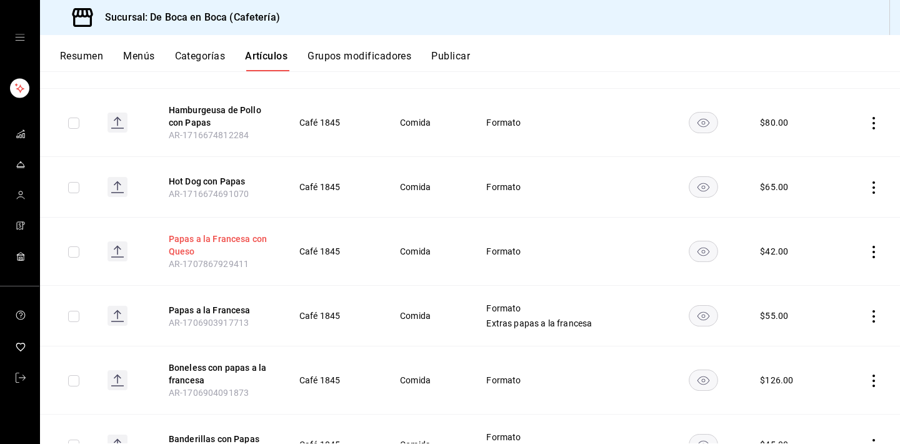
click at [242, 235] on button "Papas a la Francesa con Queso" at bounding box center [219, 245] width 100 height 25
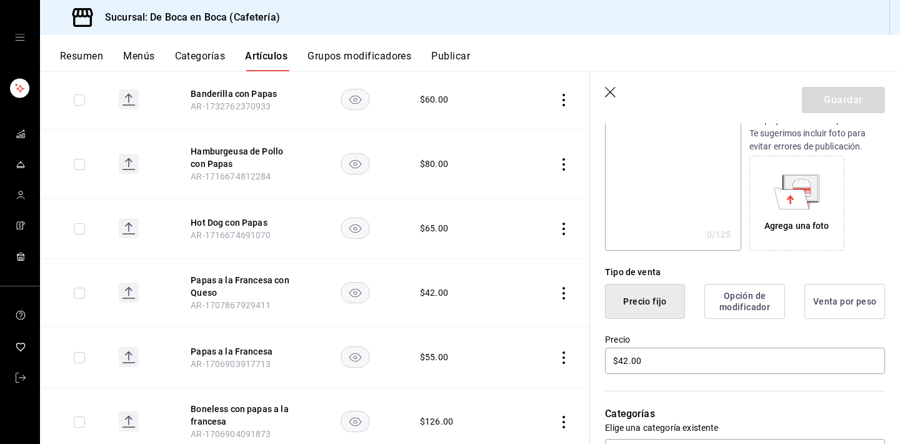
scroll to position [199, 0]
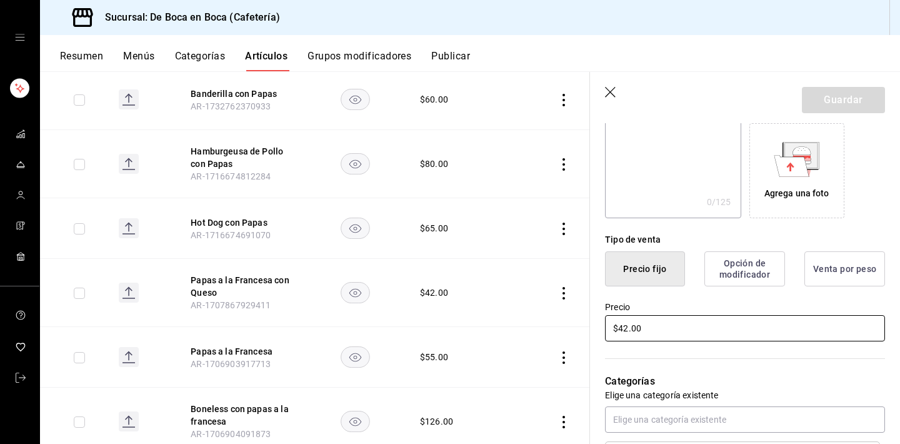
click at [661, 331] on input "$42.00" at bounding box center [745, 328] width 280 height 26
type input "$65.00"
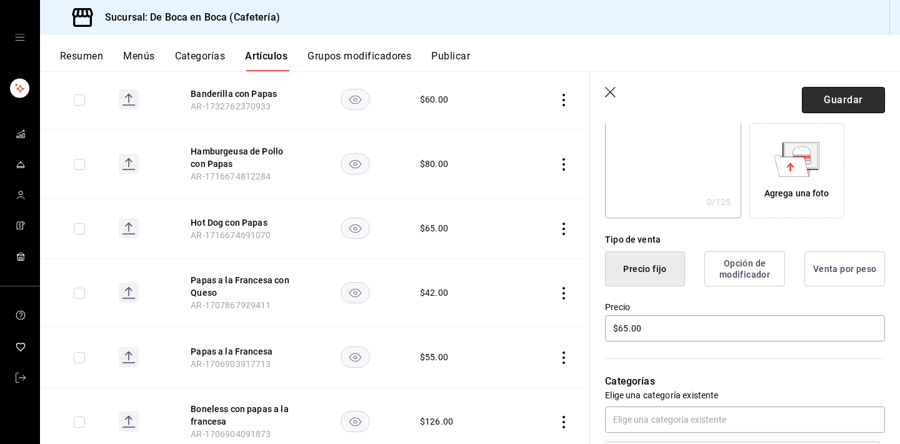
click at [819, 103] on button "Guardar" at bounding box center [843, 100] width 83 height 26
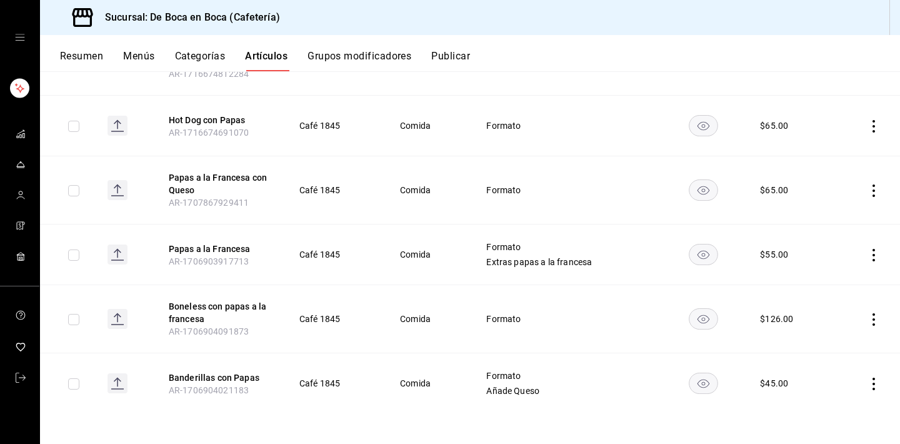
click at [879, 316] on icon "actions" at bounding box center [874, 319] width 13 height 13
click at [824, 404] on span "Eliminar" at bounding box center [836, 399] width 33 height 13
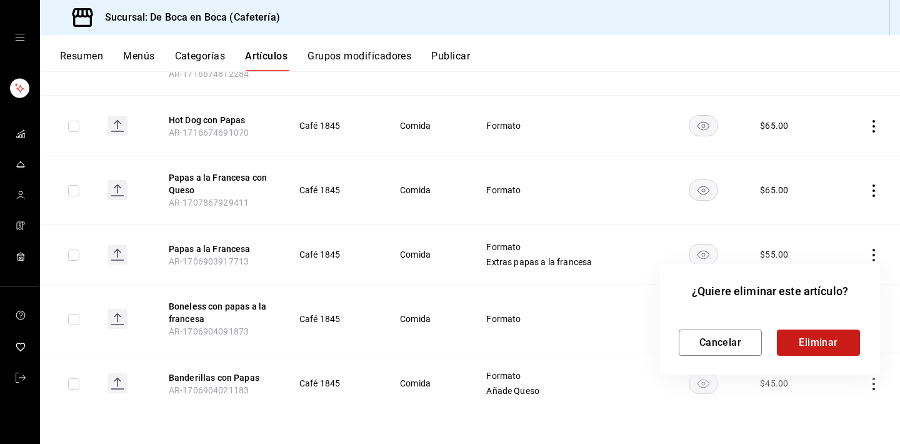
click at [818, 341] on button "Eliminar" at bounding box center [818, 342] width 83 height 26
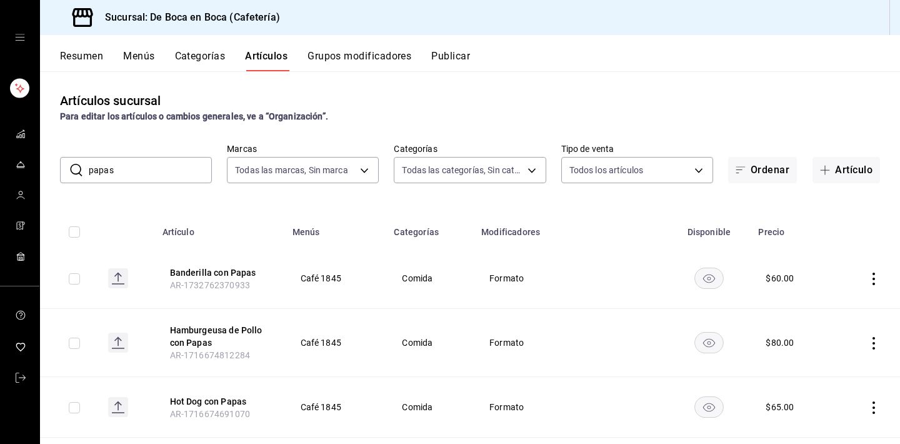
click at [153, 171] on input "papas" at bounding box center [150, 170] width 123 height 25
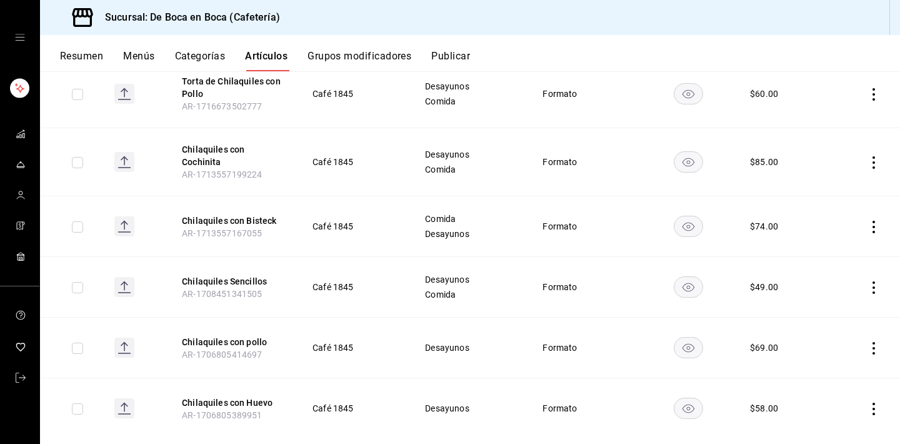
scroll to position [257, 0]
type input "chilaquiles"
click at [234, 284] on button "Chilaquiles Sencillos" at bounding box center [232, 280] width 100 height 13
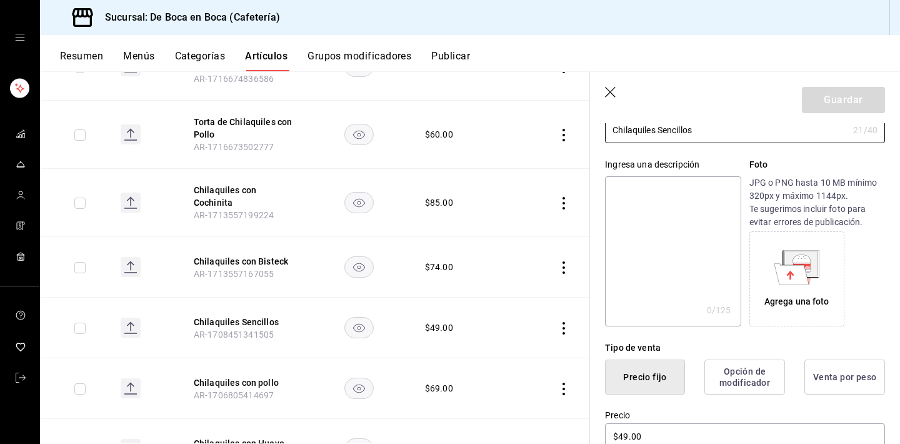
scroll to position [139, 0]
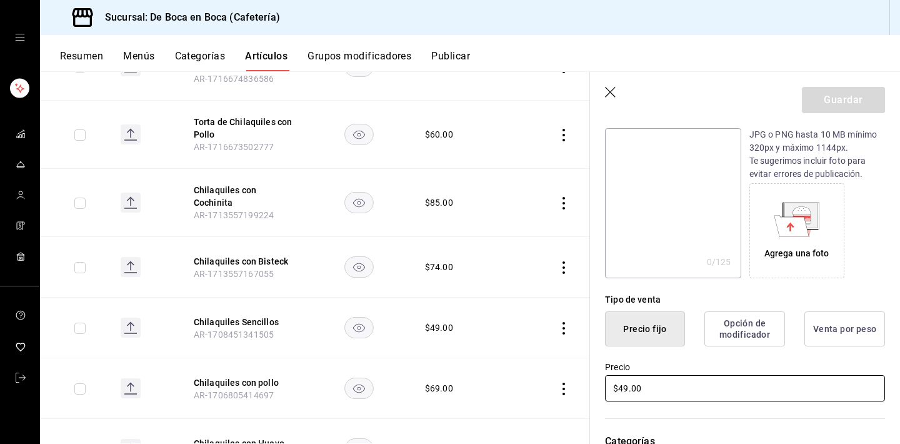
click at [665, 391] on input "$49.00" at bounding box center [745, 388] width 280 height 26
type input "$4.00"
type input "$50.00"
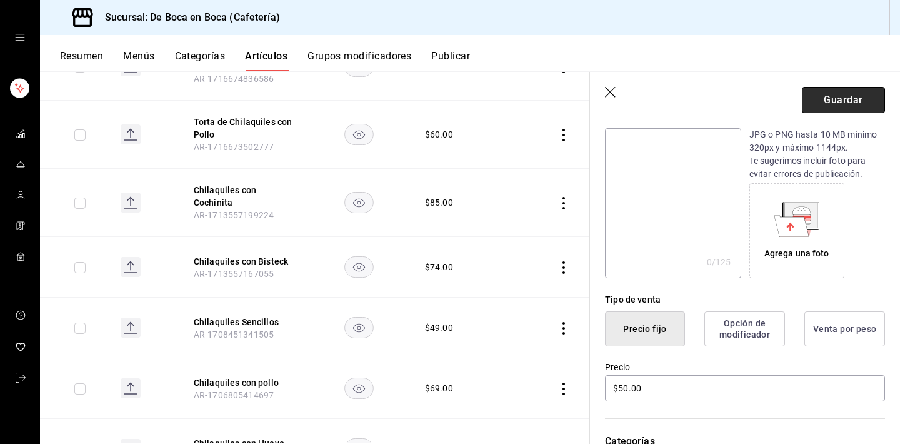
click at [826, 98] on button "Guardar" at bounding box center [843, 100] width 83 height 26
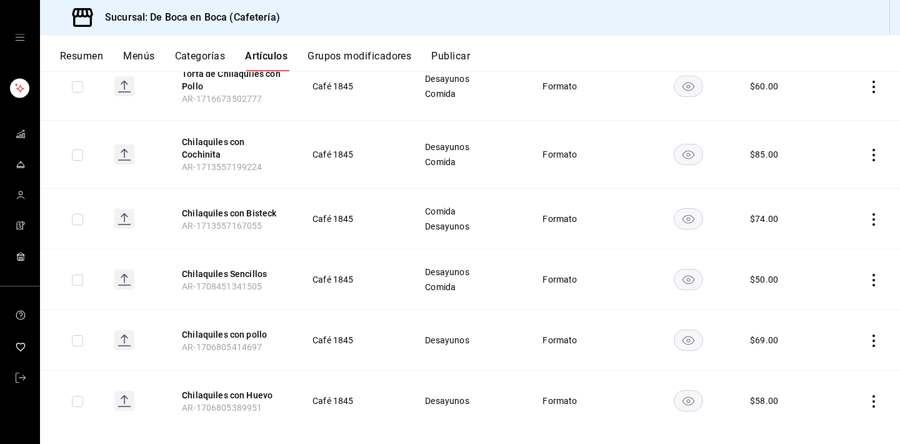
scroll to position [276, 0]
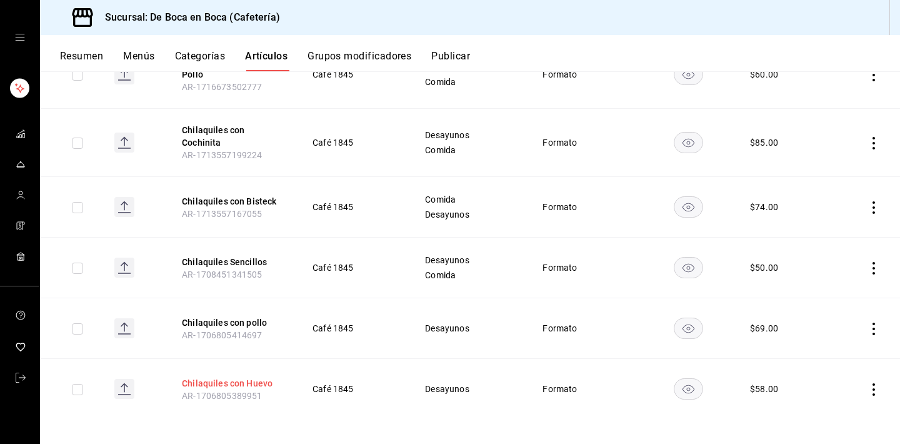
click at [256, 379] on button "Chilaquiles con Huevo" at bounding box center [232, 383] width 100 height 13
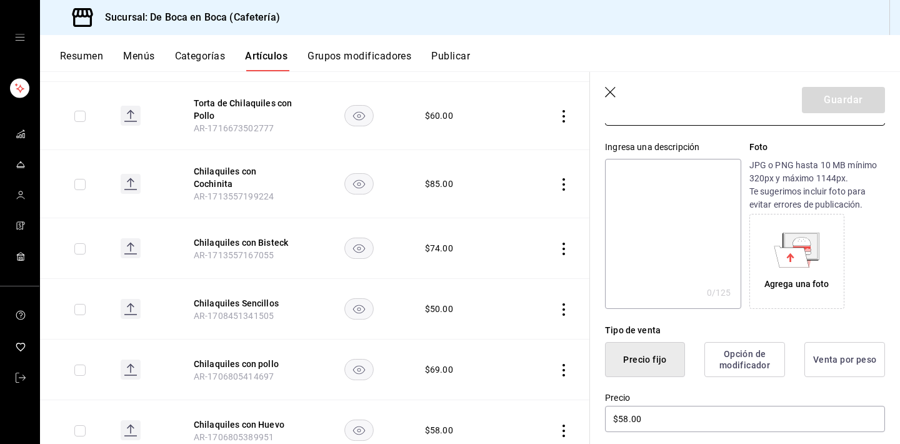
scroll to position [111, 0]
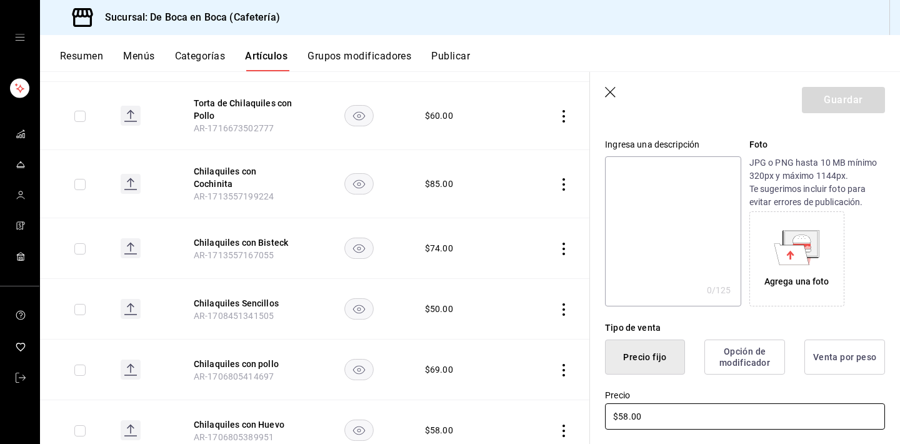
click at [677, 407] on input "$58.00" at bounding box center [745, 416] width 280 height 26
type input "$60.00"
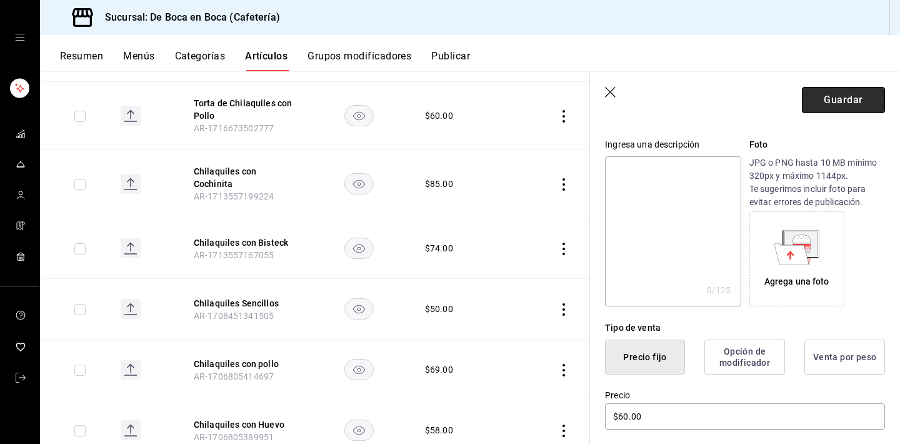
click at [829, 101] on button "Guardar" at bounding box center [843, 100] width 83 height 26
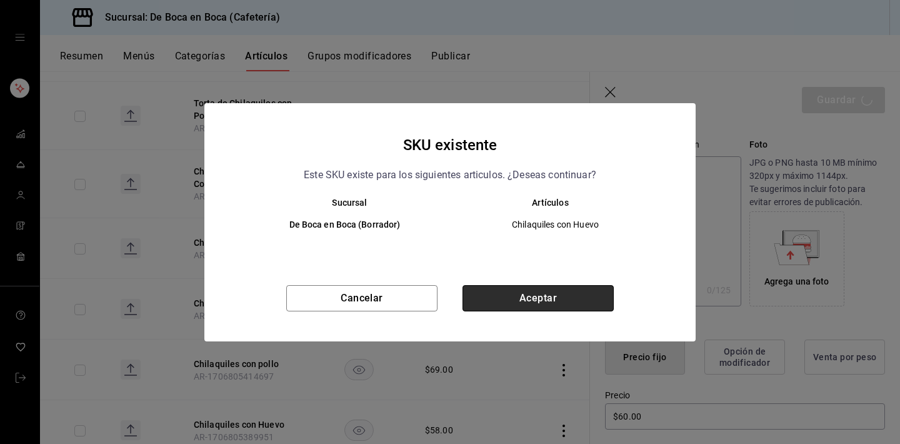
click at [530, 300] on button "Aceptar" at bounding box center [538, 298] width 151 height 26
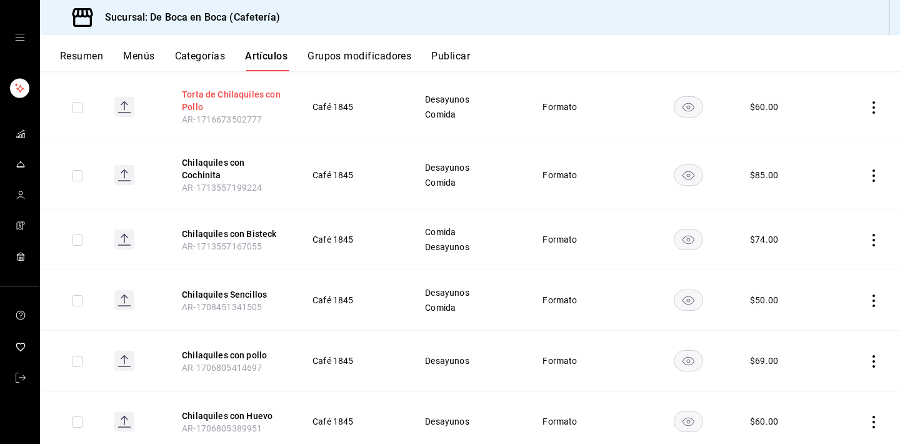
scroll to position [244, 0]
click at [221, 356] on button "Chilaquiles con pollo" at bounding box center [232, 354] width 100 height 13
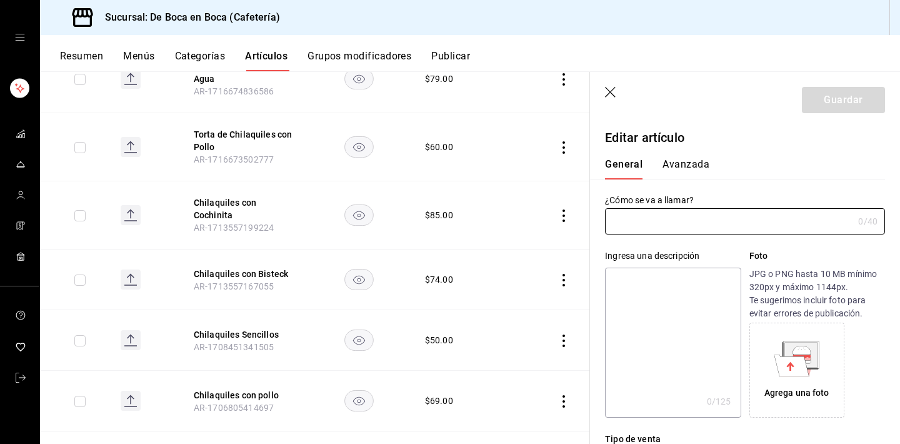
type input "Chilaquiles con pollo"
type input "$69.00"
type input "AR-1706805414697"
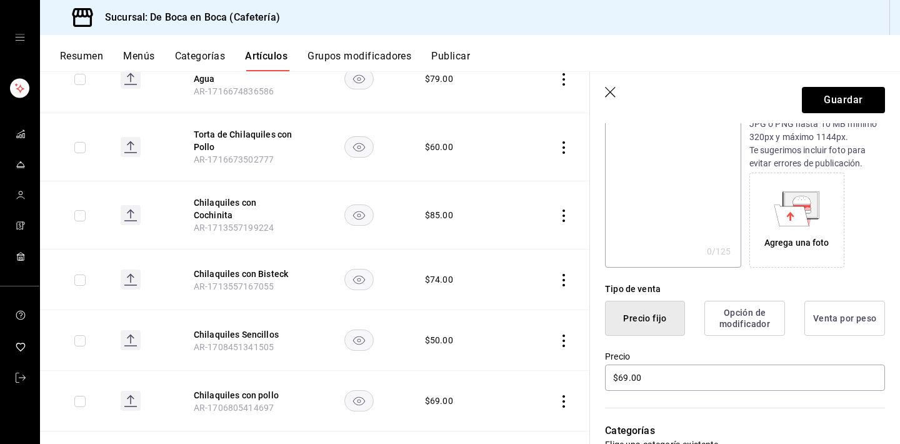
scroll to position [166, 0]
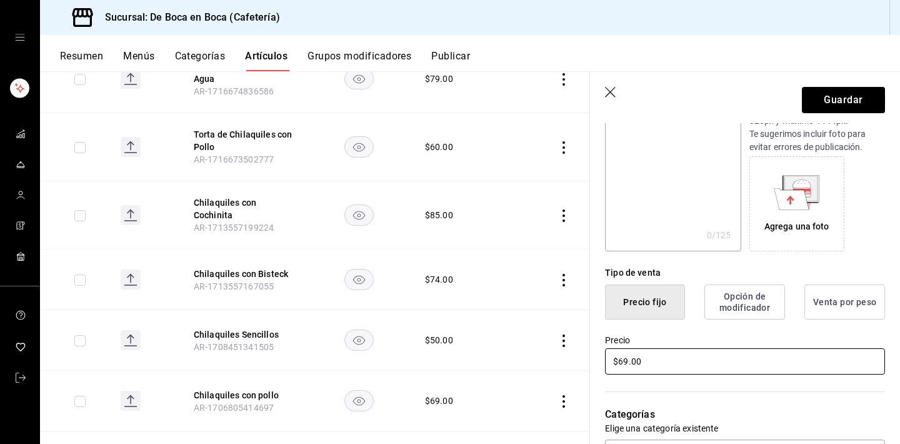
type input "Chilaquiles con Pollo"
click at [675, 364] on input "$69.00" at bounding box center [745, 361] width 280 height 26
type input "$65.00"
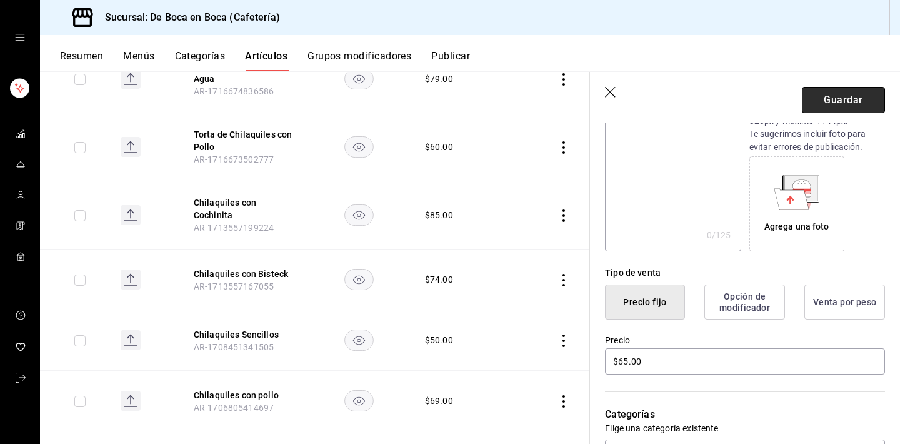
click at [850, 103] on button "Guardar" at bounding box center [843, 100] width 83 height 26
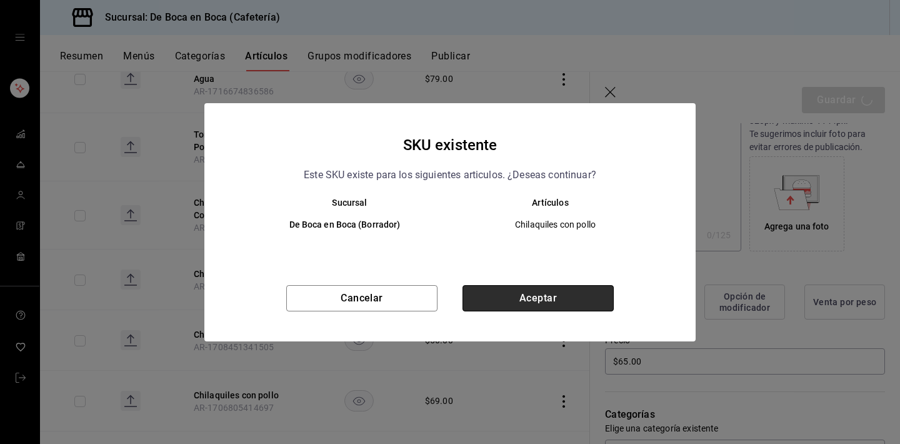
click at [522, 294] on button "Aceptar" at bounding box center [538, 298] width 151 height 26
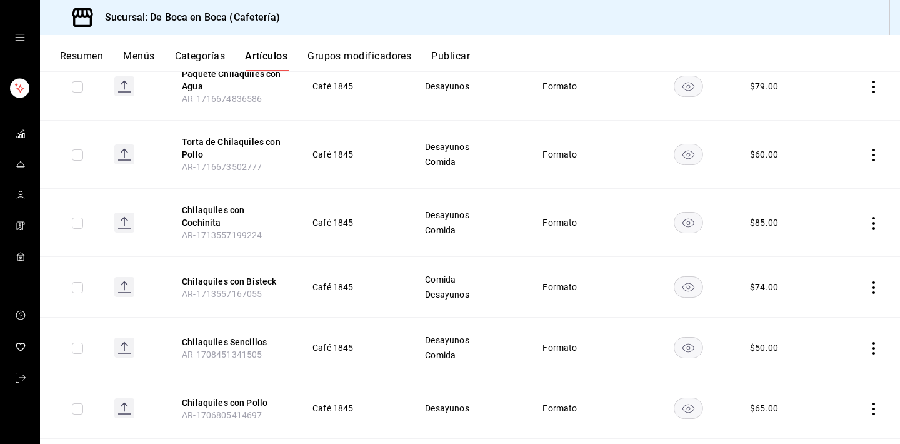
scroll to position [196, 0]
click at [214, 279] on button "Chilaquiles con Bisteck" at bounding box center [232, 280] width 100 height 13
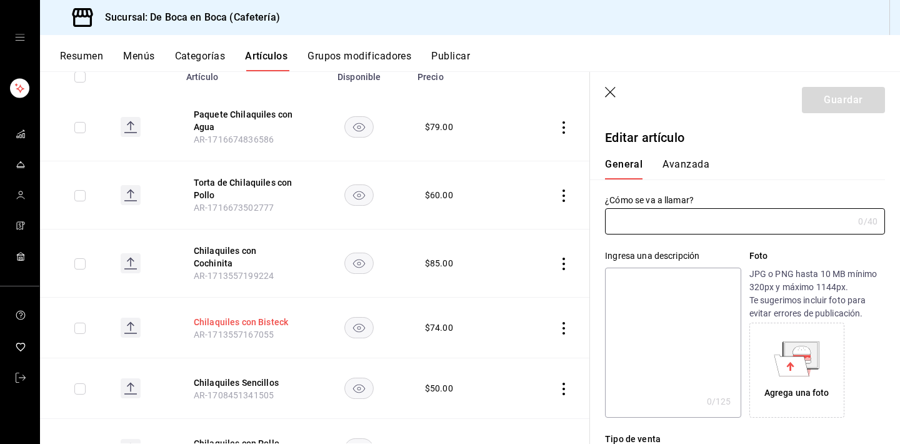
type input "Chilaquiles con Bisteck"
type input "AR-1713557167055"
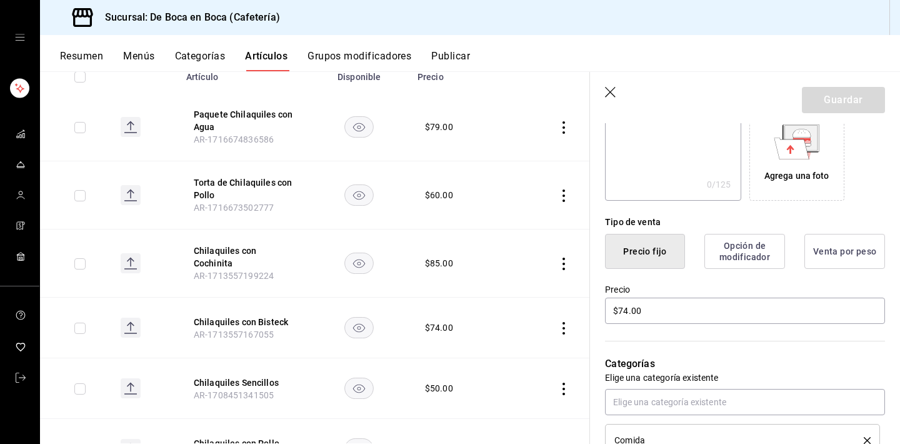
scroll to position [224, 0]
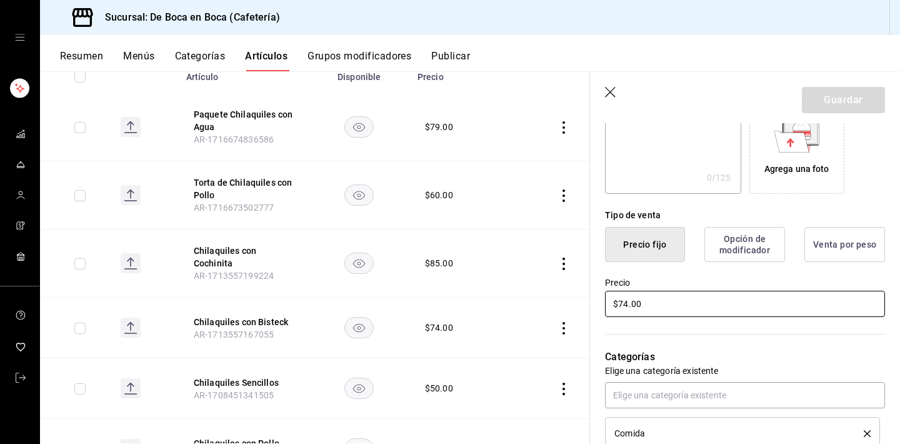
click at [664, 308] on input "$74.00" at bounding box center [745, 304] width 280 height 26
type input "$90.00"
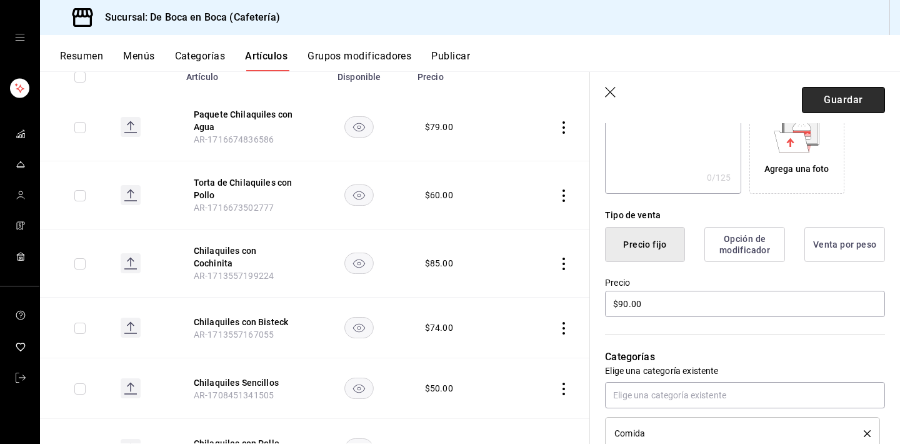
click at [842, 101] on button "Guardar" at bounding box center [843, 100] width 83 height 26
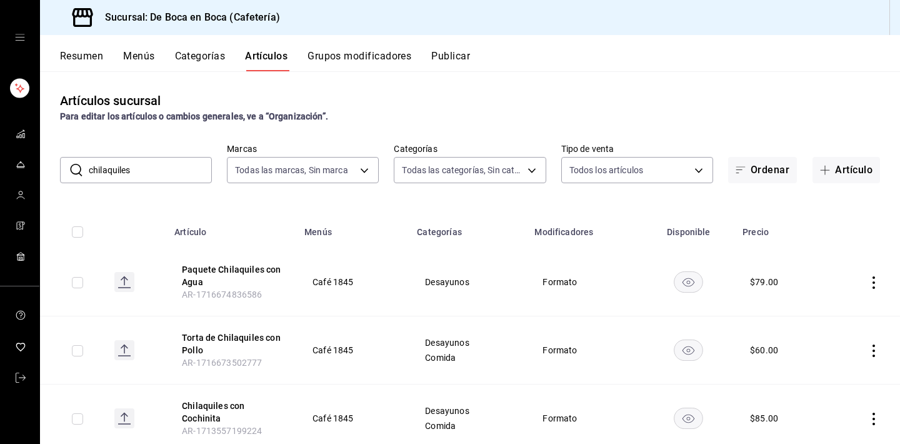
click at [167, 167] on input "chilaquiles" at bounding box center [150, 170] width 123 height 25
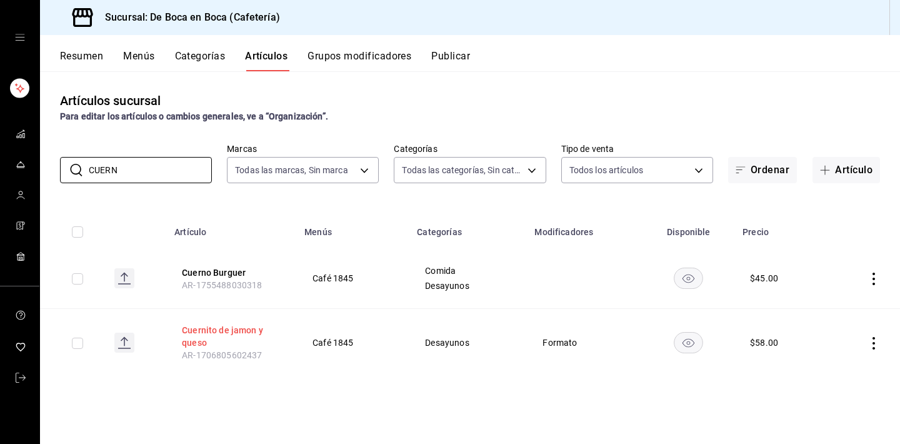
type input "CUERN"
click at [219, 331] on button "Cuernito de jamon y queso" at bounding box center [232, 336] width 100 height 25
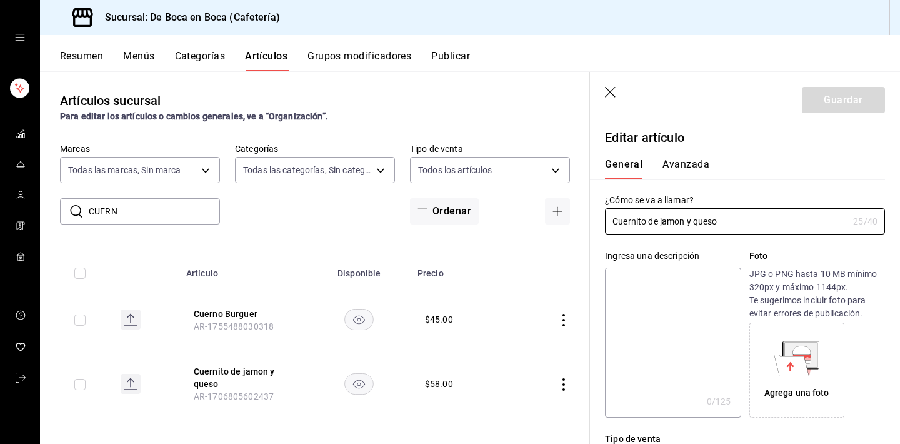
type input "$58.00"
radio input "false"
radio input "true"
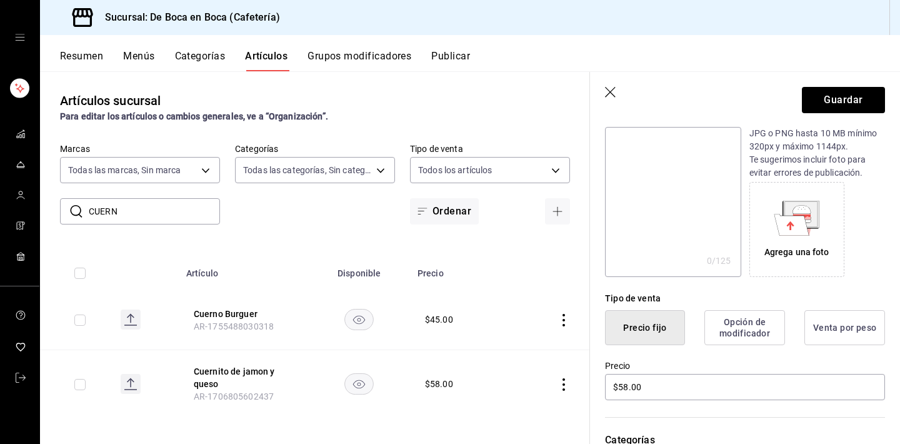
scroll to position [142, 0]
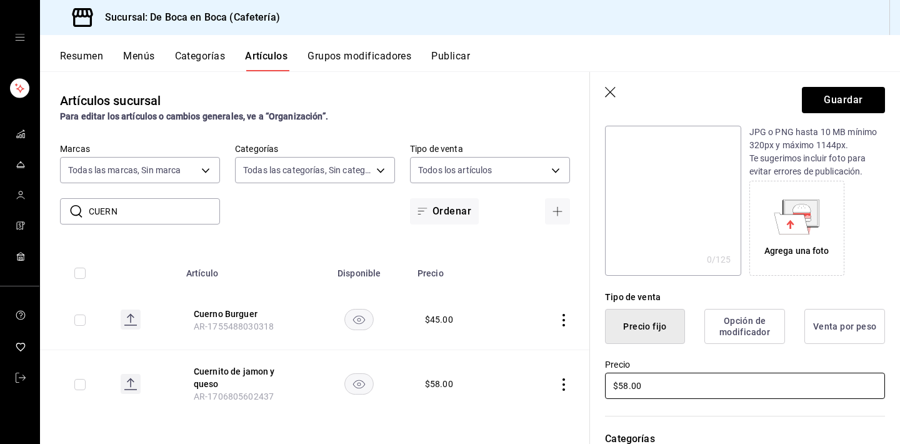
type input "Cuernito de Jamon"
click at [754, 379] on input "$58.00" at bounding box center [745, 386] width 280 height 26
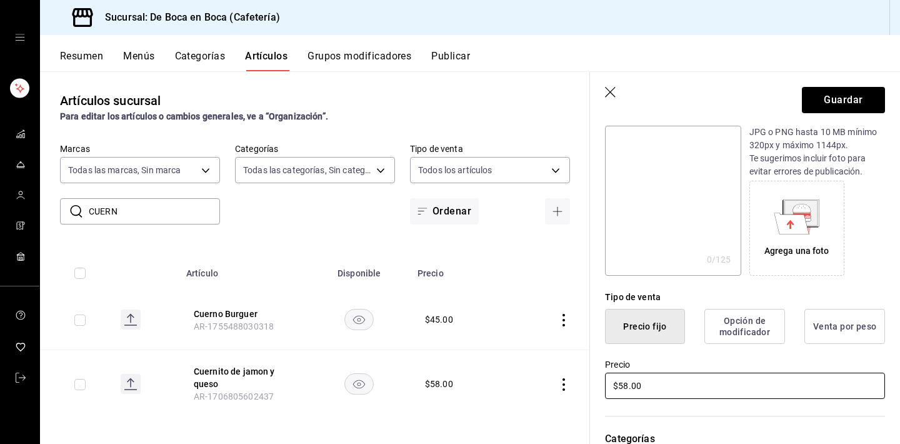
click at [754, 379] on input "$58.00" at bounding box center [745, 386] width 280 height 26
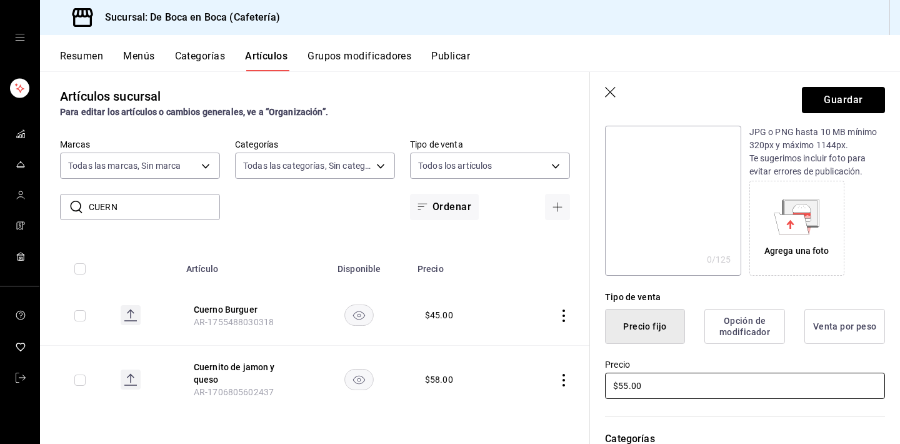
scroll to position [4, 0]
type input "$55.00"
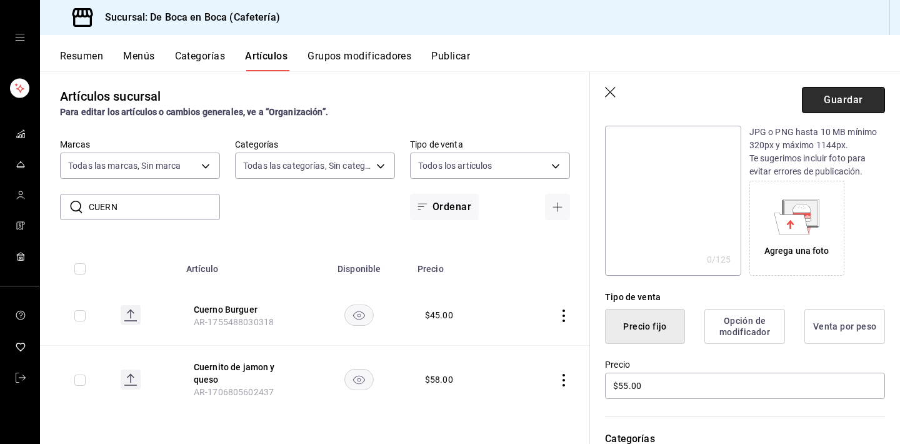
click at [825, 109] on button "Guardar" at bounding box center [843, 100] width 83 height 26
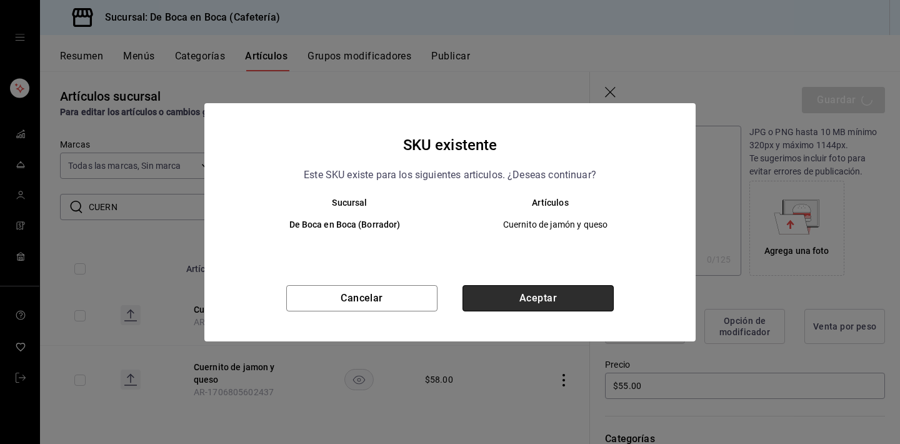
click at [538, 298] on button "Aceptar" at bounding box center [538, 298] width 151 height 26
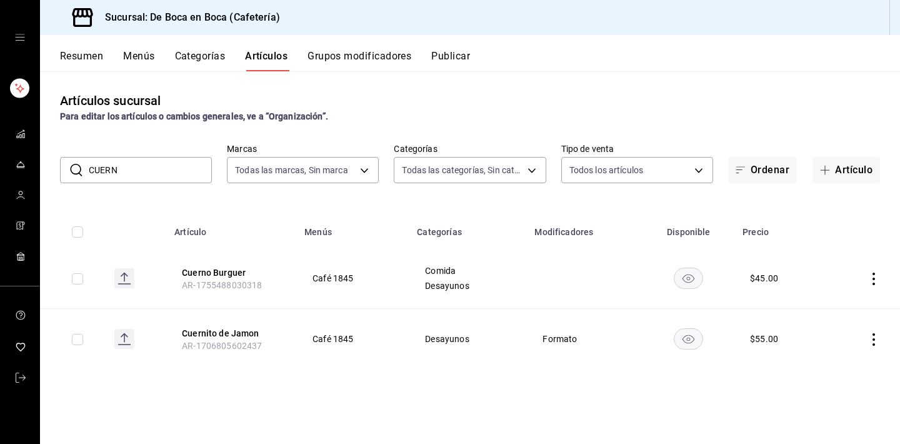
click at [152, 163] on input "CUERN" at bounding box center [150, 170] width 123 height 25
click at [243, 0] on div "Sucursal: De Boca en Boca (Cafetería)" at bounding box center [167, 17] width 235 height 35
click at [174, 168] on input "CUERN" at bounding box center [150, 170] width 123 height 25
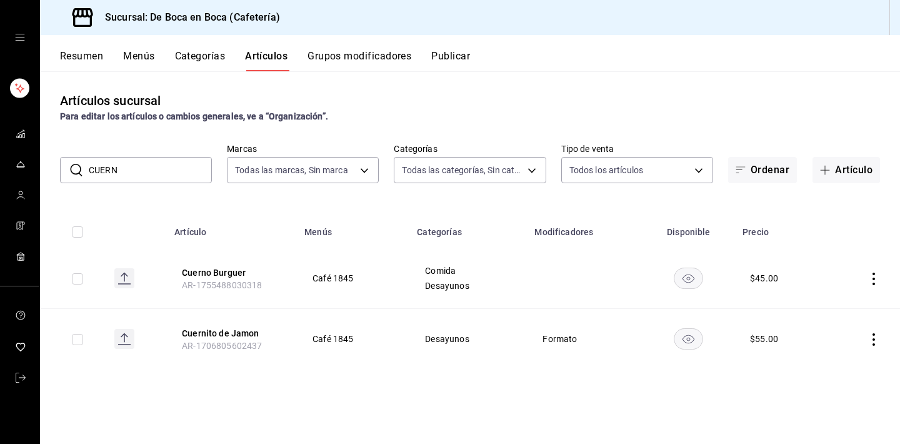
click at [174, 168] on input "CUERN" at bounding box center [150, 170] width 123 height 25
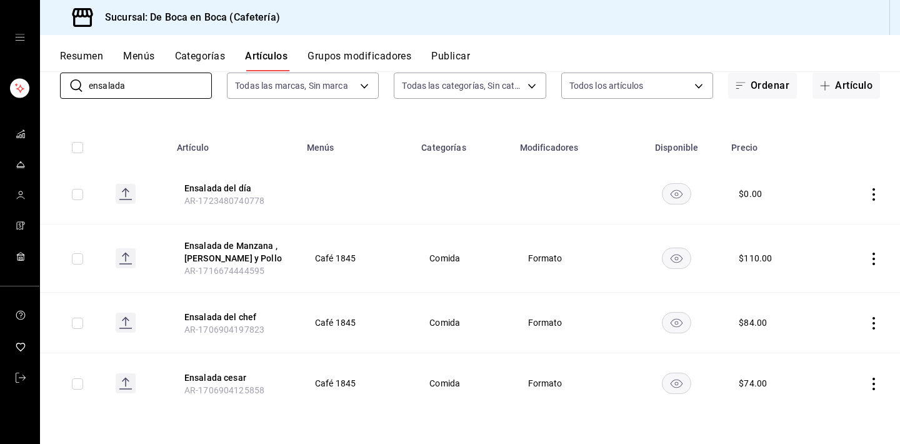
scroll to position [84, 0]
type input "ensalada"
click at [875, 324] on icon "actions" at bounding box center [874, 323] width 13 height 13
click at [845, 407] on span "Eliminar" at bounding box center [836, 403] width 32 height 10
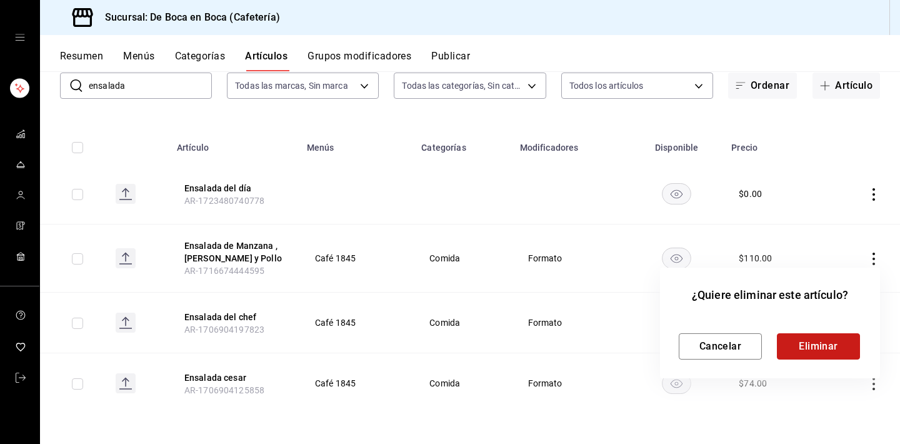
click at [829, 341] on button "Eliminar" at bounding box center [818, 346] width 83 height 26
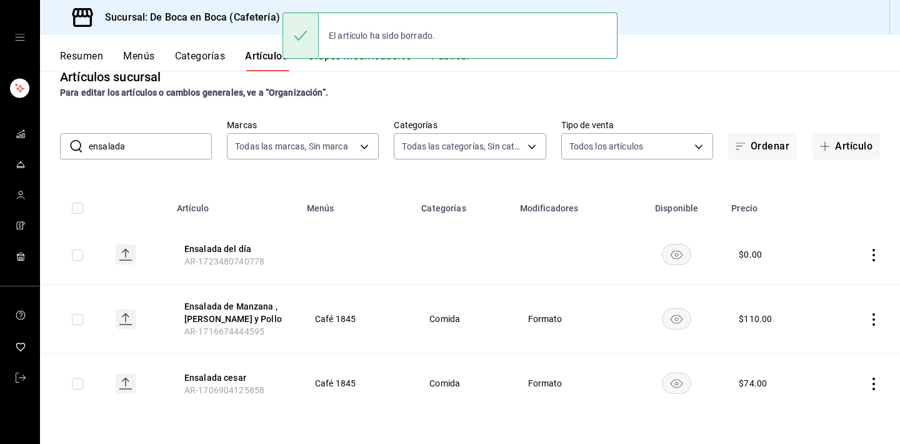
scroll to position [24, 0]
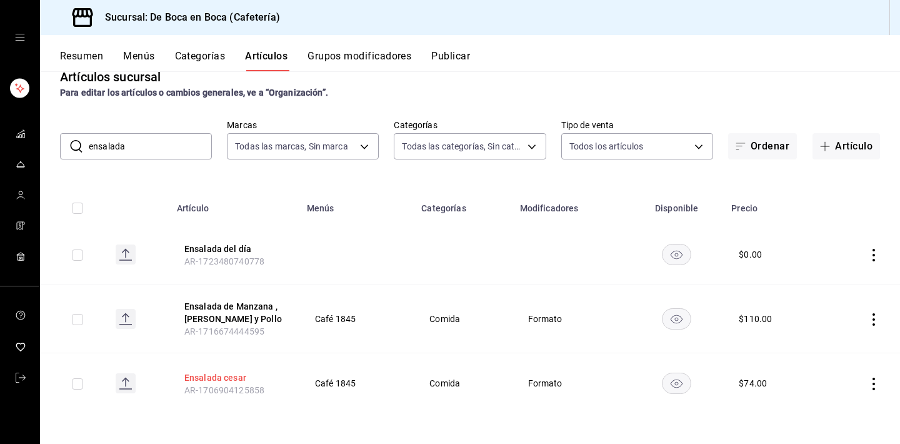
click at [239, 374] on button "Ensalada cesar" at bounding box center [234, 377] width 100 height 13
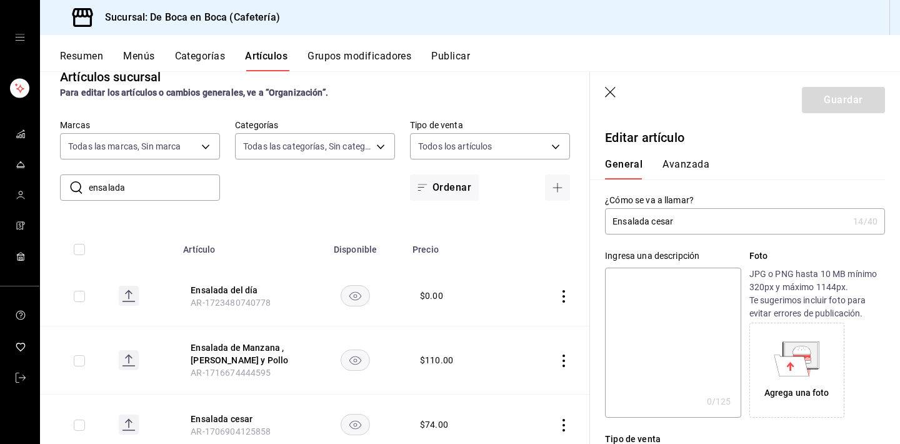
click at [658, 223] on input "Ensalada cesar" at bounding box center [726, 221] width 243 height 25
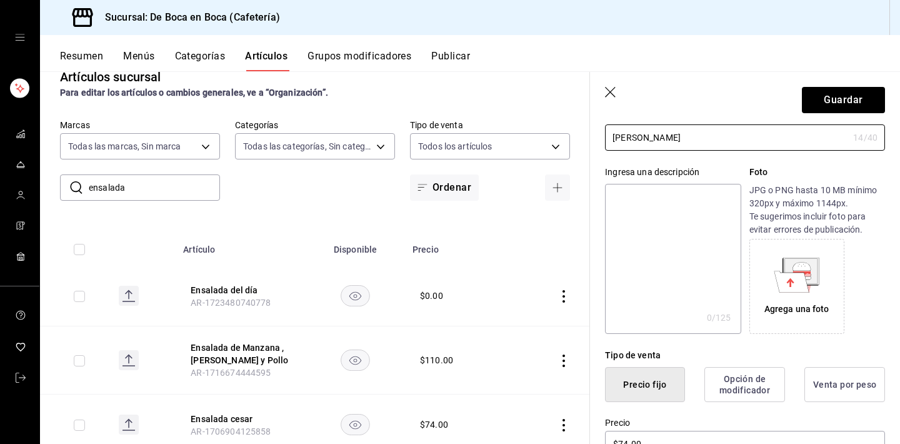
scroll to position [98, 0]
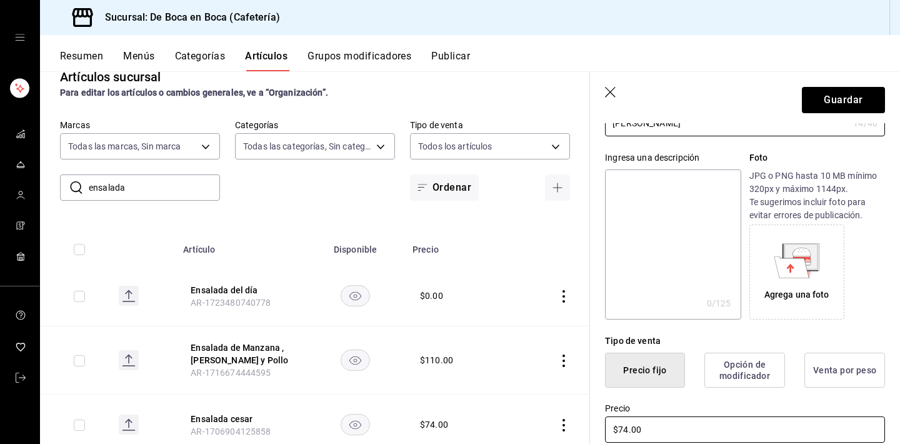
type input "Ensalada Cesar"
click at [687, 431] on input "$74.00" at bounding box center [745, 429] width 280 height 26
type input "$6.00"
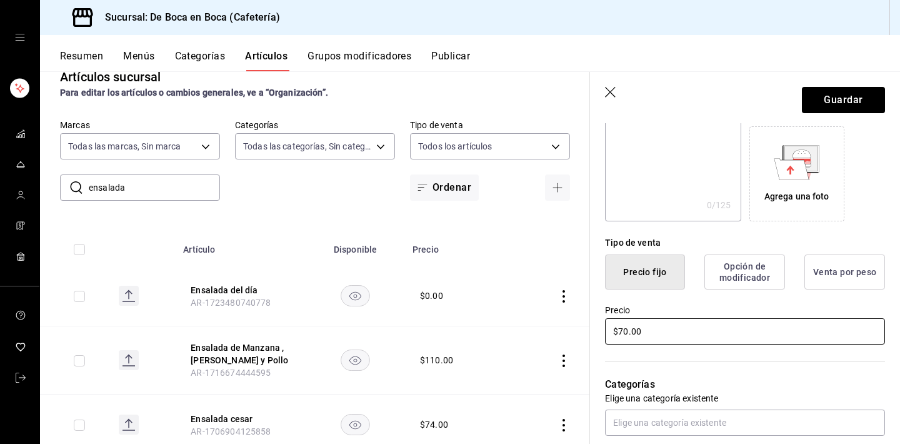
scroll to position [198, 0]
type input "$70.00"
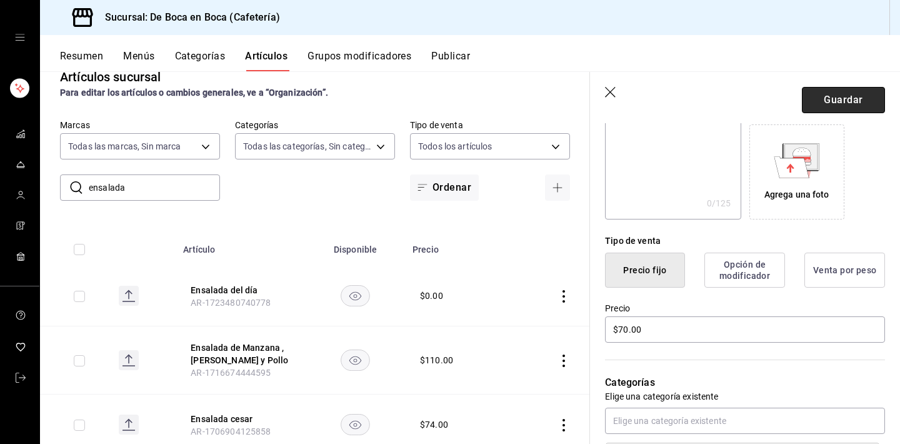
click at [849, 101] on button "Guardar" at bounding box center [843, 100] width 83 height 26
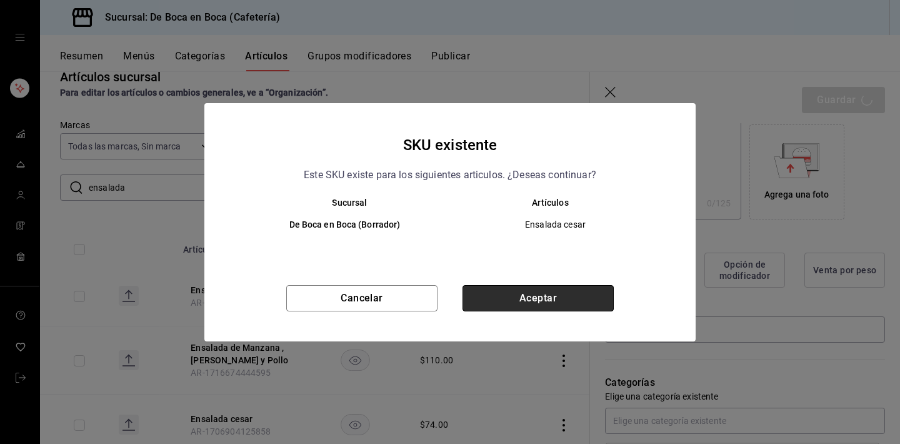
click at [520, 303] on button "Aceptar" at bounding box center [538, 298] width 151 height 26
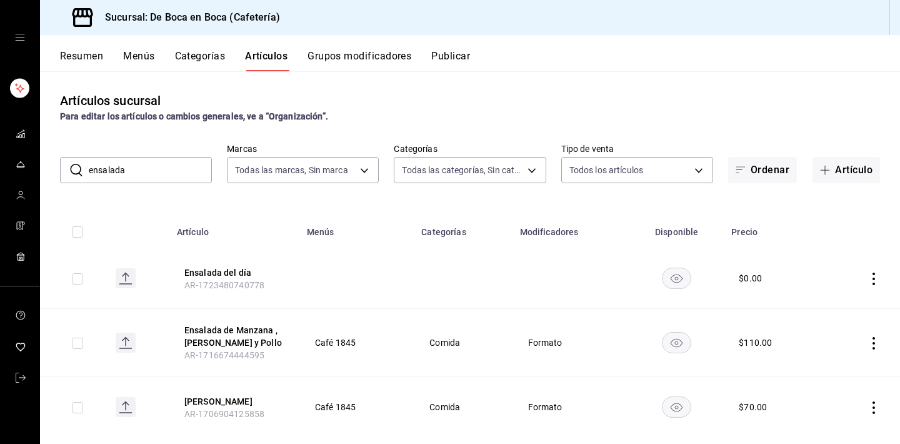
click at [136, 166] on input "ensalada" at bounding box center [150, 170] width 123 height 25
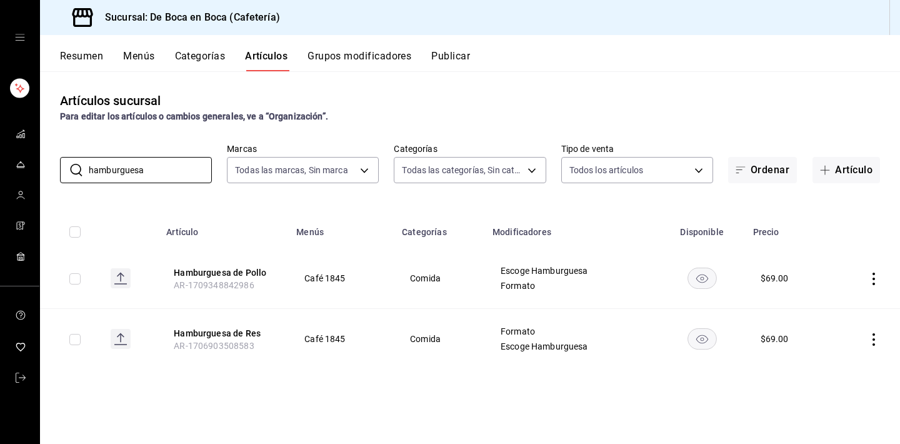
type input "hamburguesa"
click at [199, 1] on div "Sucursal: De Boca en Boca (Cafetería)" at bounding box center [167, 17] width 235 height 35
click at [254, 271] on button "Hamburguesa de Pollo" at bounding box center [224, 272] width 100 height 13
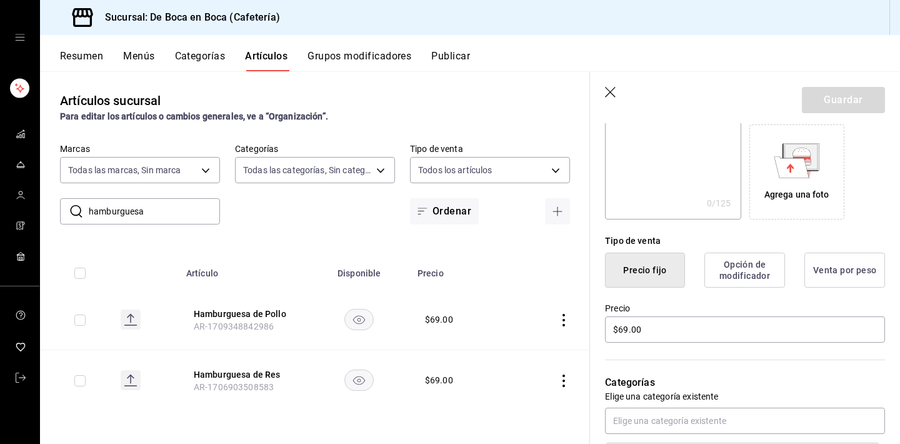
scroll to position [209, 0]
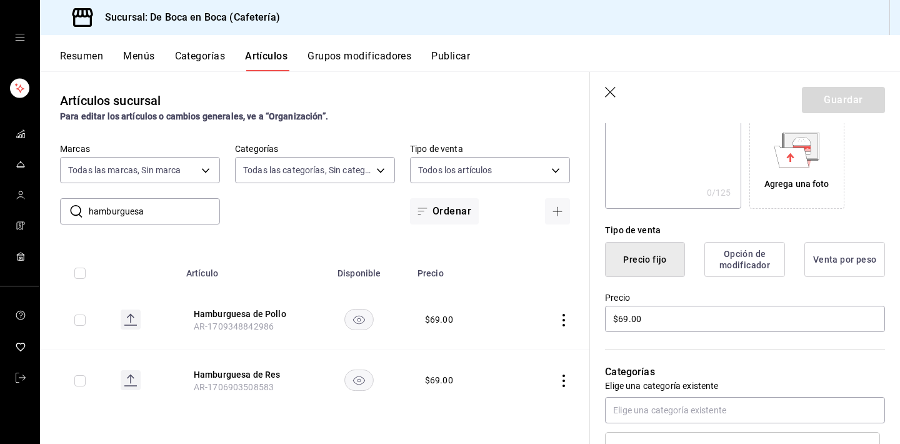
click at [609, 96] on icon "button" at bounding box center [611, 93] width 13 height 13
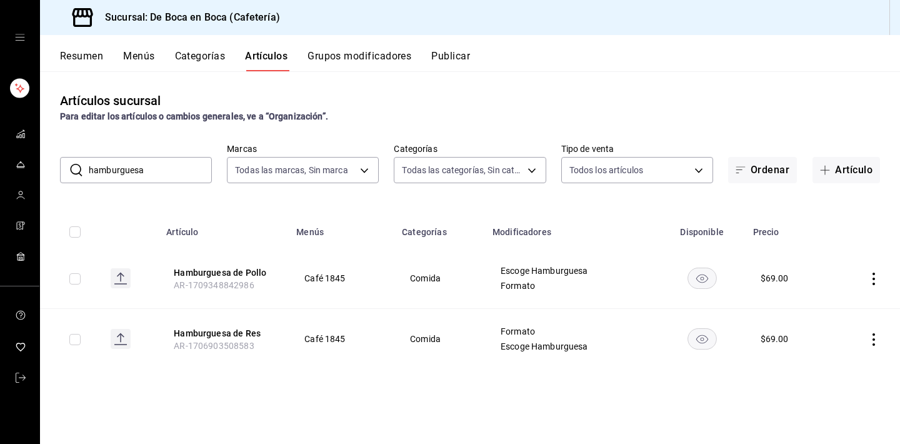
click at [764, 286] on td "$ 69.00" at bounding box center [788, 278] width 85 height 61
click at [766, 280] on div "$ 69.00" at bounding box center [775, 278] width 28 height 13
click at [246, 269] on button "Hamburguesa de Pollo" at bounding box center [224, 272] width 100 height 13
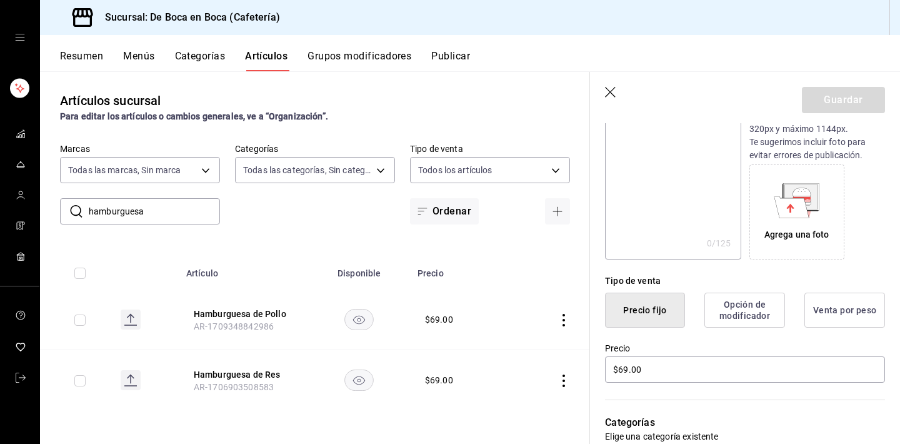
scroll to position [170, 0]
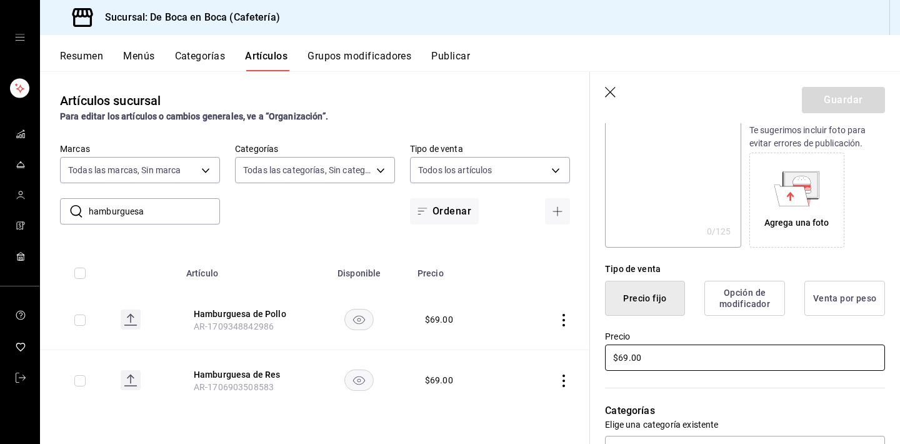
click at [684, 353] on input "$69.00" at bounding box center [745, 357] width 280 height 26
type input "$65.00"
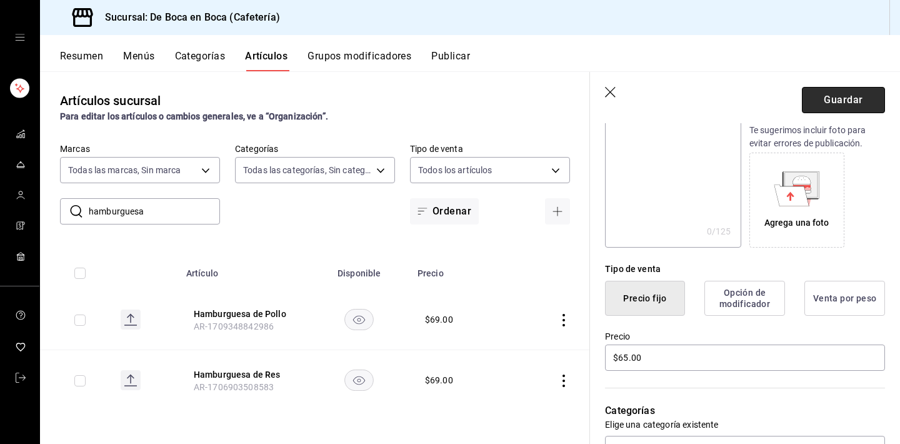
click at [849, 106] on button "Guardar" at bounding box center [843, 100] width 83 height 26
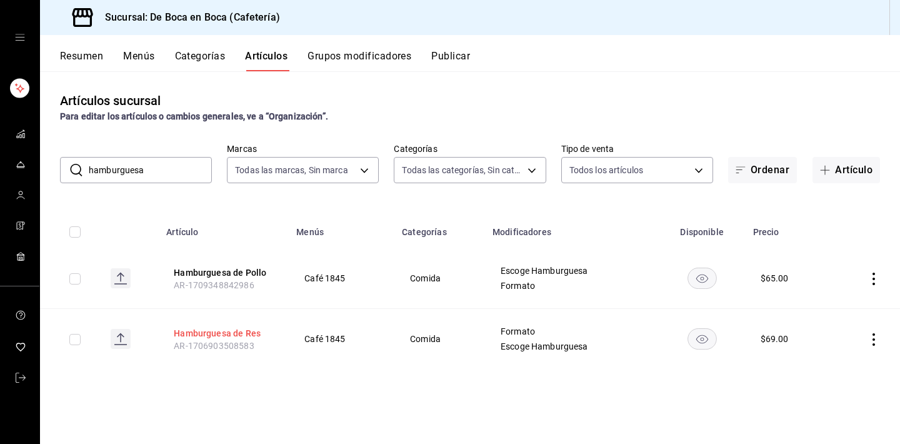
click at [241, 328] on button "Hamburguesa de Res" at bounding box center [224, 333] width 100 height 13
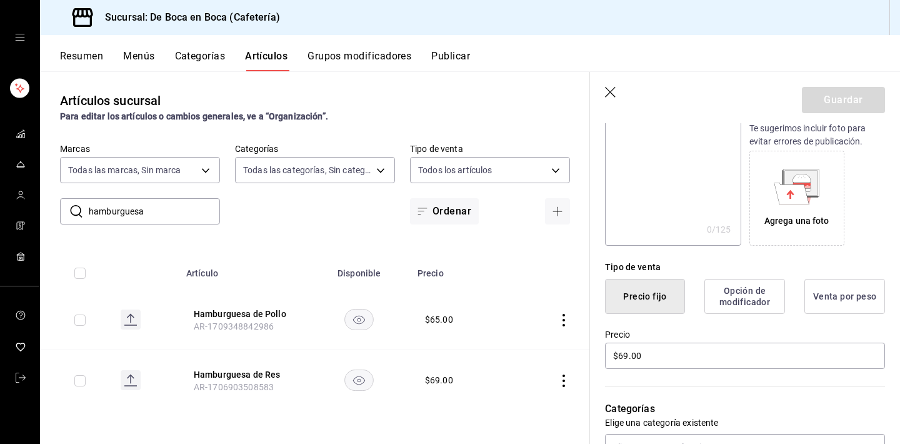
scroll to position [206, 0]
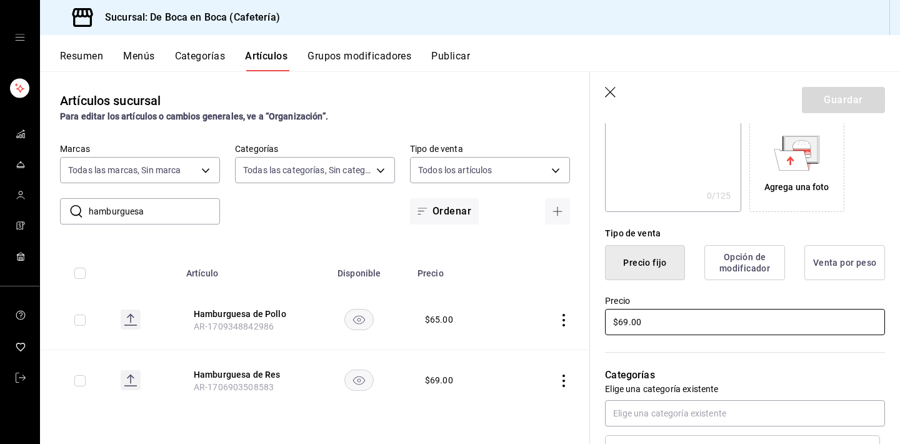
click at [651, 324] on input "$69.00" at bounding box center [745, 322] width 280 height 26
type input "$60.00"
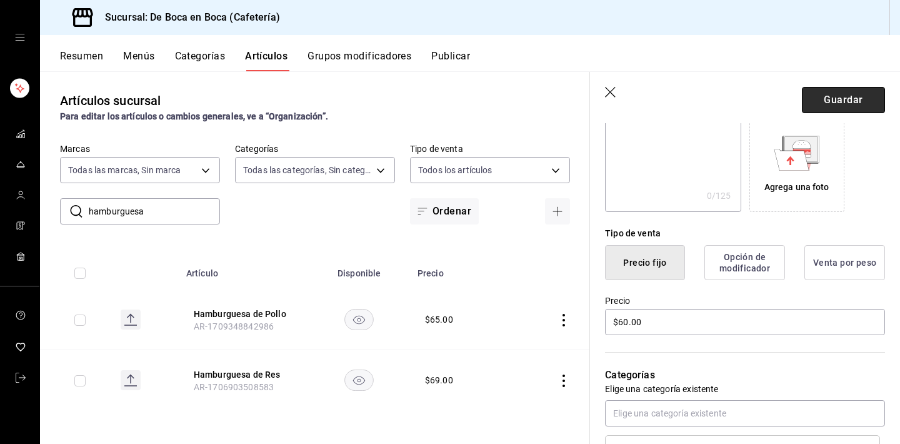
click at [863, 109] on button "Guardar" at bounding box center [843, 100] width 83 height 26
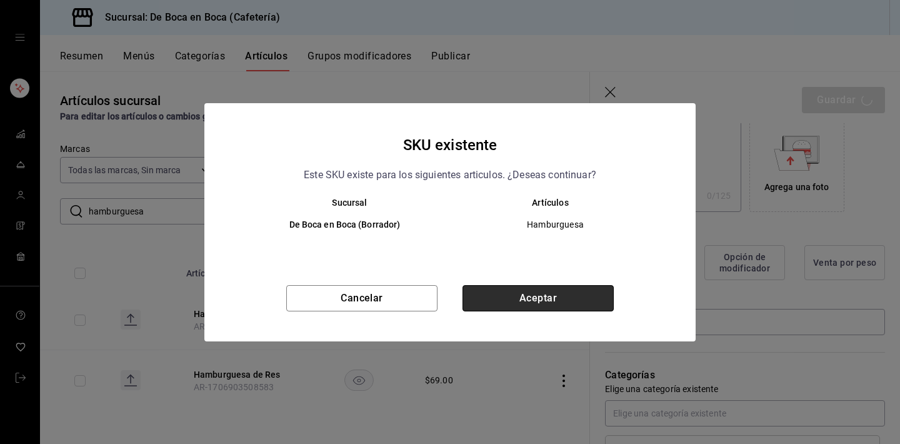
click at [556, 294] on button "Aceptar" at bounding box center [538, 298] width 151 height 26
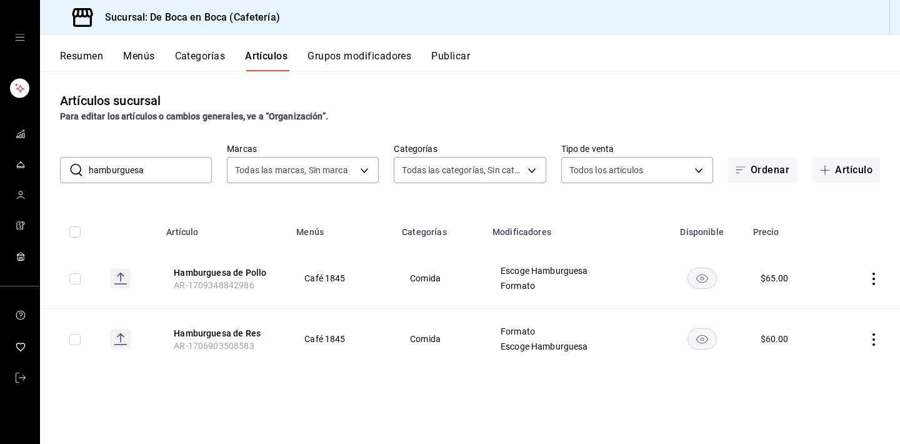
click at [177, 161] on input "hamburguesa" at bounding box center [150, 170] width 123 height 25
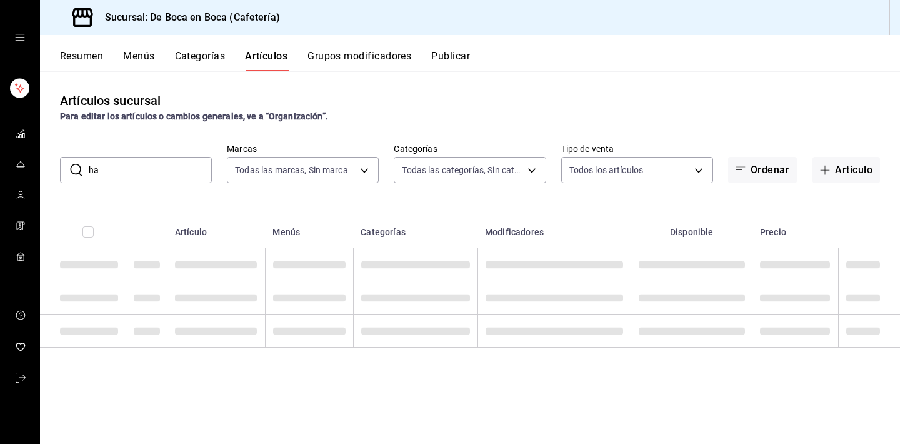
type input "h"
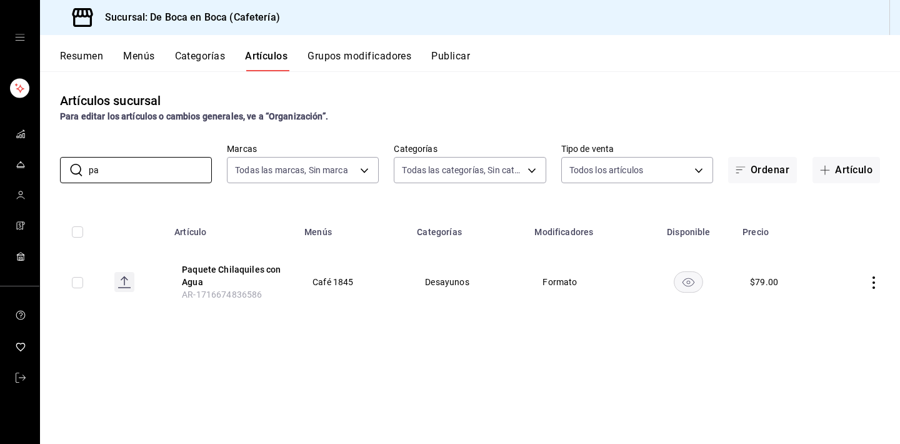
type input "p"
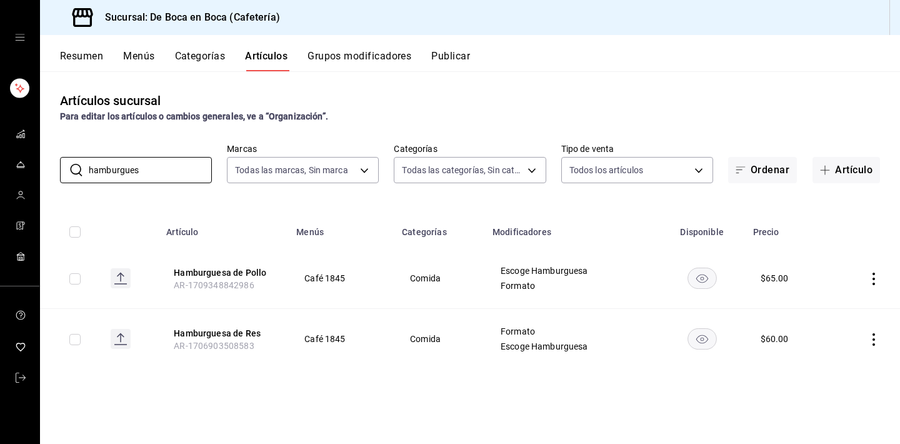
type input "hamburguesa"
click at [863, 168] on button "Artículo" at bounding box center [847, 170] width 68 height 26
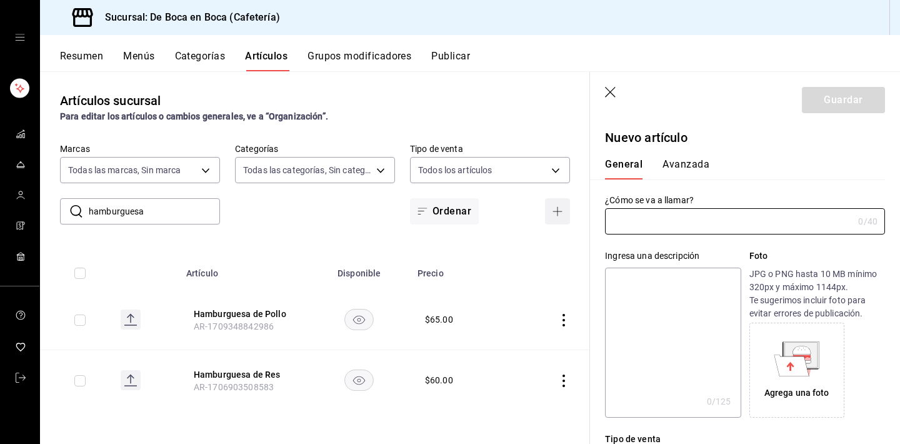
type input "AR-1755489774873"
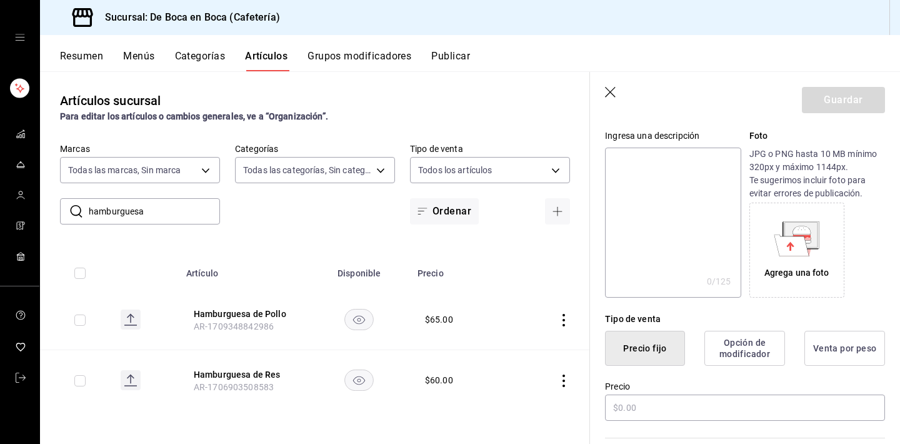
scroll to position [126, 0]
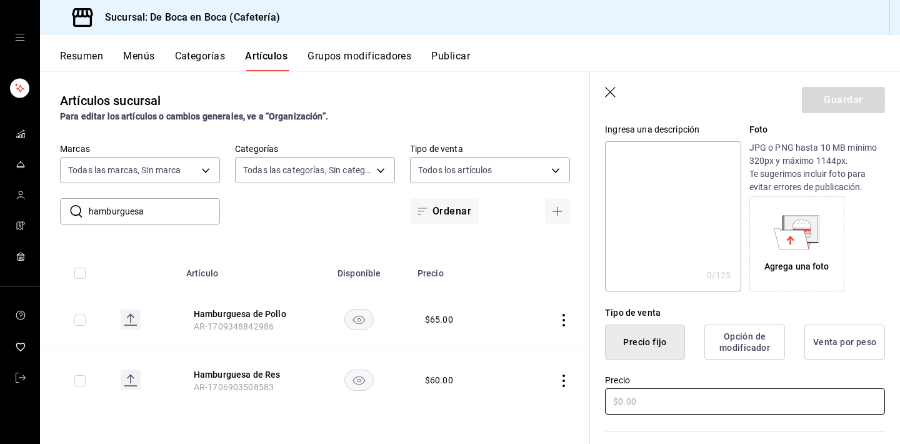
type input "Hamburguesa de Pollo con Papas"
click at [641, 393] on input "text" at bounding box center [745, 401] width 280 height 26
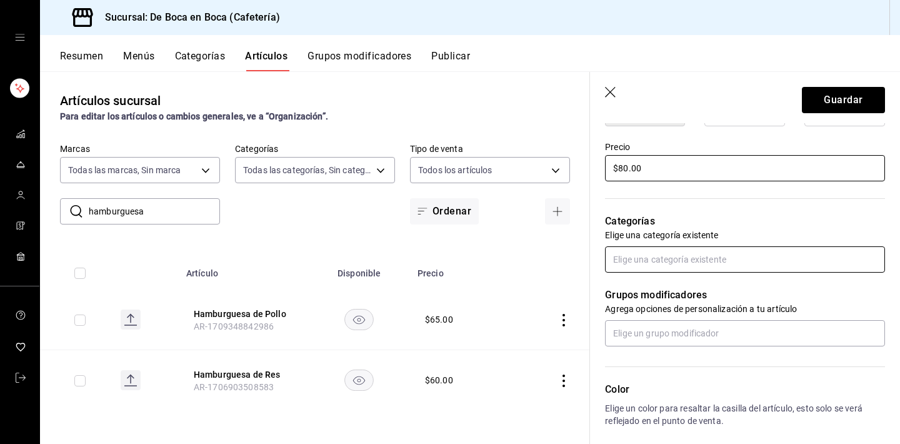
scroll to position [366, 0]
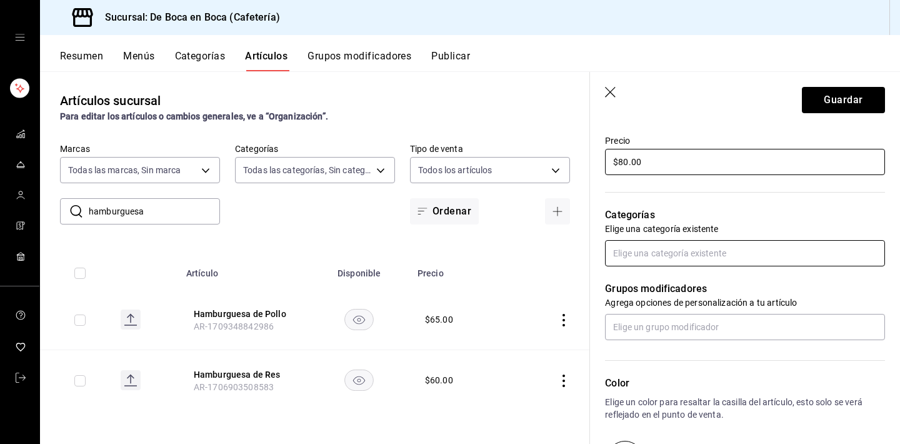
type input "$80.00"
click at [726, 258] on input "text" at bounding box center [745, 253] width 280 height 26
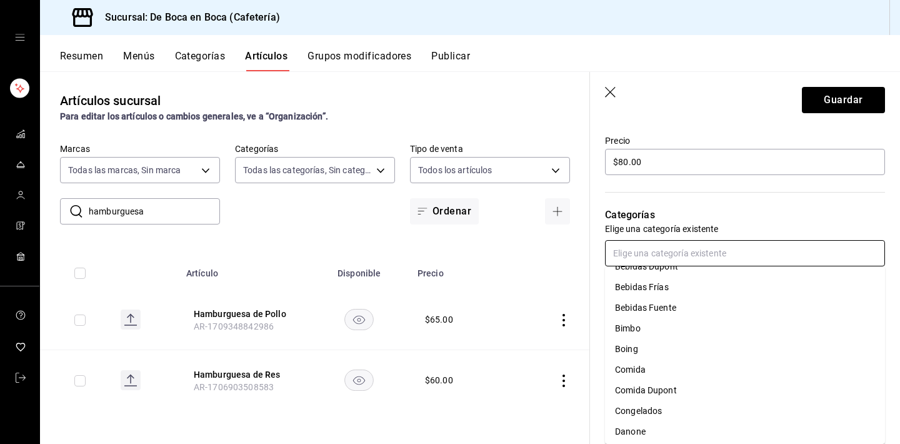
scroll to position [41, 0]
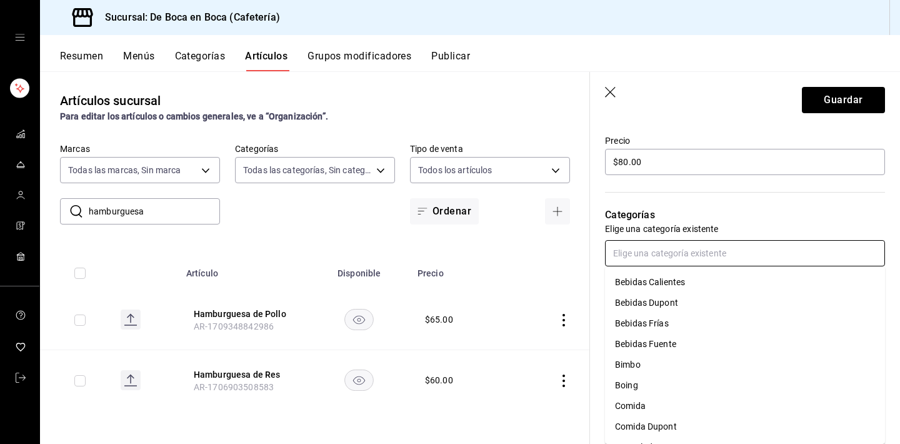
click at [685, 403] on li "Comida" at bounding box center [745, 406] width 280 height 21
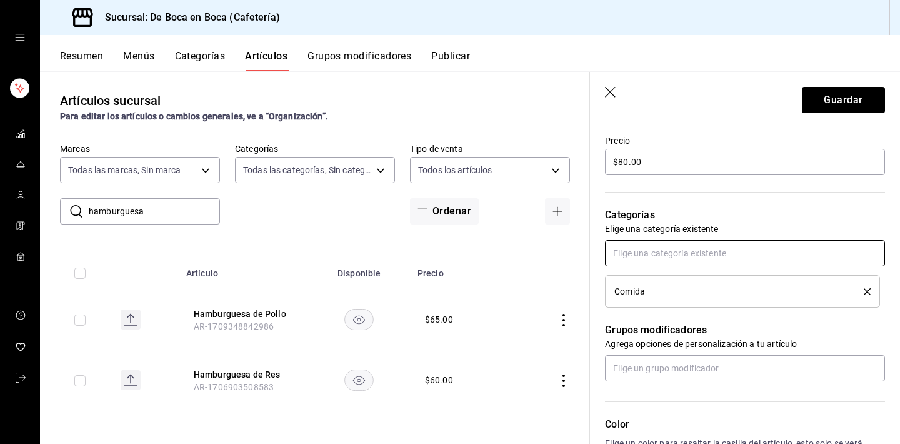
click at [680, 258] on input "text" at bounding box center [745, 253] width 280 height 26
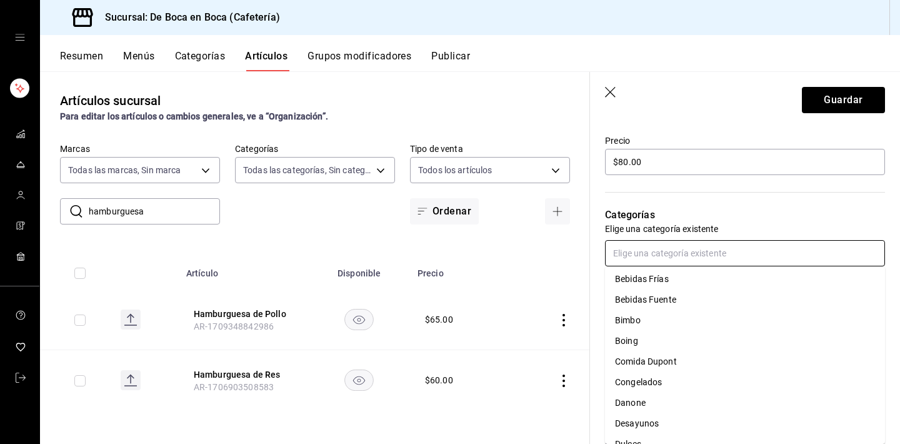
scroll to position [111, 0]
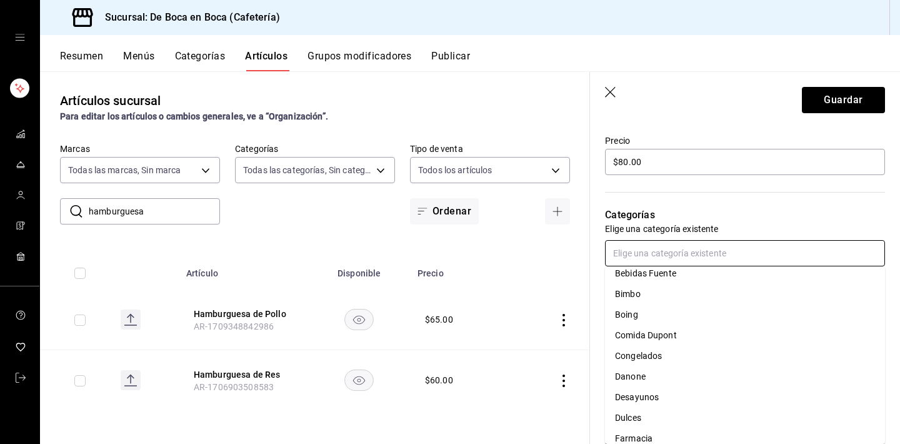
click at [680, 399] on li "Desayunos" at bounding box center [745, 397] width 280 height 21
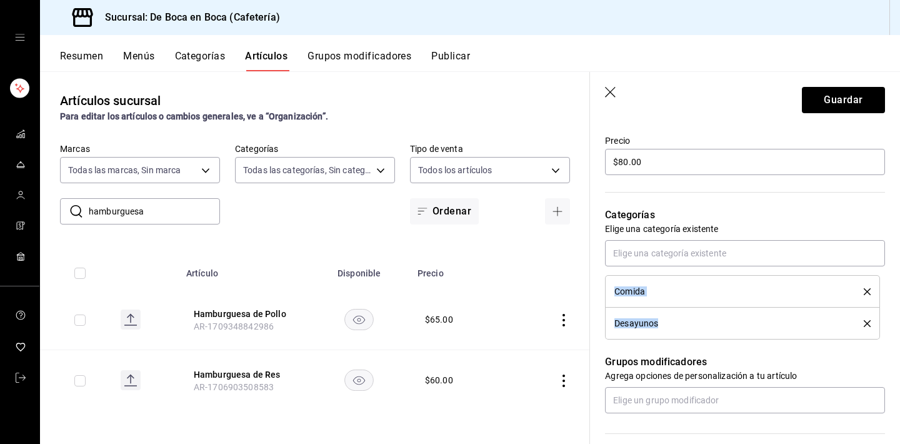
drag, startPoint x: 783, startPoint y: 333, endPoint x: 783, endPoint y: 285, distance: 48.1
click at [783, 285] on ul "Comida Desayunos" at bounding box center [745, 307] width 280 height 64
click at [771, 325] on div "Desayunos" at bounding box center [729, 323] width 231 height 9
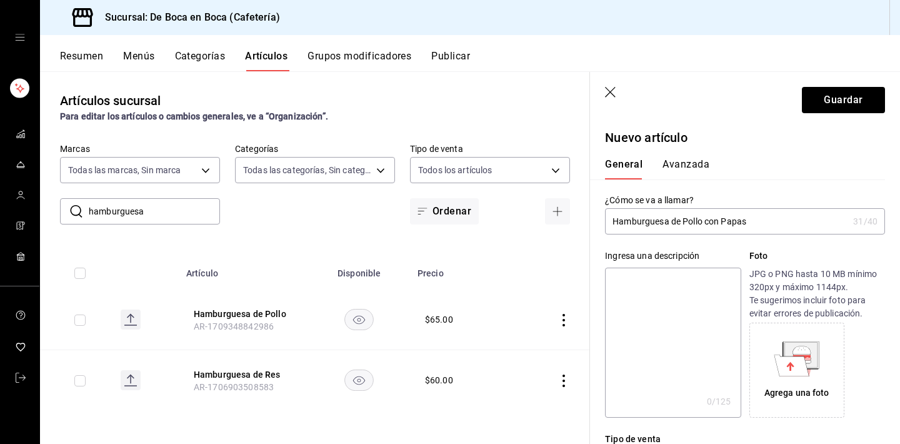
scroll to position [0, 0]
click at [689, 160] on button "Avanzada" at bounding box center [686, 168] width 47 height 21
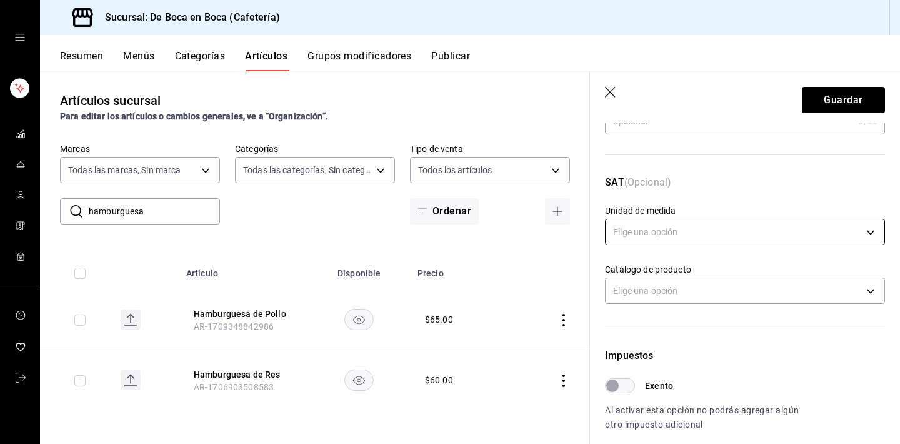
scroll to position [159, 0]
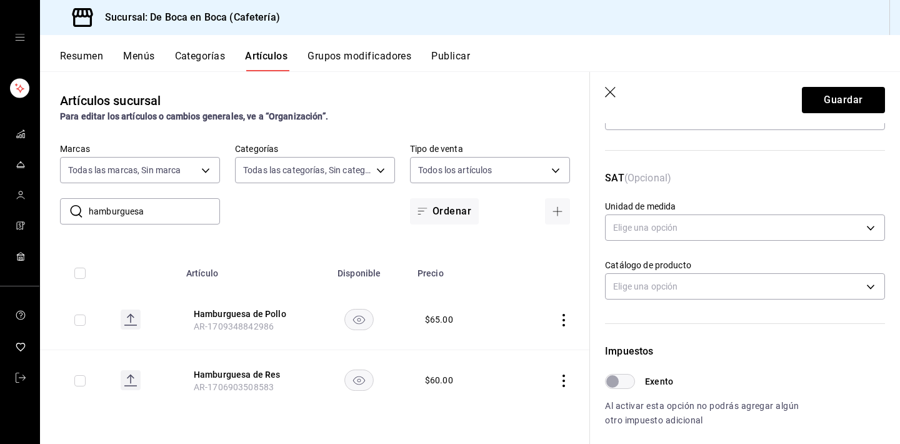
click at [637, 378] on label "Exento" at bounding box center [639, 381] width 68 height 15
click at [635, 378] on input "Exento" at bounding box center [612, 381] width 45 height 15
checkbox input "true"
click at [853, 104] on button "Guardar" at bounding box center [843, 100] width 83 height 26
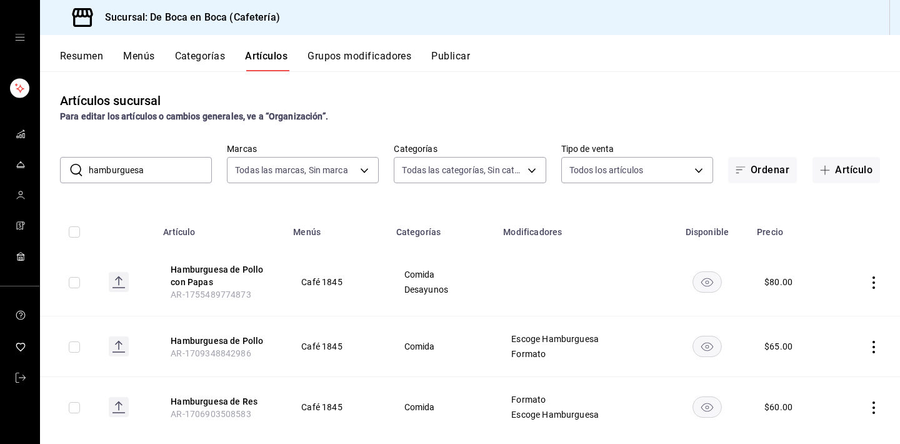
click at [369, 56] on button "Grupos modificadores" at bounding box center [360, 60] width 104 height 21
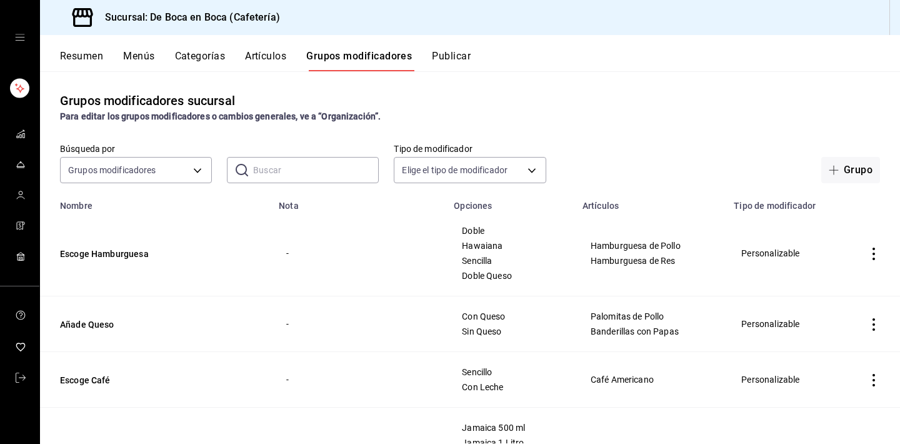
click at [295, 171] on input "text" at bounding box center [316, 170] width 126 height 25
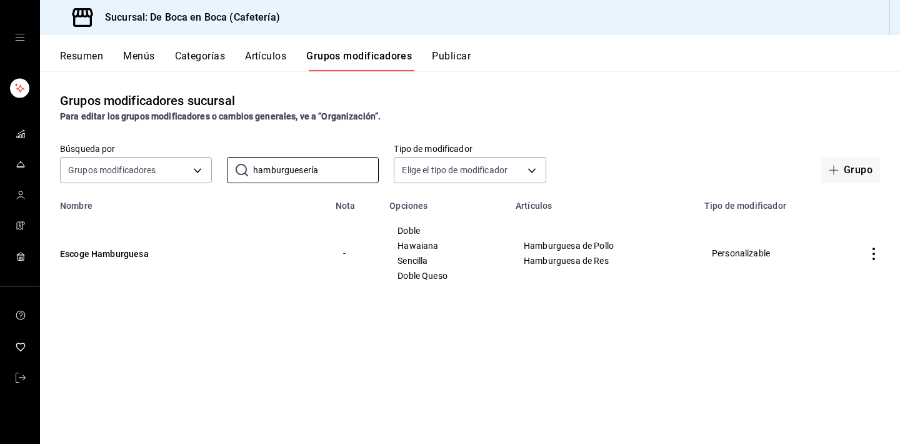
drag, startPoint x: 364, startPoint y: 186, endPoint x: 873, endPoint y: 249, distance: 512.1
click at [873, 249] on icon "actions" at bounding box center [874, 254] width 13 height 13
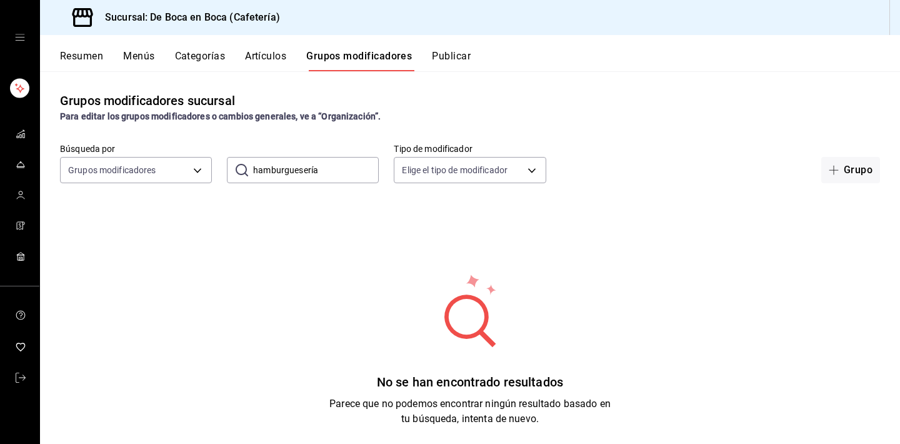
click at [333, 171] on input "hamburguesería" at bounding box center [316, 170] width 126 height 25
type input "hamburgues"
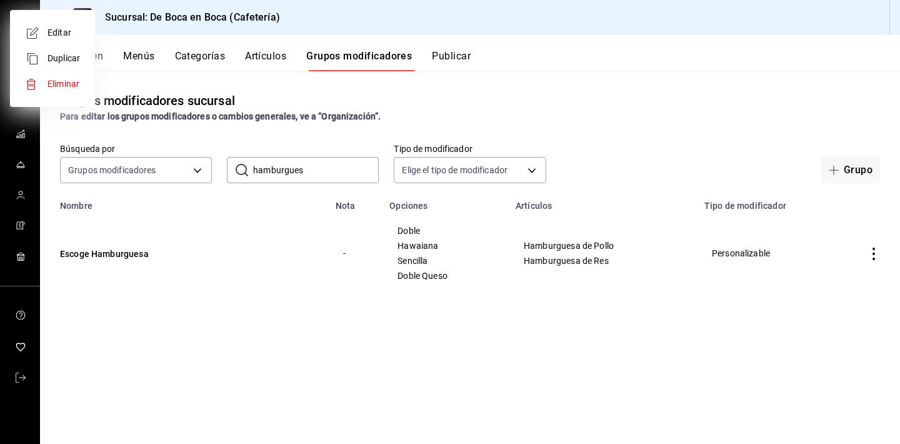
click at [874, 253] on div at bounding box center [450, 222] width 900 height 444
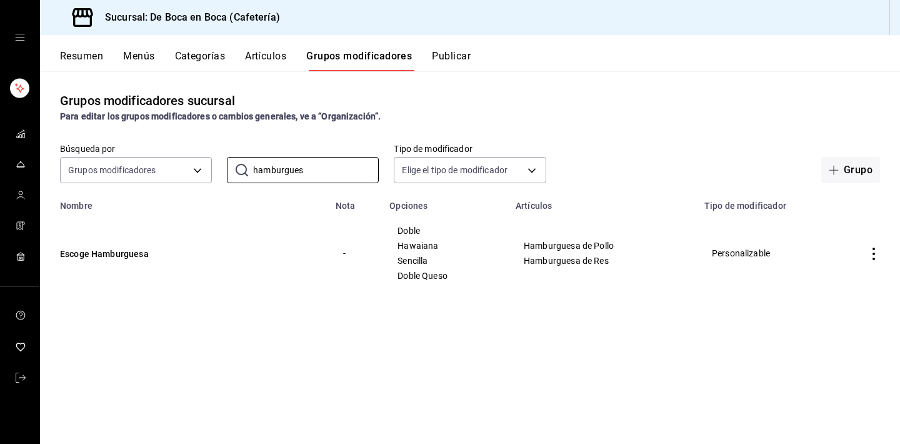
click at [870, 253] on icon "actions" at bounding box center [874, 254] width 13 height 13
click at [842, 281] on span "Editar" at bounding box center [836, 282] width 33 height 13
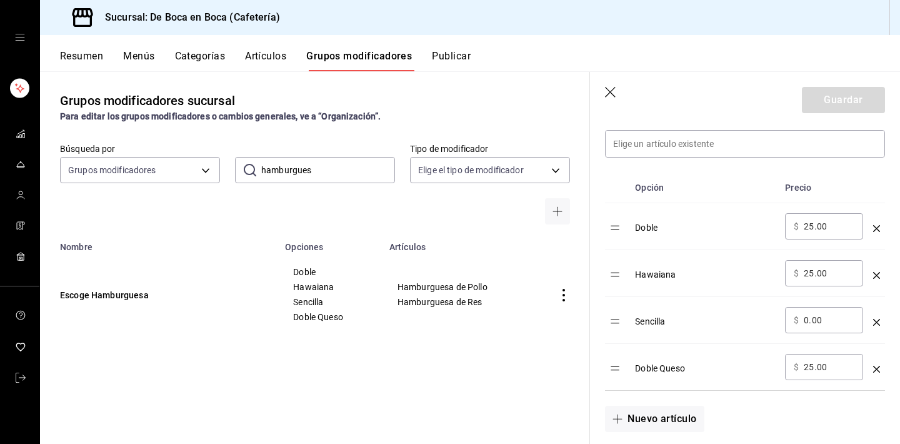
scroll to position [364, 0]
click at [836, 371] on input "25.00" at bounding box center [829, 365] width 51 height 13
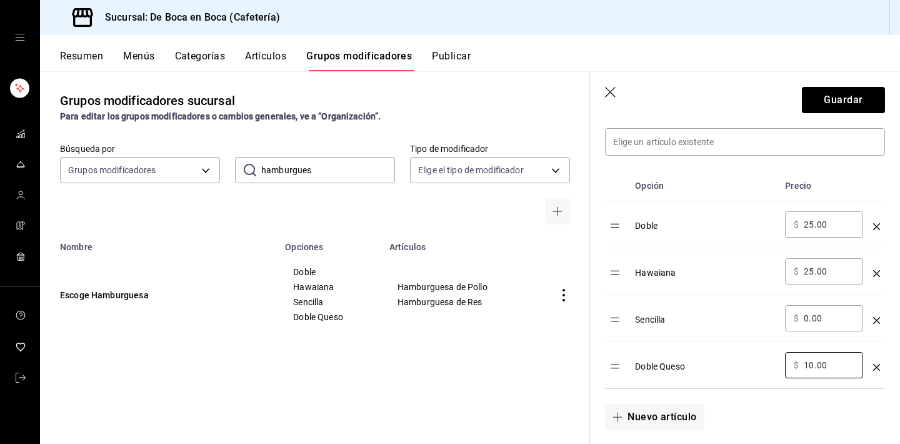
scroll to position [365, 0]
type input "10.00"
click at [832, 230] on div "​ $ 25.00 ​" at bounding box center [824, 223] width 78 height 26
click at [828, 272] on input "25.00" at bounding box center [829, 270] width 51 height 13
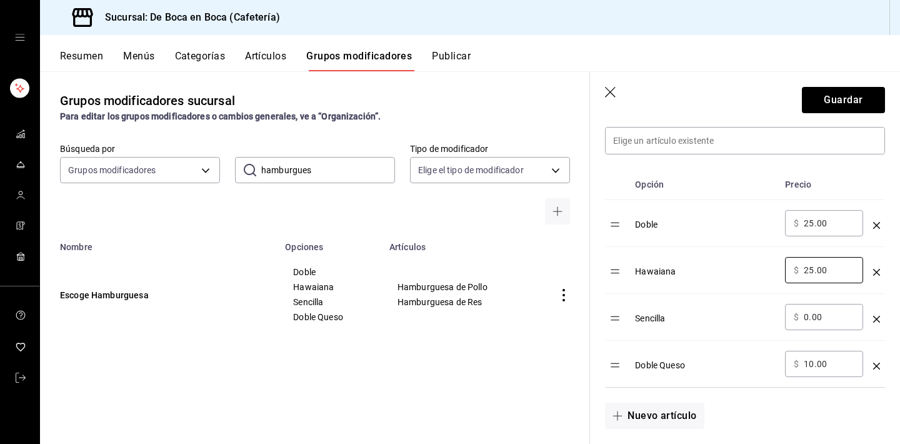
click at [844, 217] on input "25.00" at bounding box center [829, 223] width 51 height 13
type input "2.00"
type input "25.00"
click at [831, 272] on input "25.00" at bounding box center [829, 270] width 51 height 13
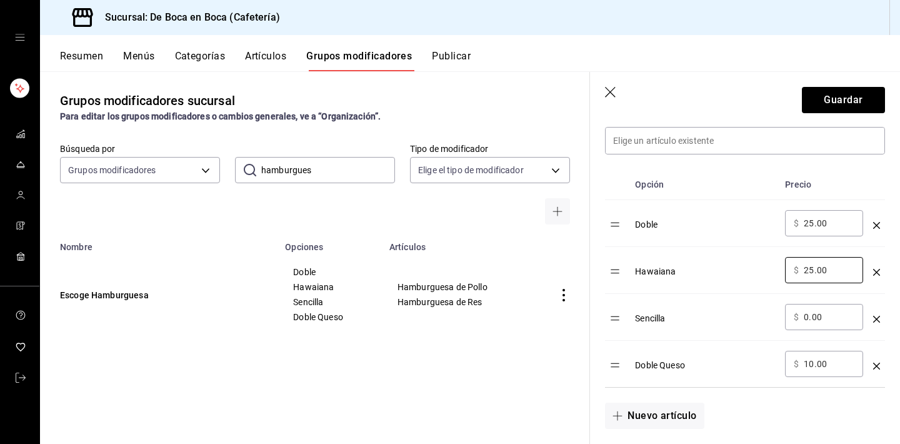
click at [833, 363] on input "10.00" at bounding box center [829, 364] width 51 height 13
type input "5.00"
type input "10.00"
click at [835, 269] on input "25.00" at bounding box center [829, 270] width 51 height 13
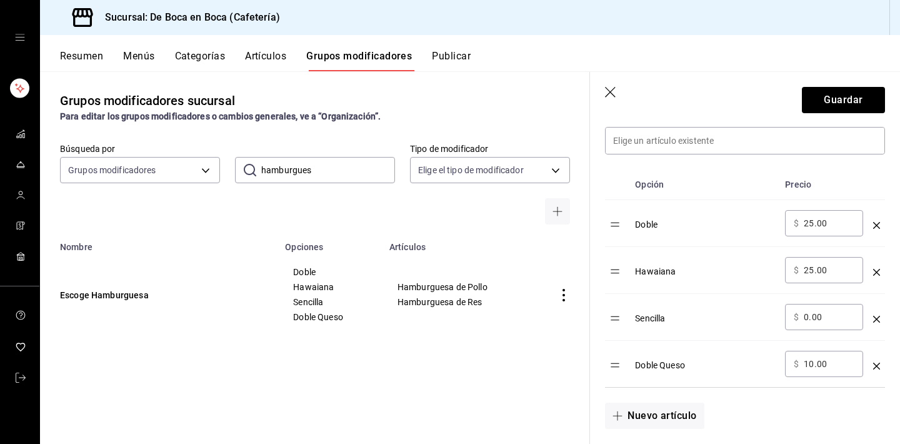
click at [835, 269] on input "25.00" at bounding box center [829, 270] width 51 height 13
type input "20.00"
click at [834, 103] on button "Guardar" at bounding box center [843, 100] width 83 height 26
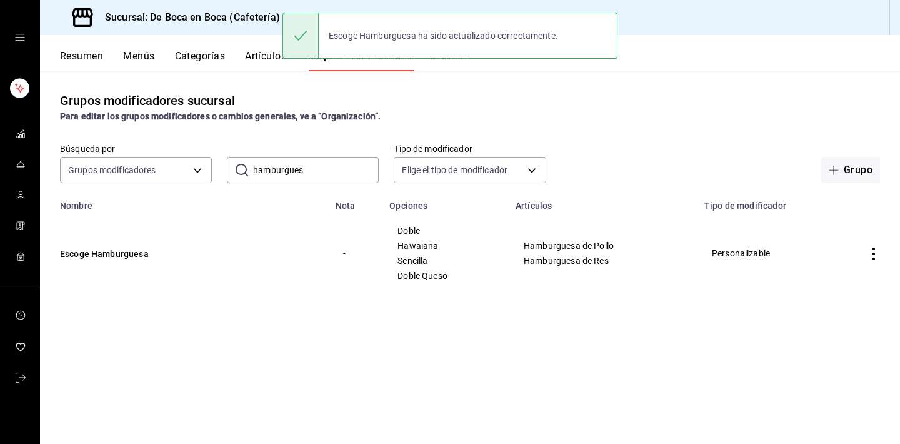
click at [874, 249] on icon "actions" at bounding box center [874, 254] width 3 height 13
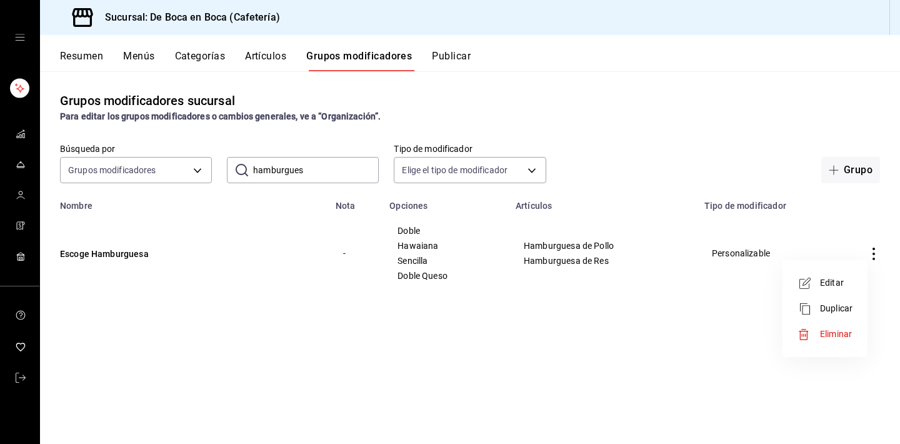
click at [846, 282] on span "Editar" at bounding box center [836, 282] width 33 height 13
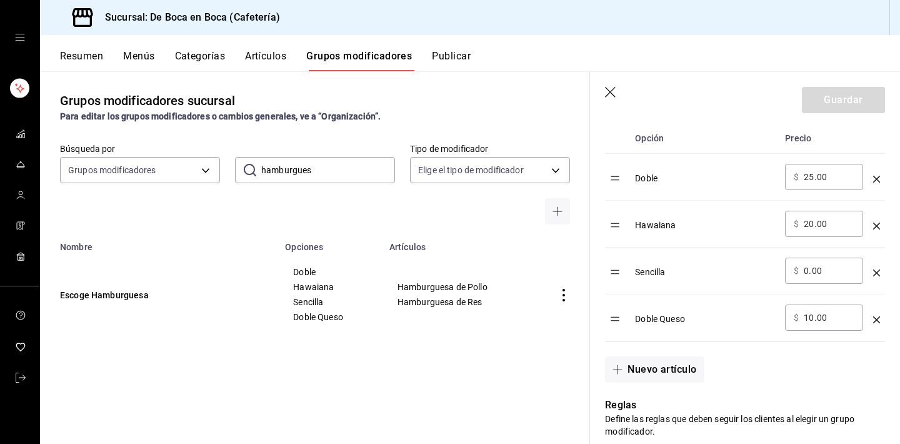
scroll to position [412, 0]
click at [611, 89] on icon "button" at bounding box center [611, 93] width 13 height 13
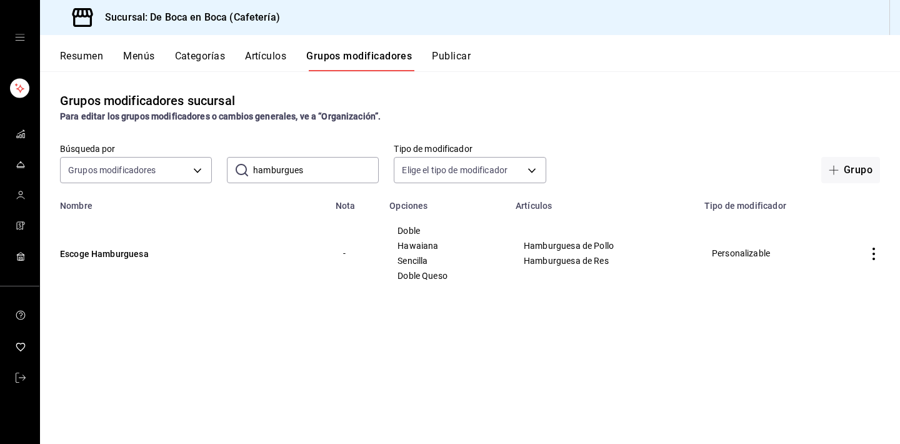
click at [267, 57] on button "Artículos" at bounding box center [265, 60] width 41 height 21
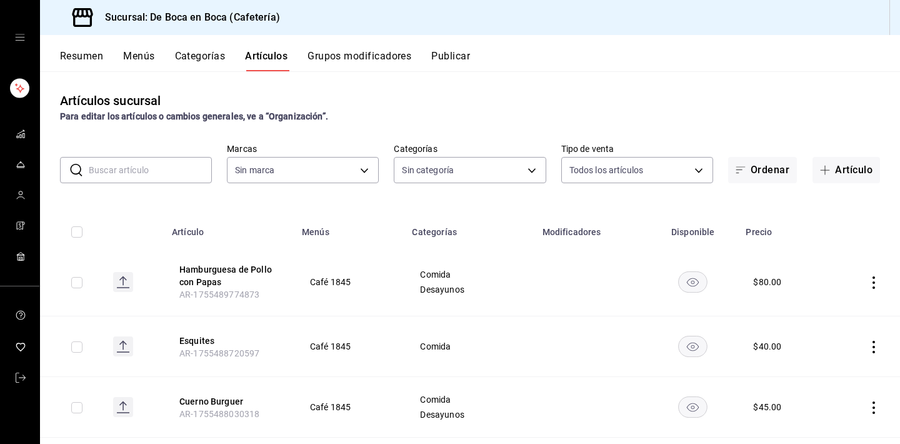
type input "4eab8db2-e1dc-4fb3-9b1f-7fa82010a4f3"
type input "96b92fd8-ecd9-4917-ae34-a503a6ec1cb7,f4369217-5354-4a5e-b4ff-cedfdf5bd663,09da8…"
click at [465, 59] on button "Publicar" at bounding box center [450, 60] width 39 height 21
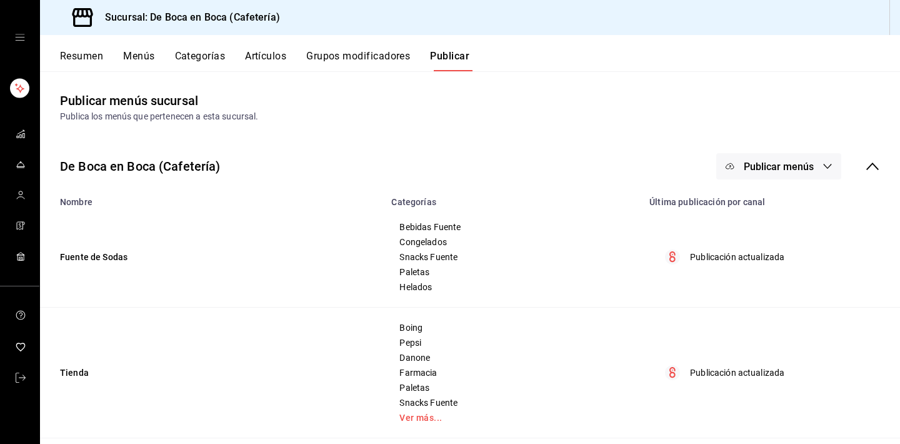
click at [789, 164] on span "Publicar menús" at bounding box center [779, 167] width 70 height 12
click at [794, 193] on li "Punto de venta" at bounding box center [779, 206] width 115 height 35
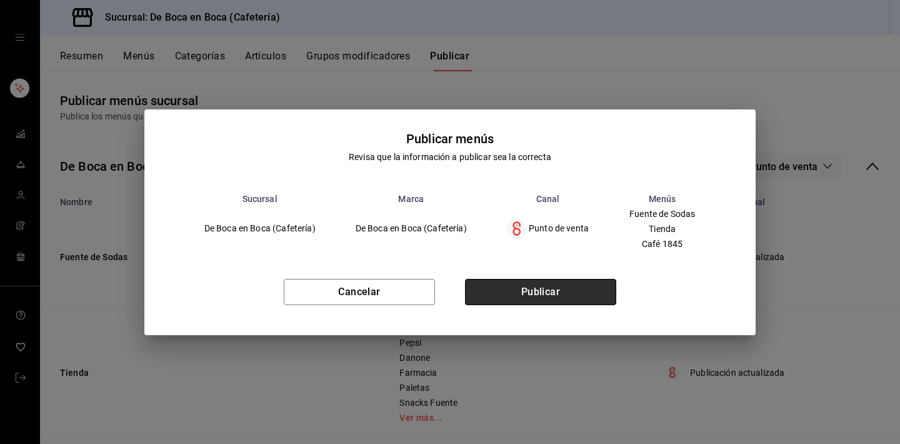
click at [581, 289] on button "Publicar" at bounding box center [540, 292] width 151 height 26
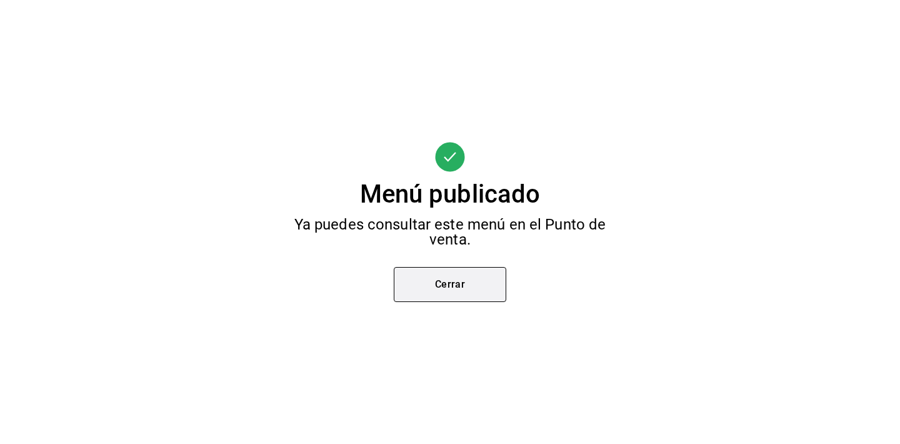
click at [479, 280] on button "Cerrar" at bounding box center [450, 284] width 113 height 35
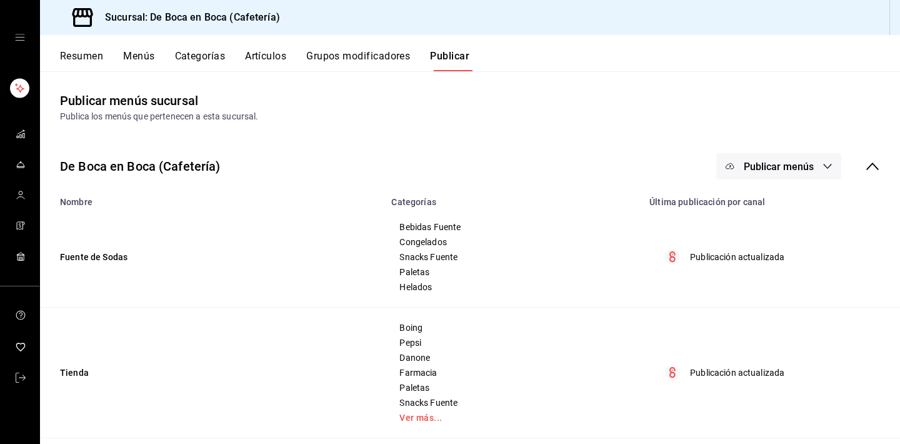
click at [346, 60] on button "Grupos modificadores" at bounding box center [358, 60] width 104 height 21
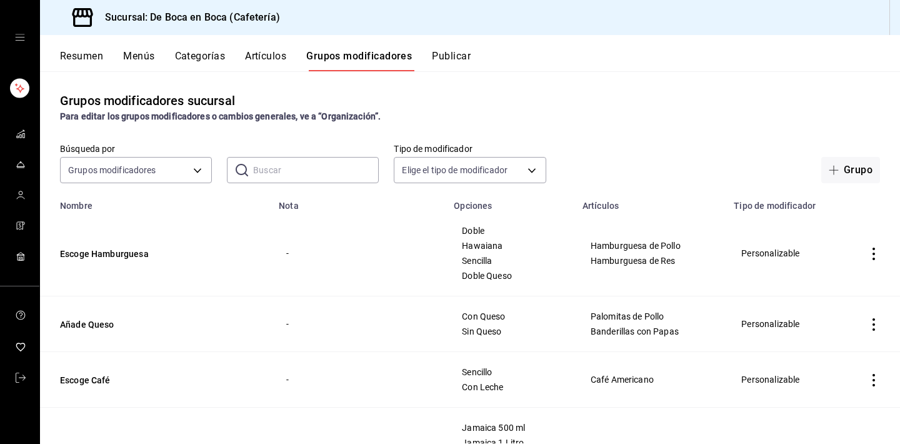
click at [304, 171] on input "text" at bounding box center [316, 170] width 126 height 25
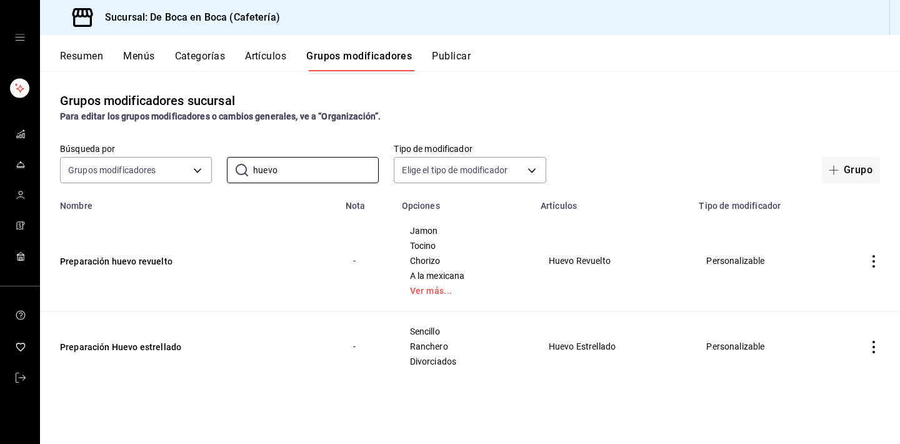
type input "huevo"
click at [871, 254] on td "simple table" at bounding box center [874, 261] width 53 height 101
click at [874, 257] on icon "actions" at bounding box center [874, 261] width 3 height 13
click at [832, 288] on span "Editar" at bounding box center [836, 290] width 33 height 13
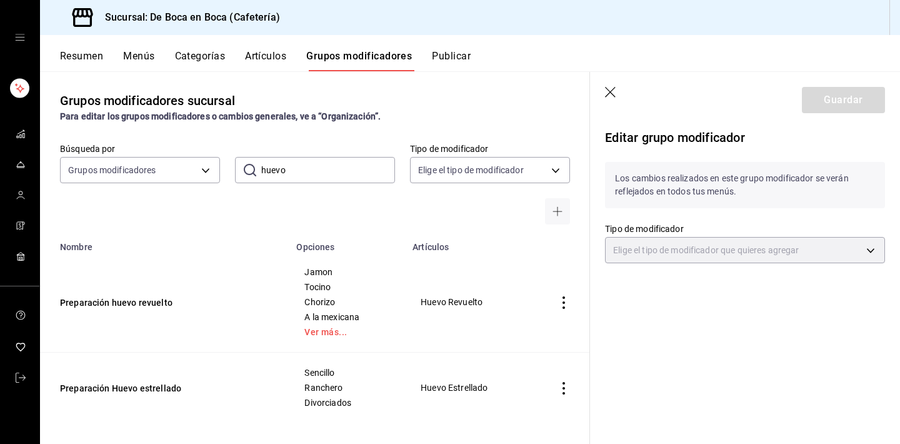
type input "CUSTOMIZABLE"
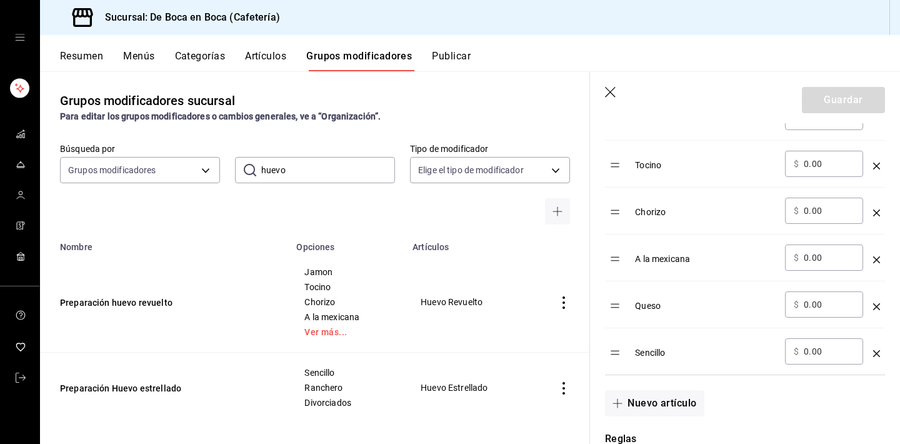
scroll to position [473, 0]
click at [266, 52] on button "Artículos" at bounding box center [265, 60] width 41 height 21
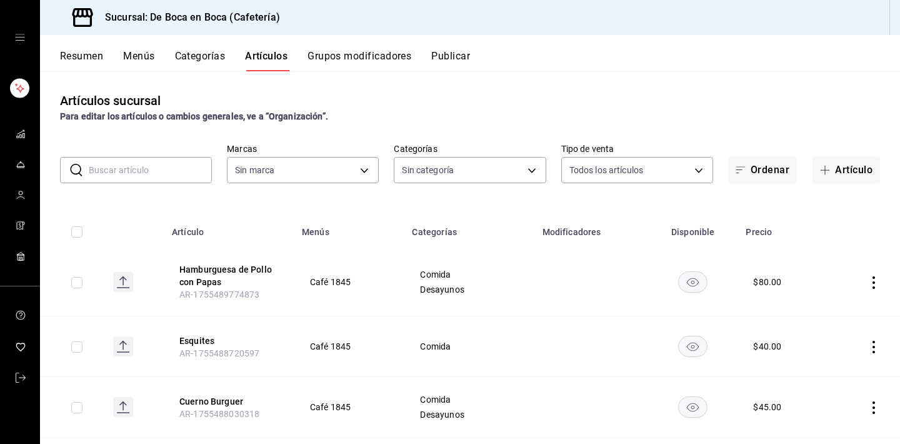
type input "4eab8db2-e1dc-4fb3-9b1f-7fa82010a4f3"
type input "96b92fd8-ecd9-4917-ae34-a503a6ec1cb7,f4369217-5354-4a5e-b4ff-cedfdf5bd663,09da8…"
click at [171, 165] on input "text" at bounding box center [150, 170] width 123 height 25
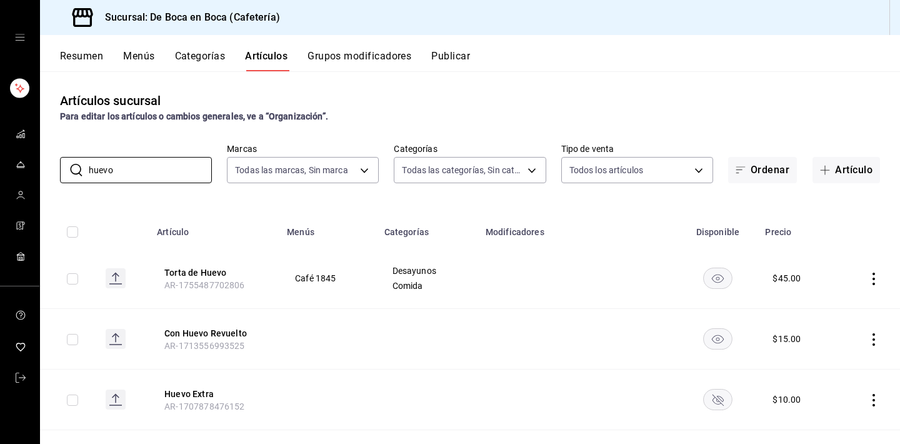
type input "huevo"
click at [838, 226] on th at bounding box center [868, 228] width 64 height 40
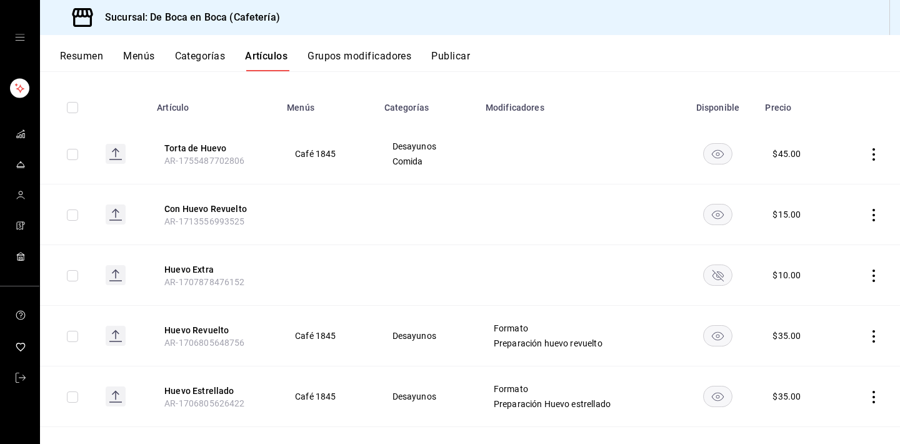
scroll to position [125, 0]
click at [456, 55] on button "Publicar" at bounding box center [450, 60] width 39 height 21
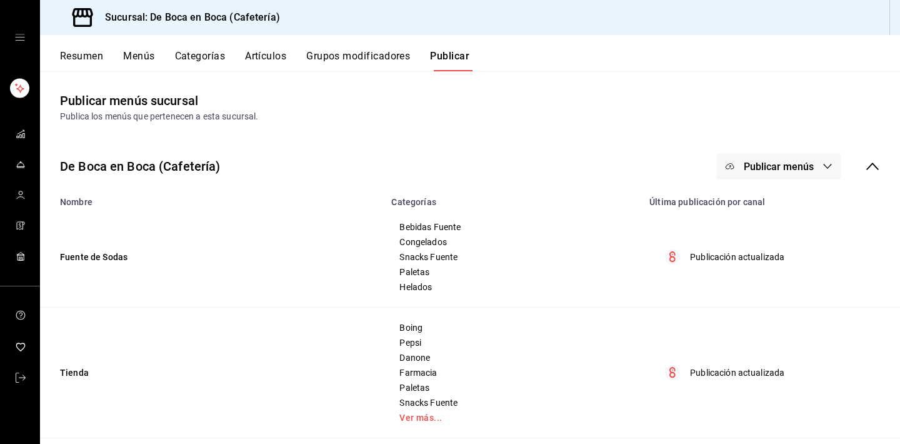
click at [778, 172] on span "Publicar menús" at bounding box center [779, 167] width 70 height 12
click at [789, 213] on span "Punto de venta" at bounding box center [797, 207] width 60 height 13
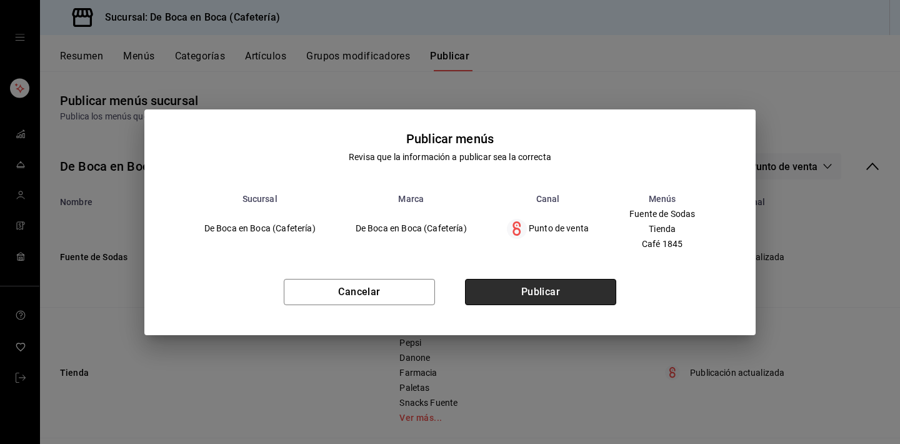
click at [556, 288] on button "Publicar" at bounding box center [540, 292] width 151 height 26
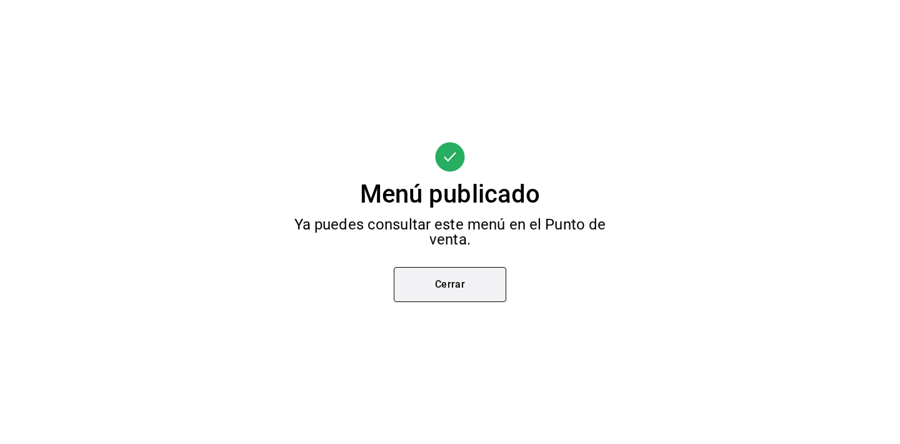
click at [491, 288] on button "Cerrar" at bounding box center [450, 284] width 113 height 35
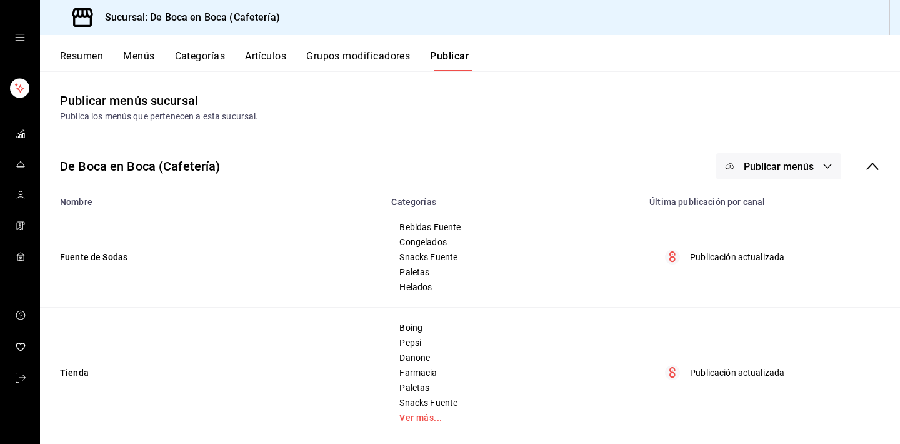
click at [256, 56] on button "Artículos" at bounding box center [265, 60] width 41 height 21
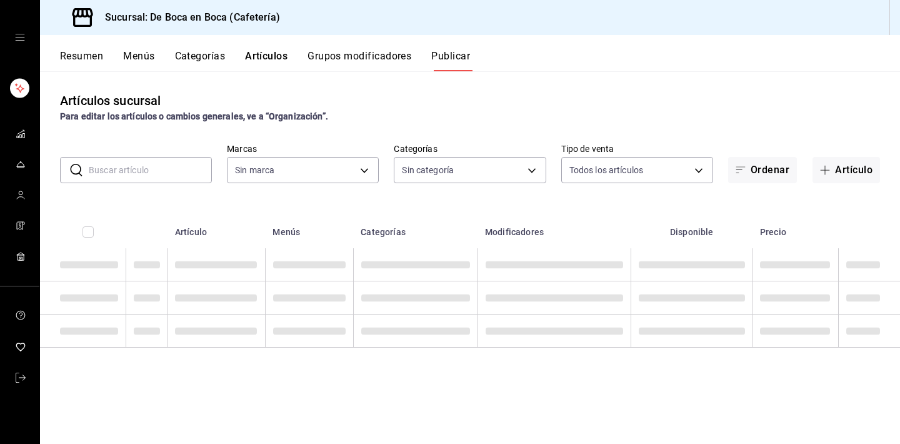
type input "4eab8db2-e1dc-4fb3-9b1f-7fa82010a4f3"
type input "96b92fd8-ecd9-4917-ae34-a503a6ec1cb7,f4369217-5354-4a5e-b4ff-cedfdf5bd663,09da8…"
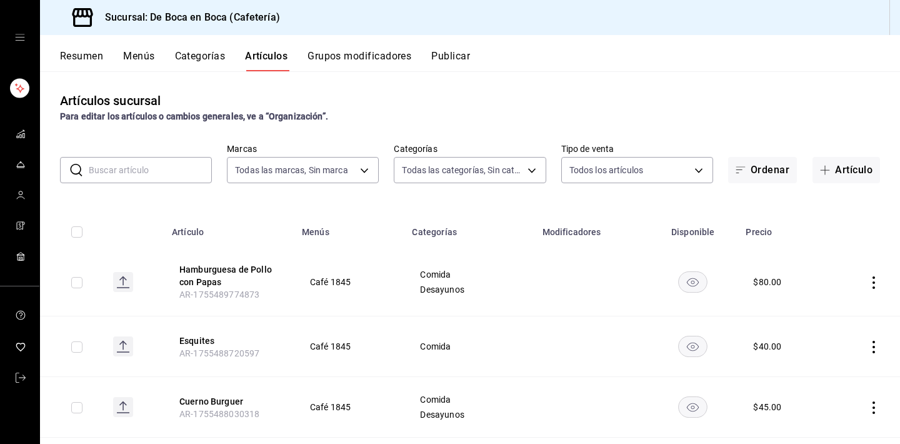
click at [160, 173] on input "text" at bounding box center [150, 170] width 123 height 25
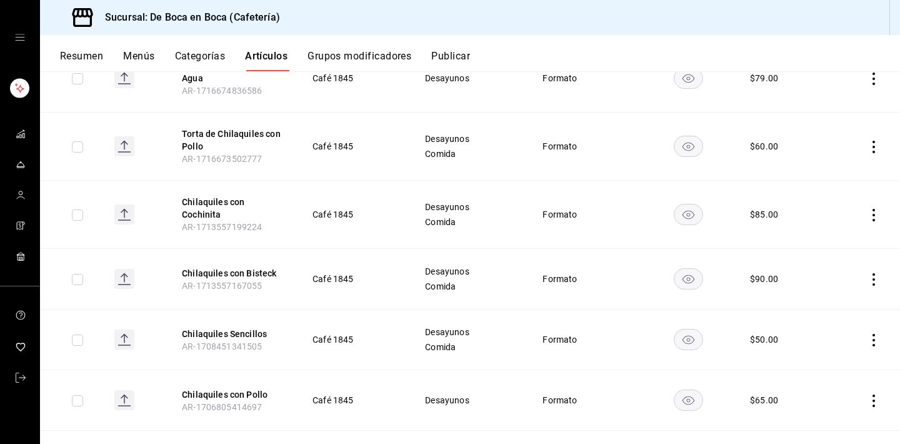
scroll to position [205, 0]
click at [875, 216] on icon "actions" at bounding box center [874, 214] width 13 height 13
click at [844, 298] on span "Eliminar" at bounding box center [836, 294] width 32 height 10
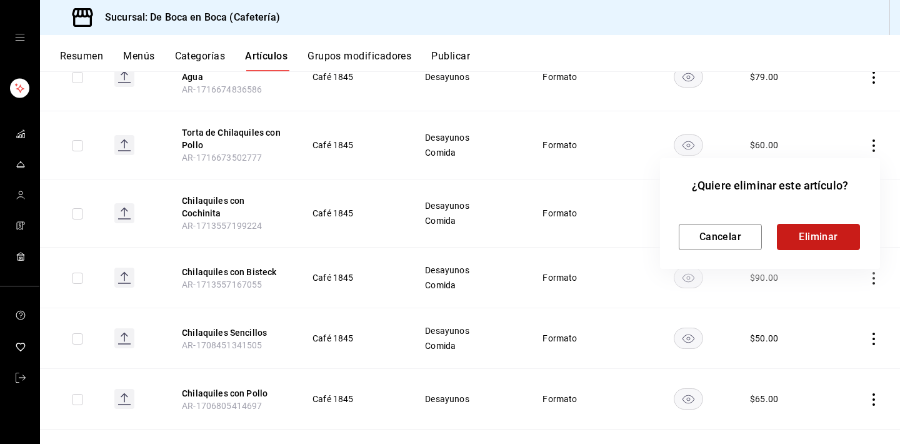
click at [828, 233] on button "Eliminar" at bounding box center [818, 237] width 83 height 26
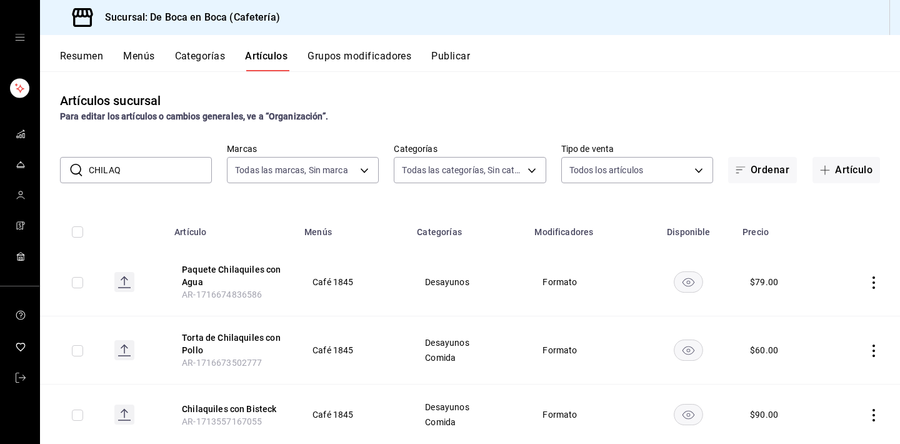
scroll to position [0, 0]
click at [170, 161] on input "CHILAQ" at bounding box center [150, 170] width 123 height 25
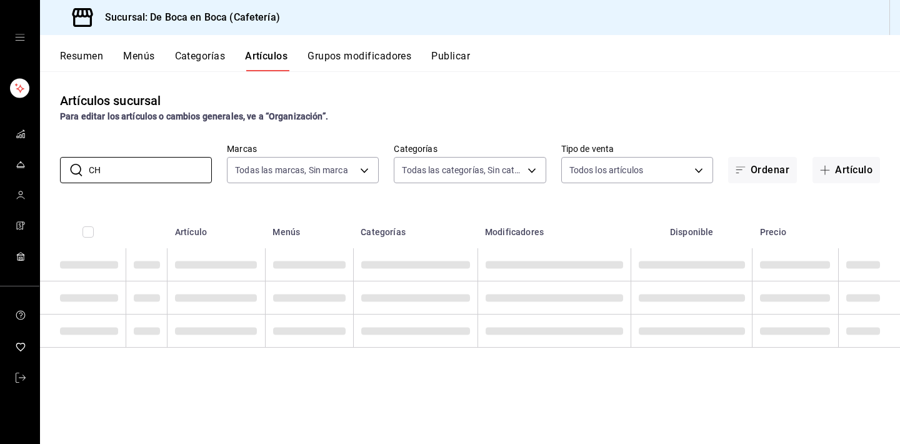
type input "C"
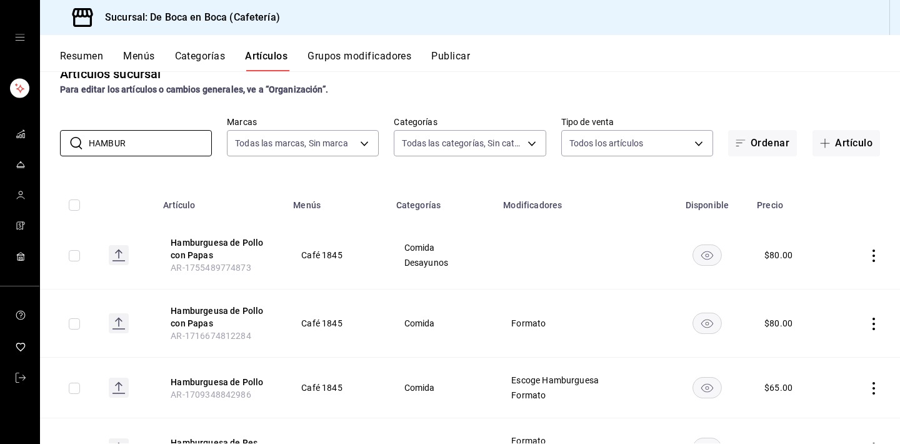
scroll to position [33, 0]
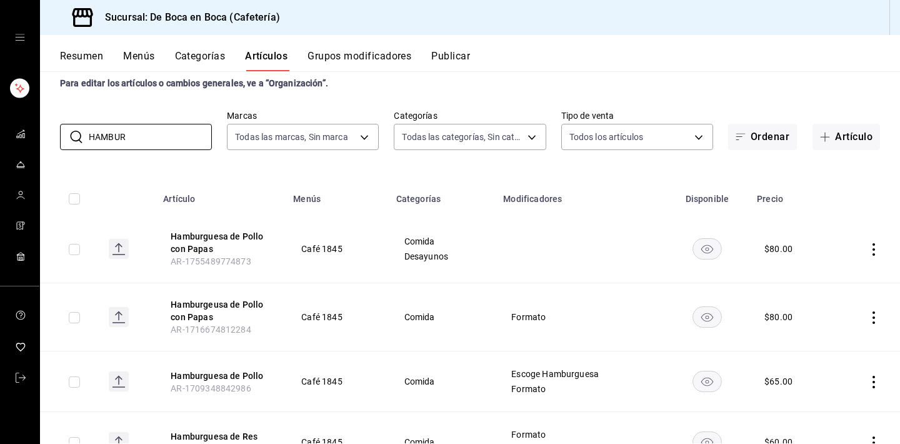
type input "HAMBUR"
click at [876, 251] on icon "actions" at bounding box center [874, 249] width 13 height 13
click at [843, 332] on span "Eliminar" at bounding box center [836, 329] width 32 height 10
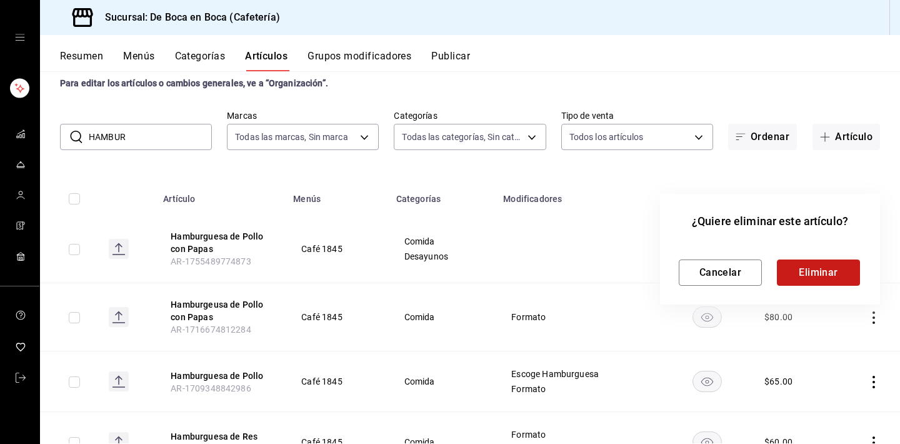
click at [832, 271] on button "Eliminar" at bounding box center [818, 272] width 83 height 26
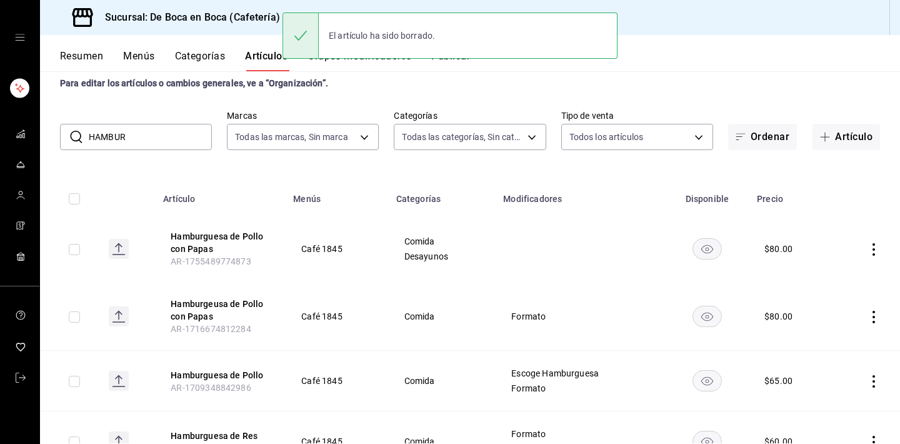
scroll to position [24, 0]
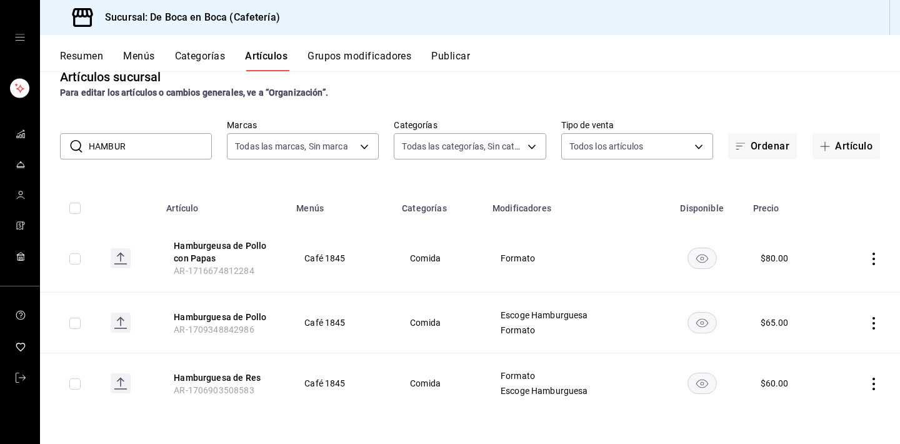
click at [354, 53] on button "Grupos modificadores" at bounding box center [360, 60] width 104 height 21
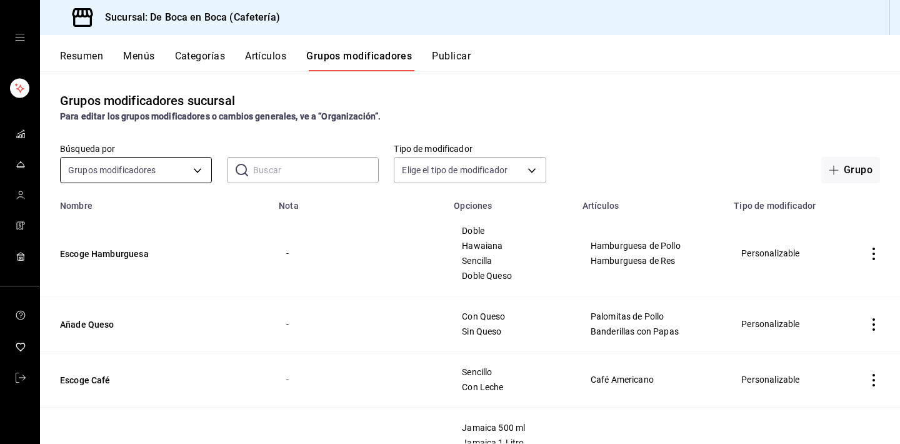
click at [164, 169] on body "Sucursal: De Boca en Boca (Cafetería) Resumen Menús Categorías Artículos Grupos…" at bounding box center [450, 222] width 900 height 444
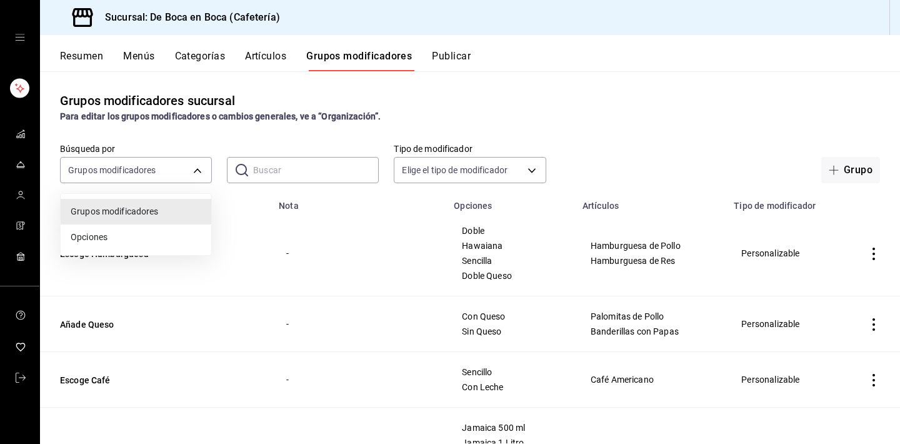
click at [843, 239] on div at bounding box center [450, 222] width 900 height 444
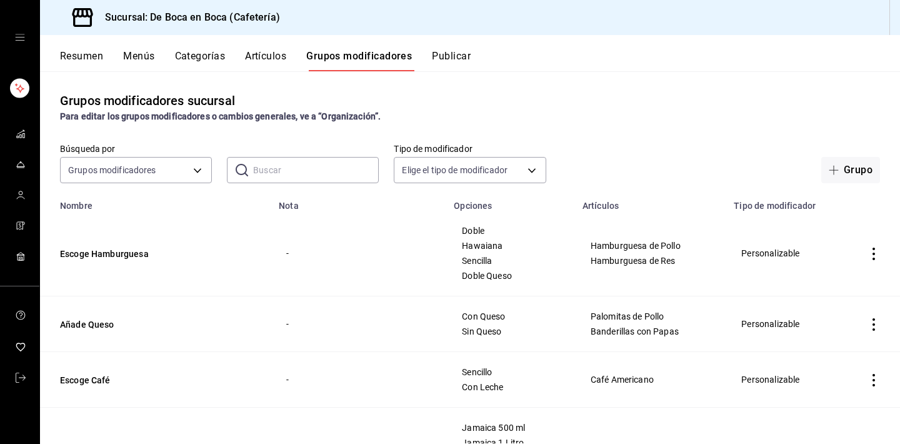
click at [876, 254] on icon "actions" at bounding box center [874, 254] width 13 height 13
click at [838, 286] on span "Editar" at bounding box center [836, 282] width 33 height 13
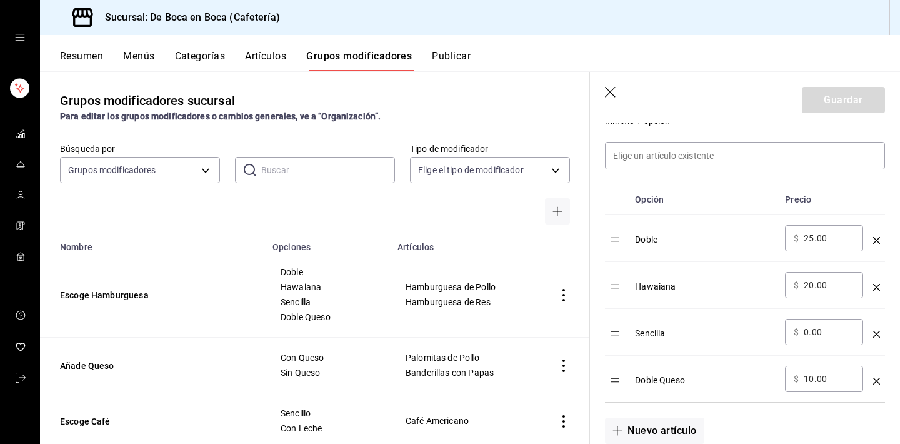
scroll to position [353, 0]
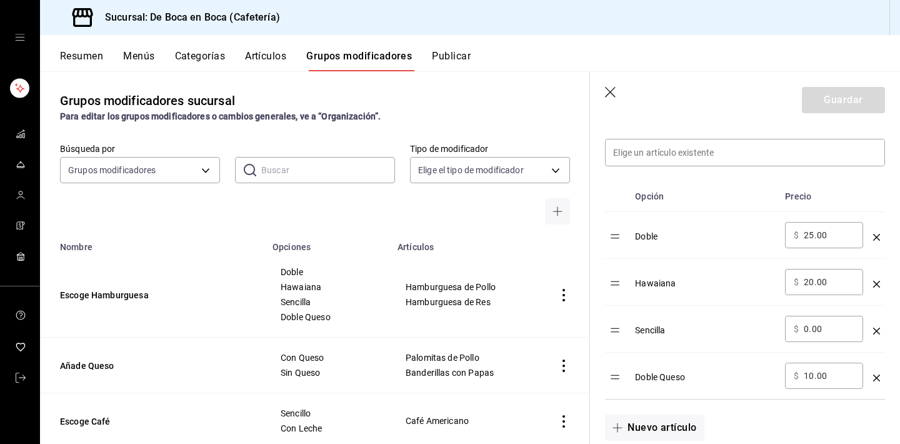
click at [618, 91] on icon "button" at bounding box center [611, 93] width 13 height 13
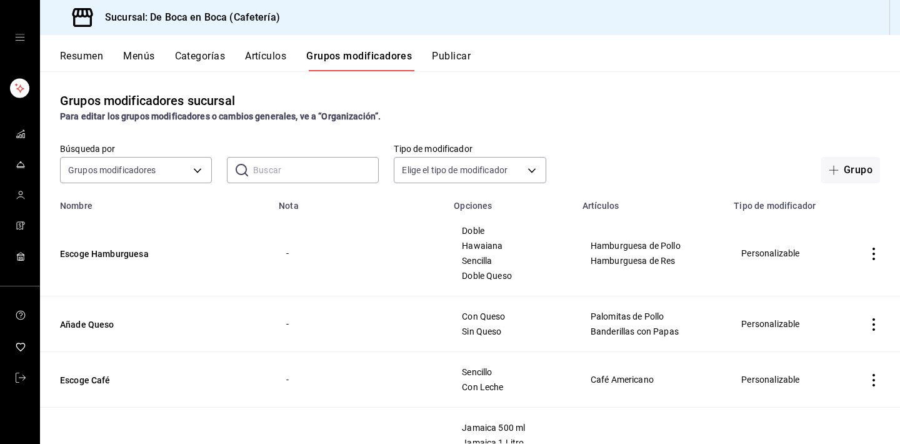
click at [24, 376] on icon "mailbox folders" at bounding box center [21, 378] width 10 height 10
